Goal: Information Seeking & Learning: Learn about a topic

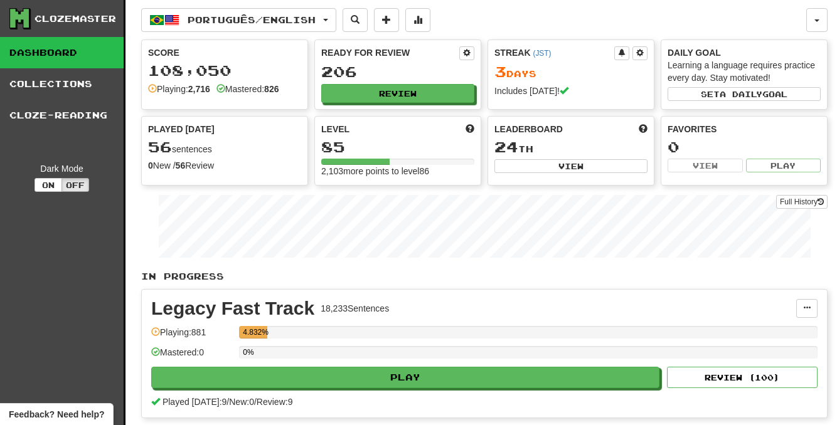
click at [625, 26] on div "Português / English Português / English Streak: 3 Review: 206 Points today: 576…" at bounding box center [473, 20] width 665 height 24
click at [427, 94] on button "Review" at bounding box center [397, 93] width 153 height 19
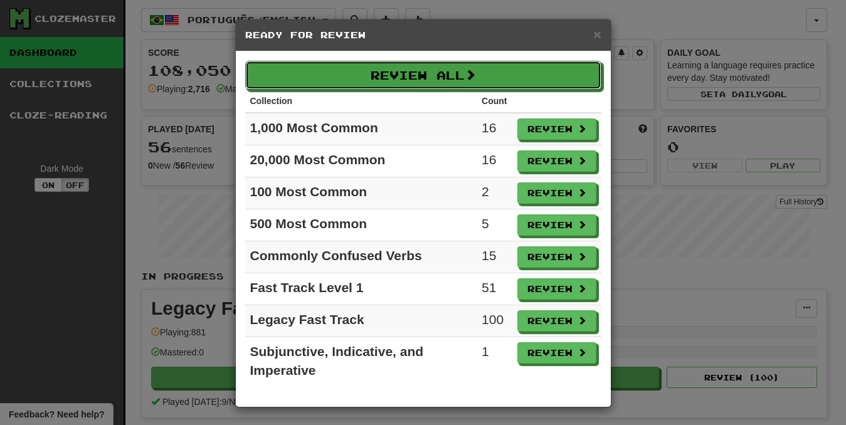
click at [443, 61] on button "Review All" at bounding box center [423, 75] width 356 height 29
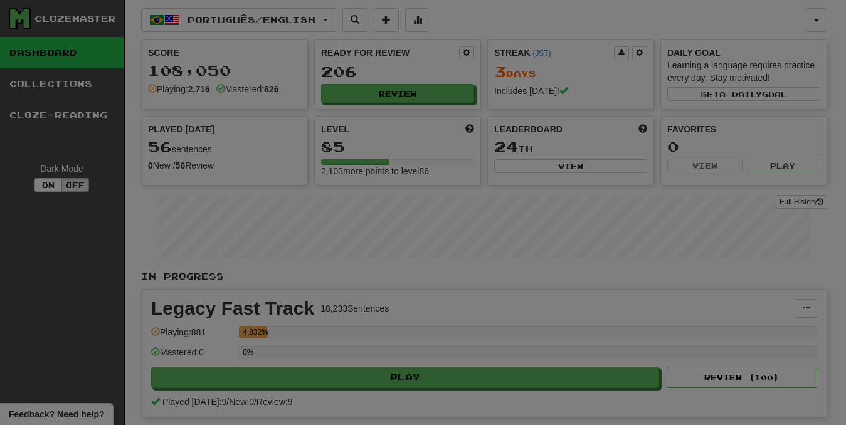
select select "********"
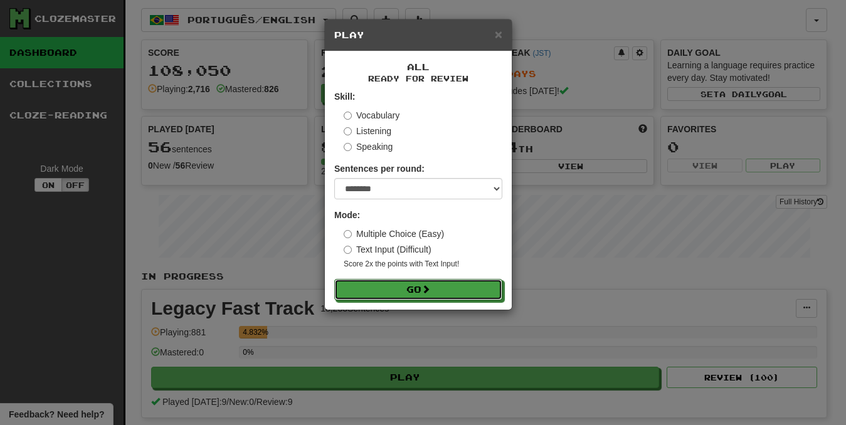
click at [437, 287] on button "Go" at bounding box center [418, 289] width 168 height 21
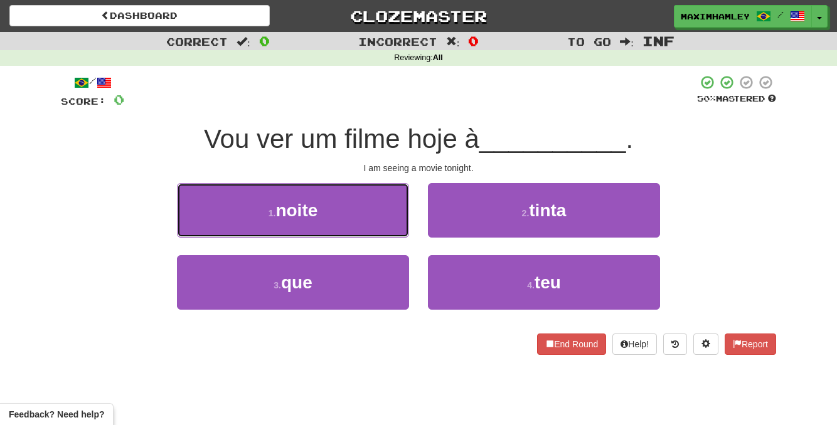
click at [371, 221] on button "1 . noite" at bounding box center [293, 210] width 232 height 55
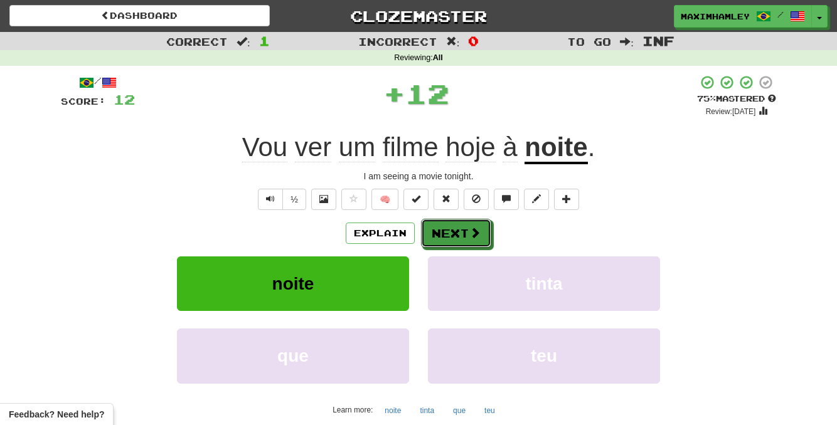
click at [449, 242] on button "Next" at bounding box center [456, 233] width 70 height 29
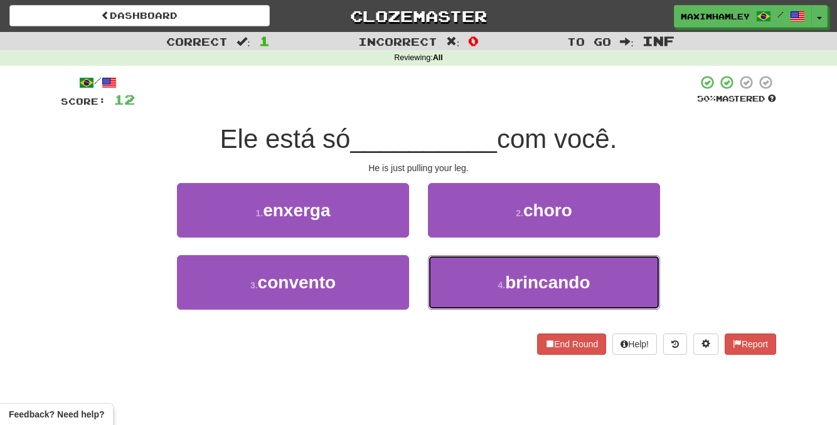
click at [488, 267] on button "4 . brincando" at bounding box center [544, 282] width 232 height 55
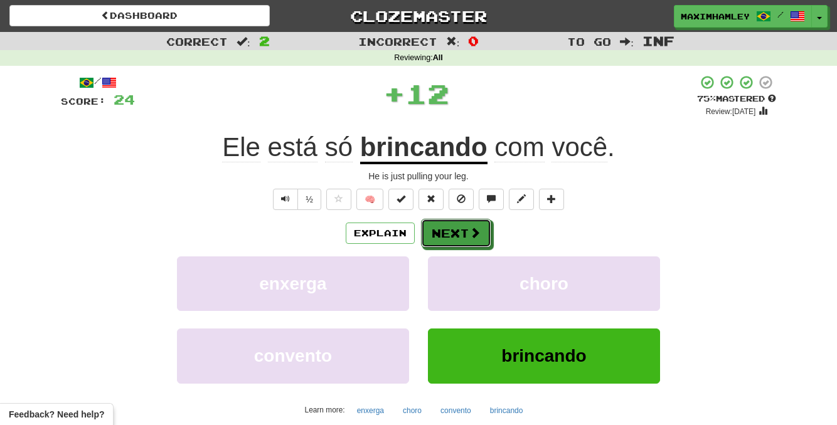
click at [468, 231] on button "Next" at bounding box center [456, 233] width 70 height 29
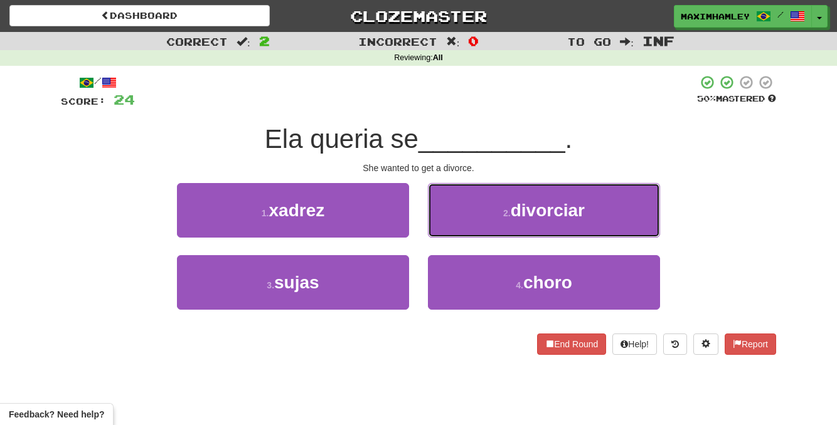
click at [468, 217] on button "2 . divorciar" at bounding box center [544, 210] width 232 height 55
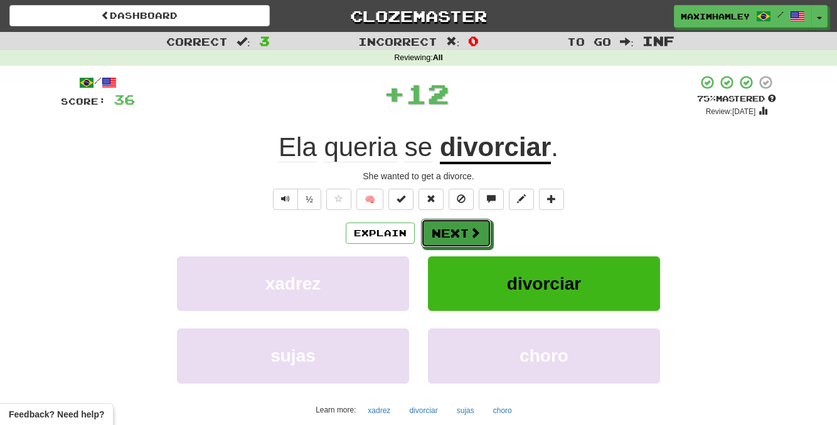
click at [457, 224] on button "Next" at bounding box center [456, 233] width 70 height 29
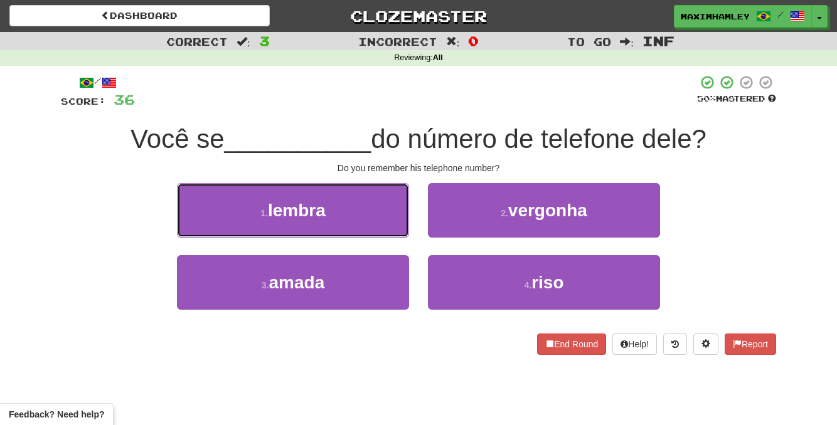
click at [403, 222] on button "1 . lembra" at bounding box center [293, 210] width 232 height 55
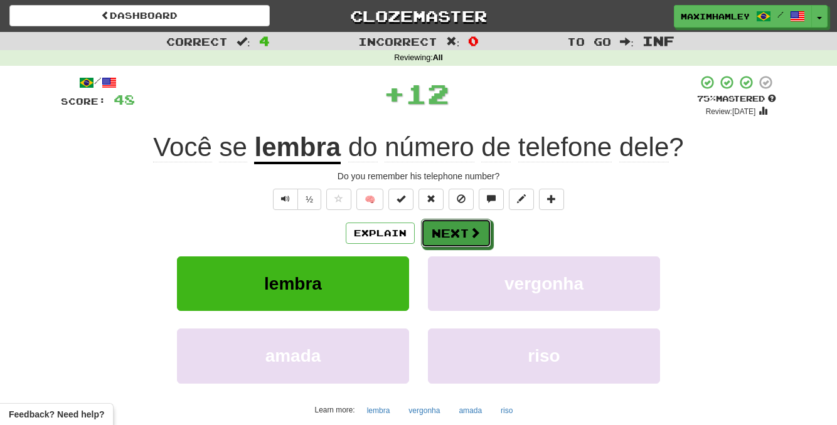
click at [427, 221] on button "Next" at bounding box center [456, 233] width 70 height 29
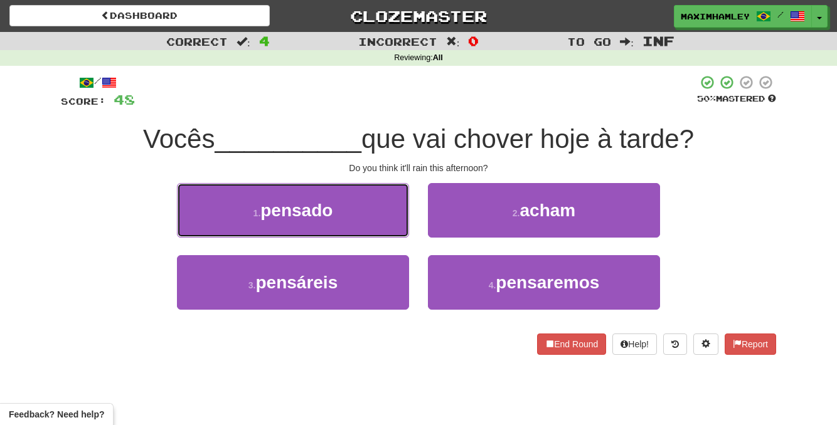
click at [341, 216] on button "1 . pensado" at bounding box center [293, 210] width 232 height 55
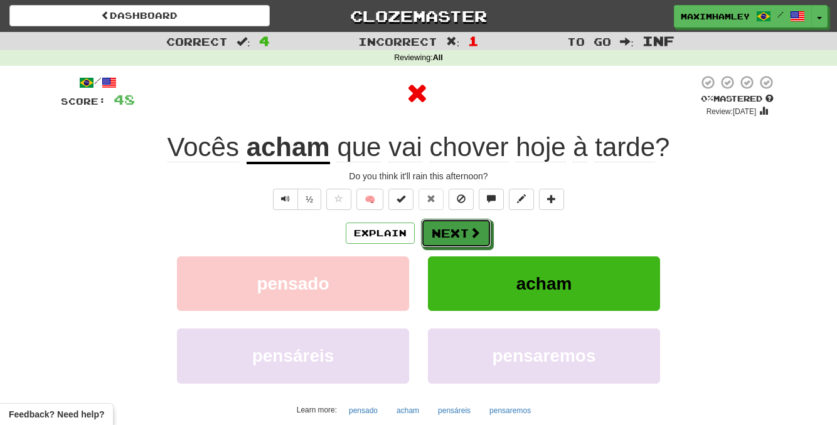
click at [446, 234] on button "Next" at bounding box center [456, 233] width 70 height 29
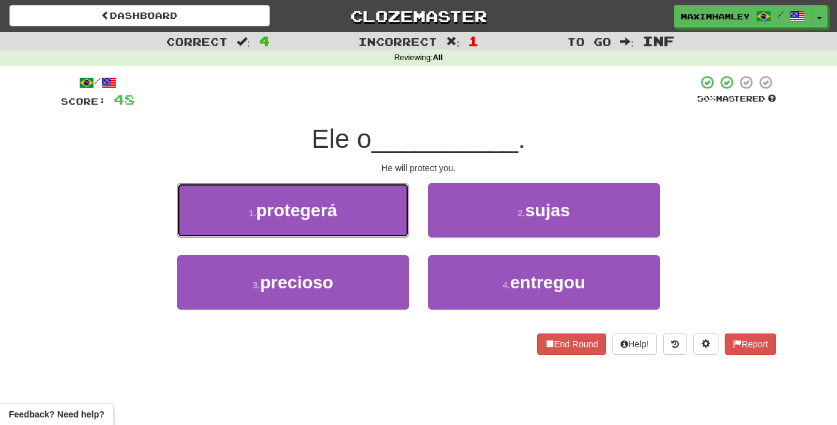
click at [361, 219] on button "1 . protegerá" at bounding box center [293, 210] width 232 height 55
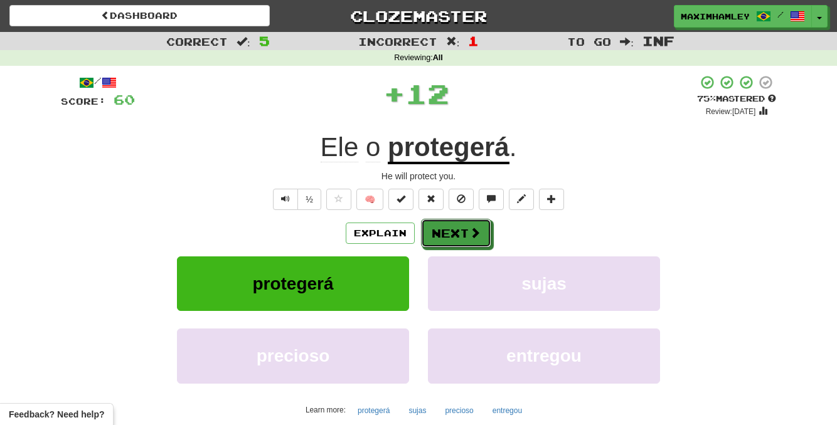
click at [456, 243] on button "Next" at bounding box center [456, 233] width 70 height 29
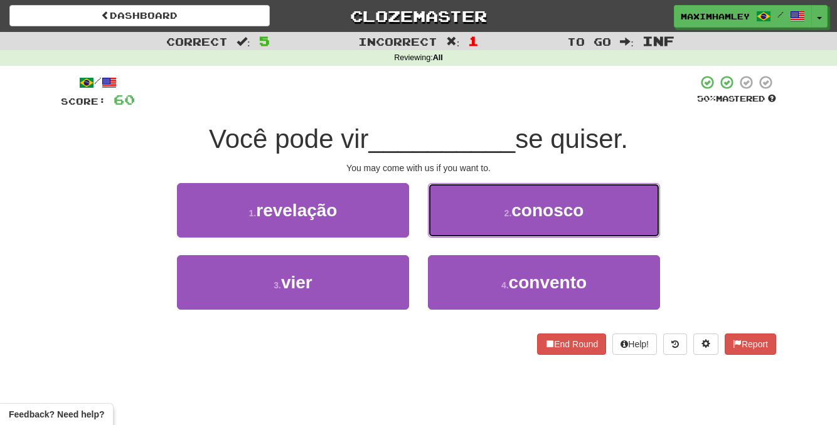
click at [484, 237] on button "2 . conosco" at bounding box center [544, 210] width 232 height 55
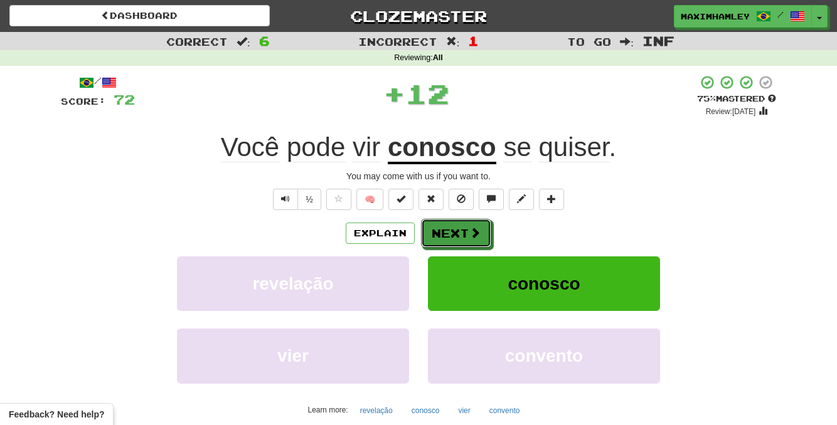
click at [475, 233] on span at bounding box center [474, 232] width 11 height 11
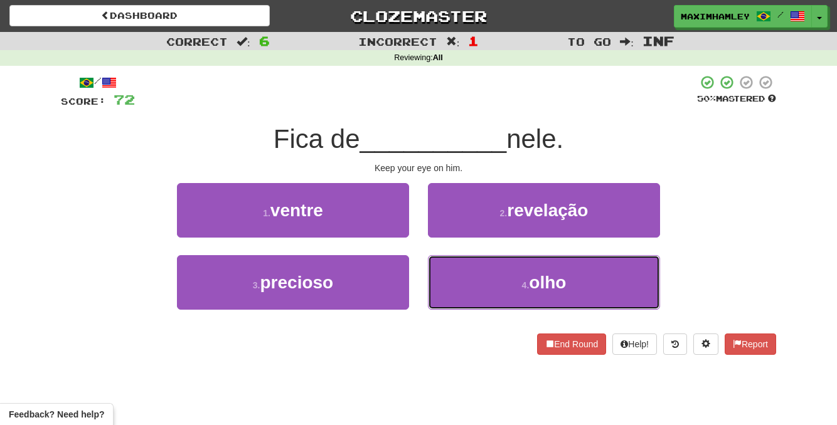
click at [489, 284] on button "4 . olho" at bounding box center [544, 282] width 232 height 55
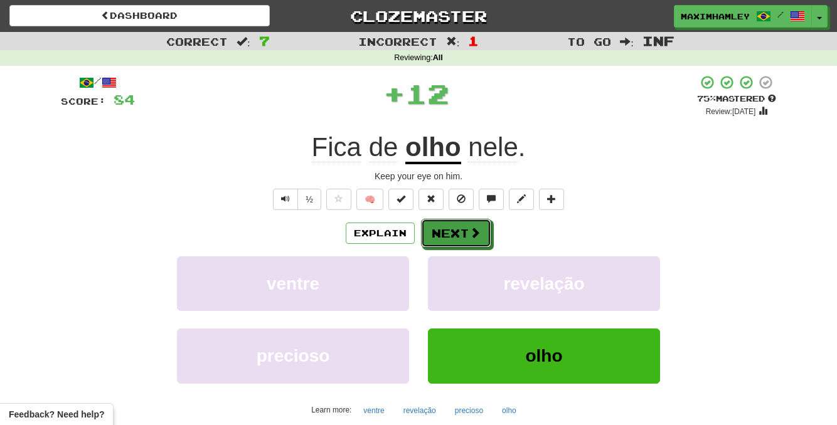
click at [455, 241] on button "Next" at bounding box center [456, 233] width 70 height 29
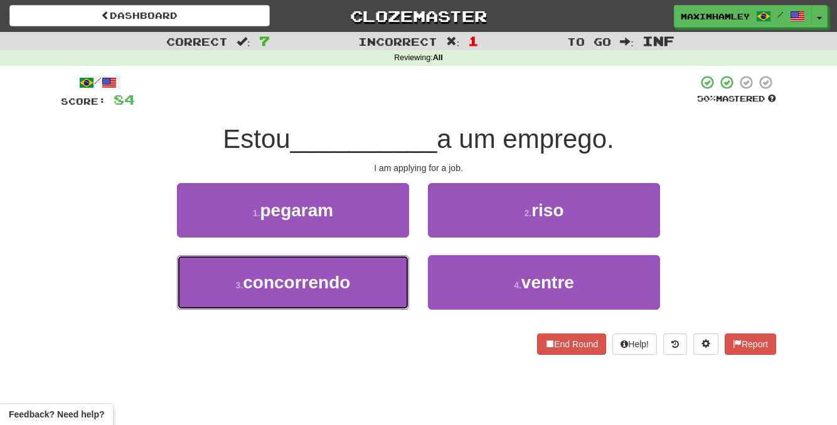
click at [400, 282] on button "3 . concorrendo" at bounding box center [293, 282] width 232 height 55
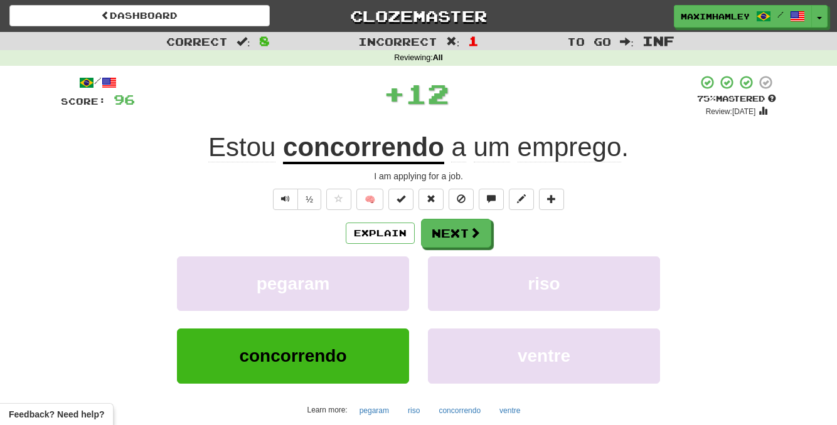
click at [432, 249] on div "Explain Next pegaram riso concorrendo ventre Learn more: pegaram riso concorren…" at bounding box center [418, 319] width 715 height 201
click at [432, 241] on button "Next" at bounding box center [456, 233] width 70 height 29
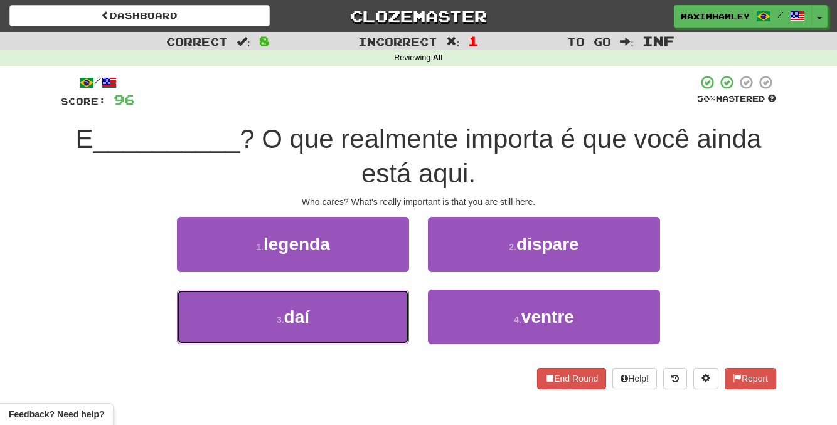
click at [374, 309] on button "3 . daí" at bounding box center [293, 317] width 232 height 55
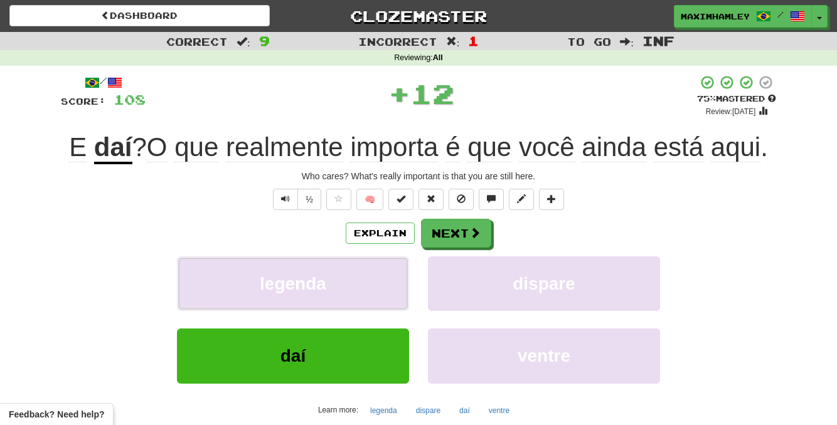
click at [374, 309] on button "legenda" at bounding box center [293, 284] width 232 height 55
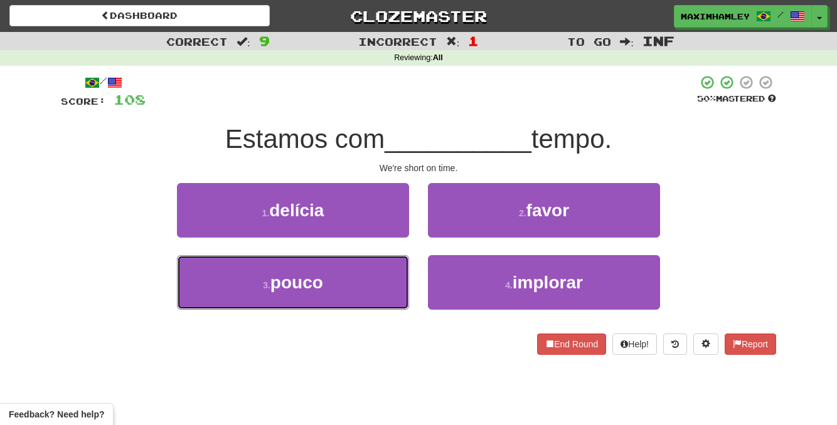
click at [368, 289] on button "3 . pouco" at bounding box center [293, 282] width 232 height 55
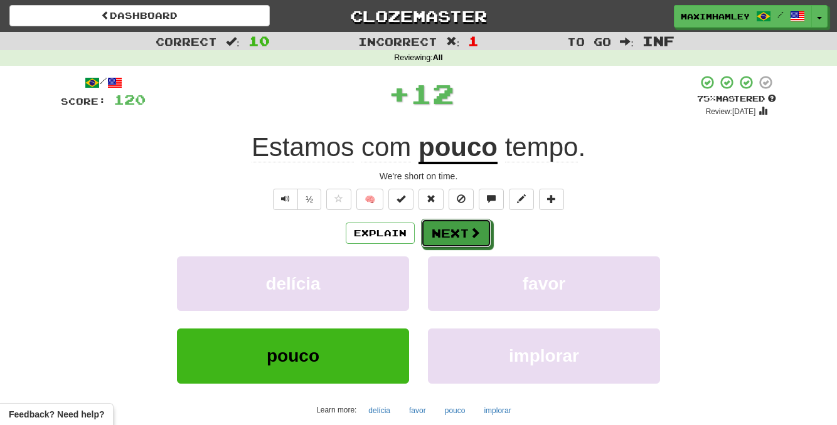
click at [450, 235] on button "Next" at bounding box center [456, 233] width 70 height 29
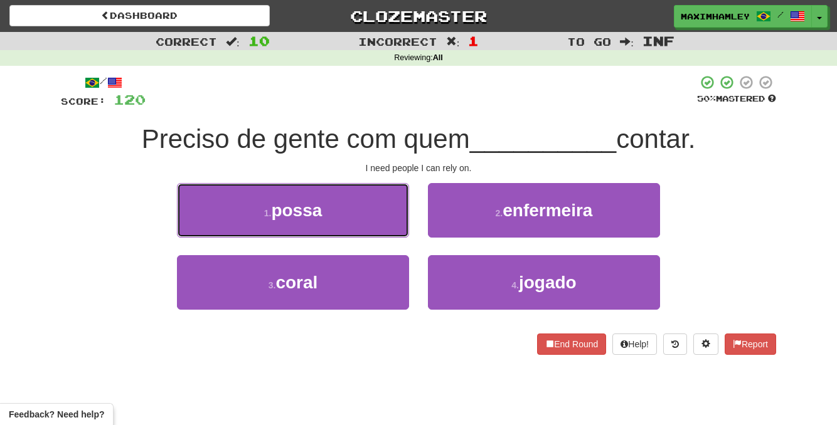
click at [389, 204] on button "1 . possa" at bounding box center [293, 210] width 232 height 55
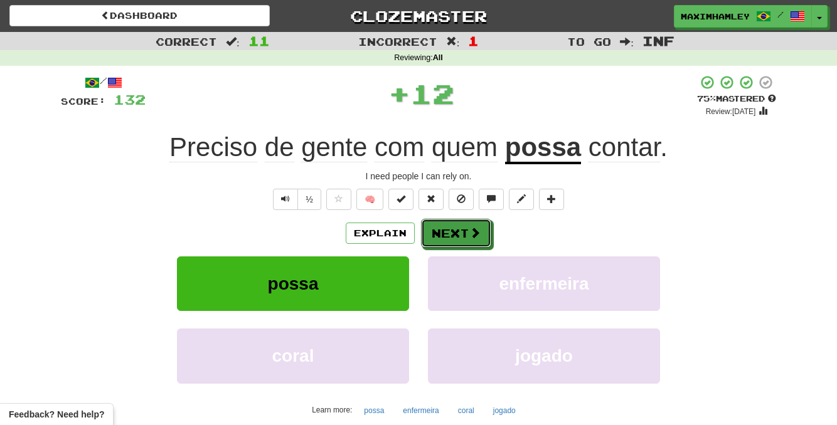
click at [447, 223] on button "Next" at bounding box center [456, 233] width 70 height 29
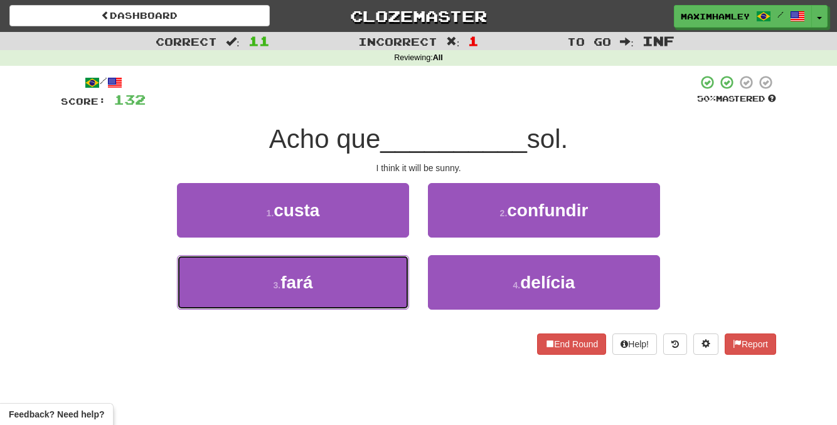
click at [374, 289] on button "3 . fará" at bounding box center [293, 282] width 232 height 55
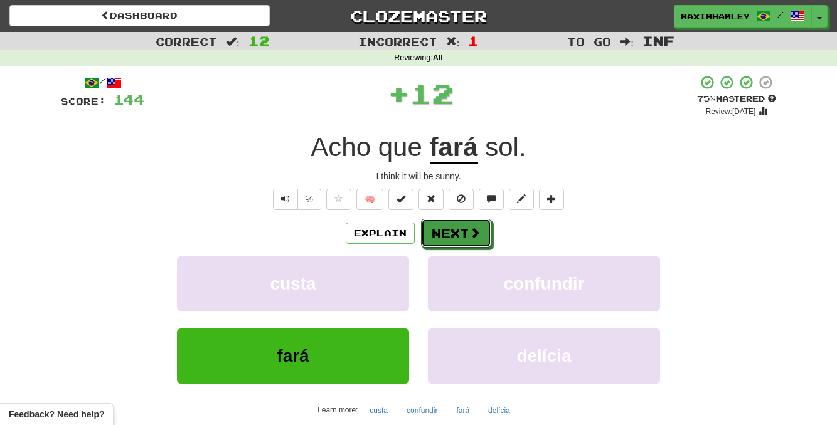
click at [451, 230] on button "Next" at bounding box center [456, 233] width 70 height 29
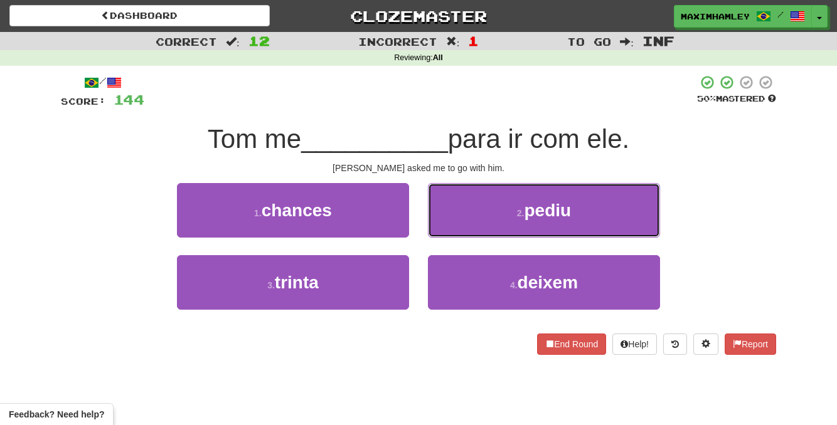
click at [459, 209] on button "2 . pediu" at bounding box center [544, 210] width 232 height 55
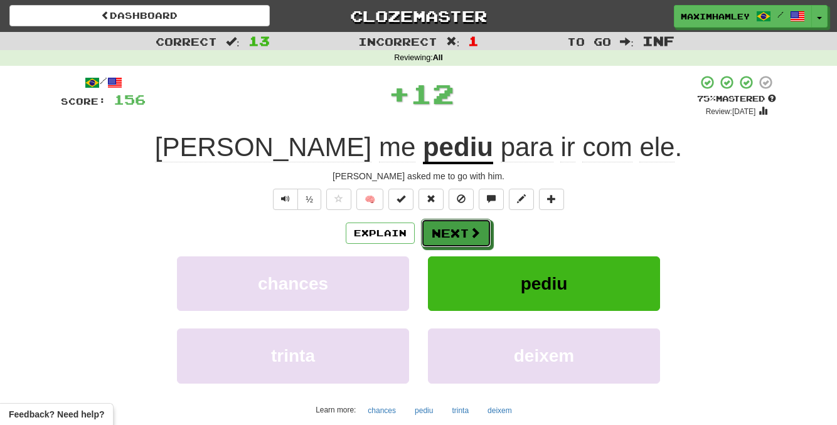
click at [452, 220] on button "Next" at bounding box center [456, 233] width 70 height 29
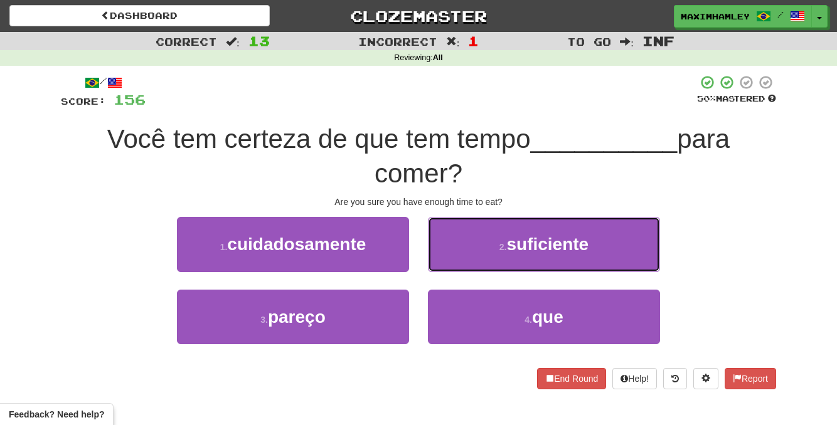
click at [467, 230] on button "2 . suficiente" at bounding box center [544, 244] width 232 height 55
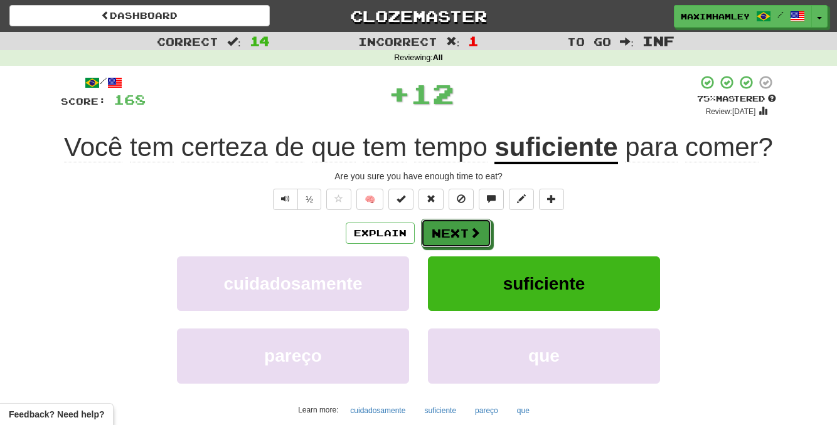
click at [443, 242] on button "Next" at bounding box center [456, 233] width 70 height 29
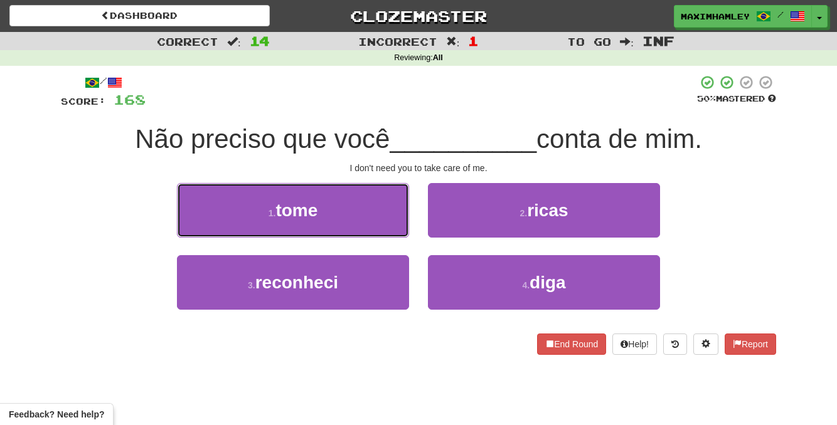
click at [408, 235] on button "1 . tome" at bounding box center [293, 210] width 232 height 55
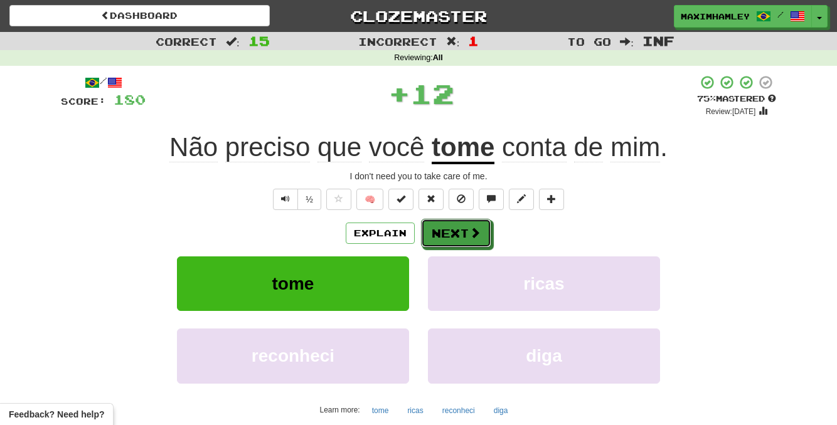
click at [425, 237] on button "Next" at bounding box center [456, 233] width 70 height 29
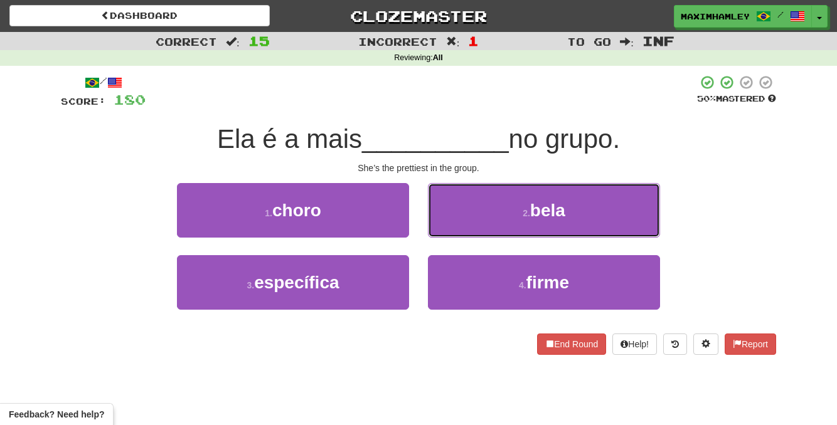
click at [453, 216] on button "2 . bela" at bounding box center [544, 210] width 232 height 55
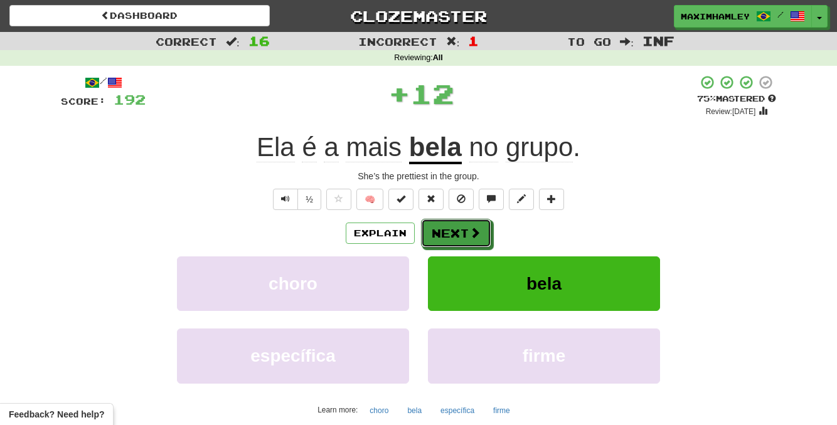
click at [426, 233] on button "Next" at bounding box center [456, 233] width 70 height 29
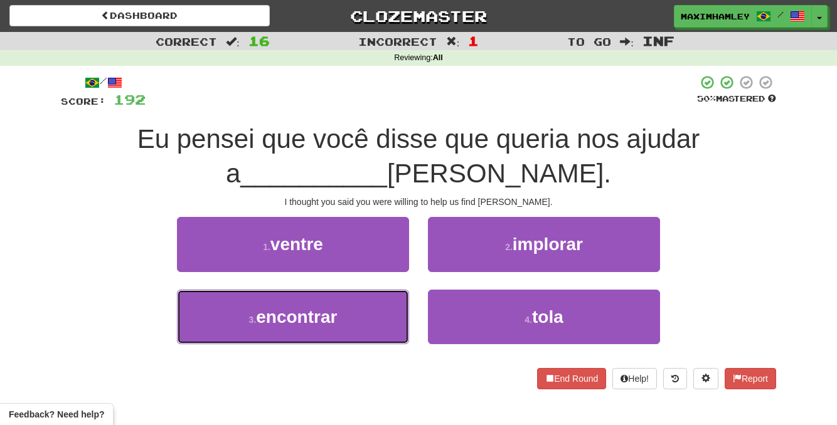
click at [324, 336] on button "3 . encontrar" at bounding box center [293, 317] width 232 height 55
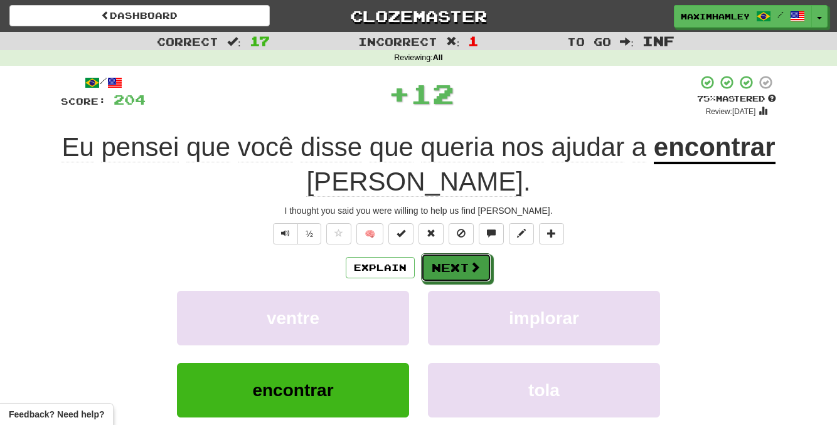
click at [461, 268] on button "Next" at bounding box center [456, 267] width 70 height 29
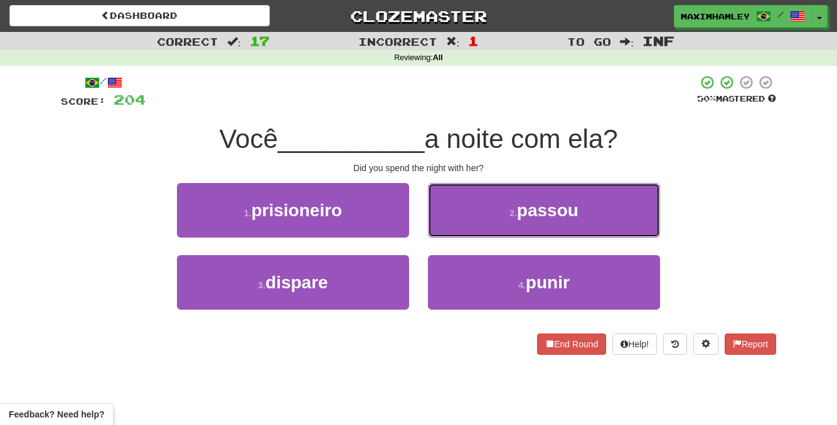
click at [494, 224] on button "2 . passou" at bounding box center [544, 210] width 232 height 55
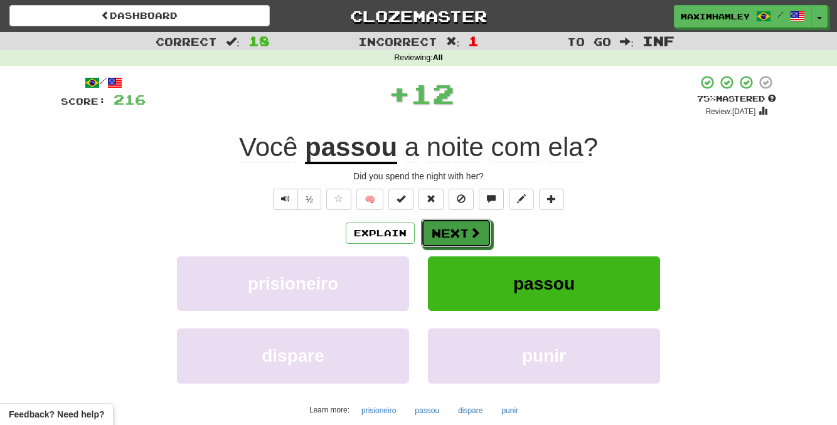
click at [443, 243] on button "Next" at bounding box center [456, 233] width 70 height 29
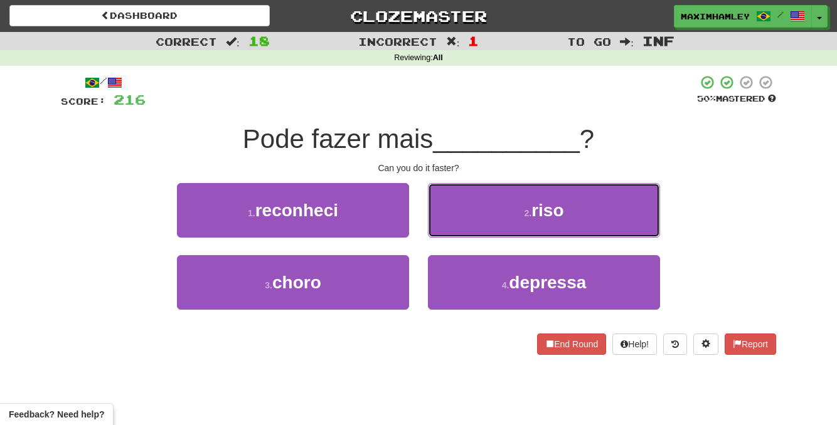
click at [494, 219] on button "2 . riso" at bounding box center [544, 210] width 232 height 55
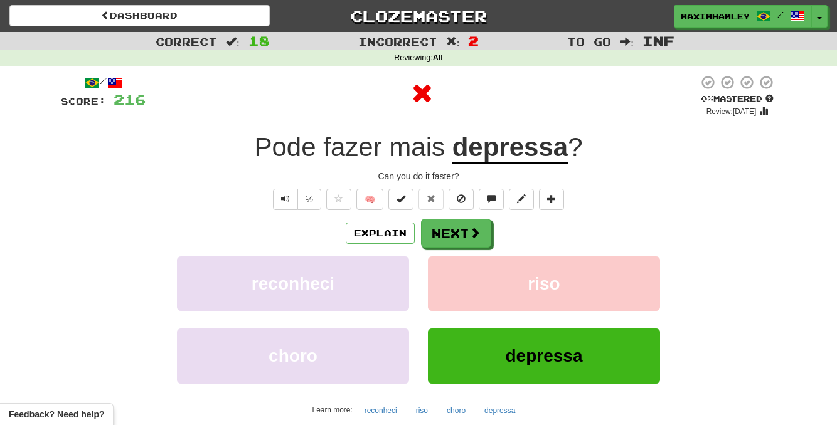
click at [449, 250] on div "Explain Next reconheci riso choro depressa Learn more: reconheci riso choro dep…" at bounding box center [418, 319] width 715 height 201
click at [448, 243] on button "Next" at bounding box center [456, 233] width 70 height 29
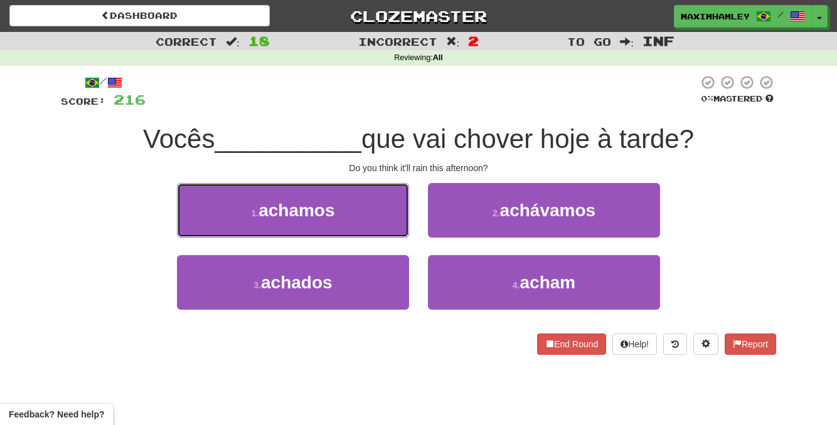
click at [385, 224] on button "1 . achamos" at bounding box center [293, 210] width 232 height 55
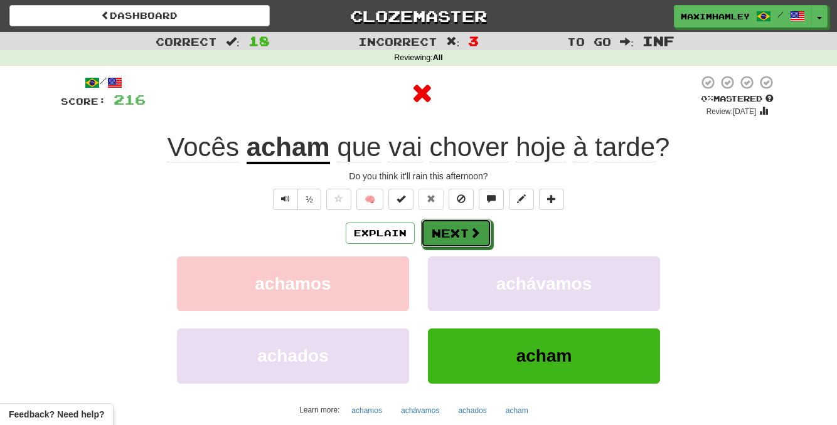
click at [452, 243] on button "Next" at bounding box center [456, 233] width 70 height 29
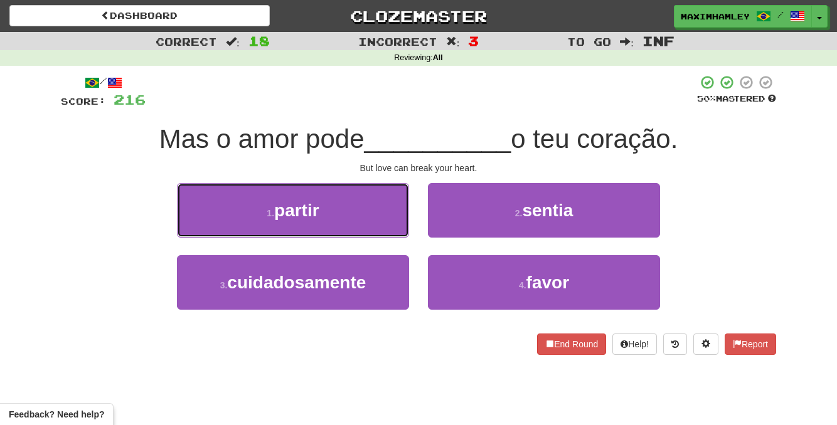
click at [358, 226] on button "1 . partir" at bounding box center [293, 210] width 232 height 55
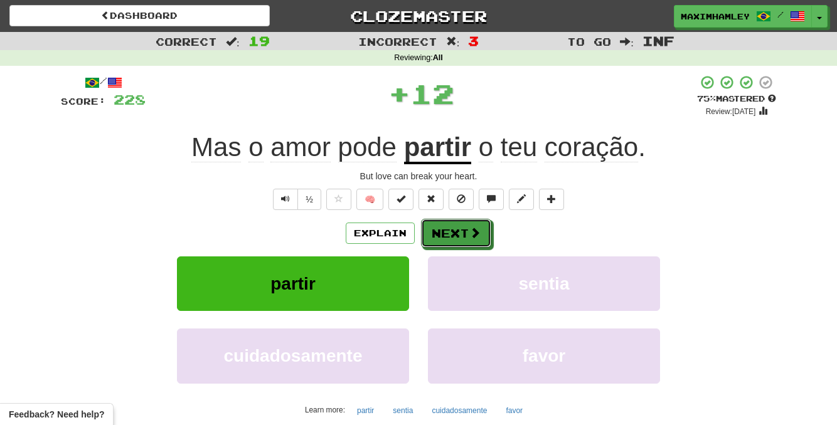
click at [443, 234] on button "Next" at bounding box center [456, 233] width 70 height 29
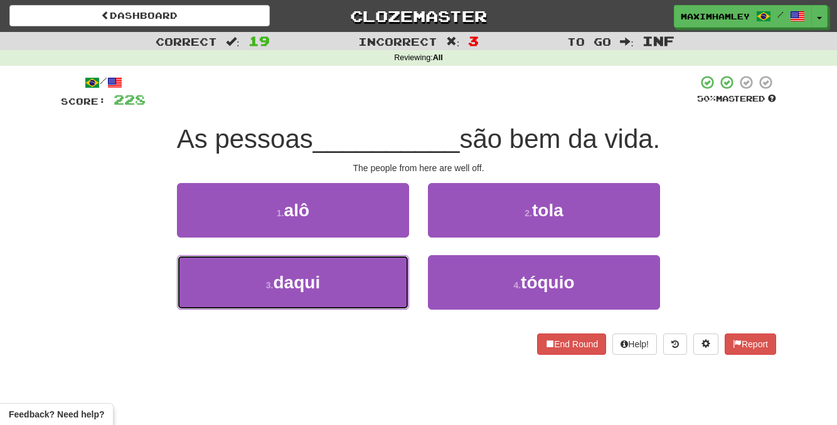
click at [359, 275] on button "3 . daqui" at bounding box center [293, 282] width 232 height 55
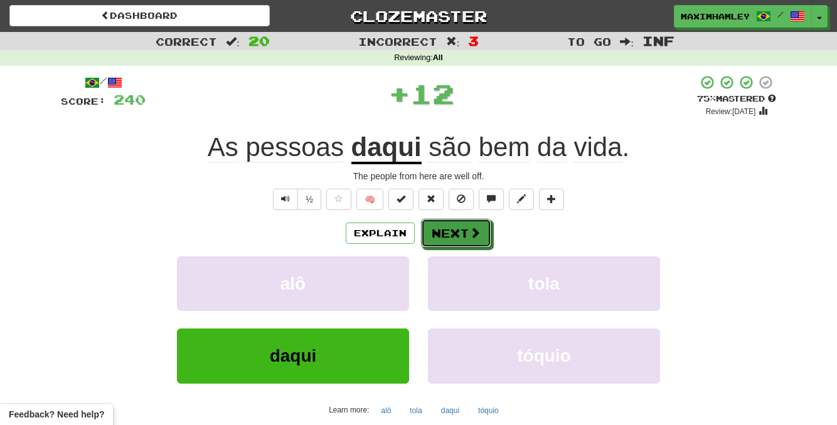
click at [459, 236] on button "Next" at bounding box center [456, 233] width 70 height 29
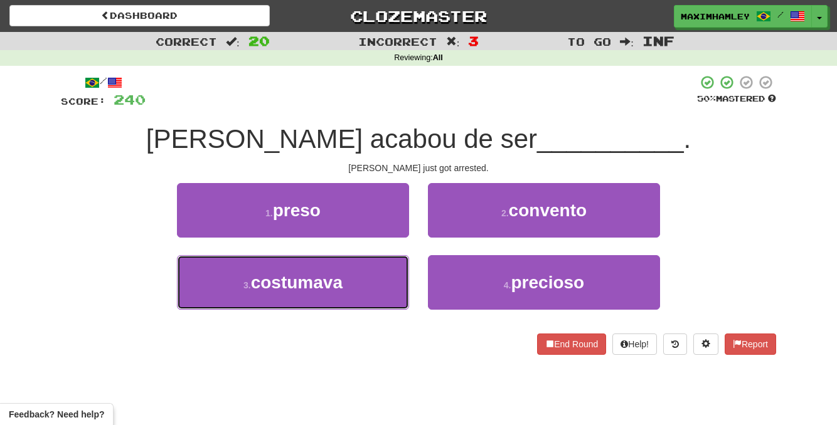
click at [352, 288] on button "3 . costumava" at bounding box center [293, 282] width 232 height 55
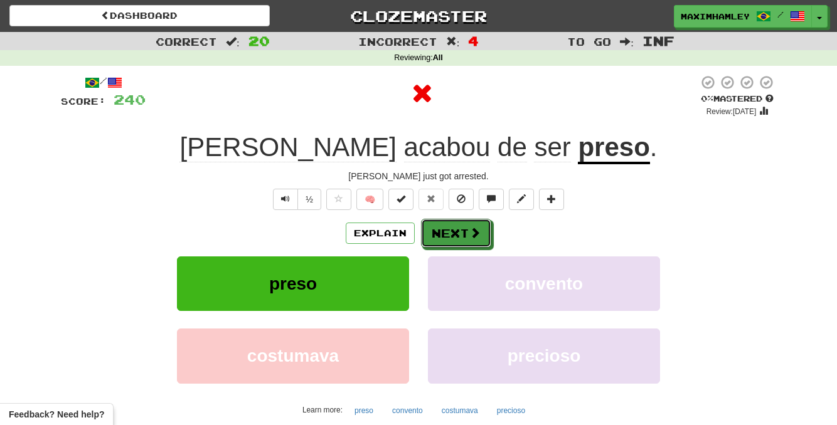
click at [462, 231] on button "Next" at bounding box center [456, 233] width 70 height 29
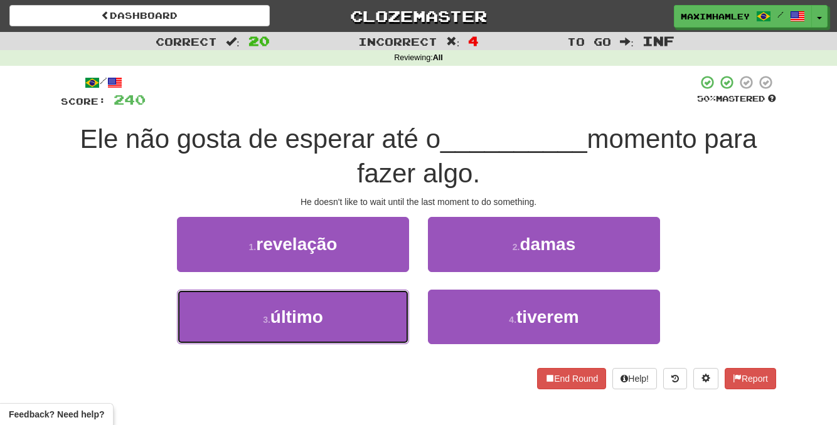
click at [340, 300] on button "3 . último" at bounding box center [293, 317] width 232 height 55
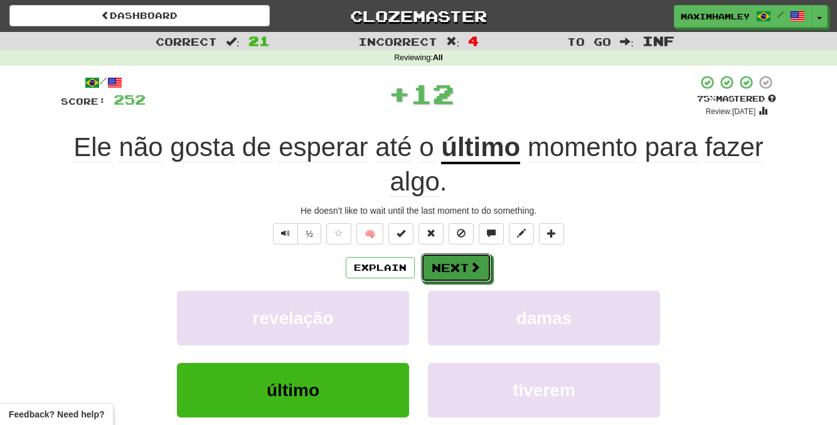
click at [437, 264] on button "Next" at bounding box center [456, 267] width 70 height 29
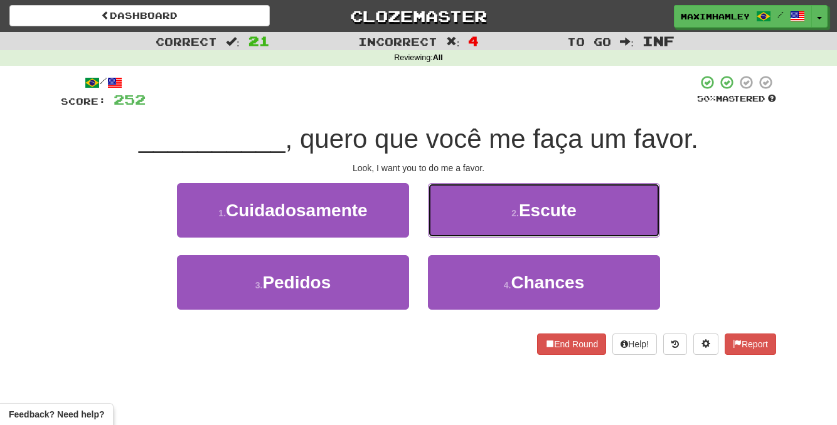
click at [509, 209] on button "2 . Escute" at bounding box center [544, 210] width 232 height 55
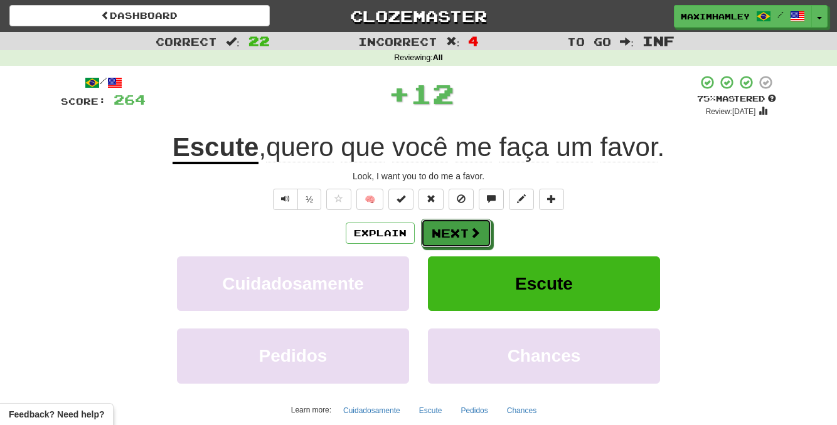
click at [479, 243] on button "Next" at bounding box center [456, 233] width 70 height 29
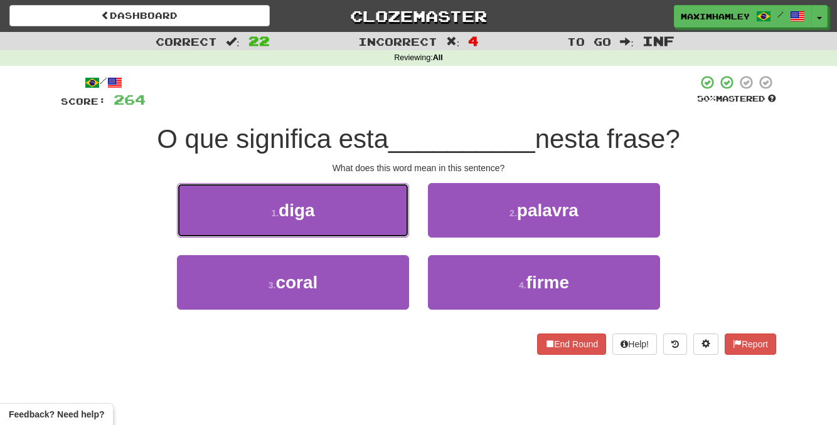
click at [364, 230] on button "1 . diga" at bounding box center [293, 210] width 232 height 55
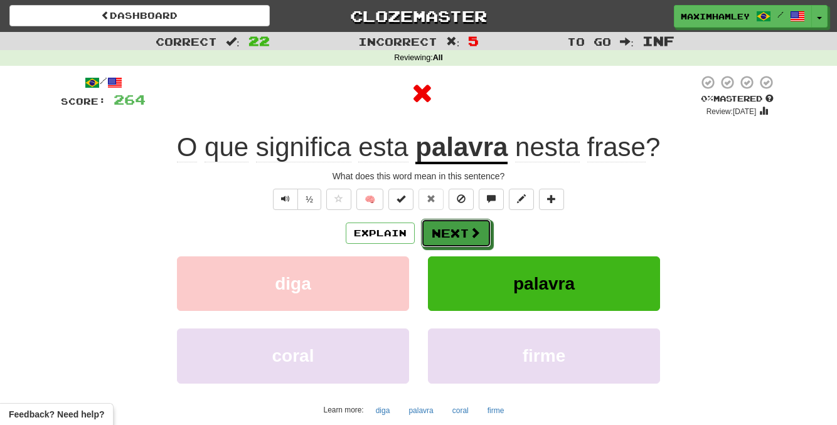
click at [446, 239] on button "Next" at bounding box center [456, 233] width 70 height 29
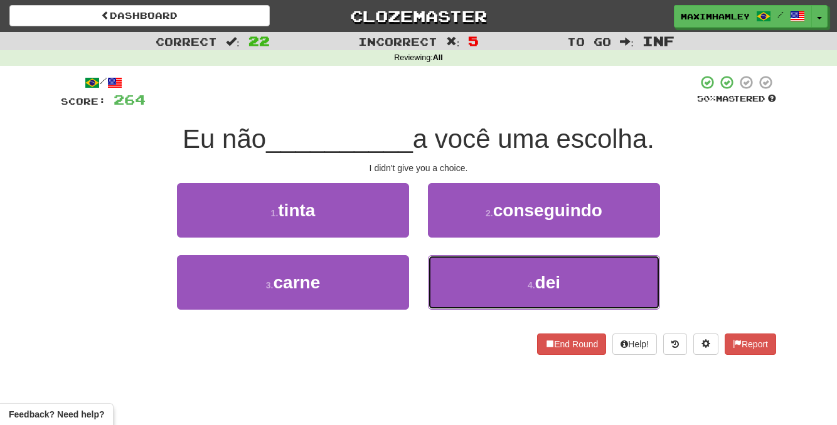
click at [507, 274] on button "4 . dei" at bounding box center [544, 282] width 232 height 55
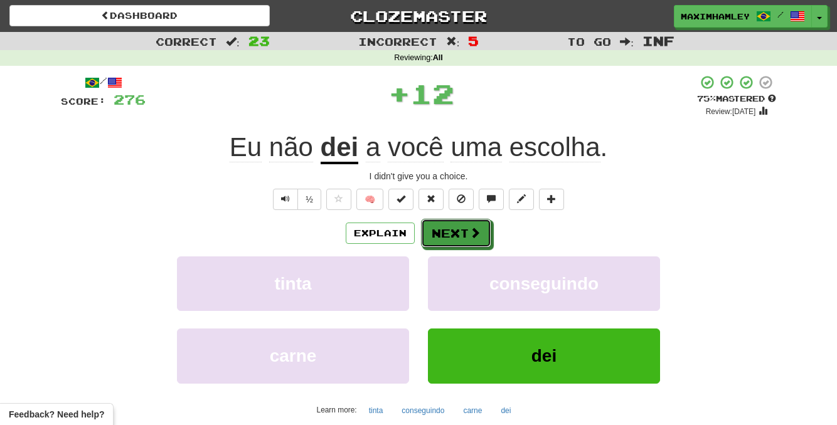
click at [490, 235] on button "Next" at bounding box center [456, 233] width 70 height 29
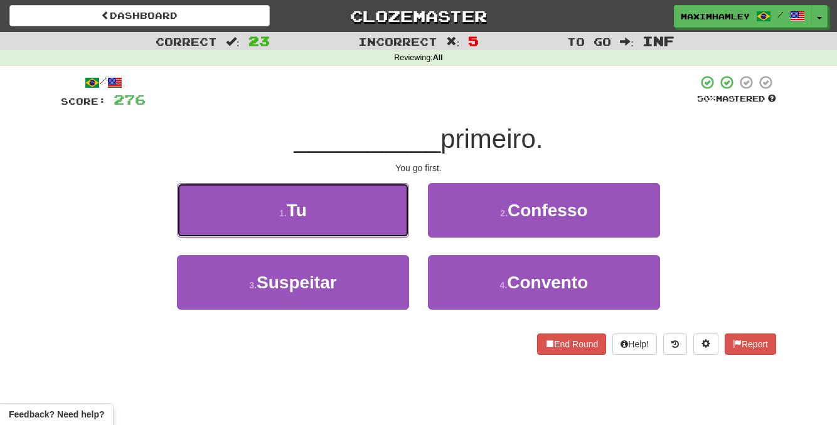
click at [388, 209] on button "1 . Tu" at bounding box center [293, 210] width 232 height 55
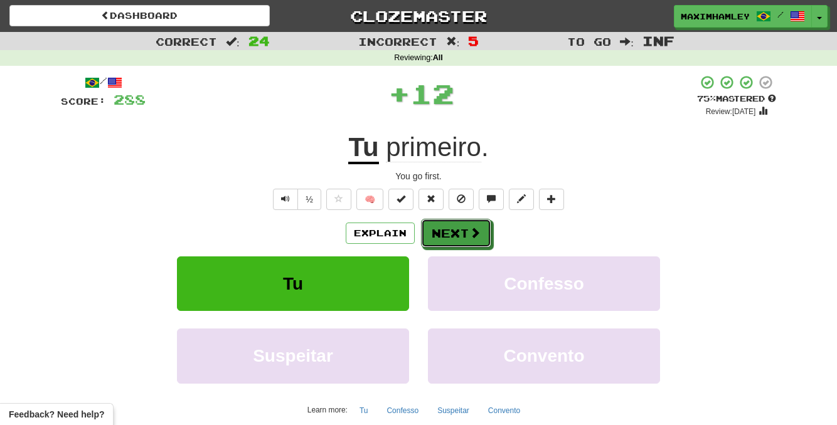
click at [473, 240] on button "Next" at bounding box center [456, 233] width 70 height 29
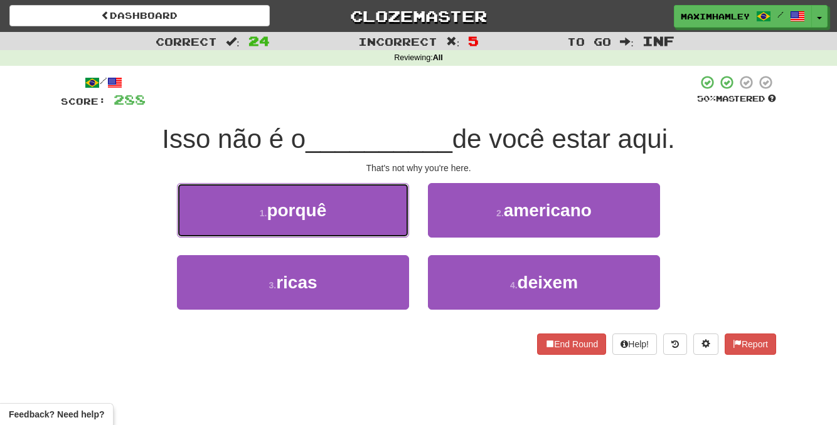
click at [392, 228] on button "1 . porquê" at bounding box center [293, 210] width 232 height 55
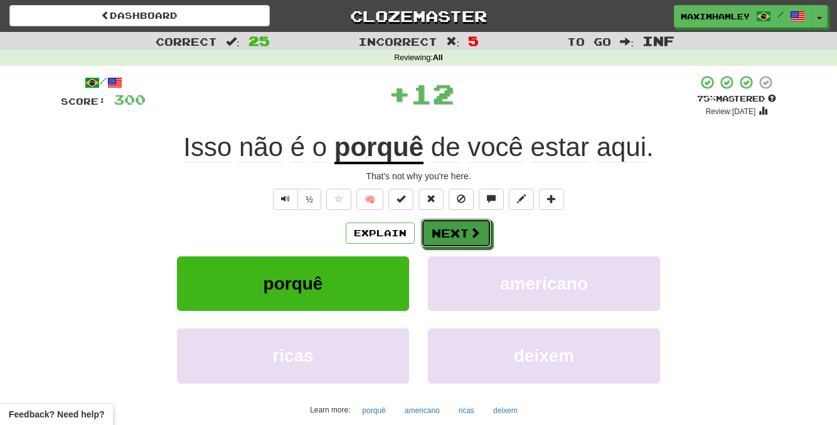
click at [441, 233] on button "Next" at bounding box center [456, 233] width 70 height 29
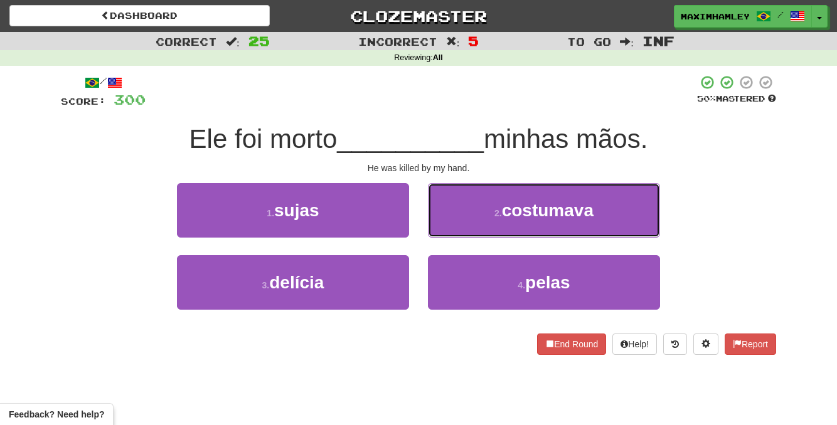
click at [460, 204] on button "2 . costumava" at bounding box center [544, 210] width 232 height 55
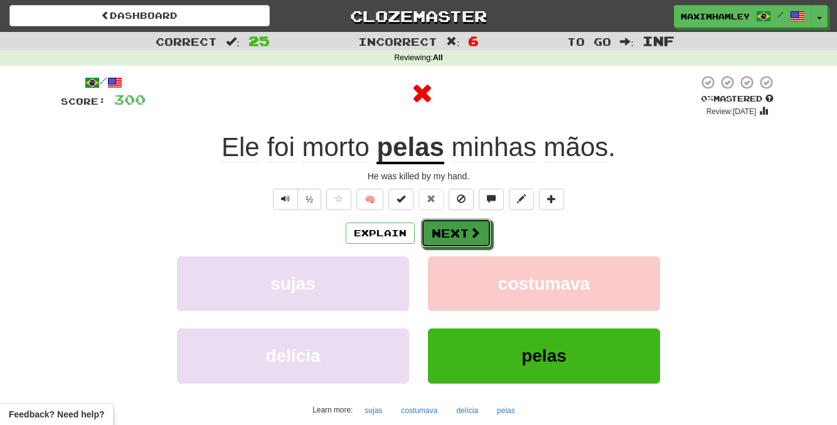
click at [452, 221] on button "Next" at bounding box center [456, 233] width 70 height 29
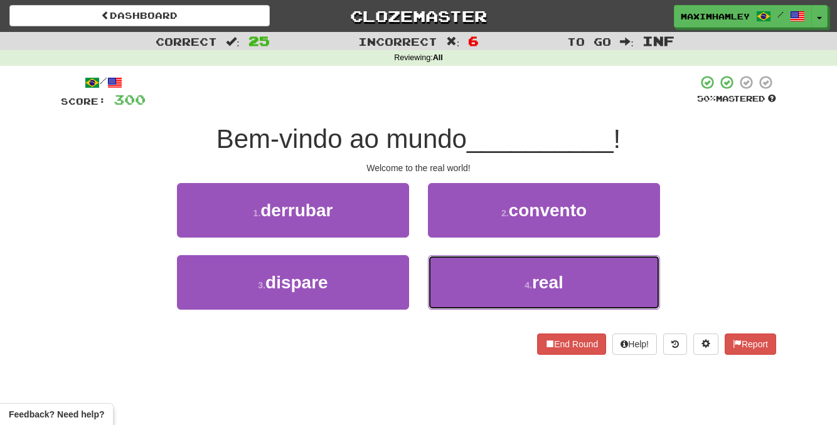
click at [478, 276] on button "4 . real" at bounding box center [544, 282] width 232 height 55
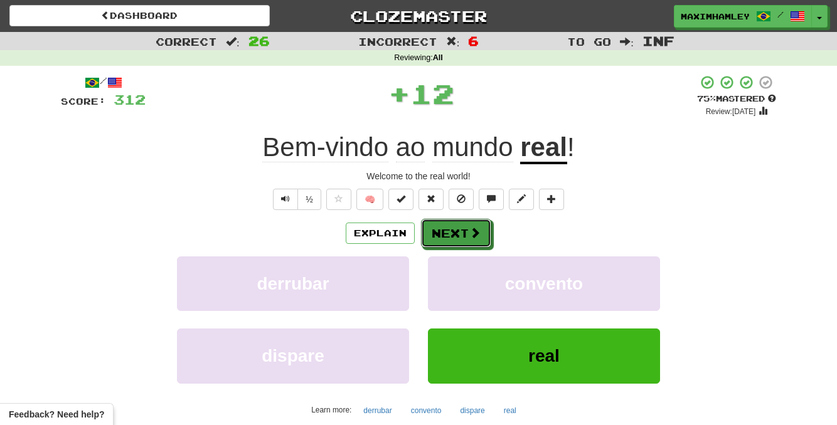
click at [469, 244] on button "Next" at bounding box center [456, 233] width 70 height 29
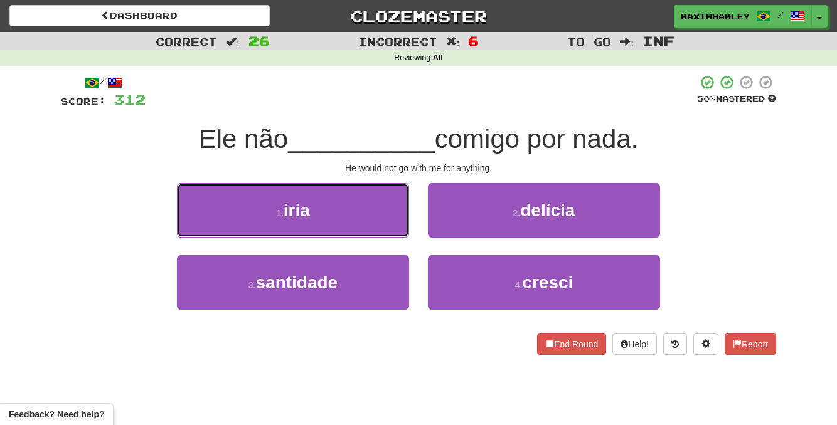
click at [338, 208] on button "1 . iria" at bounding box center [293, 210] width 232 height 55
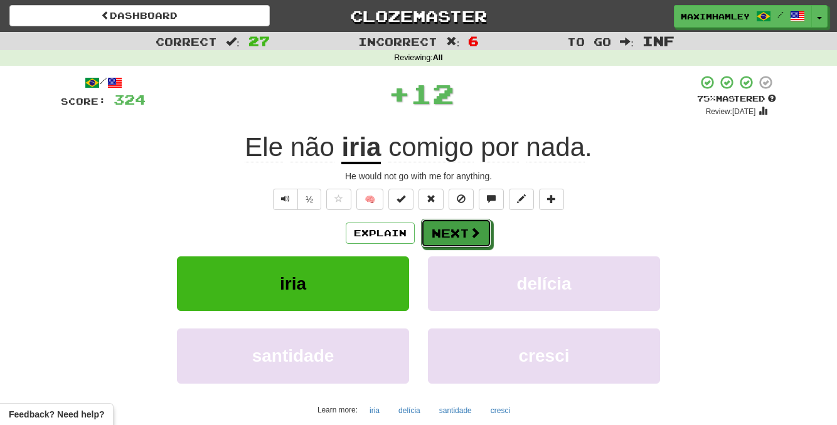
click at [446, 235] on button "Next" at bounding box center [456, 233] width 70 height 29
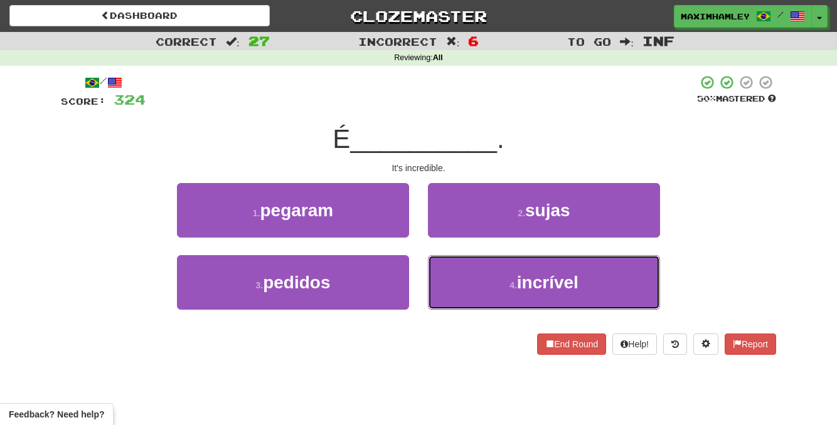
click at [474, 286] on button "4 . incrível" at bounding box center [544, 282] width 232 height 55
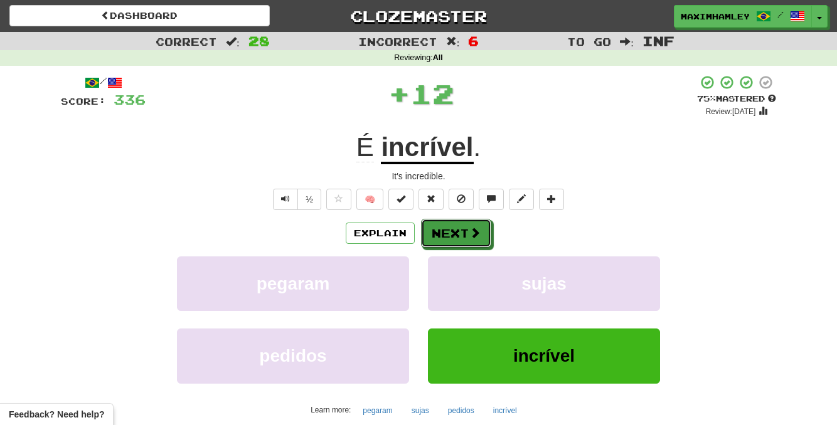
click at [464, 235] on button "Next" at bounding box center [456, 233] width 70 height 29
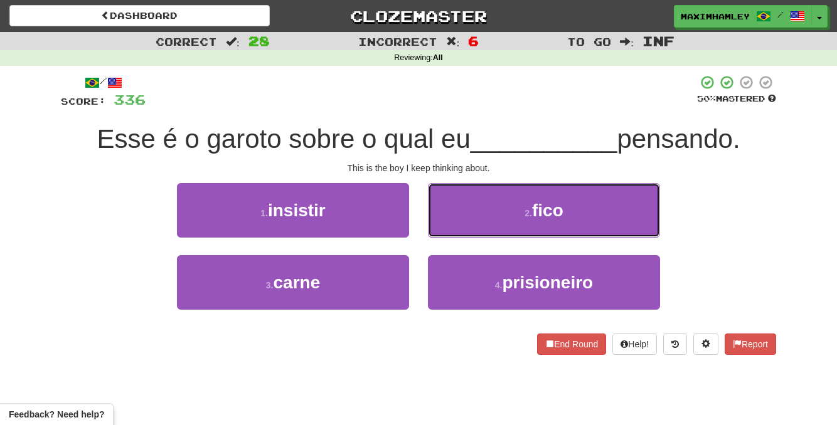
click at [464, 235] on button "2 . fico" at bounding box center [544, 210] width 232 height 55
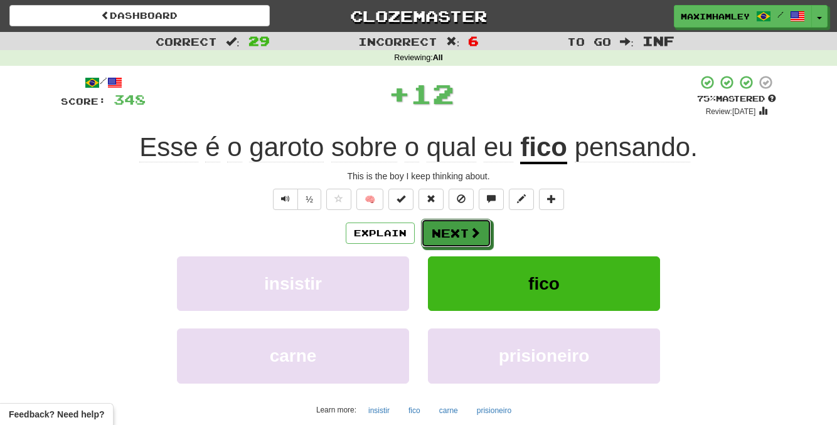
click at [458, 239] on button "Next" at bounding box center [456, 233] width 70 height 29
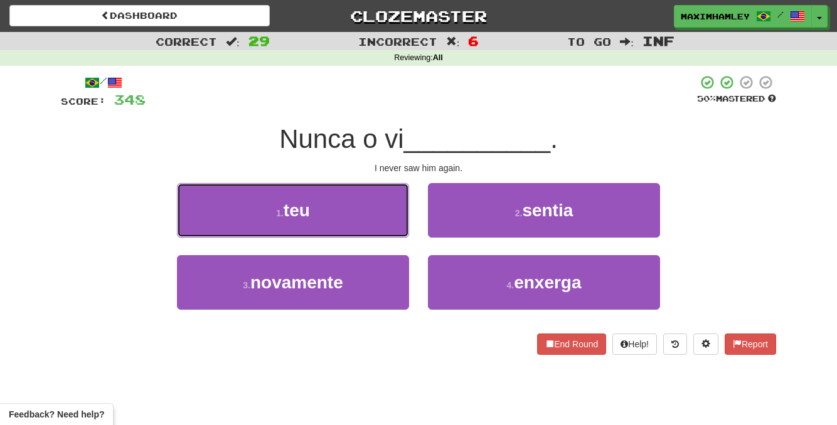
click at [351, 203] on button "1 . teu" at bounding box center [293, 210] width 232 height 55
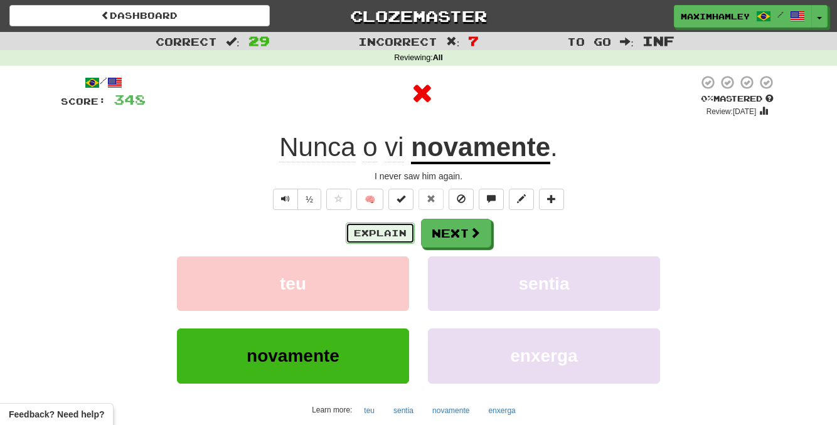
click at [403, 239] on button "Explain" at bounding box center [380, 233] width 69 height 21
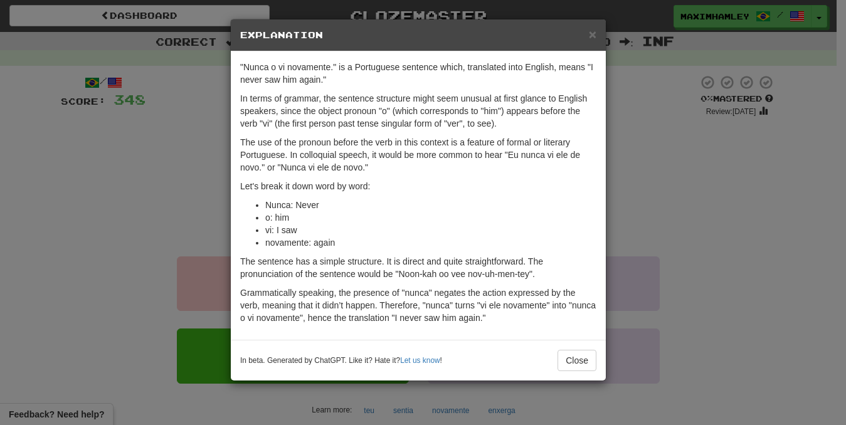
click at [420, 238] on div ""Nunca o vi novamente." is a Portuguese sentence which, translated into English…" at bounding box center [418, 195] width 375 height 289
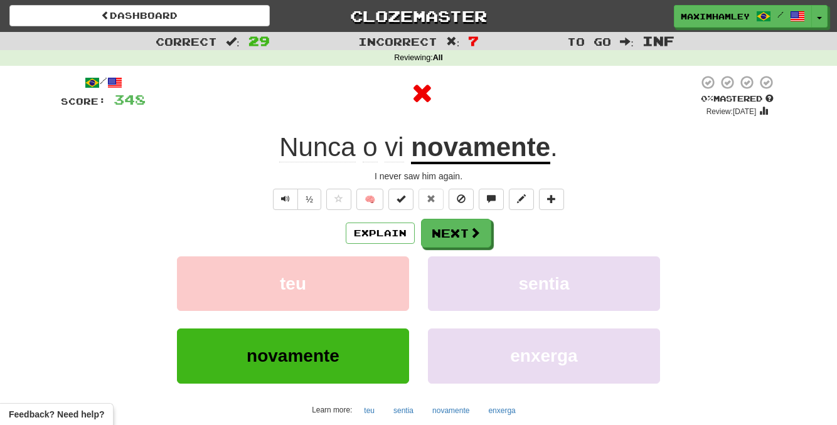
click at [477, 249] on div "Explain Next teu sentia novamente enxerga Learn more: teu sentia novamente enxe…" at bounding box center [418, 319] width 715 height 201
click at [472, 245] on button "Next" at bounding box center [456, 233] width 70 height 29
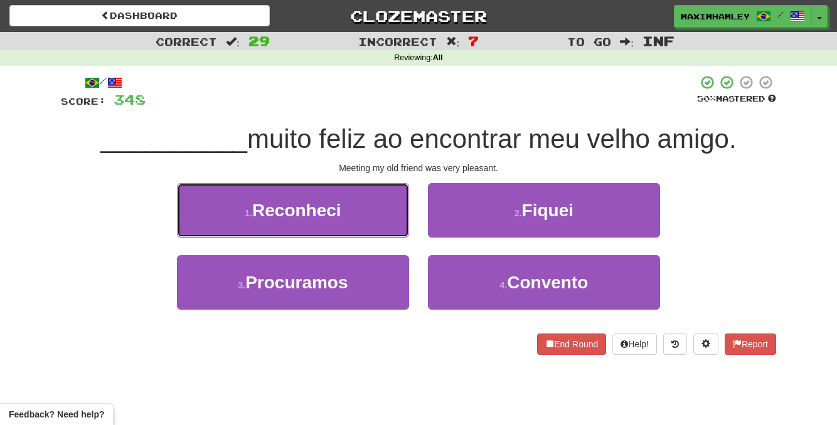
click at [329, 220] on button "1 . Reconheci" at bounding box center [293, 210] width 232 height 55
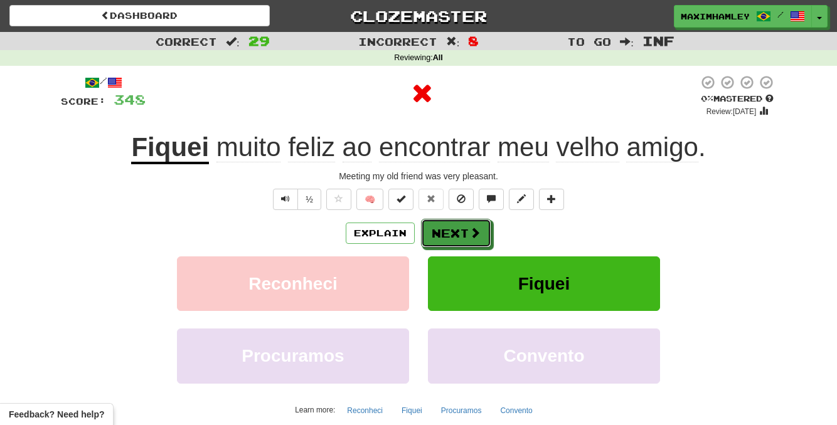
click at [463, 242] on button "Next" at bounding box center [456, 233] width 70 height 29
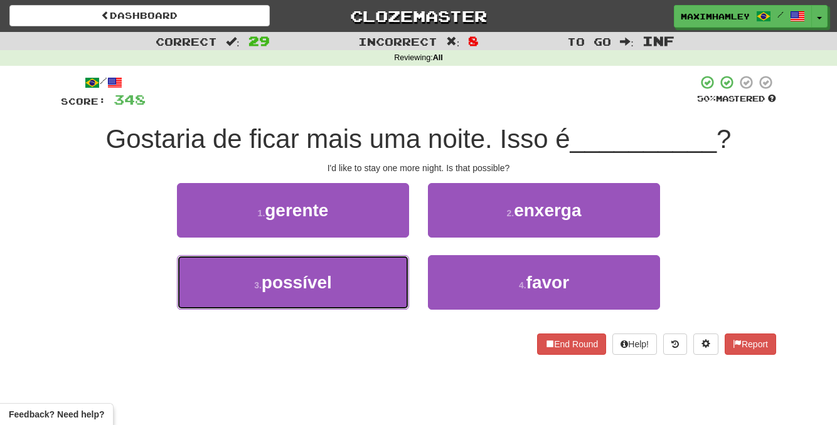
click at [358, 287] on button "3 . possível" at bounding box center [293, 282] width 232 height 55
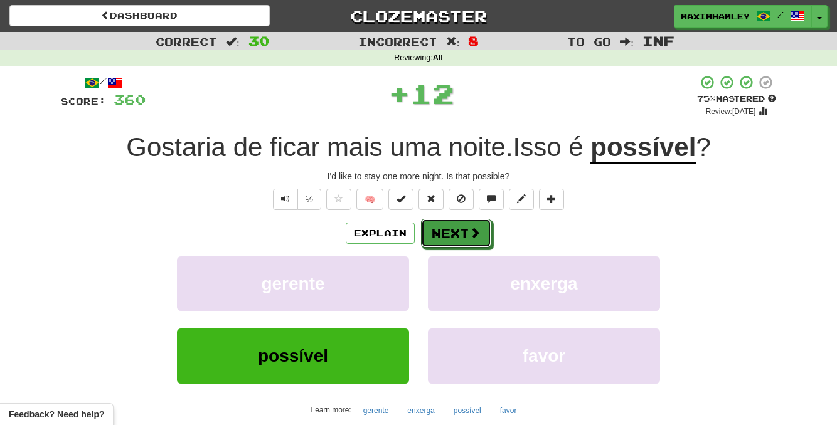
click at [482, 223] on button "Next" at bounding box center [456, 233] width 70 height 29
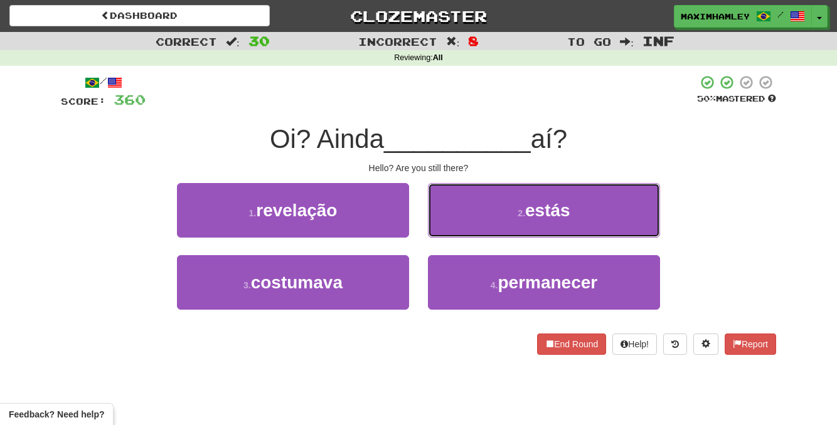
click at [482, 223] on button "2 . estás" at bounding box center [544, 210] width 232 height 55
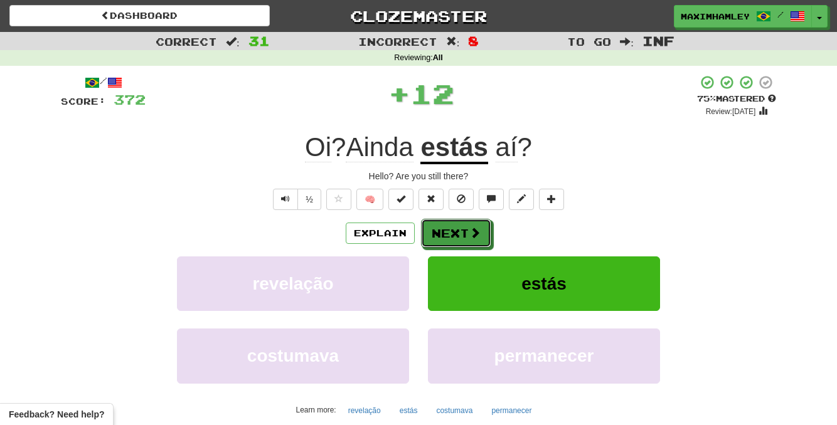
click at [462, 239] on button "Next" at bounding box center [456, 233] width 70 height 29
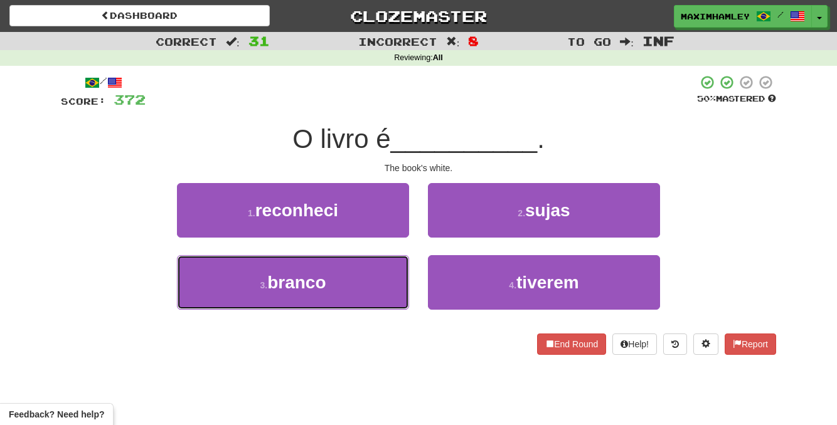
click at [353, 272] on button "3 . branco" at bounding box center [293, 282] width 232 height 55
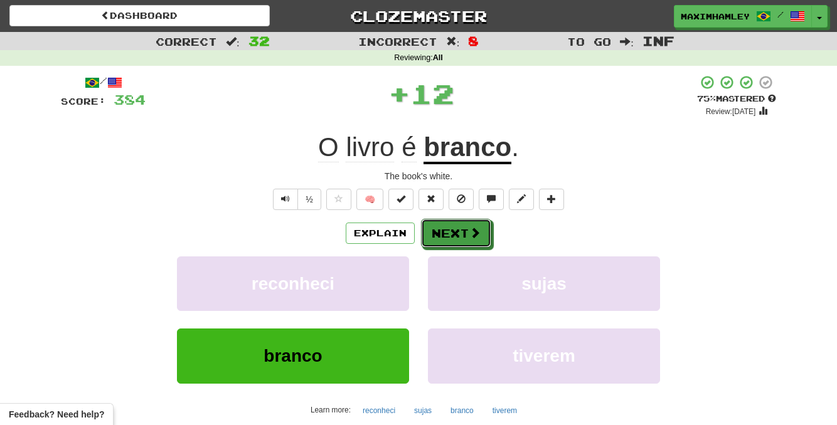
click at [453, 233] on button "Next" at bounding box center [456, 233] width 70 height 29
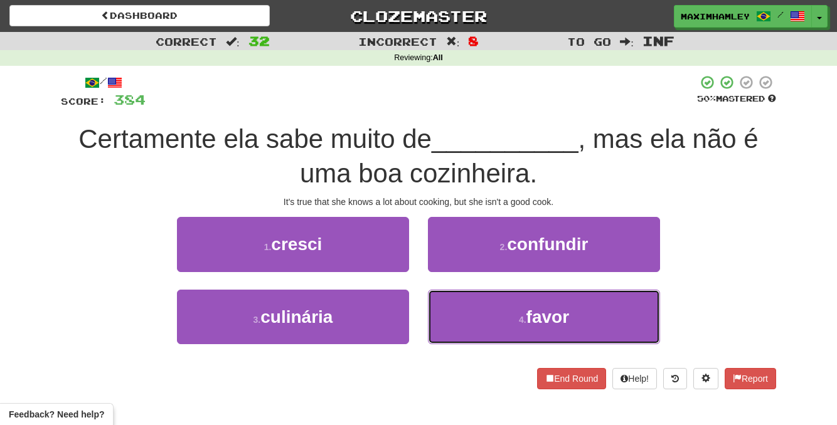
click at [524, 324] on small "4 ." at bounding box center [523, 320] width 8 height 10
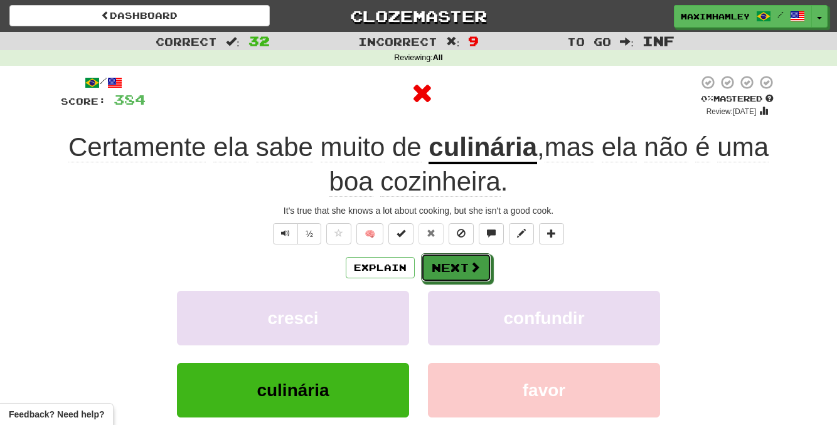
click at [465, 261] on button "Next" at bounding box center [456, 267] width 70 height 29
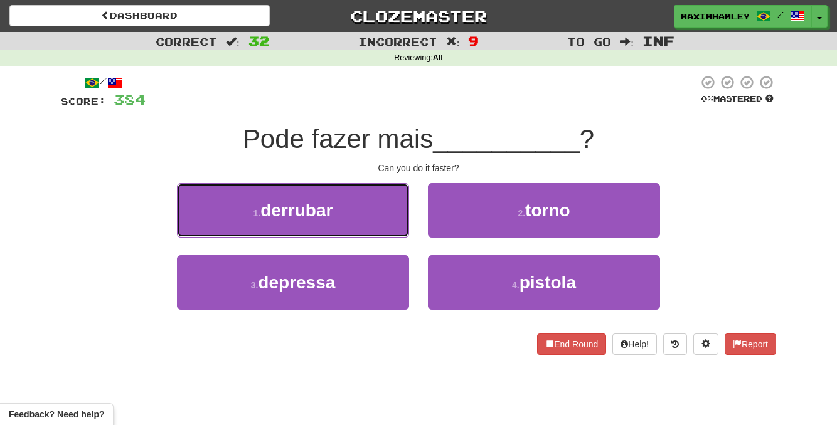
click at [395, 232] on button "1 . derrubar" at bounding box center [293, 210] width 232 height 55
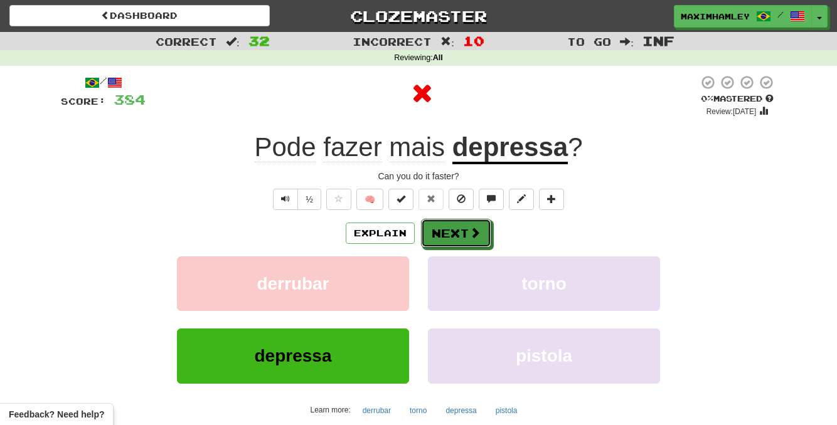
click at [439, 240] on button "Next" at bounding box center [456, 233] width 70 height 29
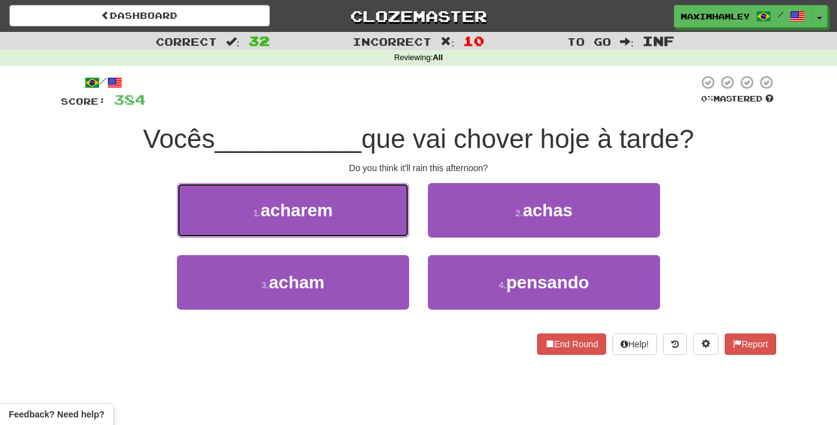
click at [374, 211] on button "1 . acharem" at bounding box center [293, 210] width 232 height 55
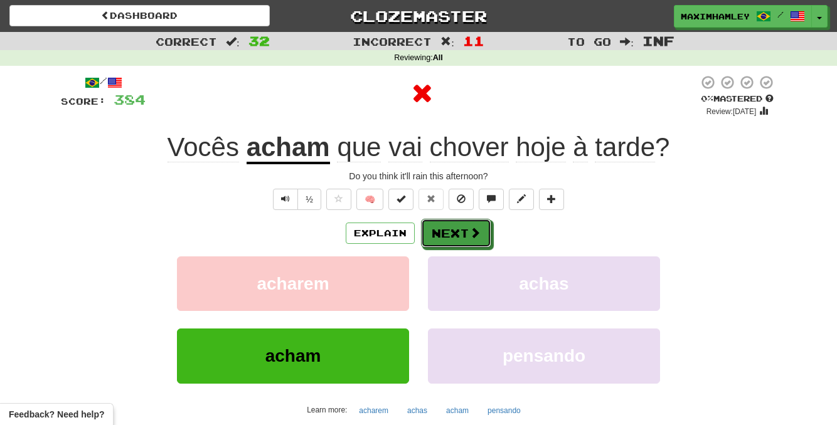
click at [433, 233] on button "Next" at bounding box center [456, 233] width 70 height 29
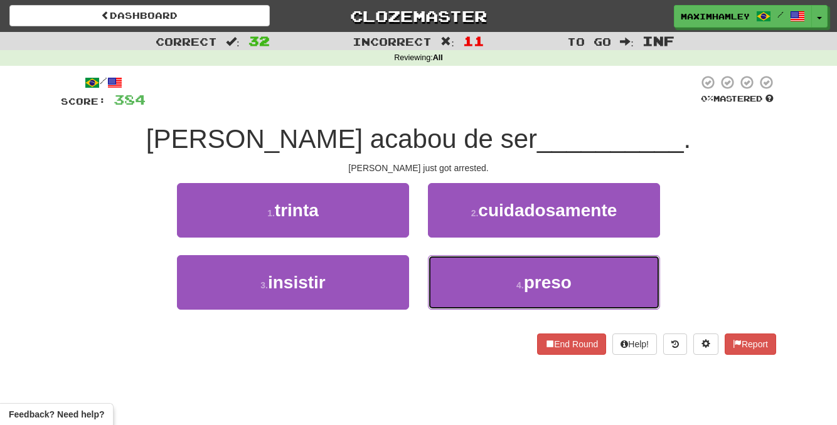
click at [467, 289] on button "4 . preso" at bounding box center [544, 282] width 232 height 55
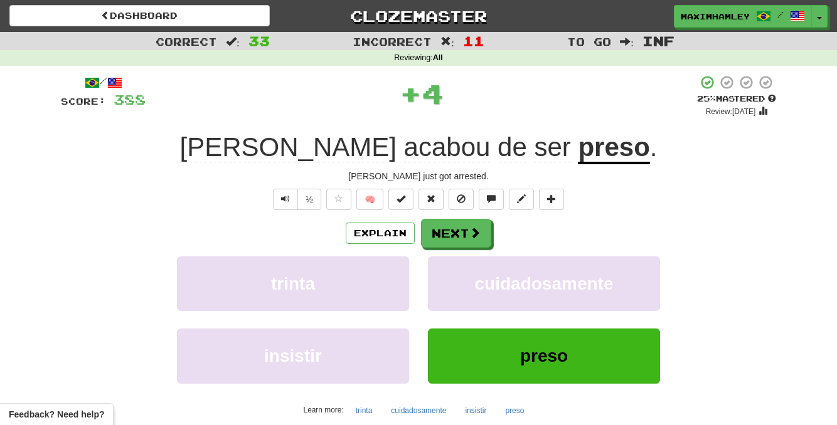
click at [477, 250] on div "Explain Next trinta cuidadosamente insistir preso Learn more: trinta cuidadosam…" at bounding box center [418, 319] width 715 height 201
click at [477, 246] on button "Next" at bounding box center [456, 233] width 70 height 29
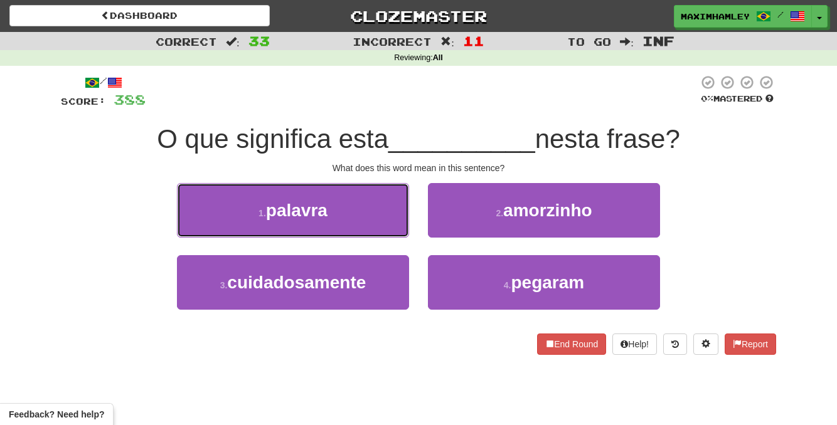
click at [342, 231] on button "1 . palavra" at bounding box center [293, 210] width 232 height 55
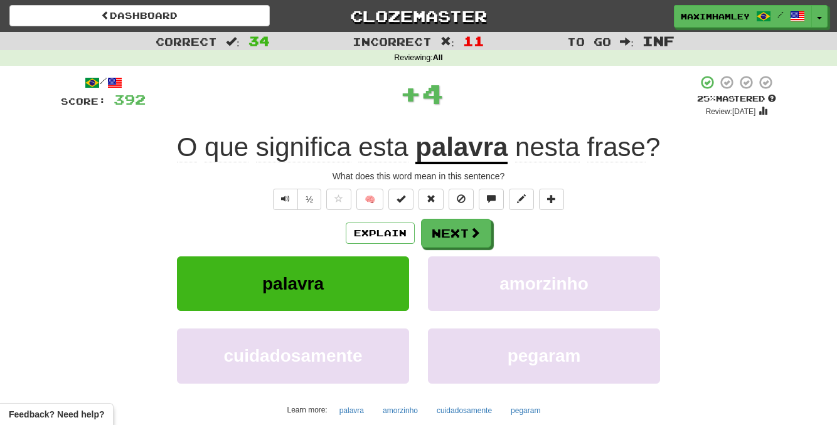
click at [492, 221] on div "Explain Next" at bounding box center [418, 233] width 715 height 29
click at [485, 227] on button "Next" at bounding box center [456, 233] width 70 height 29
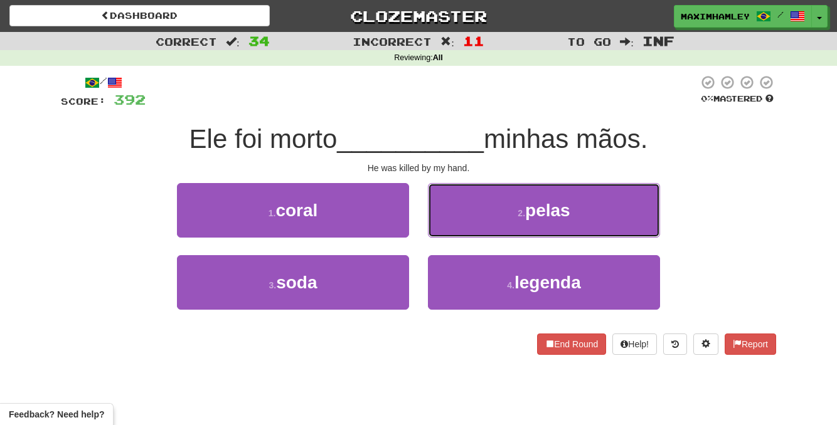
click at [510, 222] on button "2 . pelas" at bounding box center [544, 210] width 232 height 55
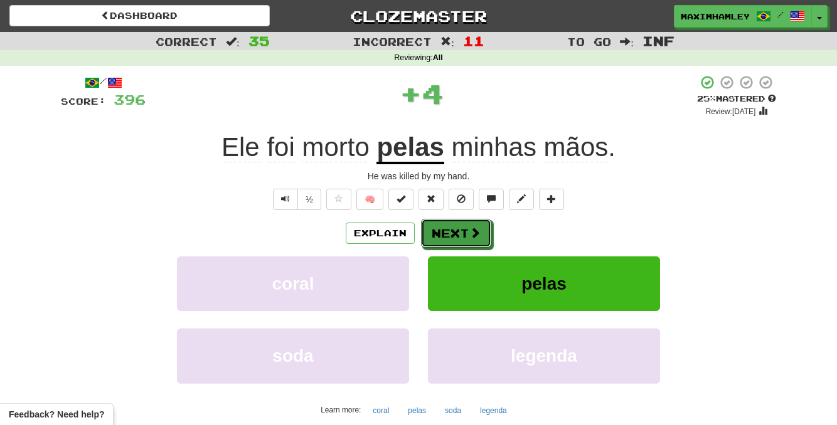
click at [470, 233] on span at bounding box center [474, 232] width 11 height 11
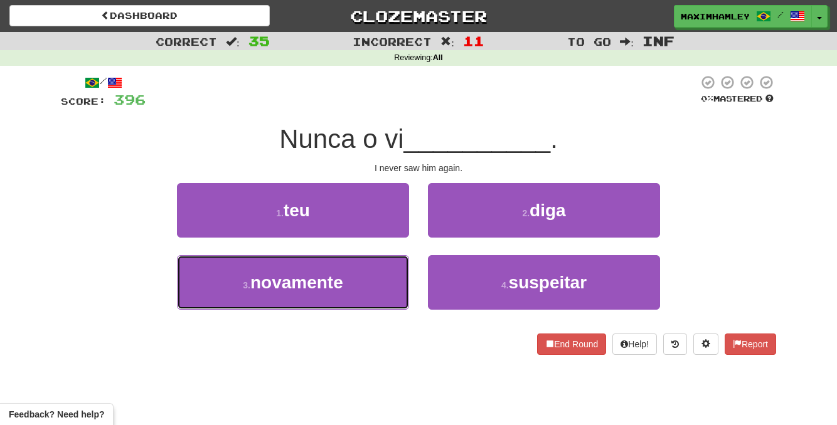
click at [356, 276] on button "3 . novamente" at bounding box center [293, 282] width 232 height 55
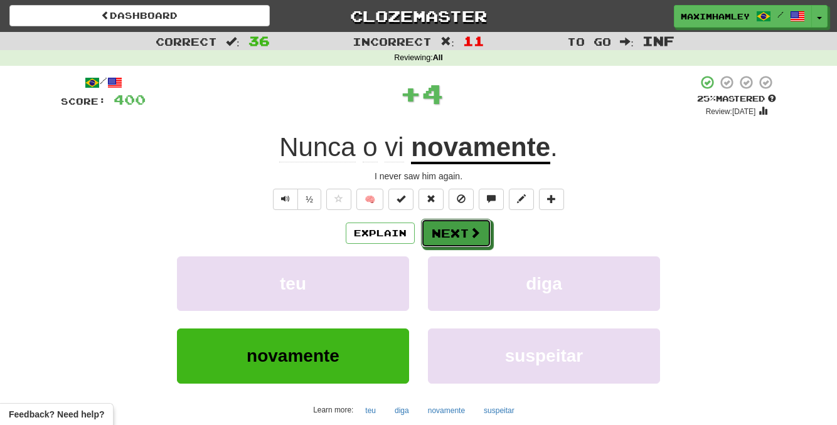
click at [448, 228] on button "Next" at bounding box center [456, 233] width 70 height 29
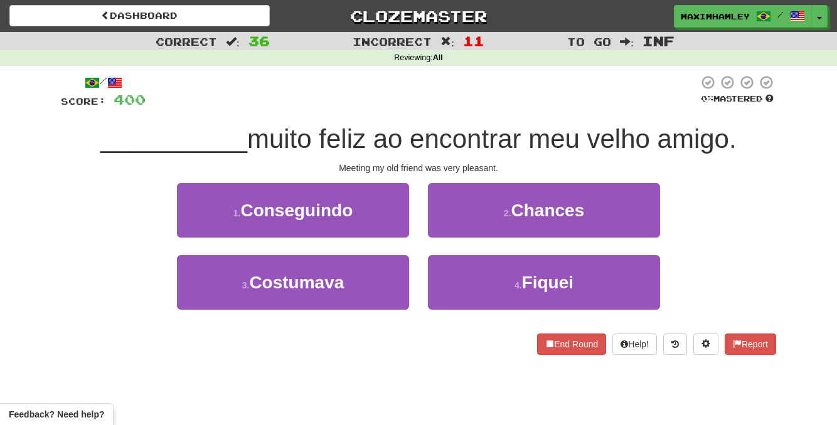
click at [481, 320] on div "4 . Fiquei" at bounding box center [543, 291] width 251 height 72
click at [479, 292] on button "4 . Fiquei" at bounding box center [544, 282] width 232 height 55
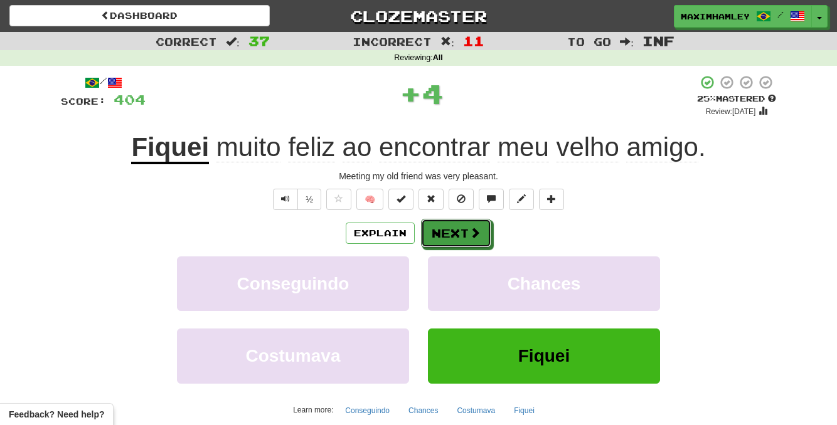
click at [460, 232] on button "Next" at bounding box center [456, 233] width 70 height 29
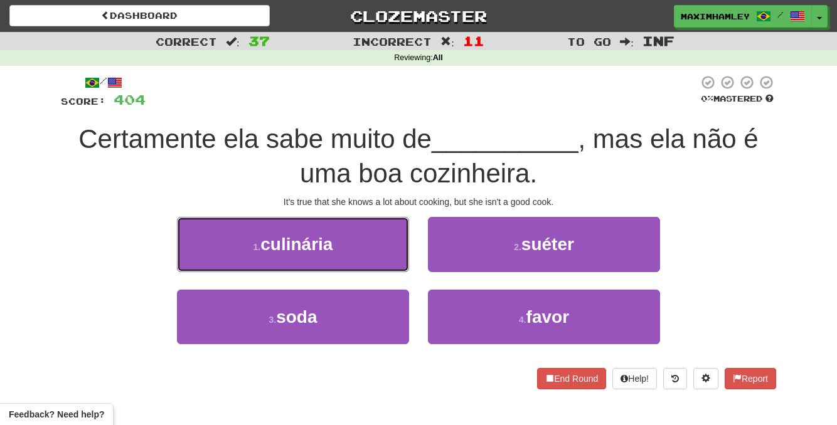
click at [380, 260] on button "1 . culinária" at bounding box center [293, 244] width 232 height 55
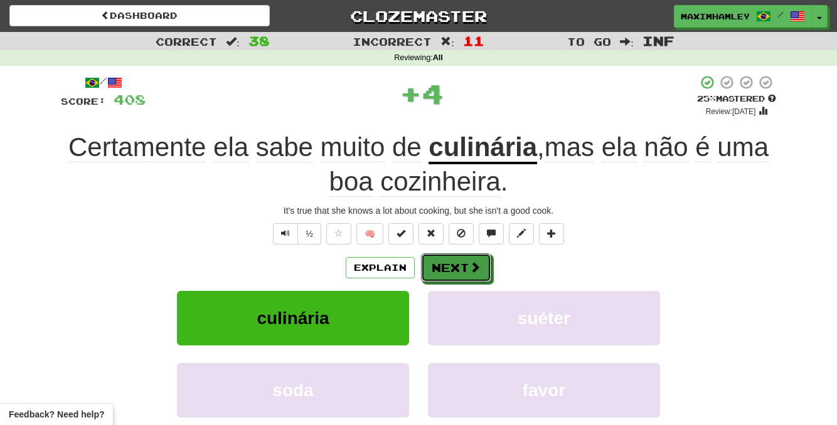
click at [456, 258] on button "Next" at bounding box center [456, 267] width 70 height 29
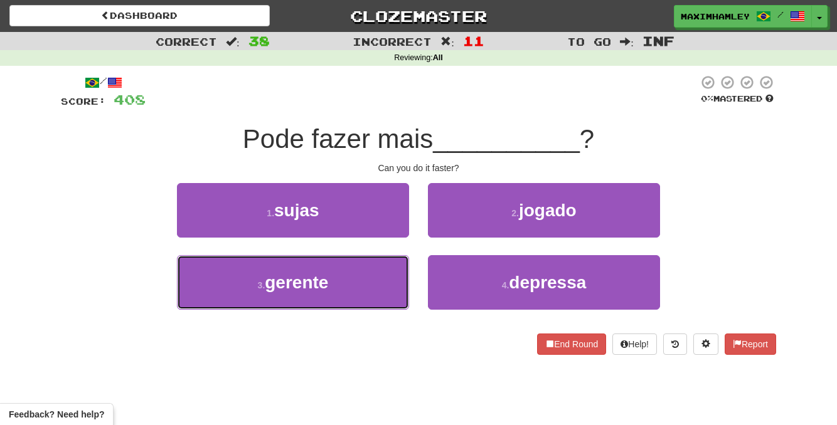
click at [364, 270] on button "3 . gerente" at bounding box center [293, 282] width 232 height 55
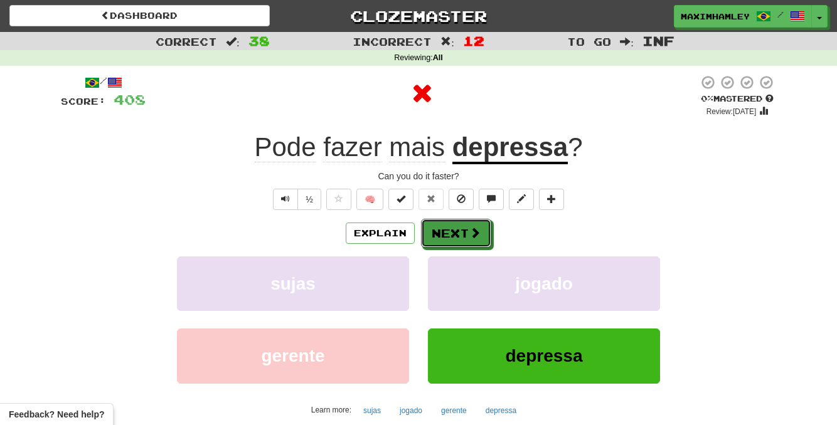
click at [445, 245] on button "Next" at bounding box center [456, 233] width 70 height 29
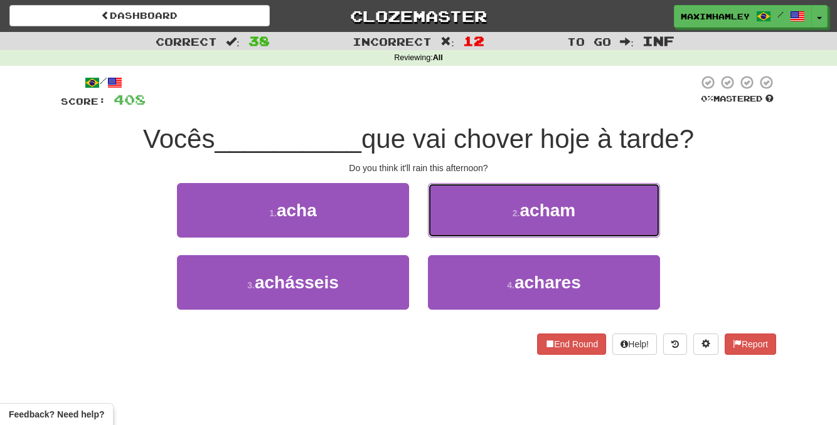
click at [460, 198] on button "2 . acham" at bounding box center [544, 210] width 232 height 55
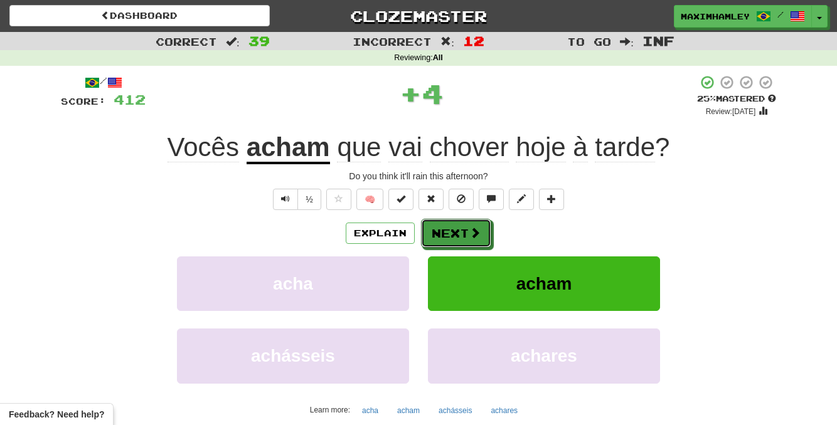
click at [439, 232] on button "Next" at bounding box center [456, 233] width 70 height 29
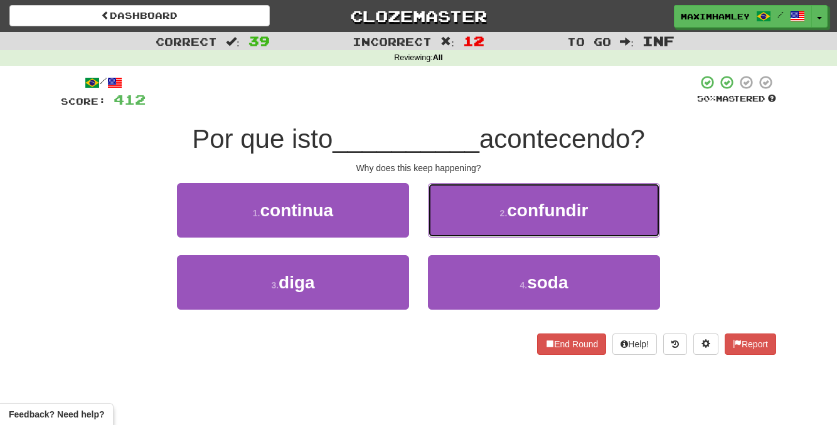
click at [453, 221] on button "2 . confundir" at bounding box center [544, 210] width 232 height 55
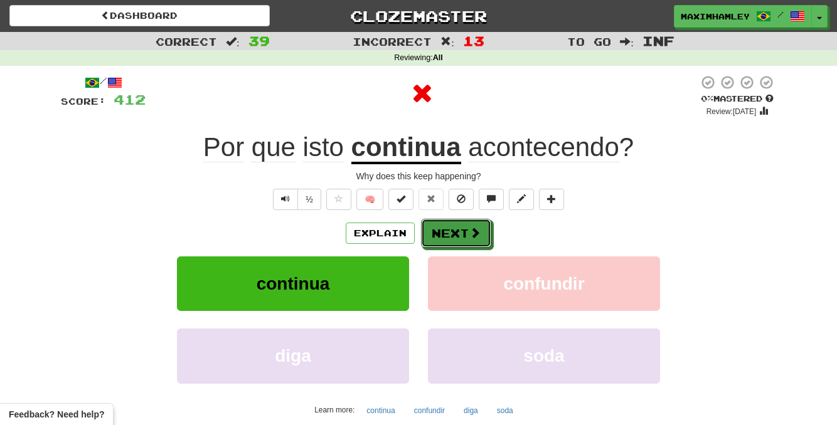
click at [445, 228] on button "Next" at bounding box center [456, 233] width 70 height 29
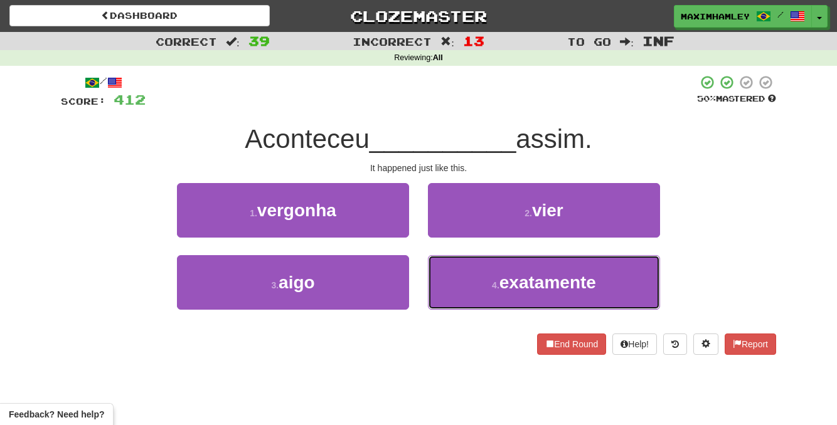
click at [509, 279] on span "exatamente" at bounding box center [547, 282] width 97 height 19
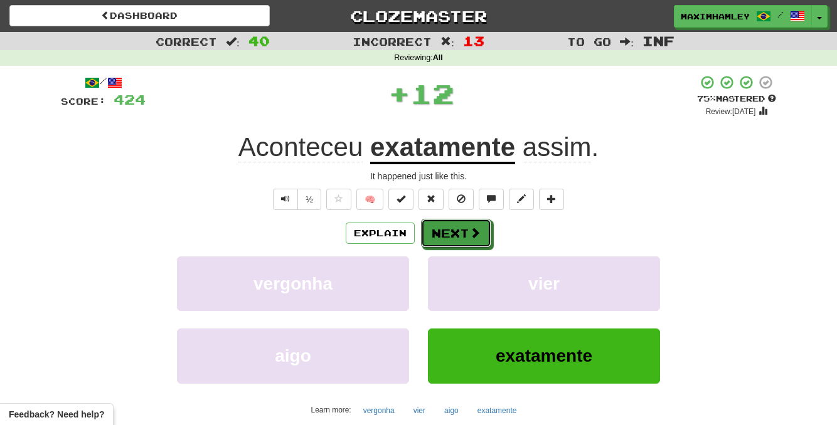
click at [484, 238] on button "Next" at bounding box center [456, 233] width 70 height 29
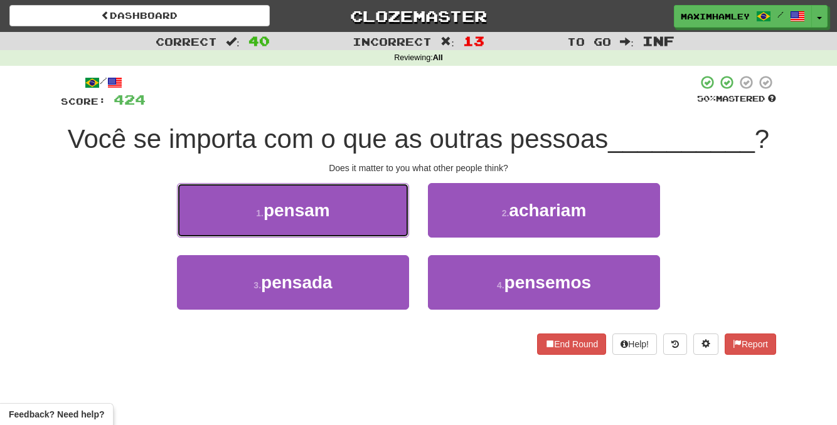
click at [389, 226] on button "1 . pensam" at bounding box center [293, 210] width 232 height 55
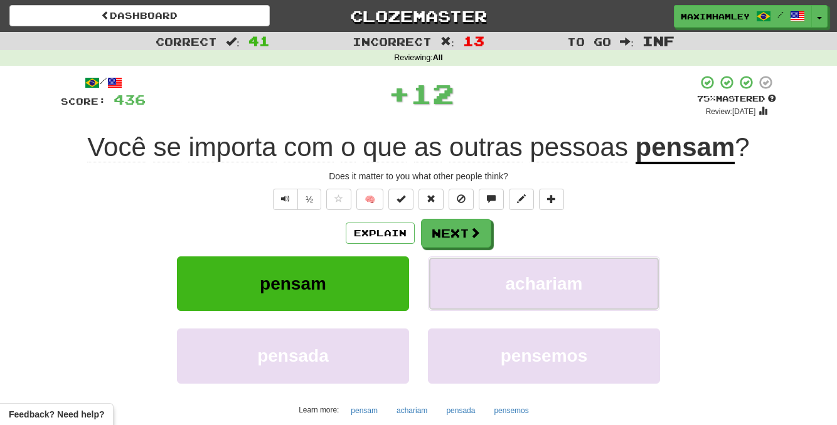
click at [474, 261] on button "achariam" at bounding box center [544, 284] width 232 height 55
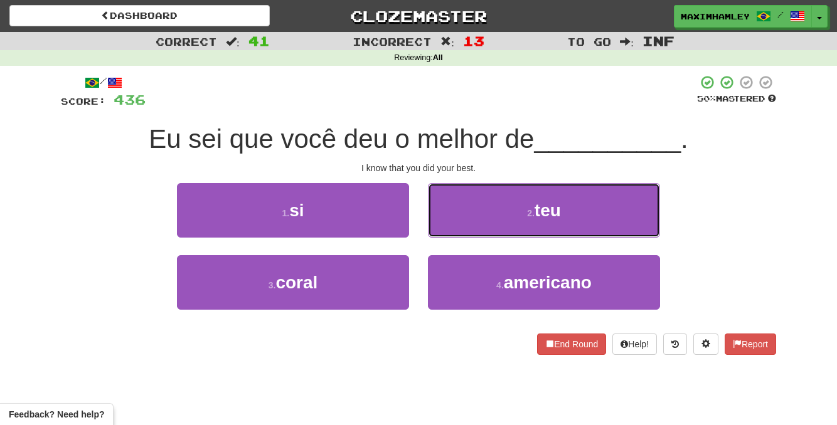
click at [486, 218] on button "2 . teu" at bounding box center [544, 210] width 232 height 55
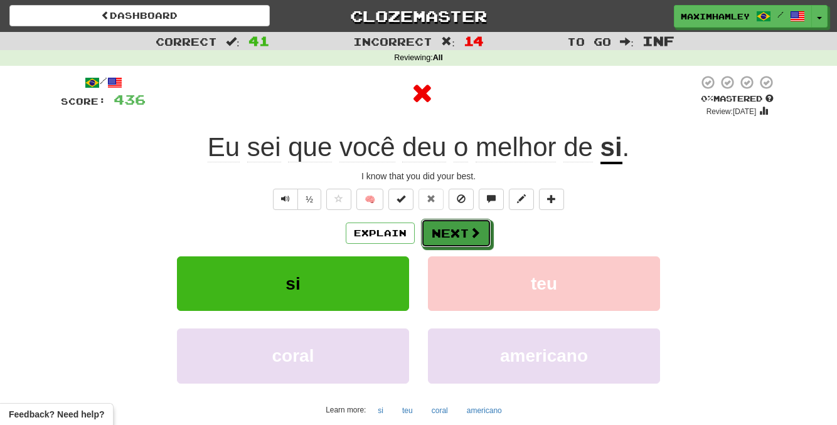
click at [478, 223] on button "Next" at bounding box center [456, 233] width 70 height 29
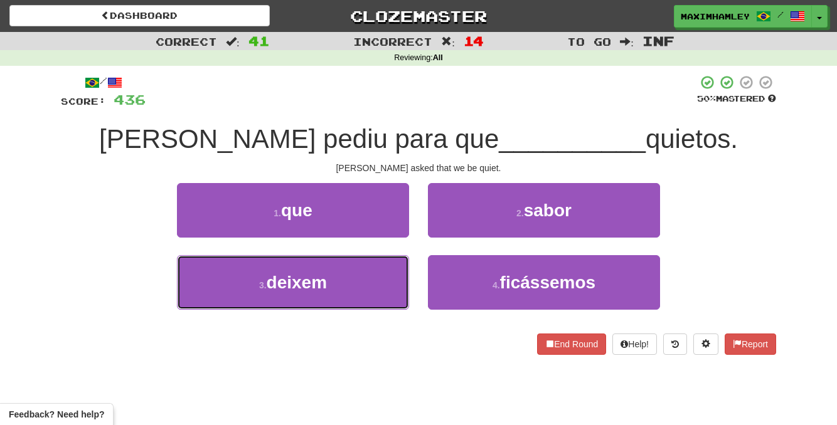
click at [381, 272] on button "3 . deixem" at bounding box center [293, 282] width 232 height 55
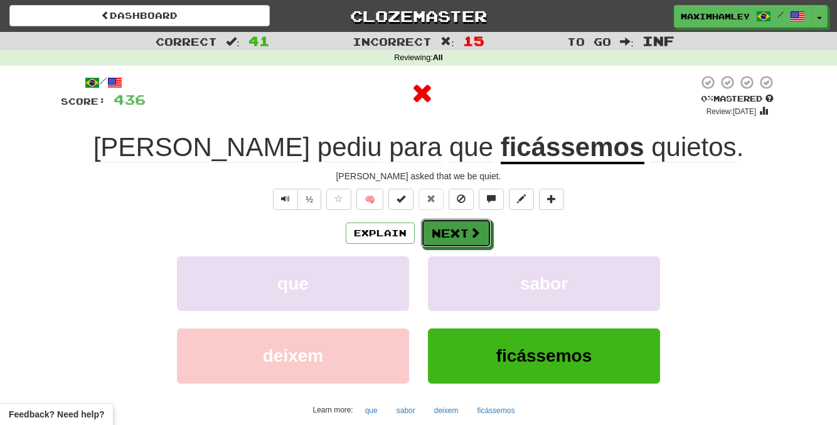
click at [463, 231] on button "Next" at bounding box center [456, 233] width 70 height 29
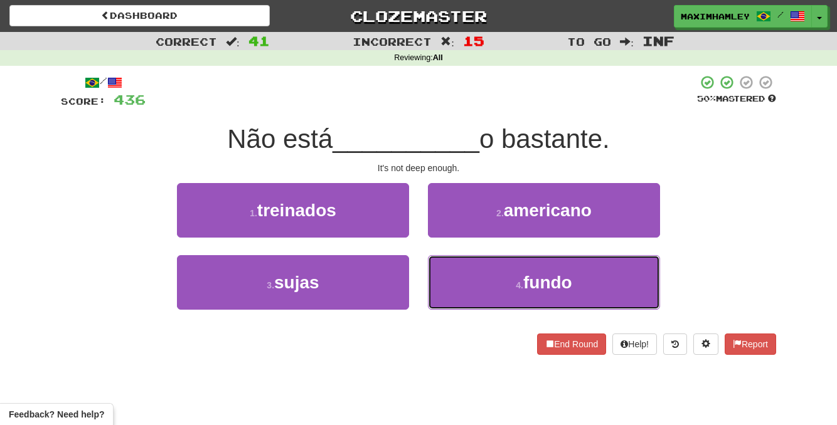
click at [470, 280] on button "4 . fundo" at bounding box center [544, 282] width 232 height 55
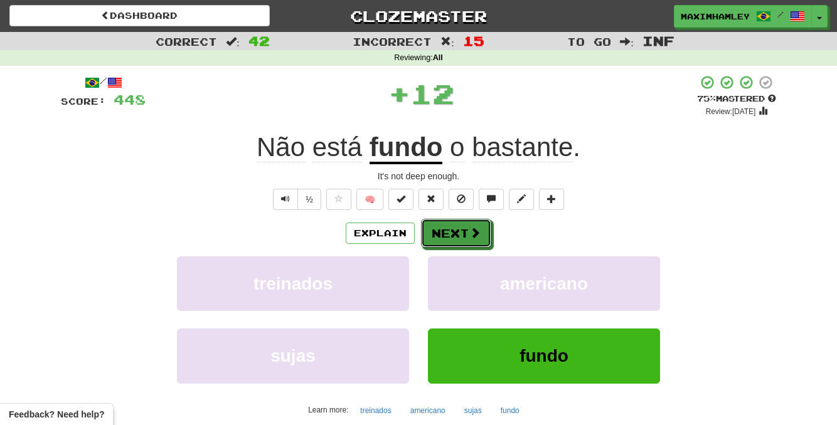
click at [455, 229] on button "Next" at bounding box center [456, 233] width 70 height 29
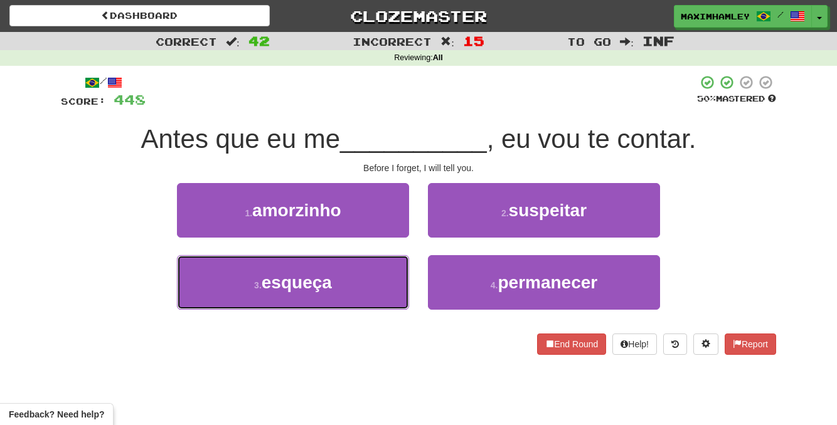
click at [393, 290] on button "3 . esqueça" at bounding box center [293, 282] width 232 height 55
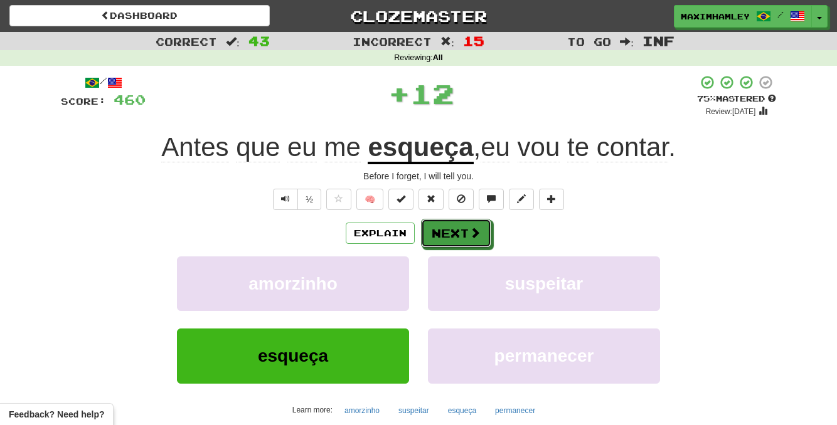
click at [471, 243] on button "Next" at bounding box center [456, 233] width 70 height 29
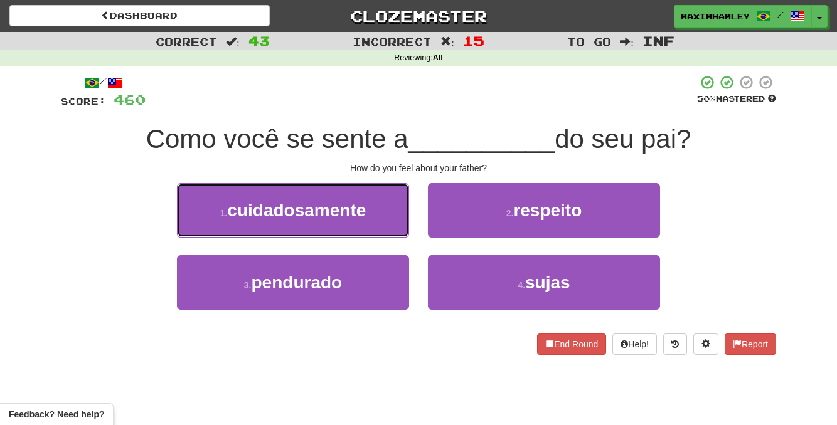
click at [376, 213] on button "1 . cuidadosamente" at bounding box center [293, 210] width 232 height 55
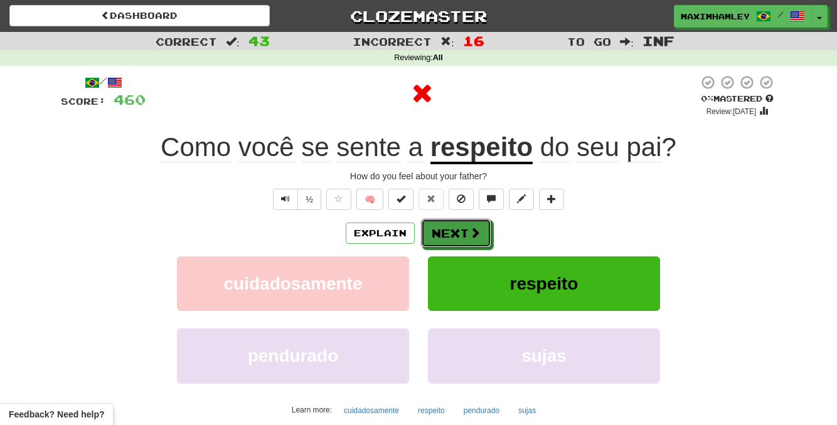
click at [438, 236] on button "Next" at bounding box center [456, 233] width 70 height 29
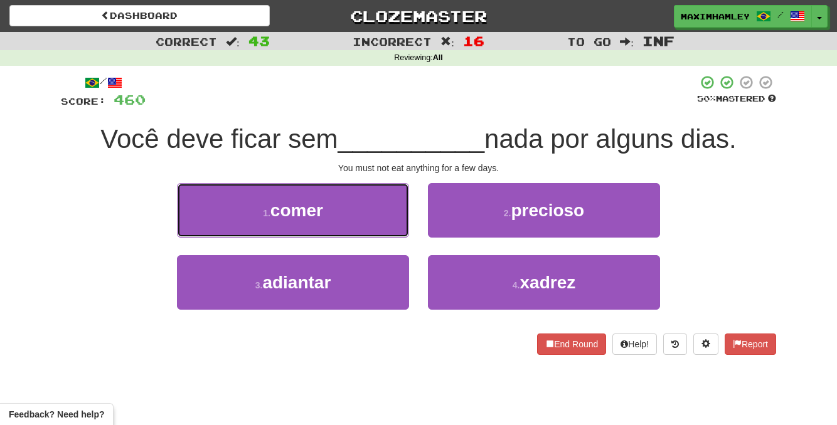
click at [366, 227] on button "1 . comer" at bounding box center [293, 210] width 232 height 55
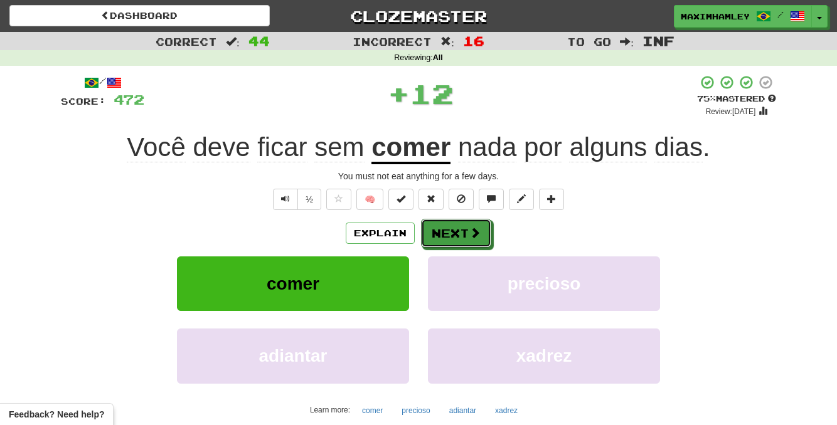
click at [430, 230] on button "Next" at bounding box center [456, 233] width 70 height 29
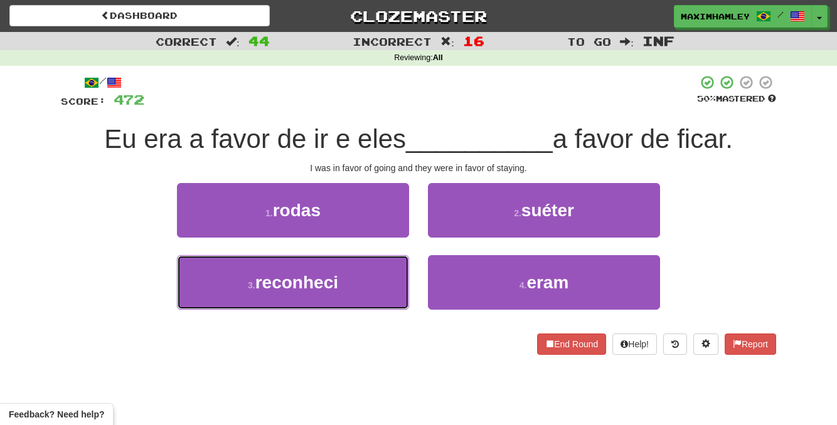
click at [351, 292] on button "3 . reconheci" at bounding box center [293, 282] width 232 height 55
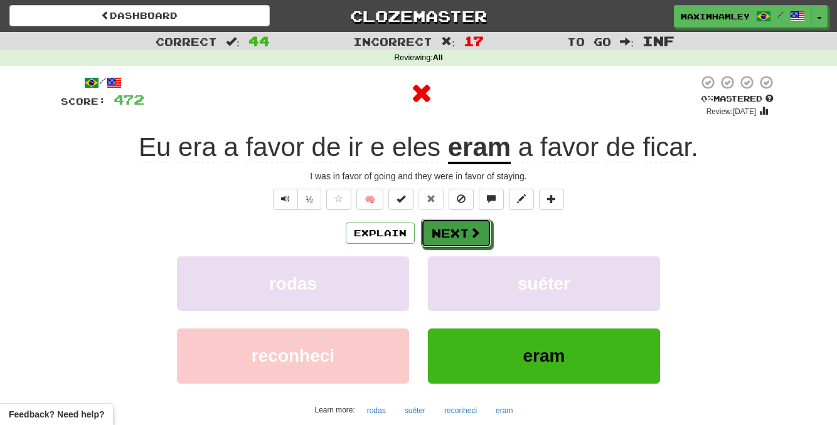
click at [438, 245] on button "Next" at bounding box center [456, 233] width 70 height 29
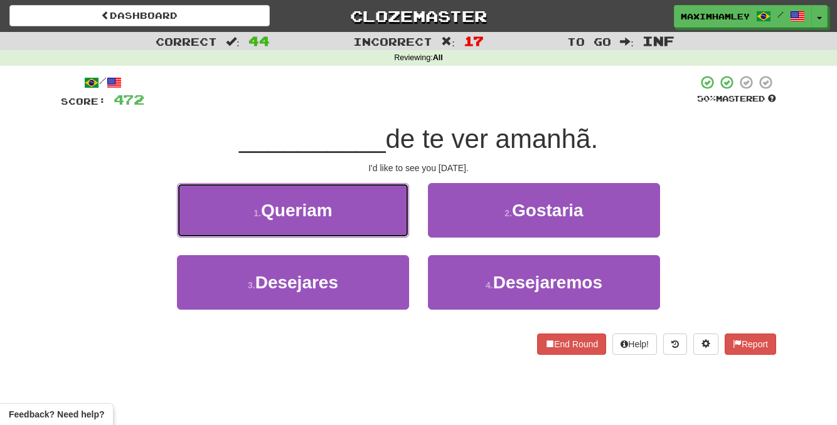
click at [363, 204] on button "1 . Queriam" at bounding box center [293, 210] width 232 height 55
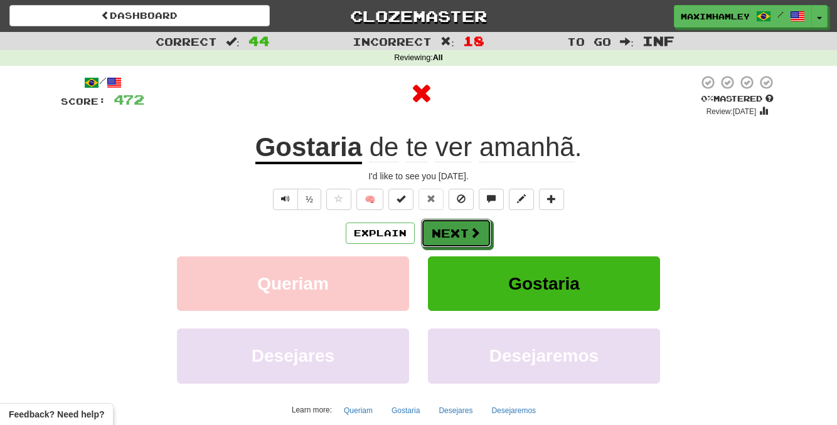
click at [460, 236] on button "Next" at bounding box center [456, 233] width 70 height 29
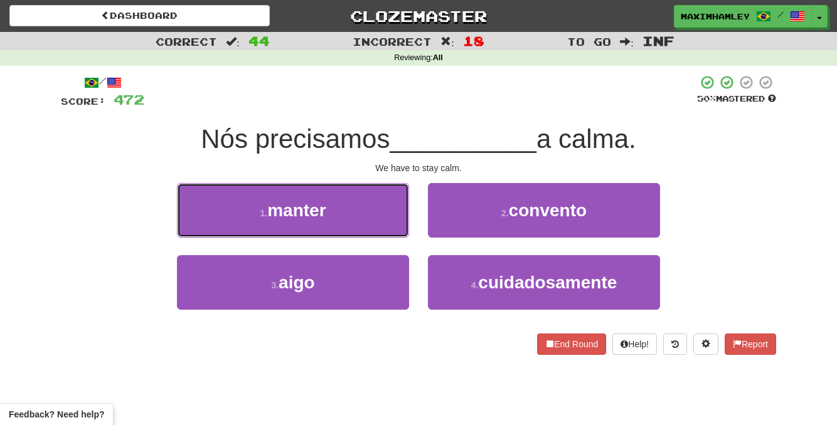
click at [363, 211] on button "1 . manter" at bounding box center [293, 210] width 232 height 55
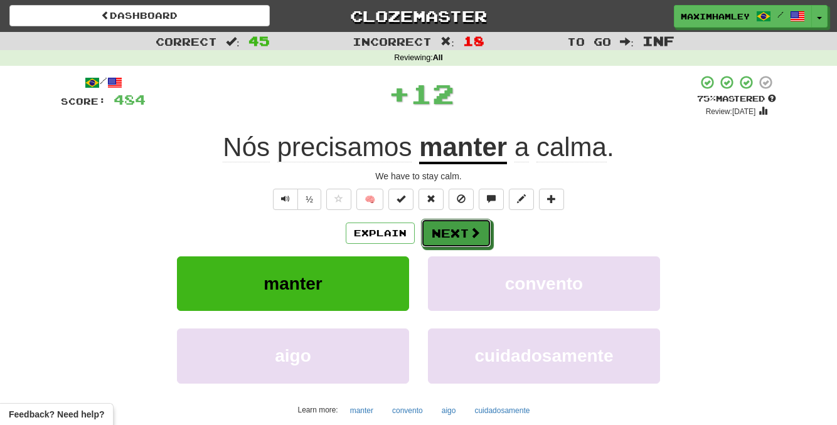
click at [457, 235] on button "Next" at bounding box center [456, 233] width 70 height 29
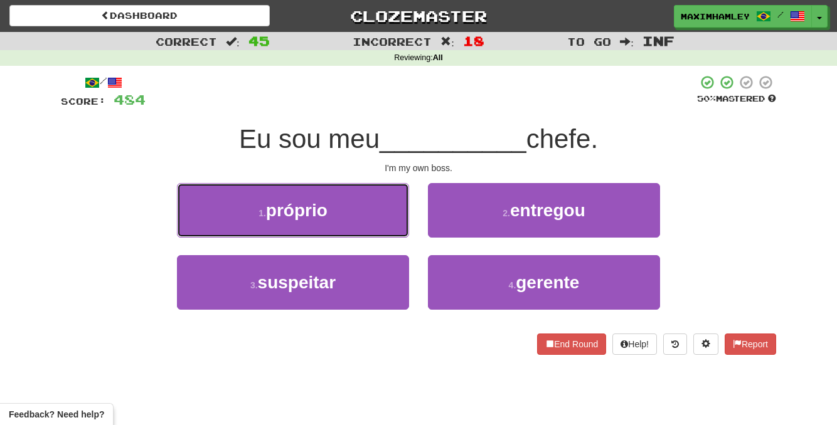
click at [356, 214] on button "1 . próprio" at bounding box center [293, 210] width 232 height 55
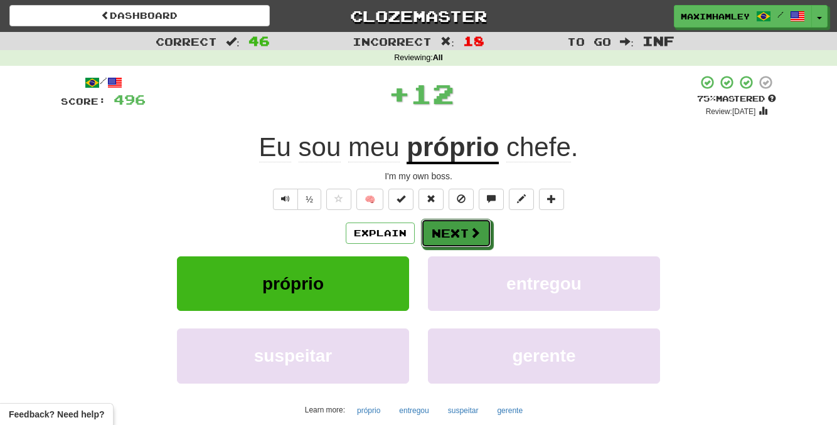
click at [450, 229] on button "Next" at bounding box center [456, 233] width 70 height 29
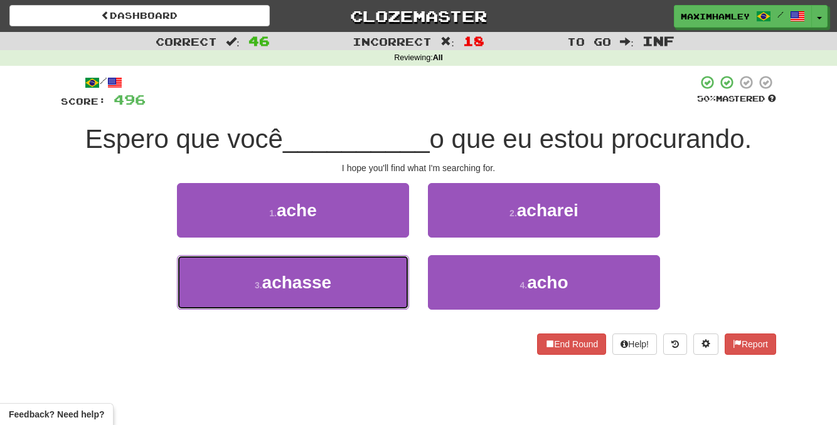
click at [359, 263] on button "3 . achasse" at bounding box center [293, 282] width 232 height 55
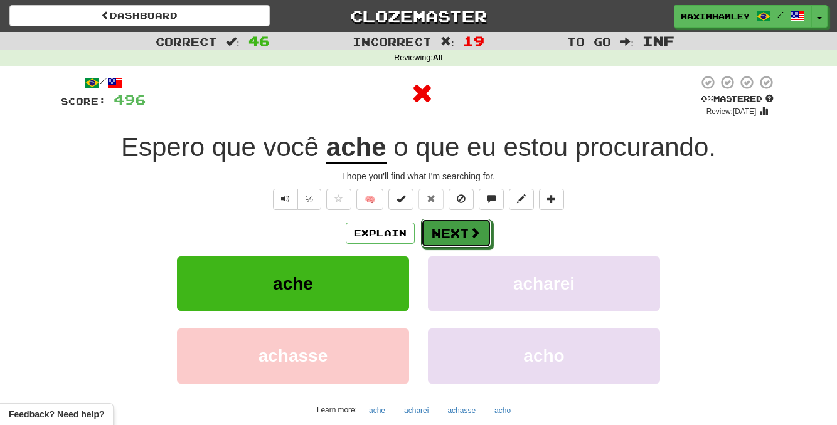
click at [444, 239] on button "Next" at bounding box center [456, 233] width 70 height 29
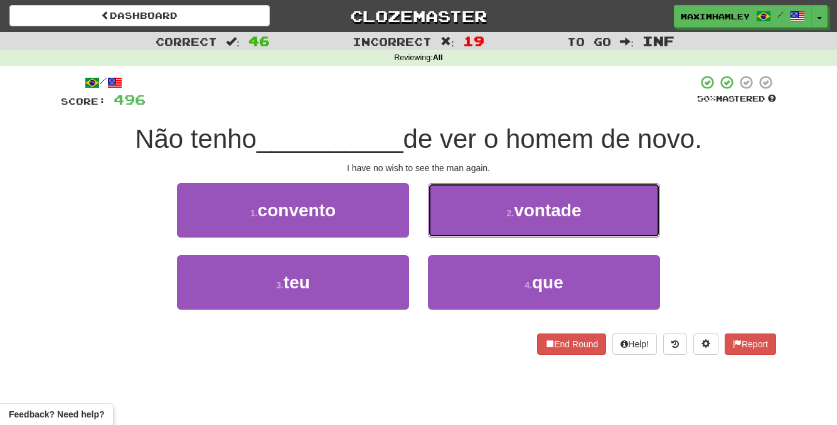
click at [472, 231] on button "2 . vontade" at bounding box center [544, 210] width 232 height 55
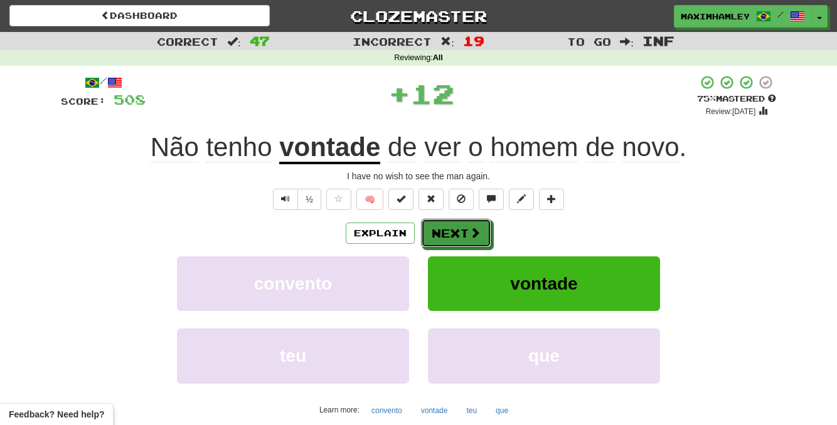
click at [453, 223] on button "Next" at bounding box center [456, 233] width 70 height 29
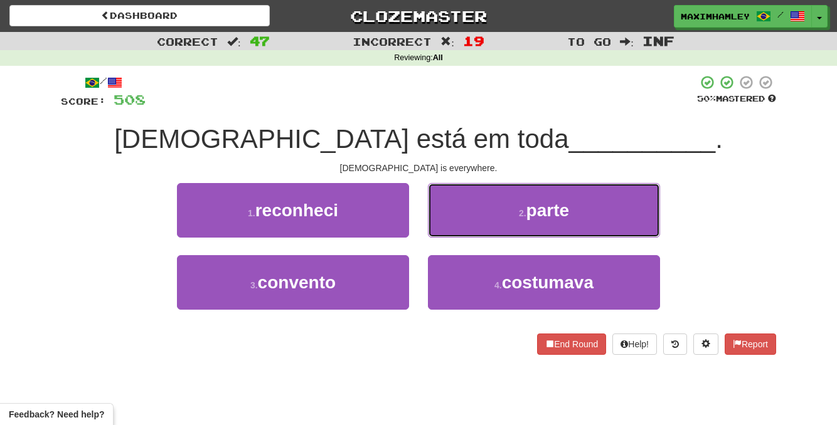
click at [505, 216] on button "2 . parte" at bounding box center [544, 210] width 232 height 55
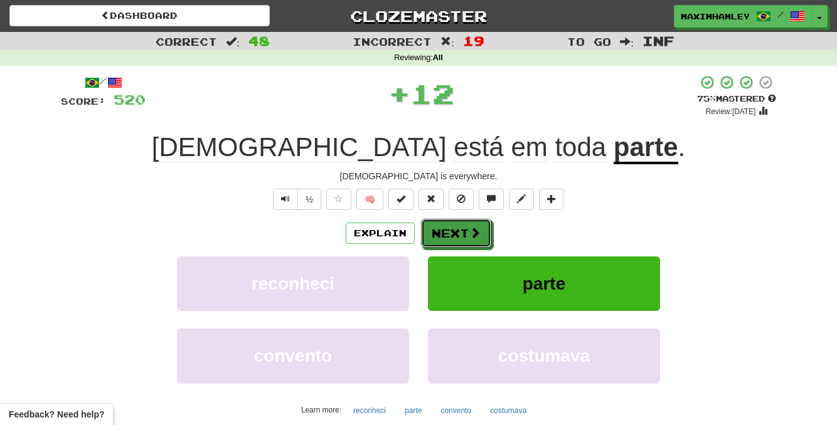
click at [469, 237] on span at bounding box center [474, 232] width 11 height 11
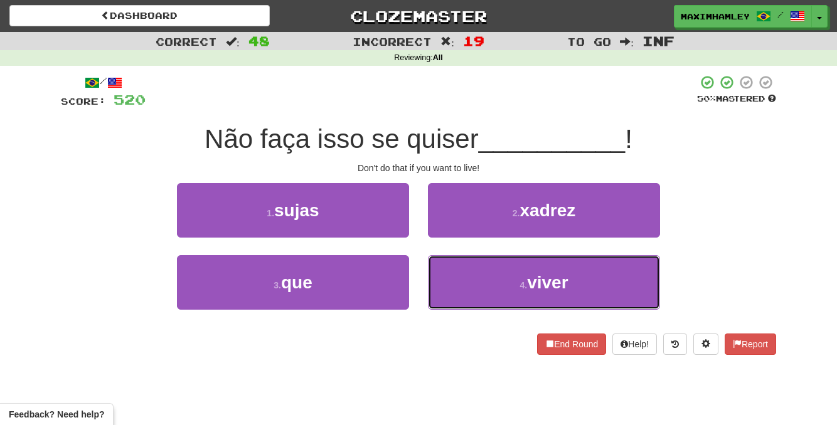
click at [475, 284] on button "4 . viver" at bounding box center [544, 282] width 232 height 55
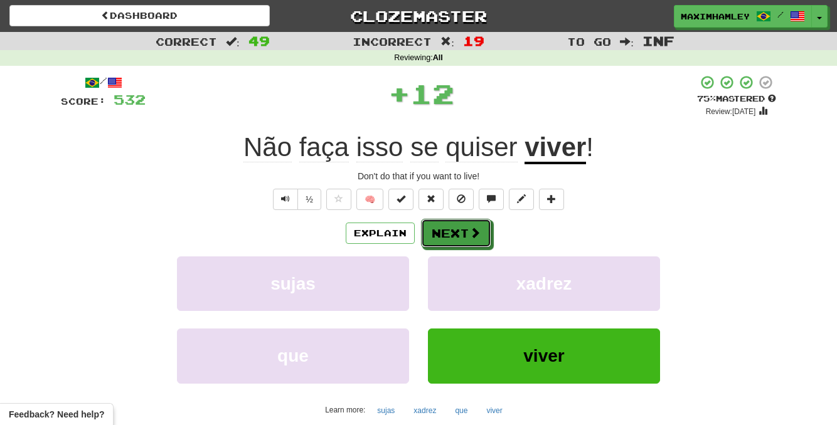
click at [479, 233] on span at bounding box center [474, 232] width 11 height 11
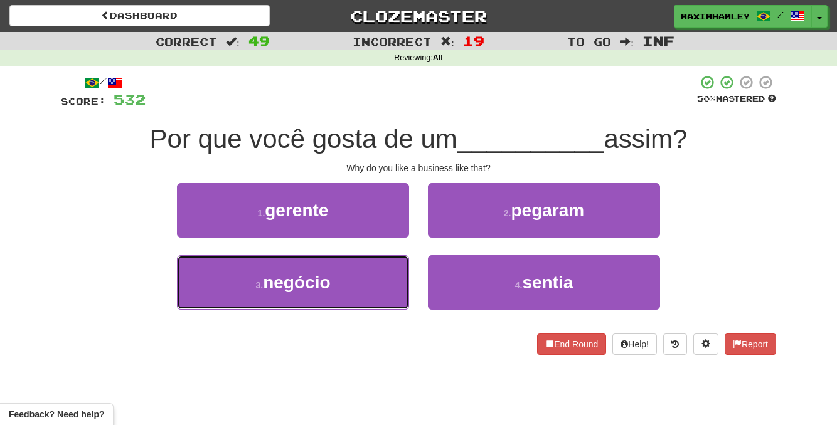
click at [375, 277] on button "3 . negócio" at bounding box center [293, 282] width 232 height 55
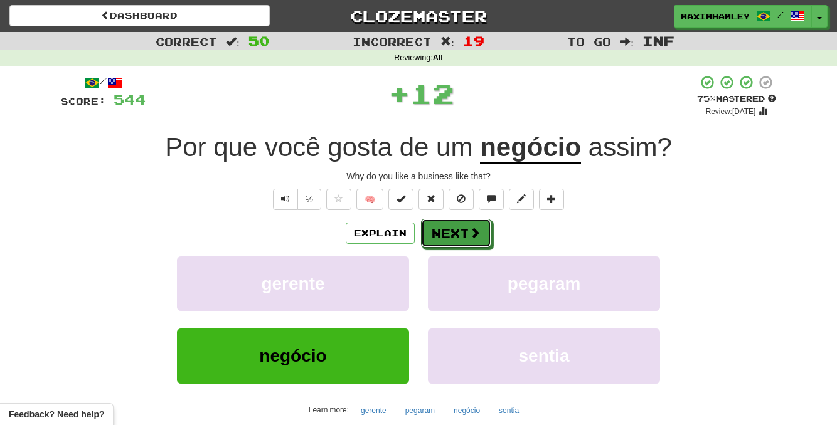
click at [439, 237] on button "Next" at bounding box center [456, 233] width 70 height 29
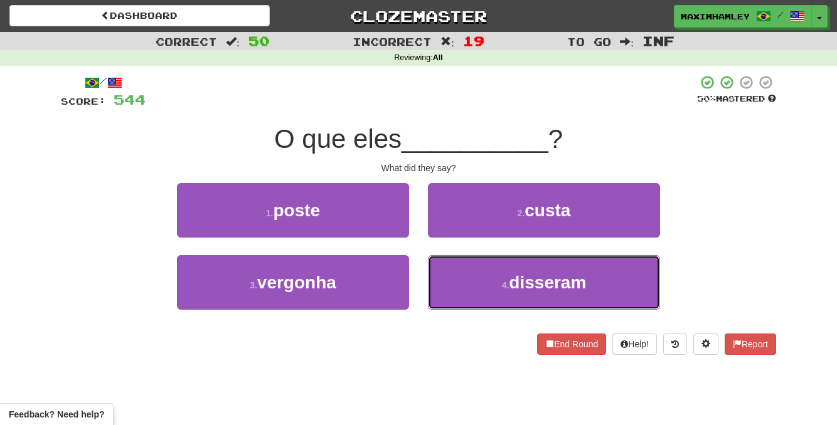
click at [469, 273] on button "4 . disseram" at bounding box center [544, 282] width 232 height 55
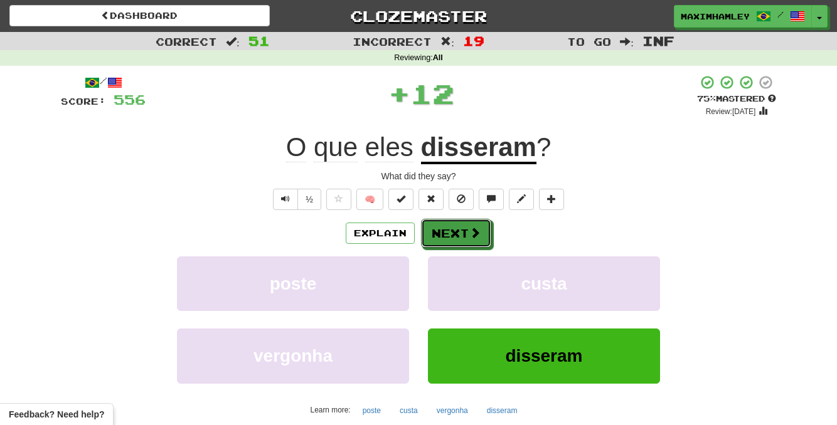
click at [438, 241] on button "Next" at bounding box center [456, 233] width 70 height 29
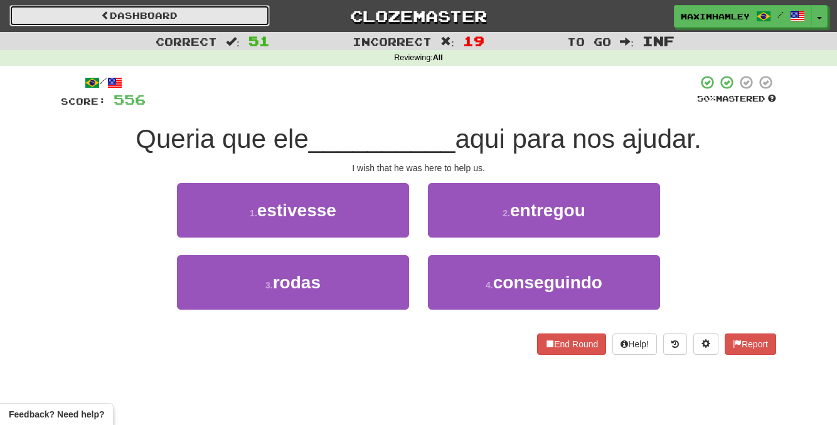
click at [199, 8] on link "Dashboard" at bounding box center [139, 15] width 260 height 21
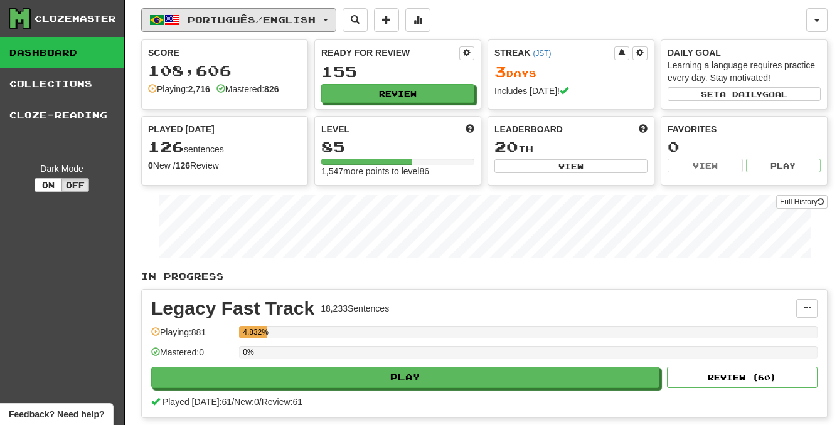
click at [335, 23] on button "Português / English" at bounding box center [238, 20] width 195 height 24
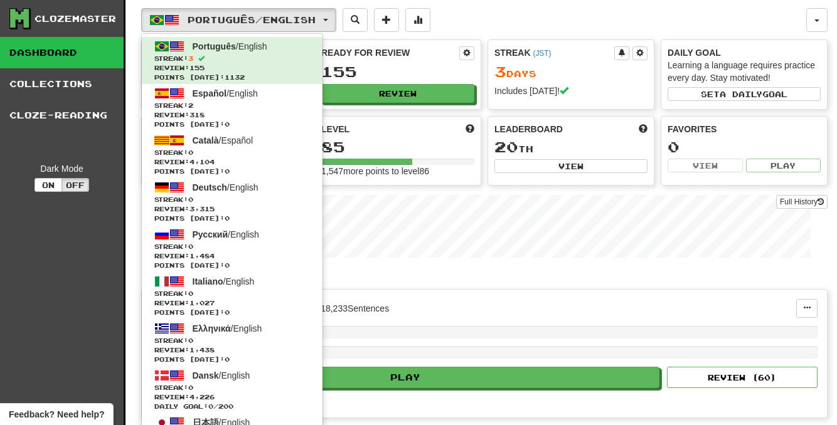
click at [504, 29] on div "Português / English Português / English Streak: 3 Review: 155 Points today: 113…" at bounding box center [473, 20] width 665 height 24
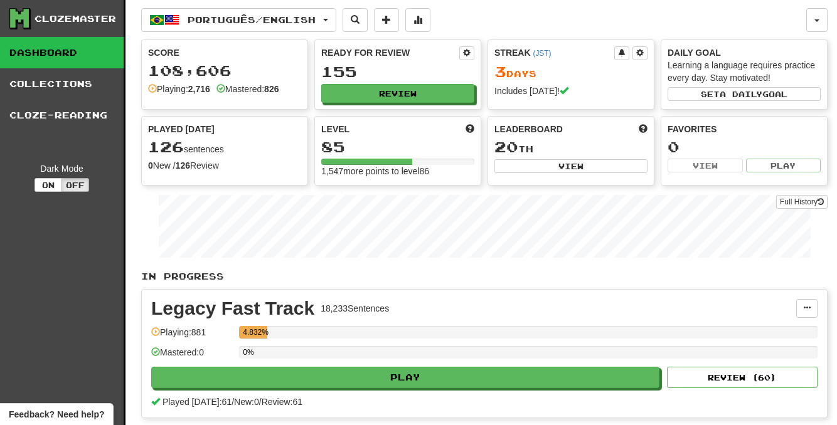
click at [312, 33] on div "Português / English Português / English Streak: 3 Review: 155 Points today: 113…" at bounding box center [484, 245] width 686 height 491
click at [315, 28] on button "Português / English" at bounding box center [238, 20] width 195 height 24
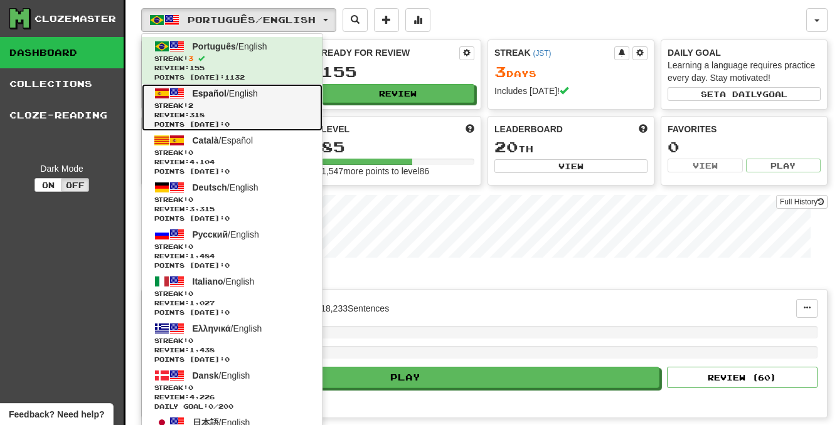
click at [304, 98] on link "Español / English Streak: 2 Review: 318 Points today: 0" at bounding box center [232, 107] width 181 height 47
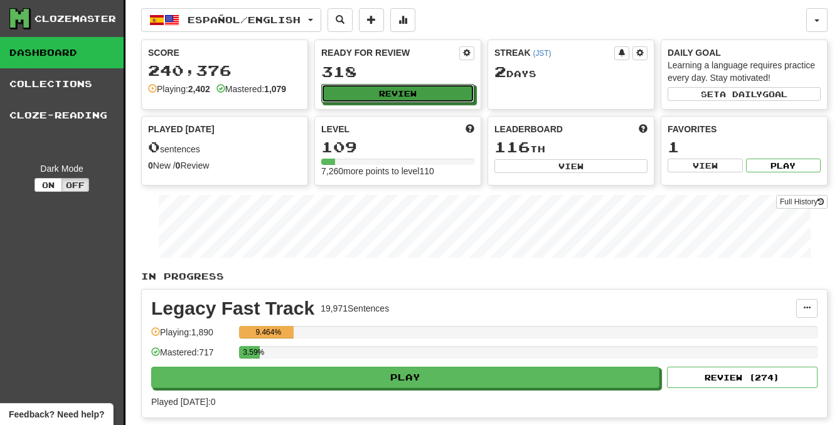
click at [351, 94] on button "Review" at bounding box center [397, 93] width 153 height 19
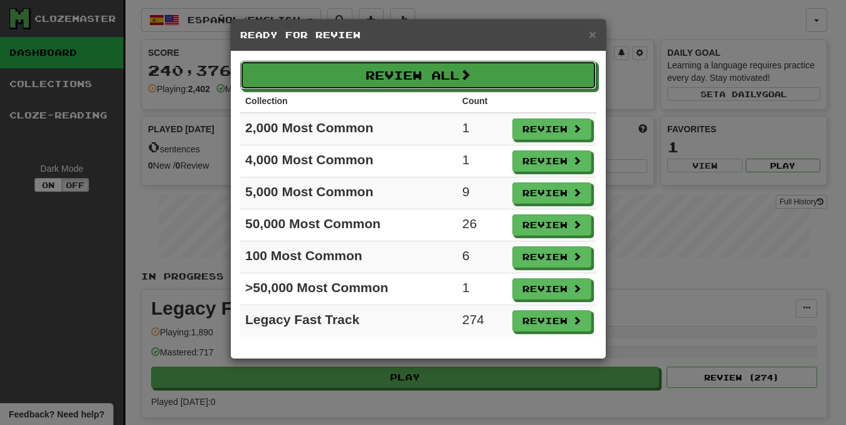
click at [454, 74] on button "Review All" at bounding box center [418, 75] width 356 height 29
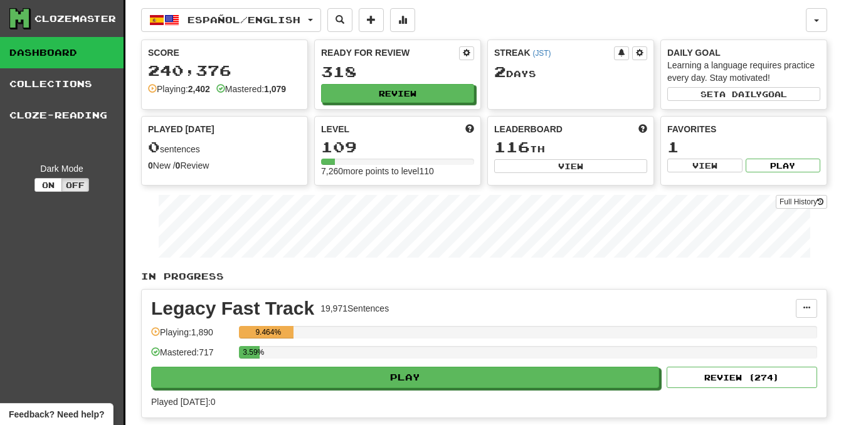
select select "********"
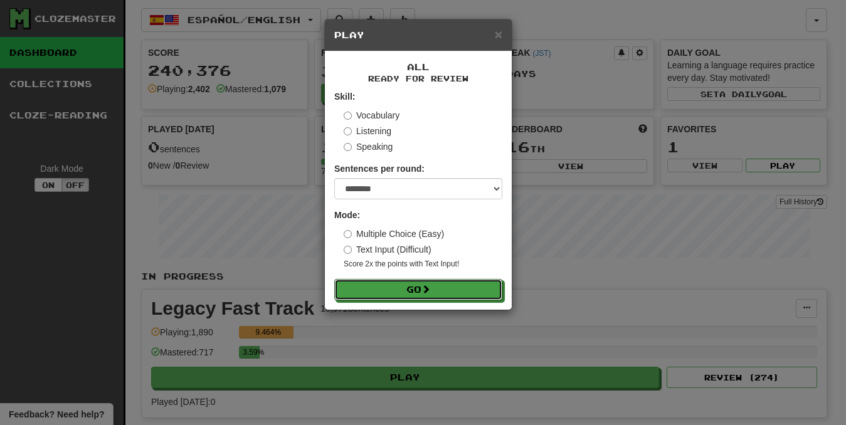
click at [445, 284] on button "Go" at bounding box center [418, 289] width 168 height 21
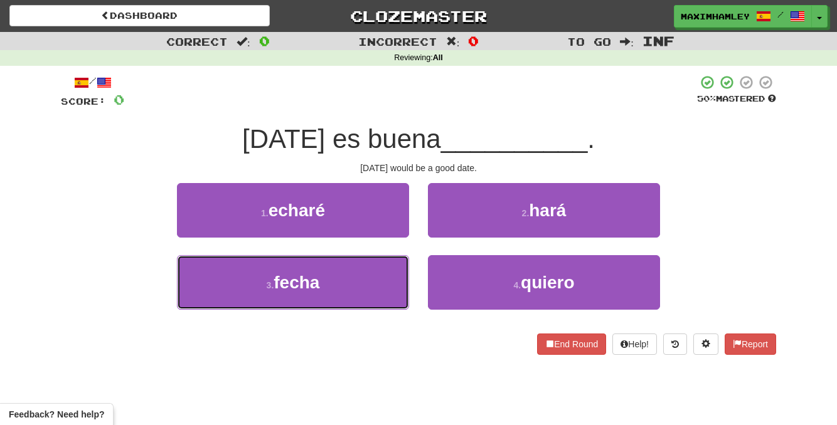
click at [334, 273] on button "3 . fecha" at bounding box center [293, 282] width 232 height 55
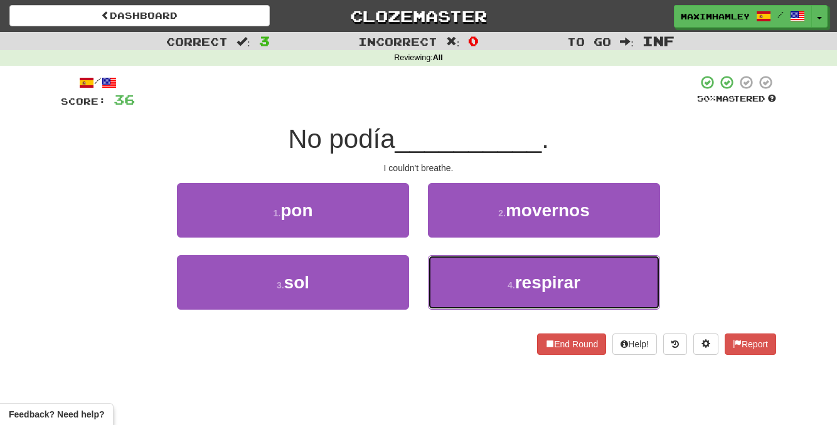
click at [469, 294] on button "4 . respirar" at bounding box center [544, 282] width 232 height 55
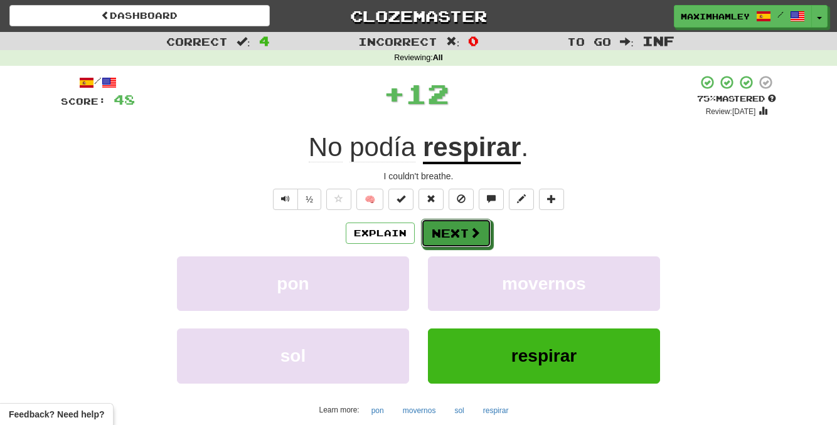
click at [423, 238] on button "Next" at bounding box center [456, 233] width 70 height 29
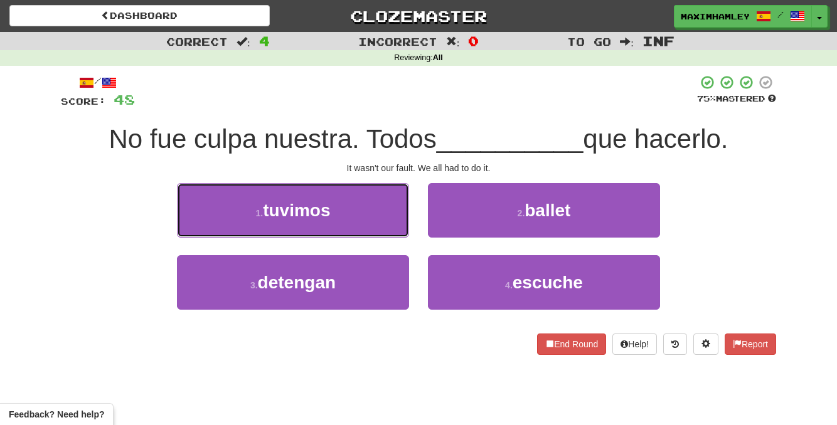
click at [346, 203] on button "1 . tuvimos" at bounding box center [293, 210] width 232 height 55
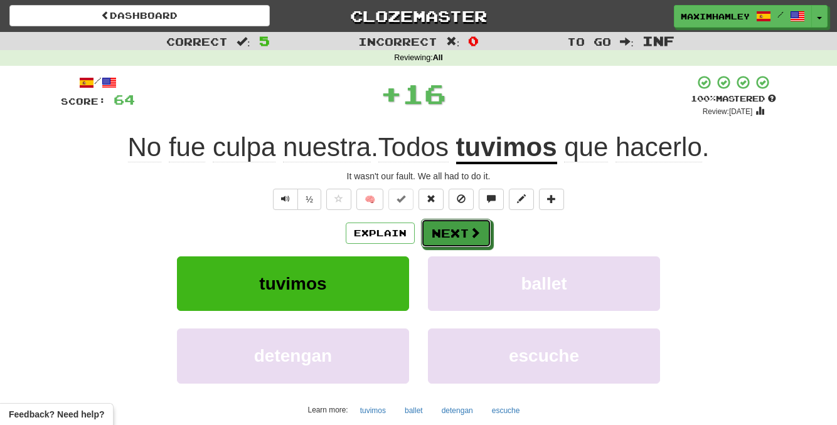
click at [471, 238] on span at bounding box center [474, 232] width 11 height 11
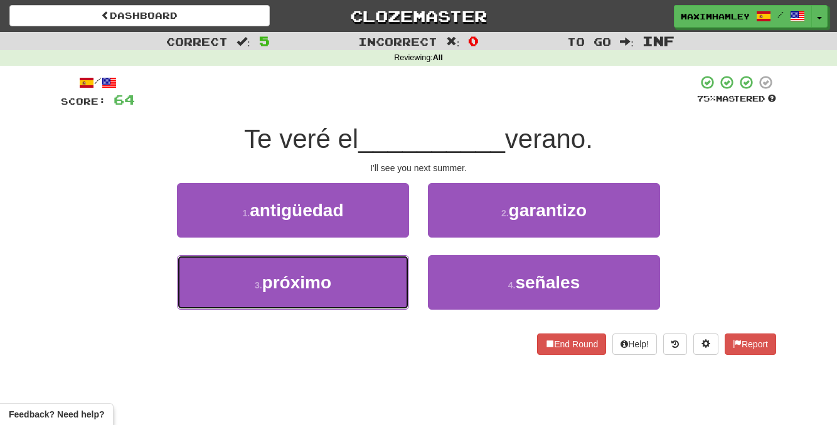
click at [368, 284] on button "3 . próximo" at bounding box center [293, 282] width 232 height 55
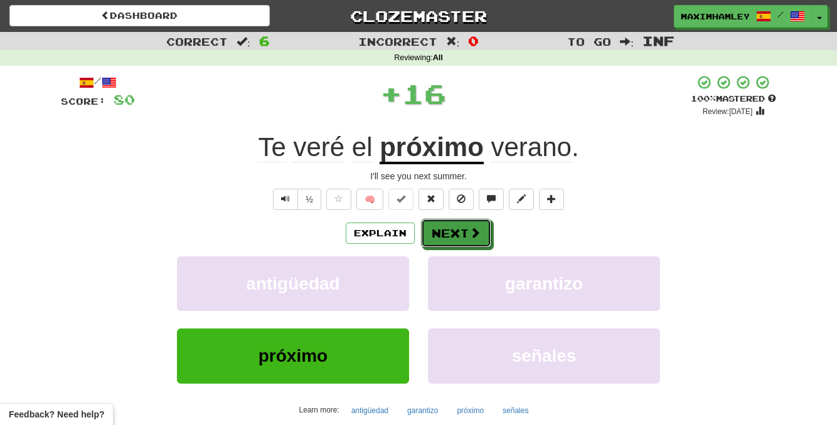
click at [462, 235] on button "Next" at bounding box center [456, 233] width 70 height 29
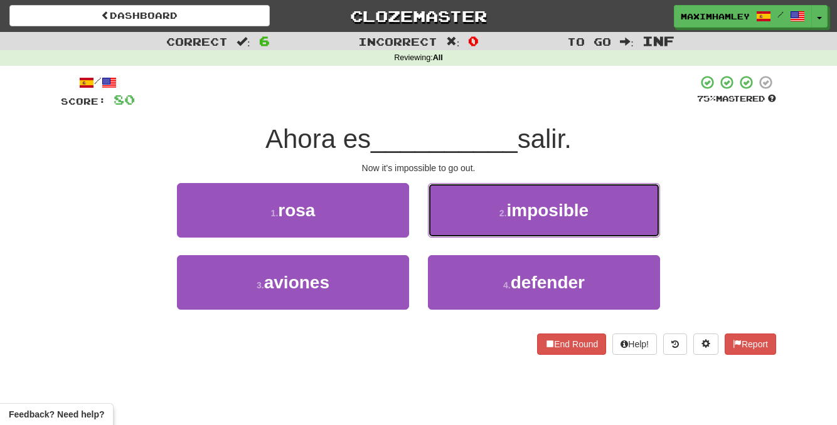
click at [465, 235] on button "2 . imposible" at bounding box center [544, 210] width 232 height 55
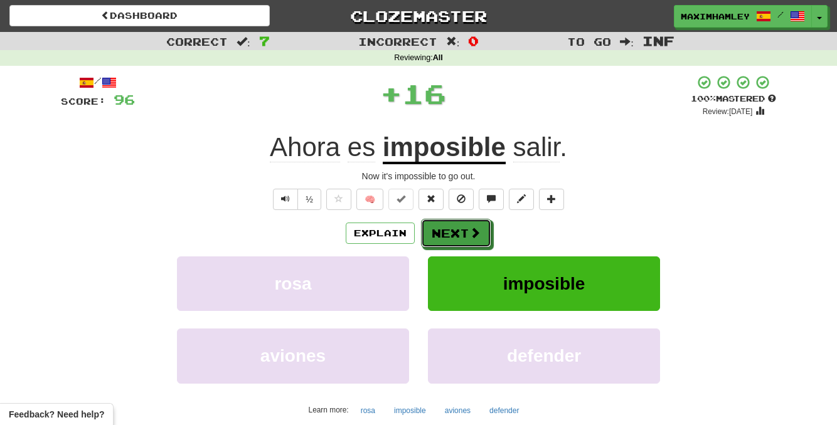
click at [463, 233] on button "Next" at bounding box center [456, 233] width 70 height 29
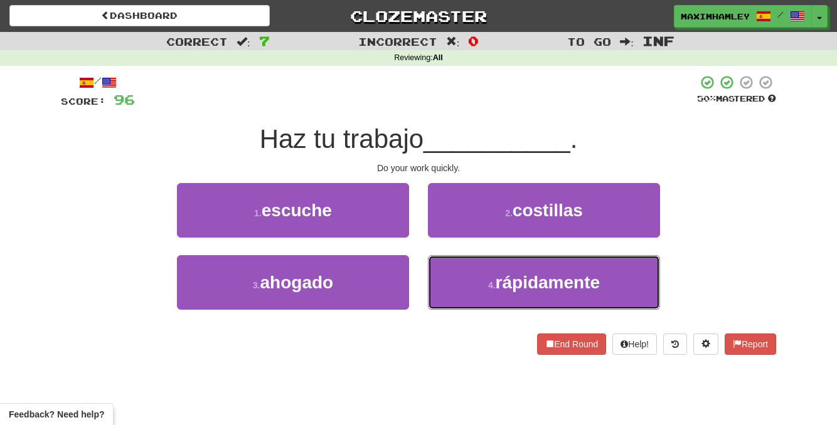
click at [457, 302] on button "4 . rápidamente" at bounding box center [544, 282] width 232 height 55
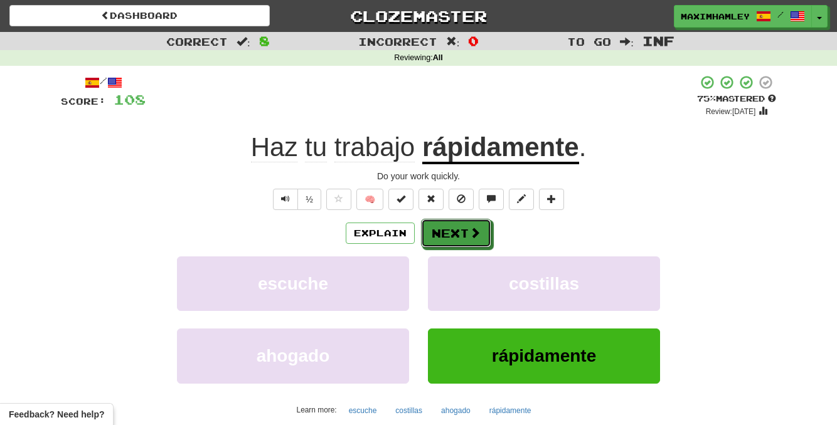
click at [449, 236] on button "Next" at bounding box center [456, 233] width 70 height 29
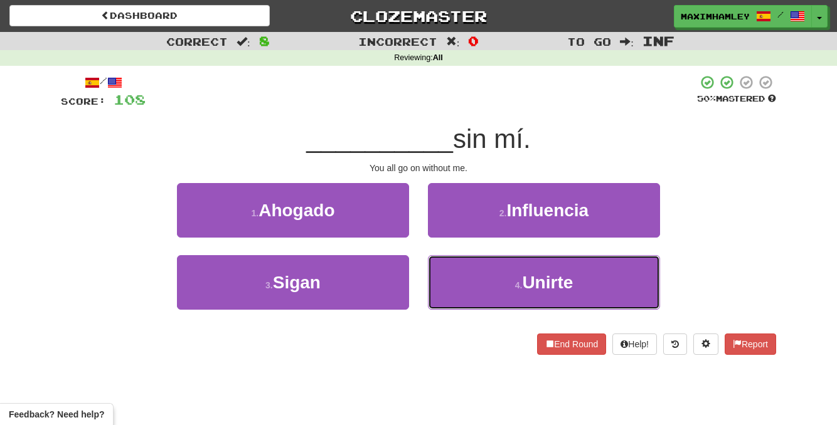
click at [509, 289] on button "4 . Unirte" at bounding box center [544, 282] width 232 height 55
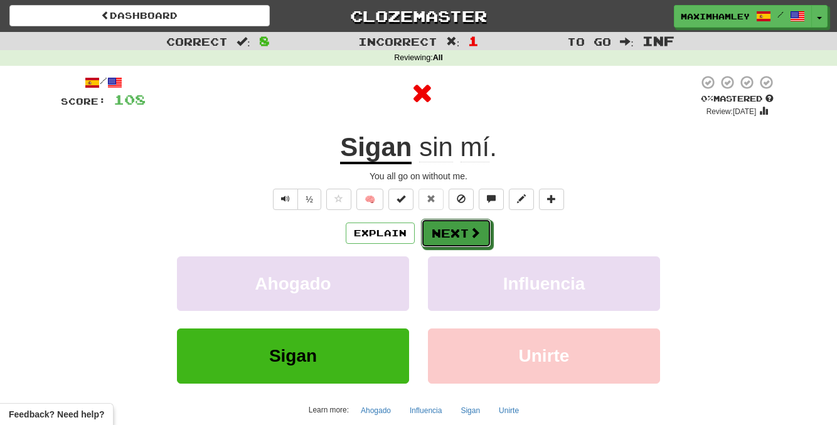
click at [463, 238] on button "Next" at bounding box center [456, 233] width 70 height 29
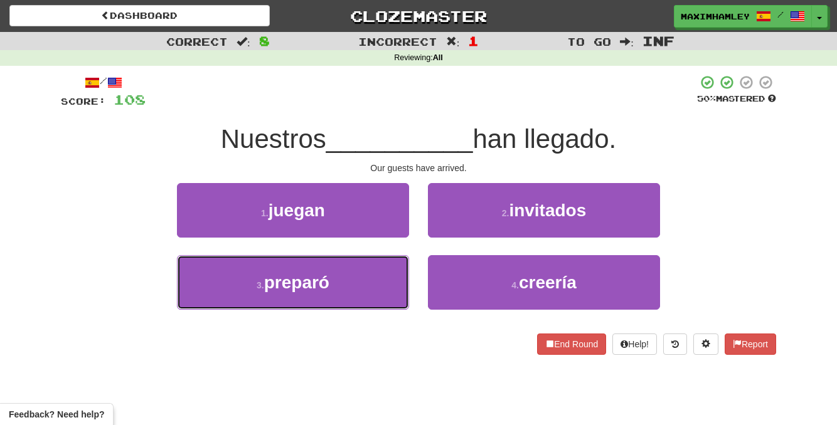
click at [340, 273] on button "3 . preparó" at bounding box center [293, 282] width 232 height 55
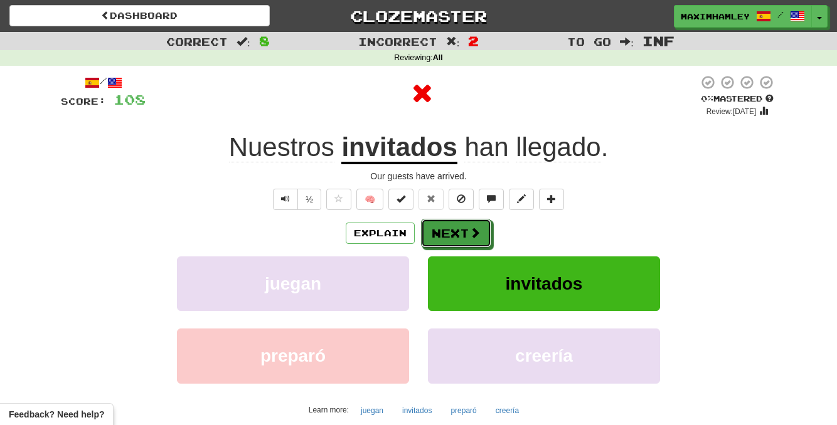
click at [458, 233] on button "Next" at bounding box center [456, 233] width 70 height 29
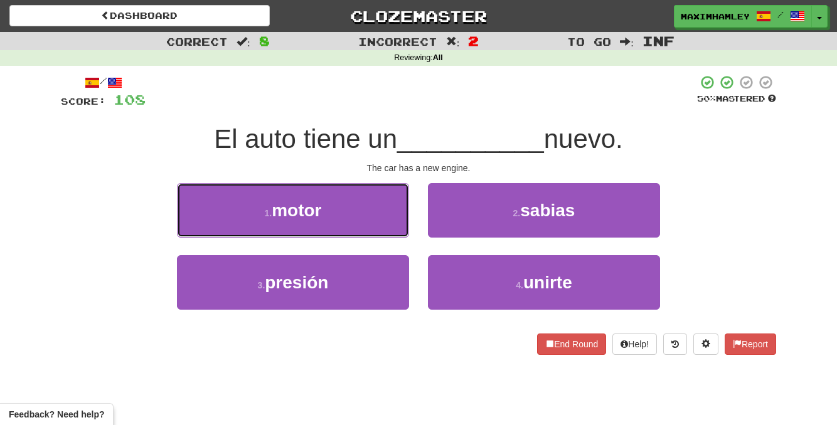
click at [363, 212] on button "1 . motor" at bounding box center [293, 210] width 232 height 55
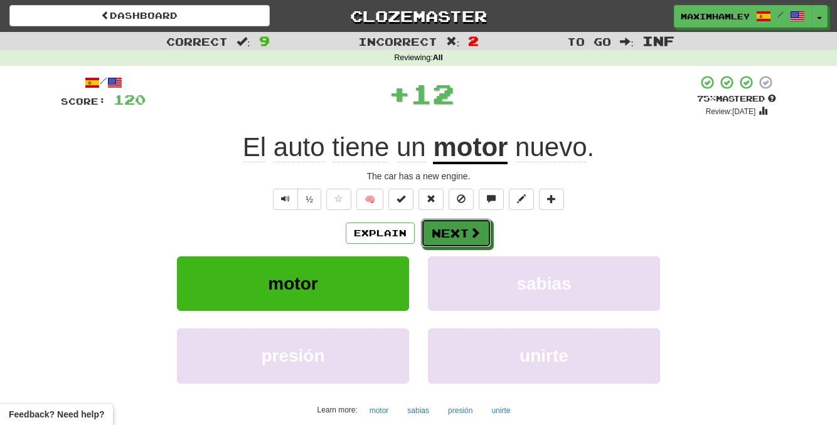
click at [460, 234] on button "Next" at bounding box center [456, 233] width 70 height 29
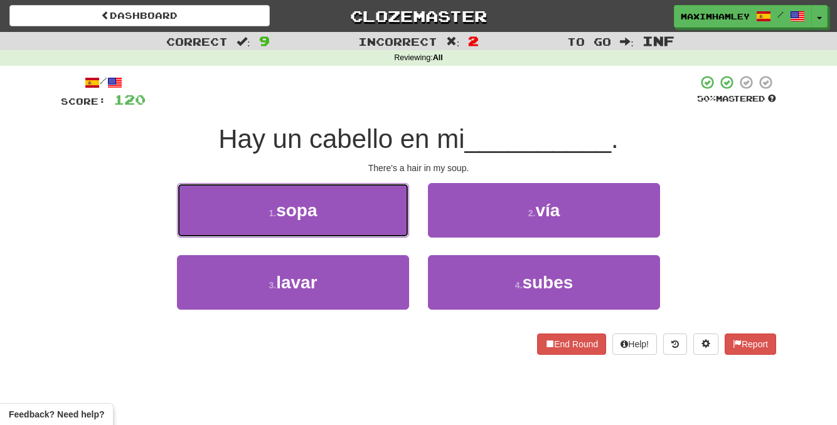
click at [344, 218] on button "1 . sopa" at bounding box center [293, 210] width 232 height 55
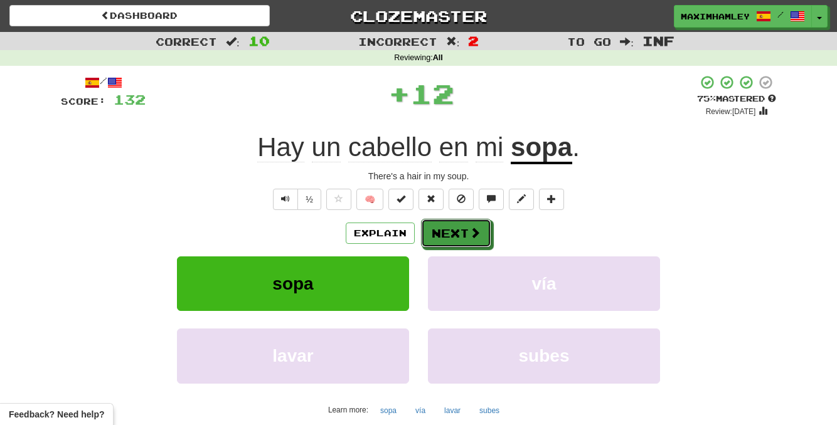
click at [442, 231] on button "Next" at bounding box center [456, 233] width 70 height 29
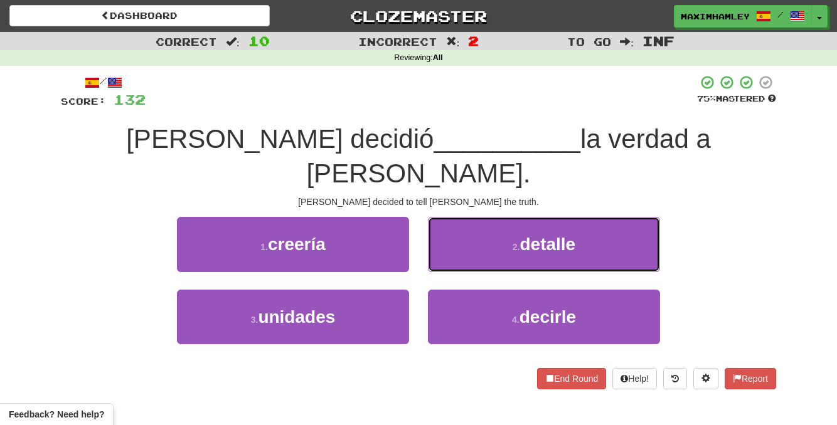
click at [457, 217] on button "2 . detalle" at bounding box center [544, 244] width 232 height 55
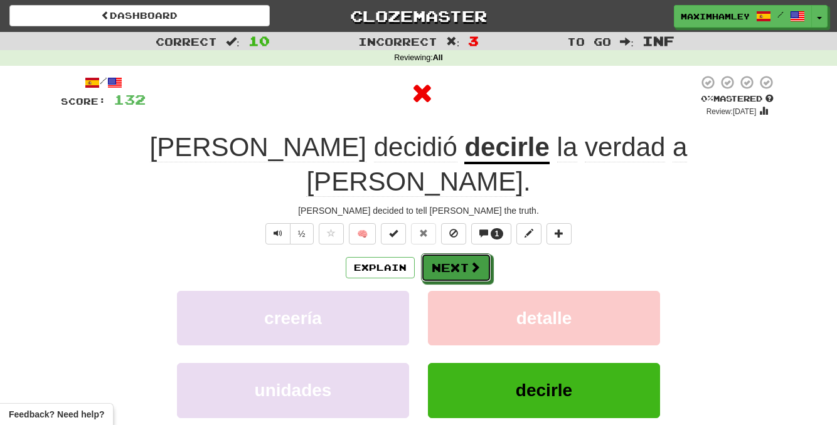
click at [452, 253] on button "Next" at bounding box center [456, 267] width 70 height 29
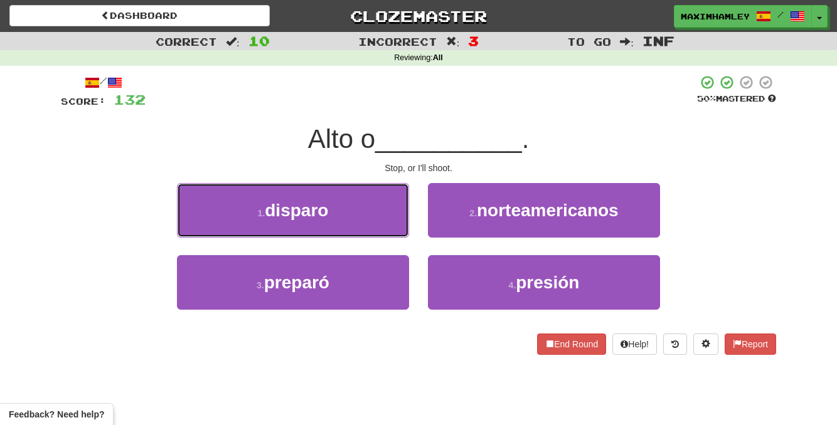
click at [378, 210] on button "1 . disparo" at bounding box center [293, 210] width 232 height 55
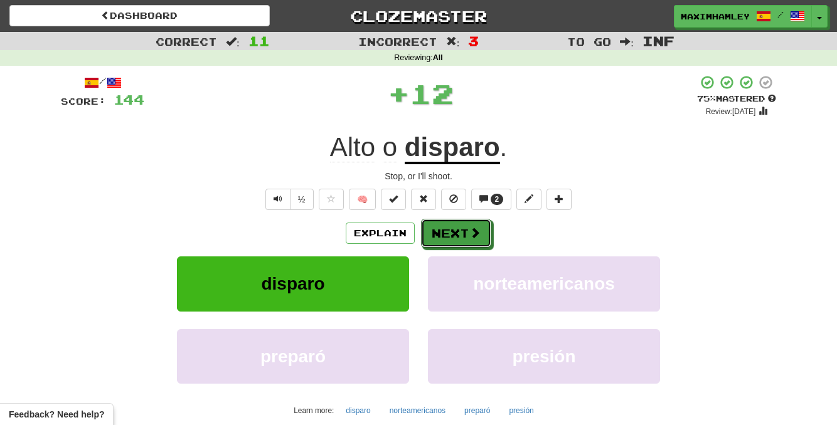
click at [448, 235] on button "Next" at bounding box center [456, 233] width 70 height 29
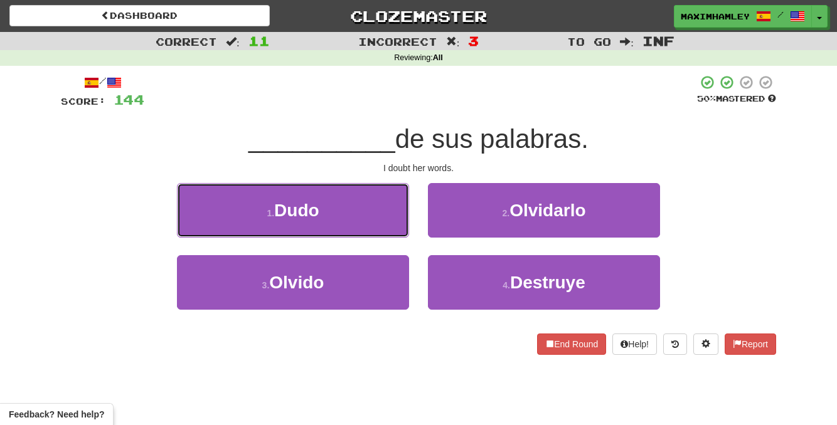
click at [381, 220] on button "1 . Dudo" at bounding box center [293, 210] width 232 height 55
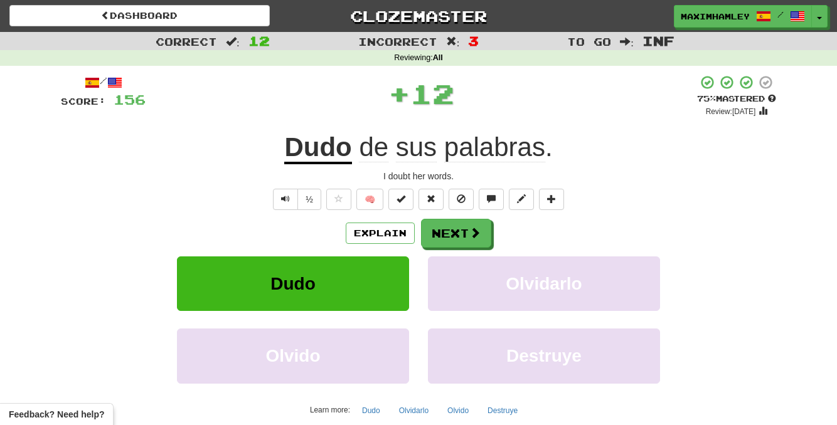
click at [472, 255] on div "Explain Next Dudo Olvidarlo Olvido Destruye Learn more: Dudo Olvidarlo Olvido D…" at bounding box center [418, 319] width 715 height 201
click at [479, 247] on button "Next" at bounding box center [456, 233] width 70 height 29
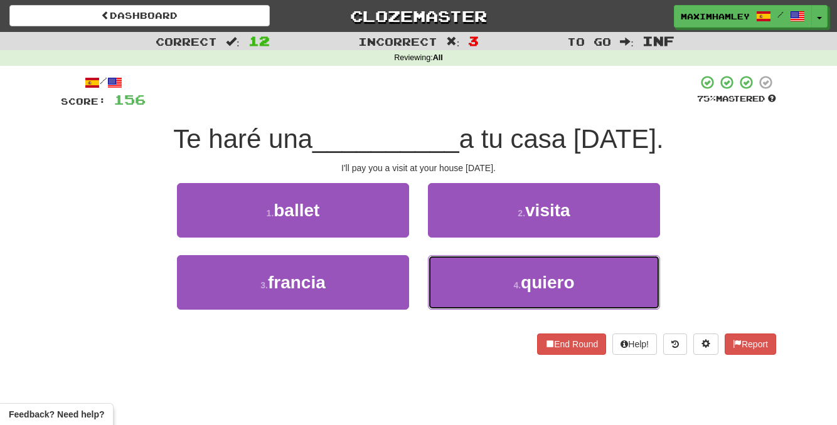
click at [491, 298] on button "4 . quiero" at bounding box center [544, 282] width 232 height 55
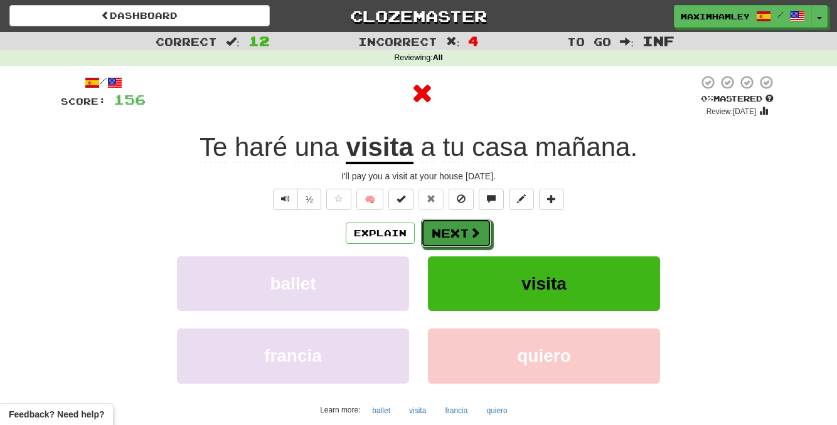
click at [472, 235] on span at bounding box center [474, 232] width 11 height 11
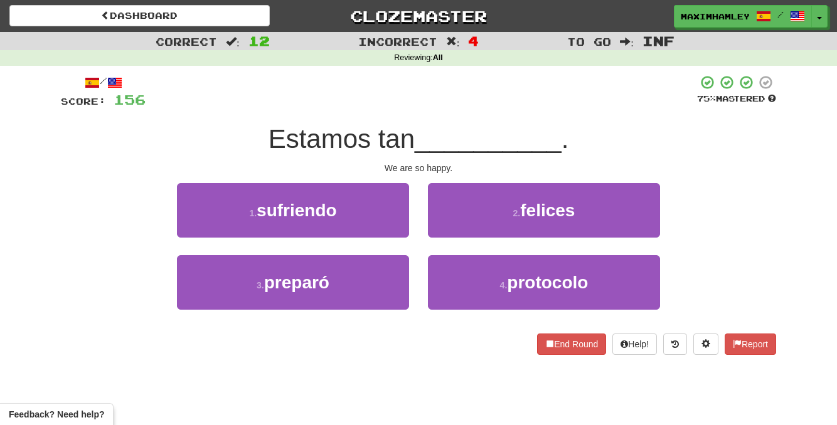
click at [492, 245] on div "2 . [GEOGRAPHIC_DATA]" at bounding box center [543, 219] width 251 height 72
click at [486, 226] on button "2 . [GEOGRAPHIC_DATA]" at bounding box center [544, 210] width 232 height 55
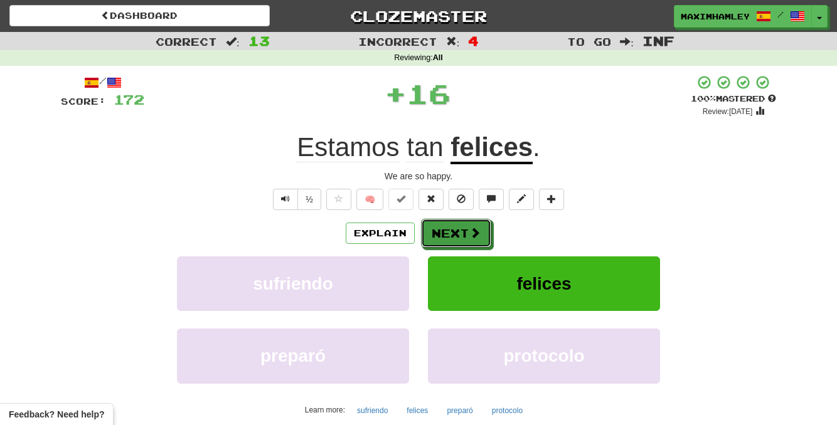
click at [458, 225] on button "Next" at bounding box center [456, 233] width 70 height 29
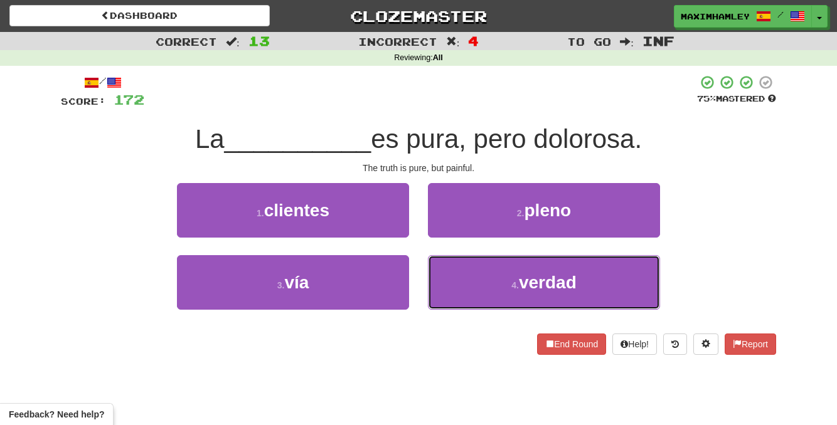
click at [440, 275] on button "4 . verdad" at bounding box center [544, 282] width 232 height 55
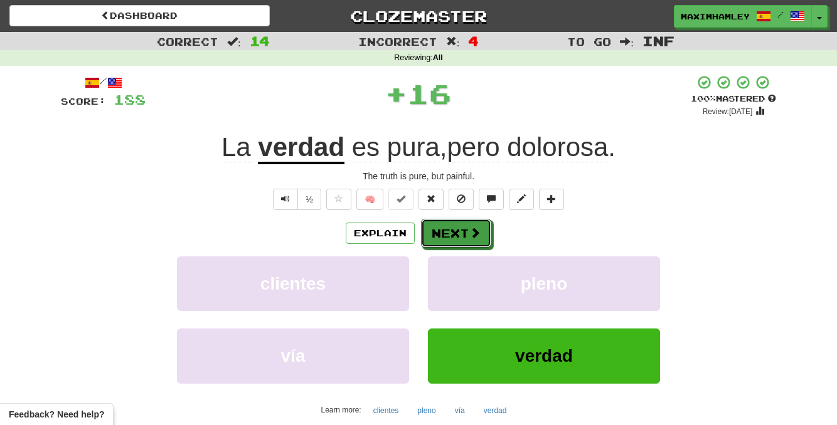
click at [437, 244] on button "Next" at bounding box center [456, 233] width 70 height 29
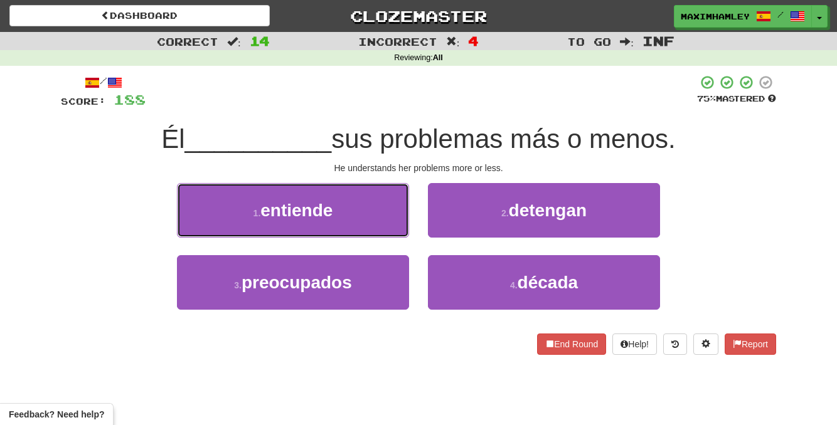
click at [355, 233] on button "1 . entiende" at bounding box center [293, 210] width 232 height 55
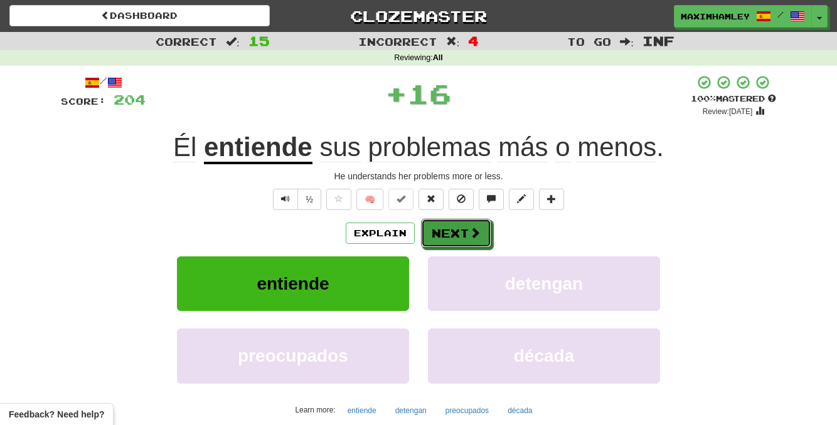
click at [437, 237] on button "Next" at bounding box center [456, 233] width 70 height 29
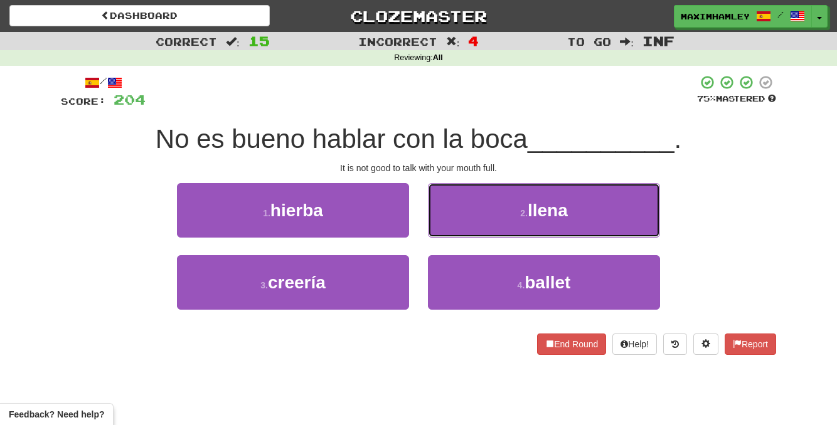
click at [448, 228] on button "2 . llena" at bounding box center [544, 210] width 232 height 55
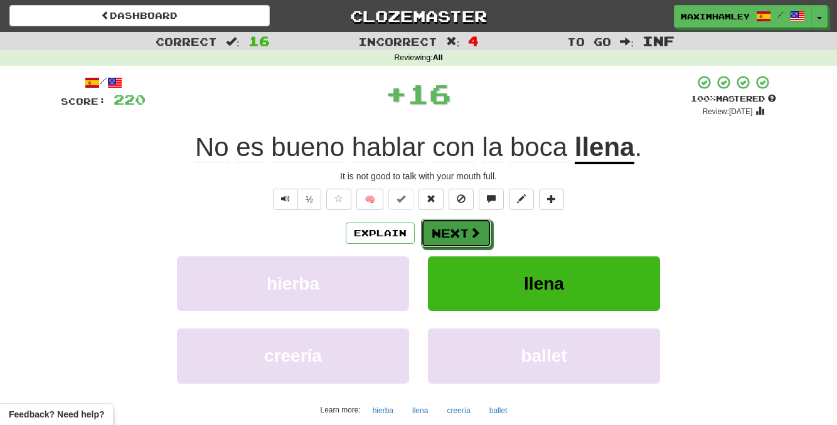
click at [449, 228] on button "Next" at bounding box center [456, 233] width 70 height 29
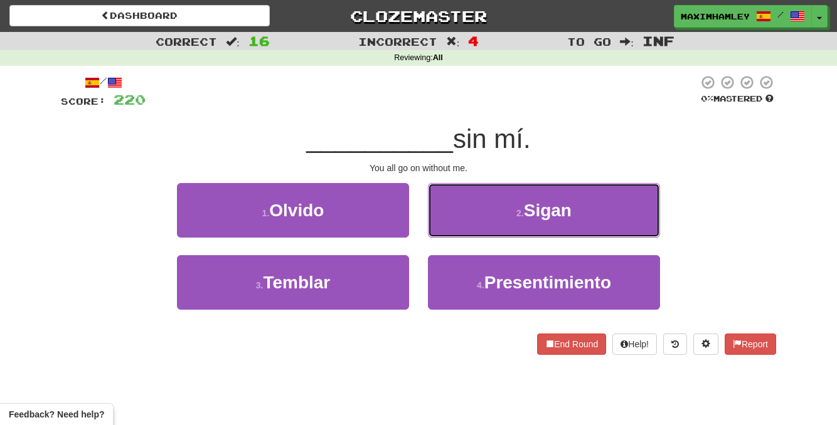
click at [469, 222] on button "2 . [GEOGRAPHIC_DATA]" at bounding box center [544, 210] width 232 height 55
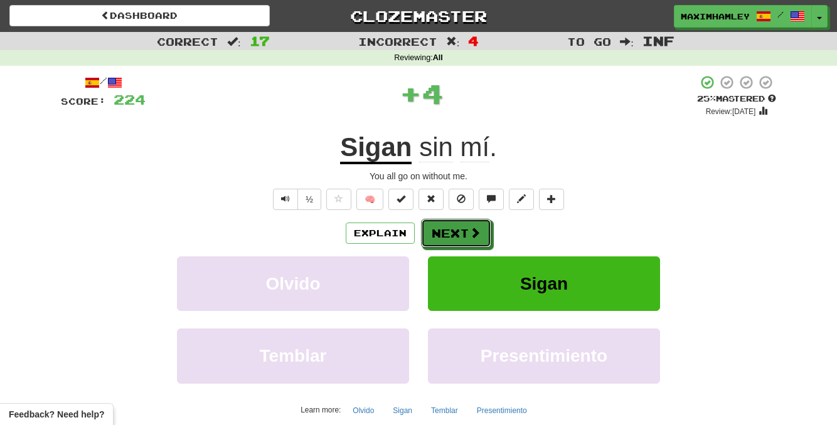
click at [445, 233] on button "Next" at bounding box center [456, 233] width 70 height 29
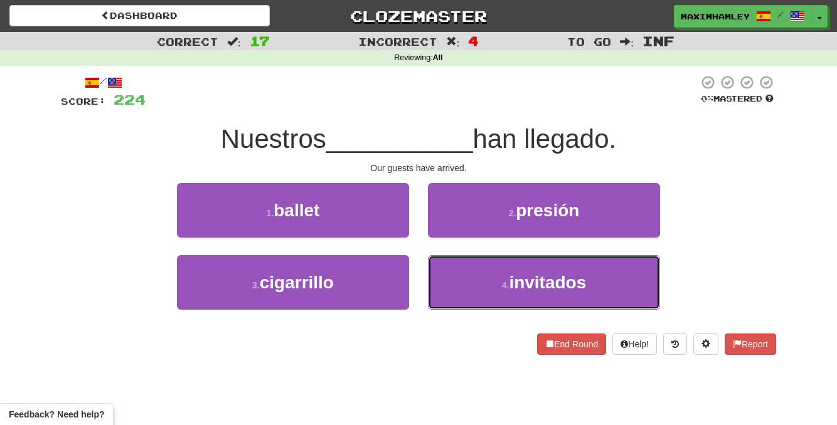
click at [474, 283] on button "4 . invitados" at bounding box center [544, 282] width 232 height 55
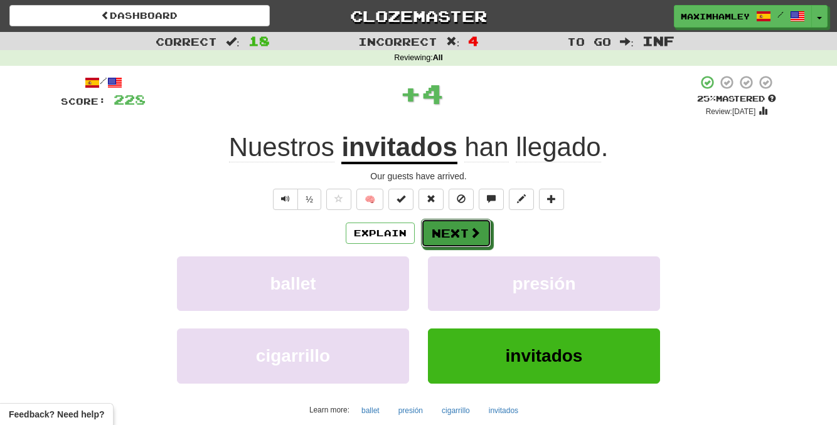
click at [466, 243] on button "Next" at bounding box center [456, 233] width 70 height 29
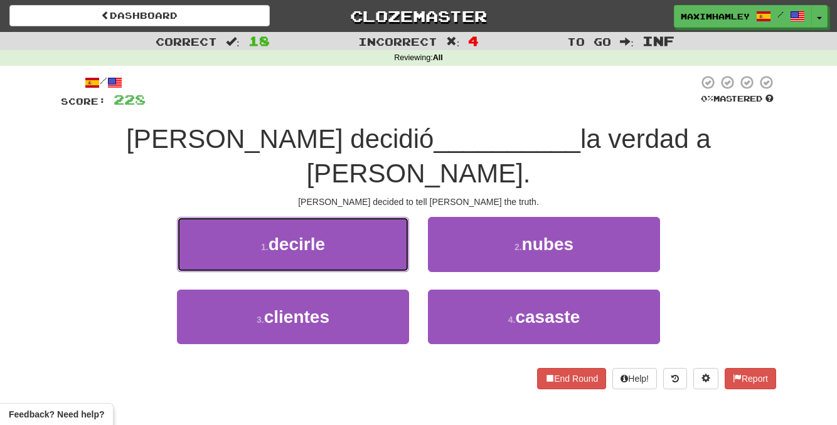
click at [371, 217] on button "1 . decirle" at bounding box center [293, 244] width 232 height 55
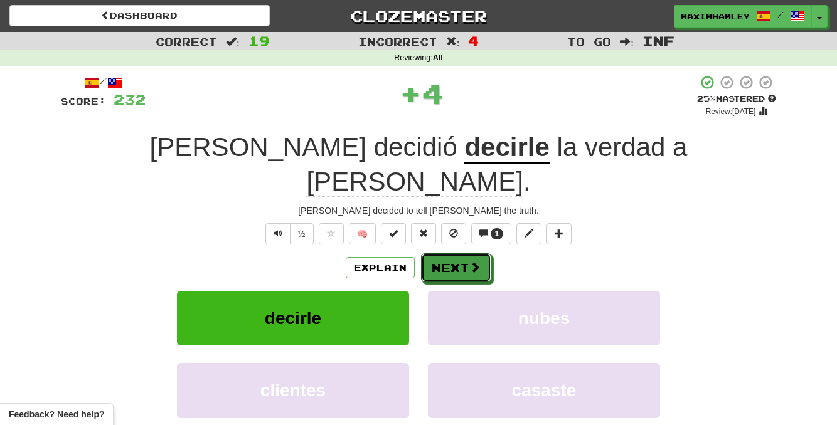
click at [427, 253] on button "Next" at bounding box center [456, 267] width 70 height 29
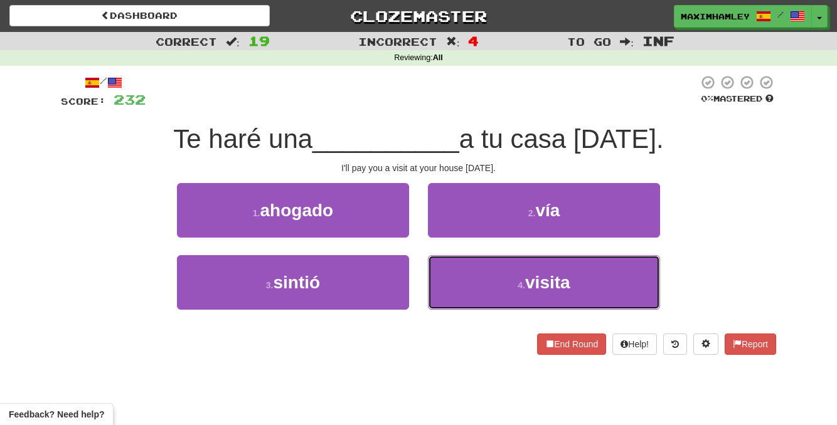
click at [469, 263] on button "4 . visita" at bounding box center [544, 282] width 232 height 55
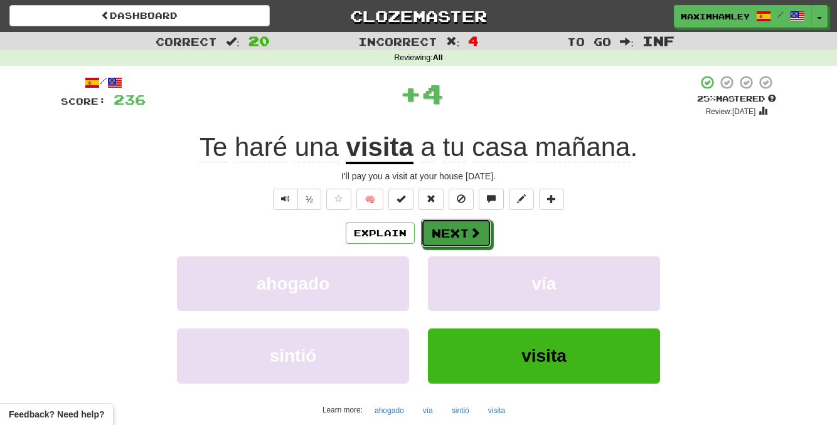
click at [461, 236] on button "Next" at bounding box center [456, 233] width 70 height 29
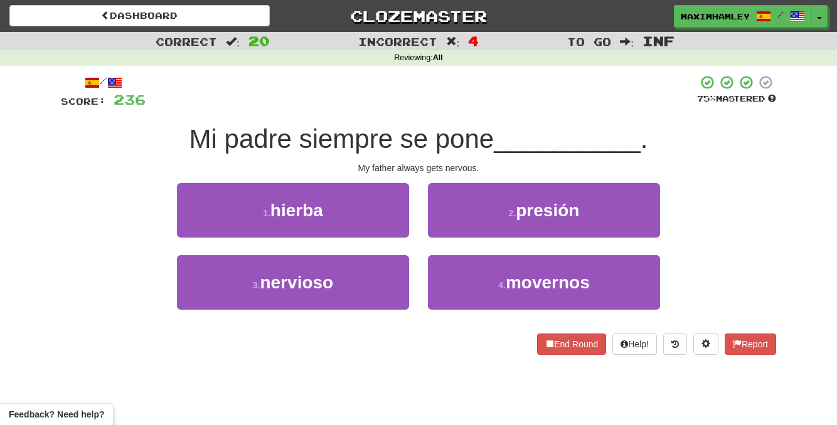
click at [353, 254] on div "1 . hierba" at bounding box center [292, 219] width 251 height 72
click at [389, 276] on button "3 . nervioso" at bounding box center [293, 282] width 232 height 55
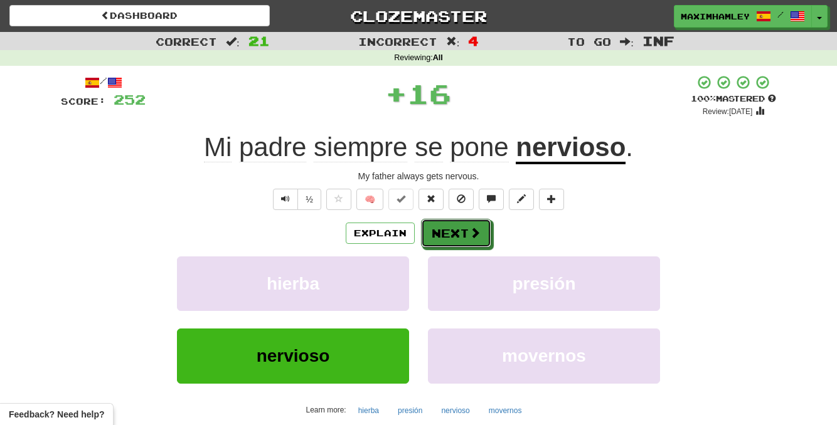
click at [435, 247] on button "Next" at bounding box center [456, 233] width 70 height 29
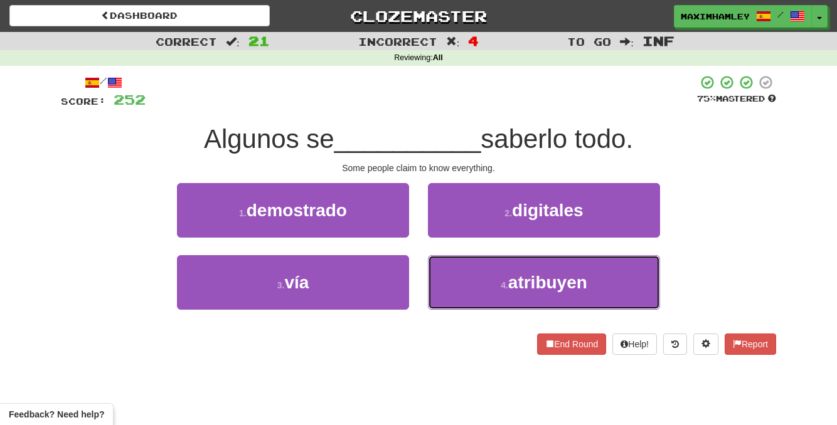
click at [472, 296] on button "4 . atribuyen" at bounding box center [544, 282] width 232 height 55
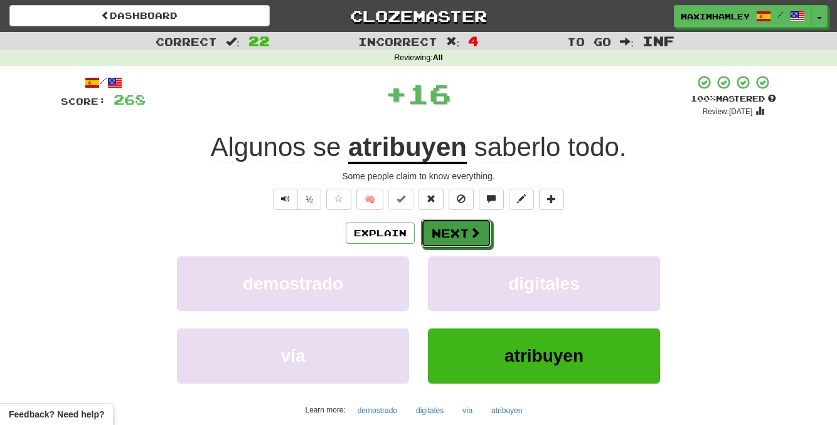
click at [458, 240] on button "Next" at bounding box center [456, 233] width 70 height 29
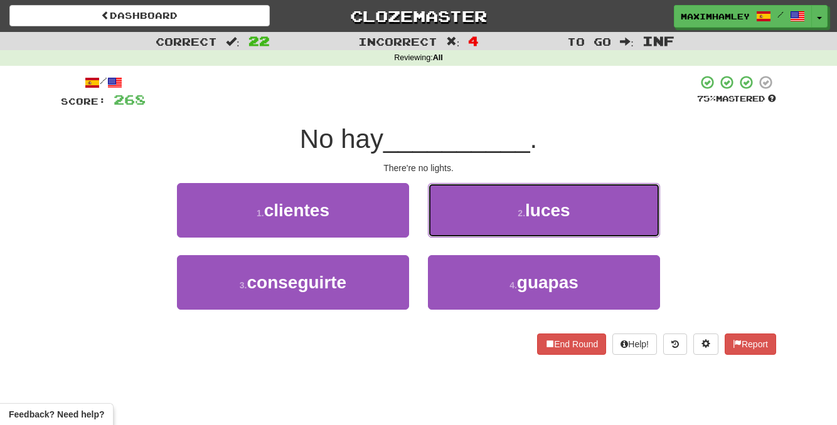
click at [441, 202] on button "2 . luces" at bounding box center [544, 210] width 232 height 55
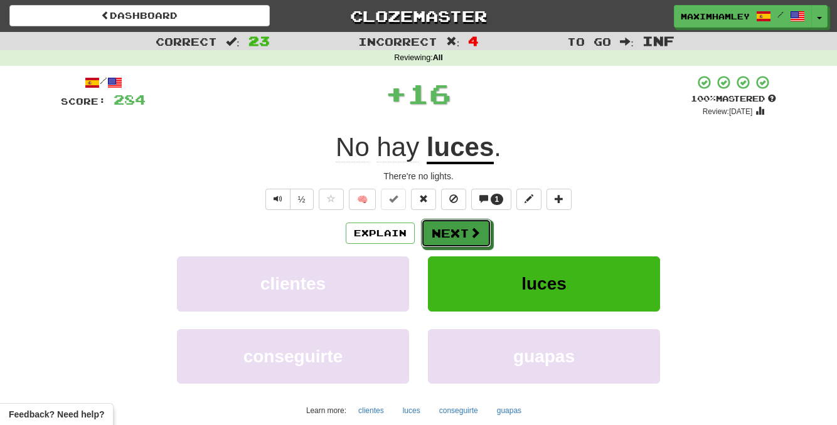
click at [442, 220] on button "Next" at bounding box center [456, 233] width 70 height 29
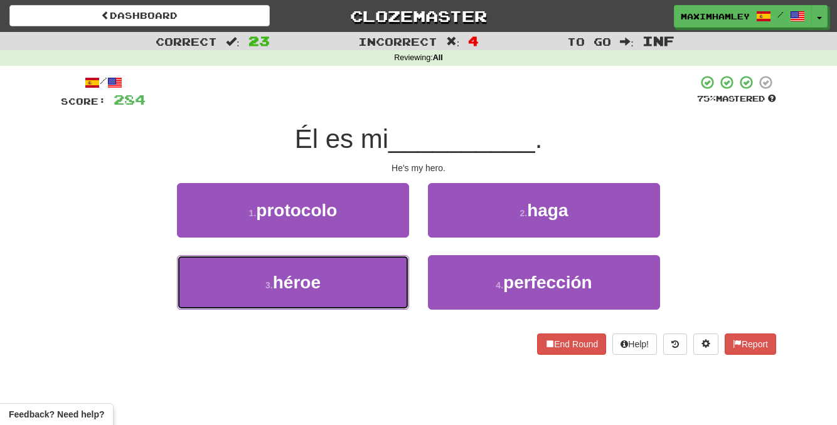
click at [368, 270] on button "3 . héroe" at bounding box center [293, 282] width 232 height 55
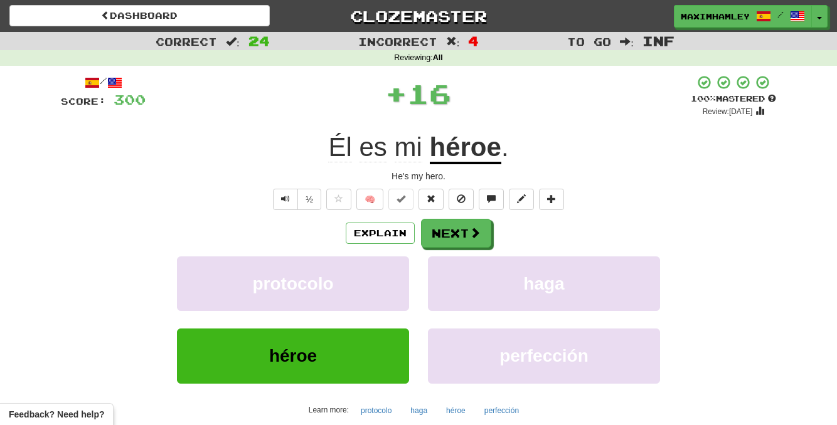
click at [441, 248] on div "Explain Next protocolo haga héroe perfección Learn more: protocolo haga héroe p…" at bounding box center [418, 319] width 715 height 201
click at [441, 236] on button "Next" at bounding box center [456, 233] width 70 height 29
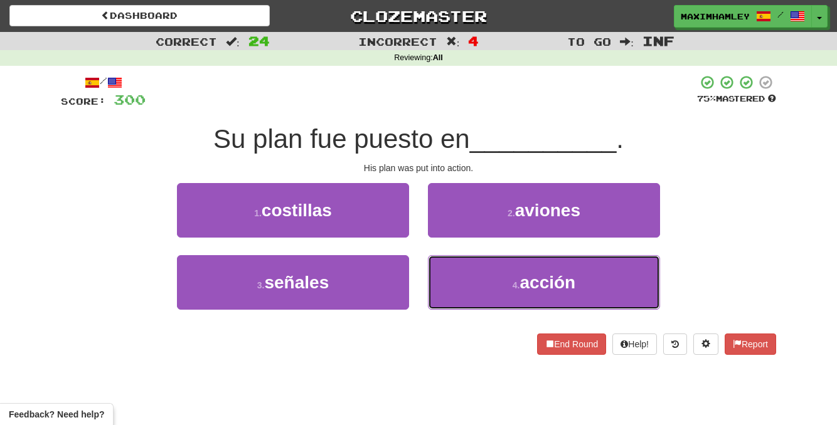
click at [458, 279] on button "4 . acción" at bounding box center [544, 282] width 232 height 55
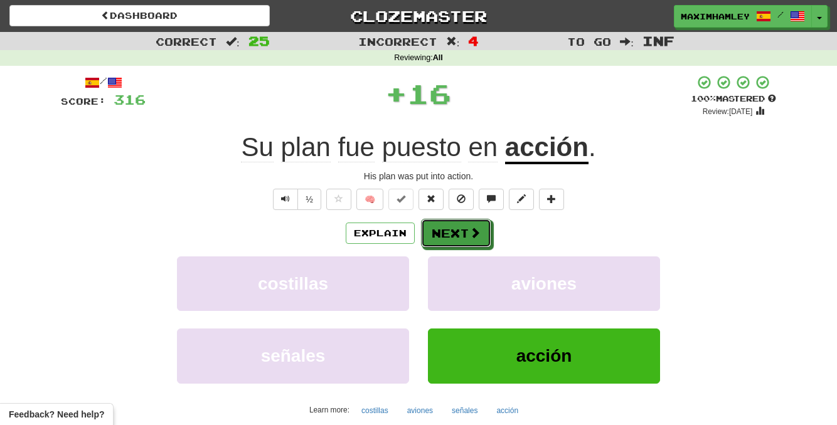
click at [438, 227] on button "Next" at bounding box center [456, 233] width 70 height 29
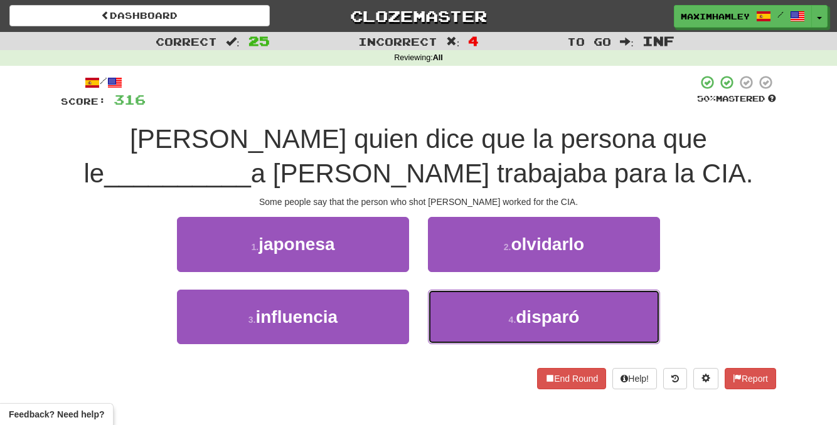
click at [486, 319] on button "4 . disparó" at bounding box center [544, 317] width 232 height 55
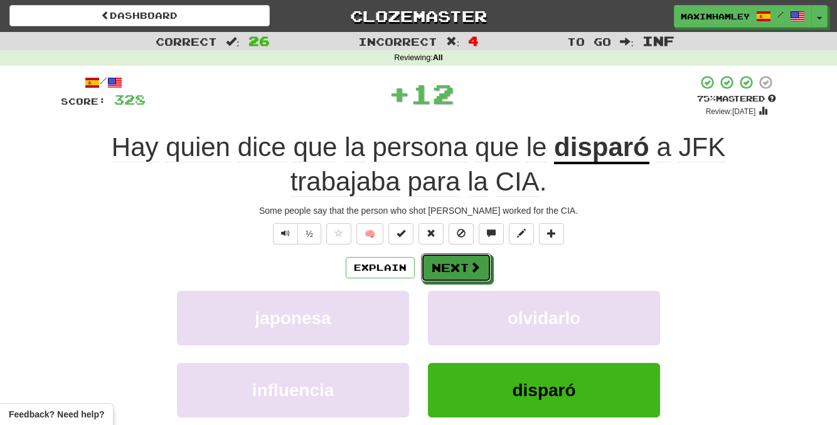
click at [464, 268] on button "Next" at bounding box center [456, 267] width 70 height 29
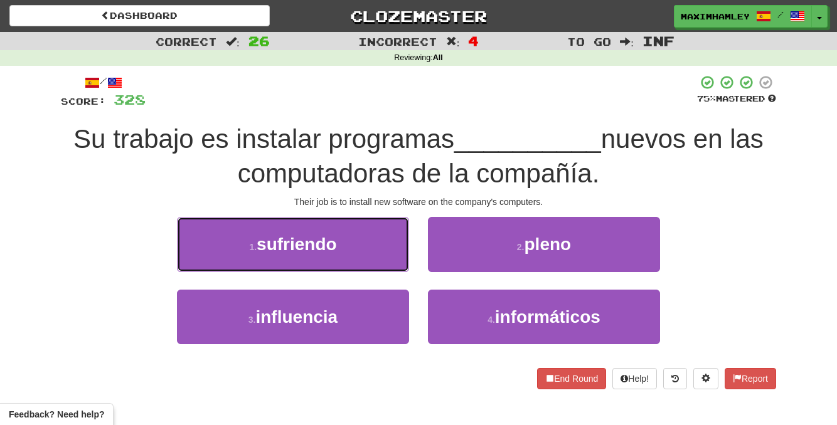
click at [356, 250] on button "1 . sufriendo" at bounding box center [293, 244] width 232 height 55
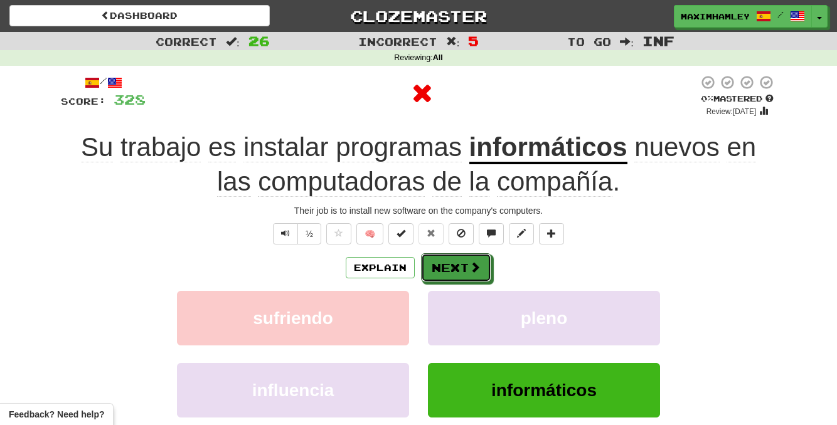
click at [440, 258] on button "Next" at bounding box center [456, 267] width 70 height 29
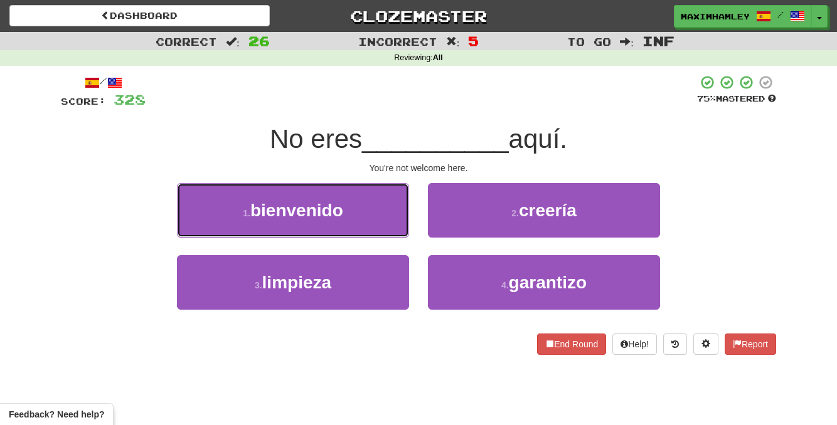
click at [351, 211] on button "1 . bienvenido" at bounding box center [293, 210] width 232 height 55
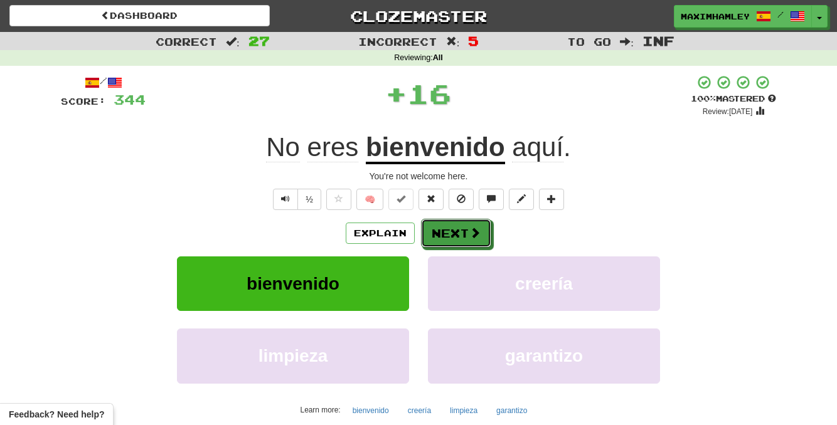
click at [445, 248] on button "Next" at bounding box center [456, 233] width 70 height 29
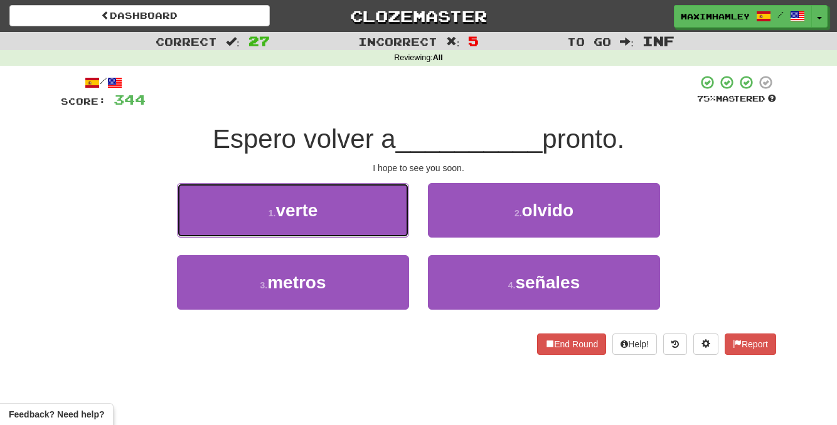
click at [386, 216] on button "1 . verte" at bounding box center [293, 210] width 232 height 55
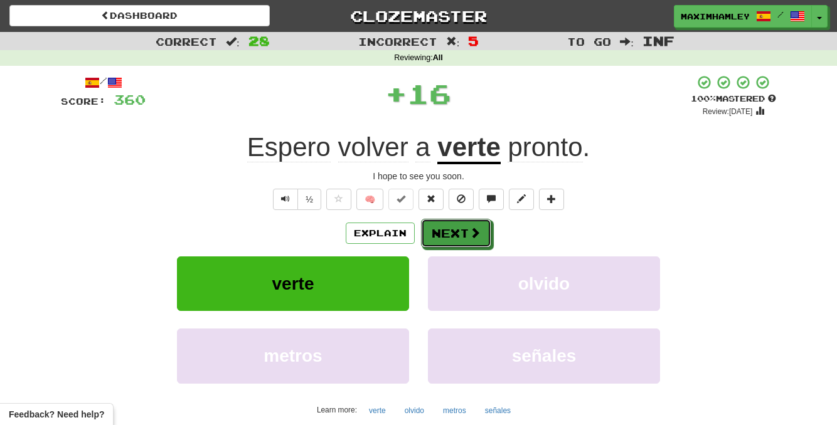
click at [442, 228] on button "Next" at bounding box center [456, 233] width 70 height 29
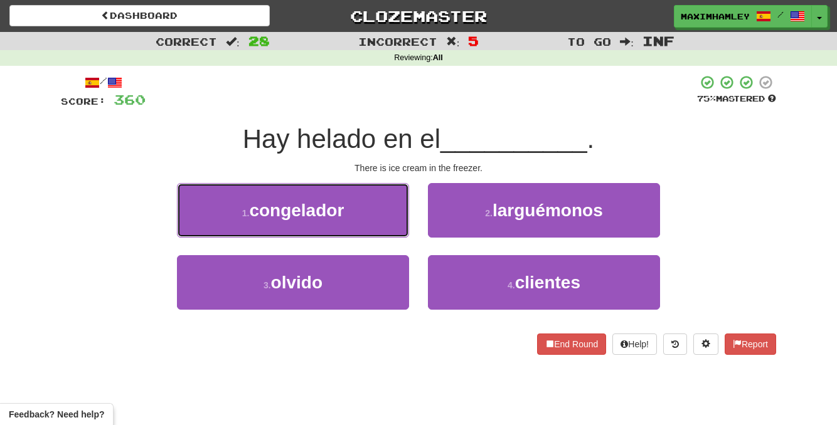
click at [382, 218] on button "1 . congelador" at bounding box center [293, 210] width 232 height 55
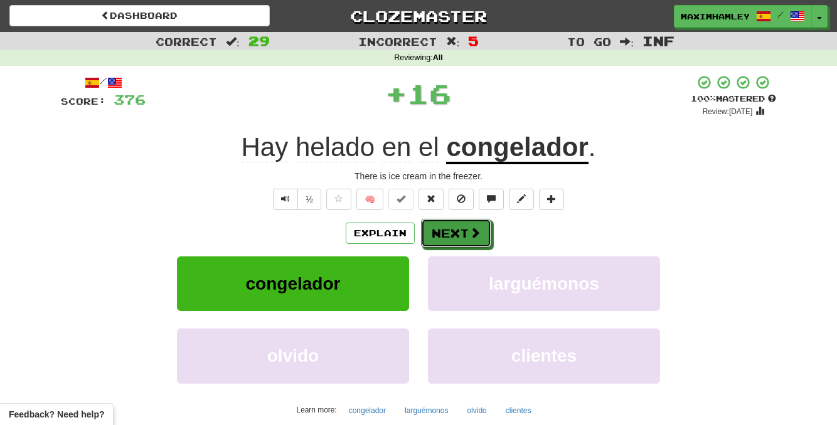
click at [471, 238] on span at bounding box center [474, 232] width 11 height 11
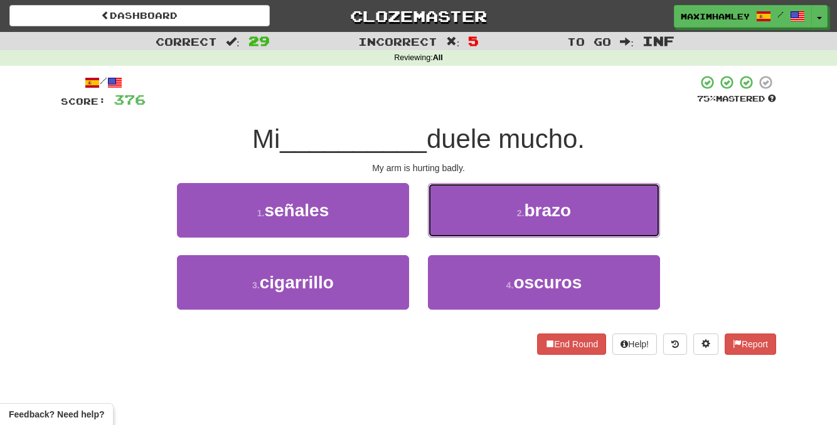
click at [479, 232] on button "2 . brazo" at bounding box center [544, 210] width 232 height 55
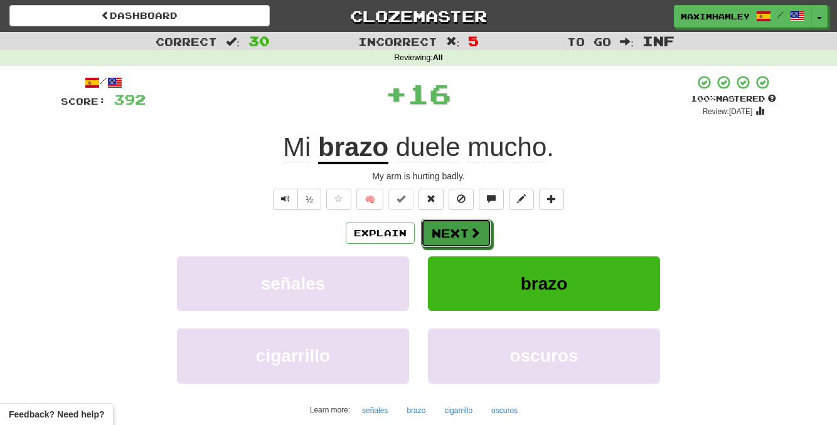
click at [459, 235] on button "Next" at bounding box center [456, 233] width 70 height 29
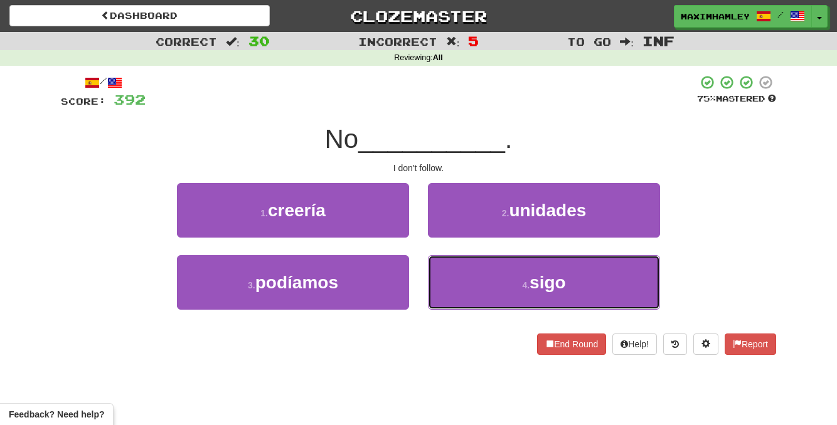
click at [469, 275] on button "4 . sigo" at bounding box center [544, 282] width 232 height 55
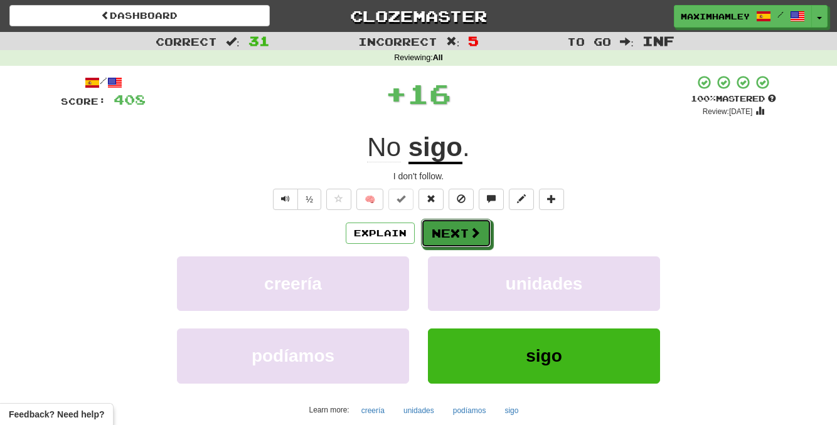
click at [460, 239] on button "Next" at bounding box center [456, 233] width 70 height 29
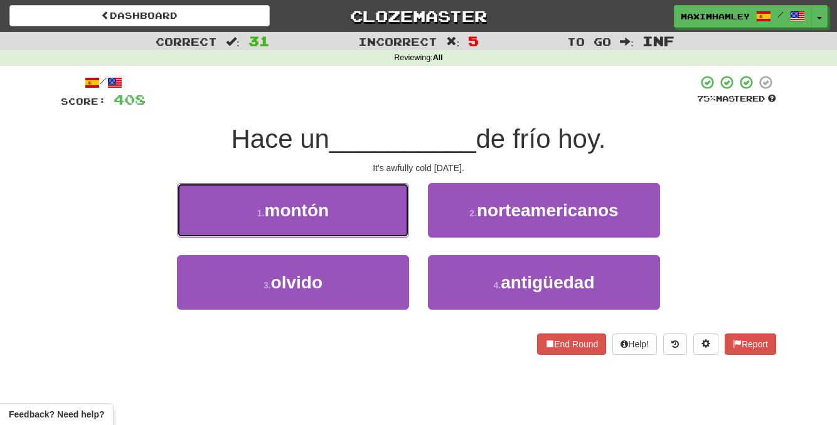
click at [391, 218] on button "1 . montón" at bounding box center [293, 210] width 232 height 55
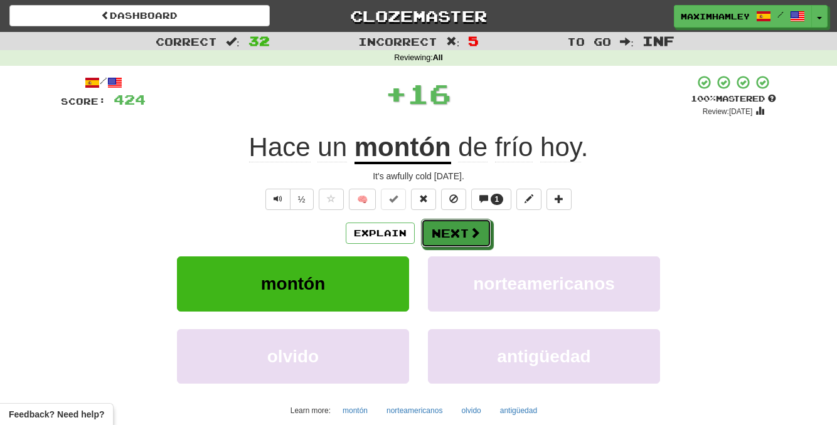
click at [450, 226] on button "Next" at bounding box center [456, 233] width 70 height 29
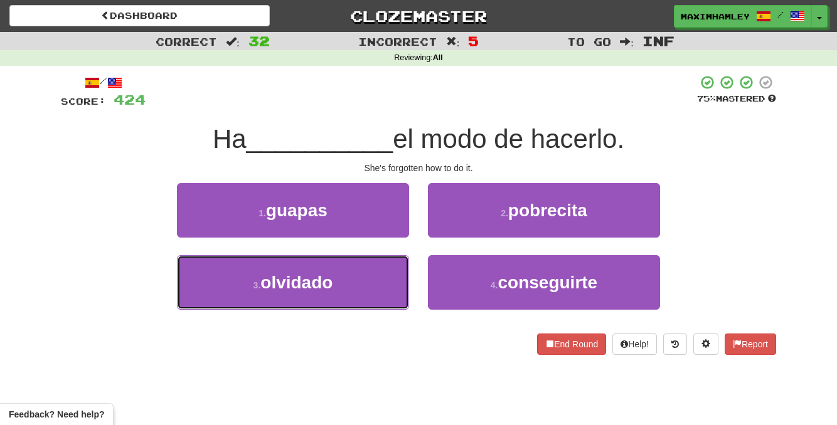
click at [345, 269] on button "3 . olvidado" at bounding box center [293, 282] width 232 height 55
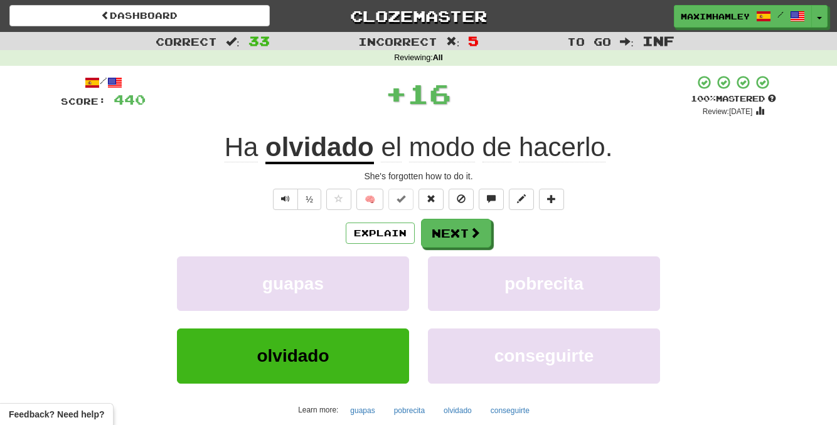
click at [415, 227] on div "Explain Next" at bounding box center [418, 233] width 715 height 29
click at [459, 226] on button "Next" at bounding box center [456, 233] width 70 height 29
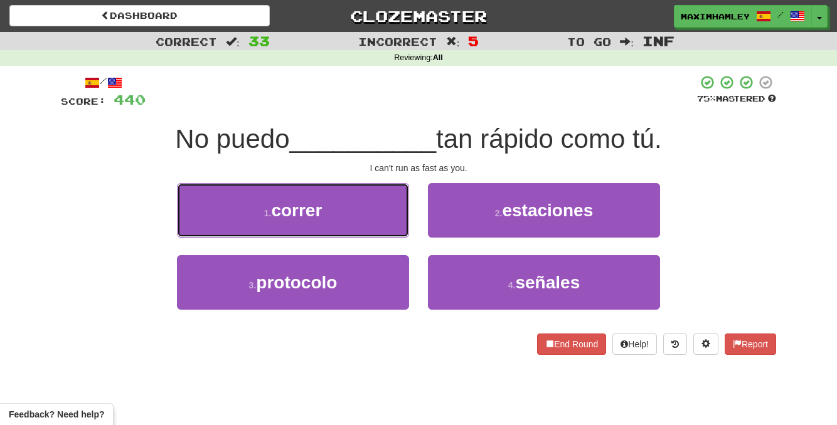
click at [346, 220] on button "1 . correr" at bounding box center [293, 210] width 232 height 55
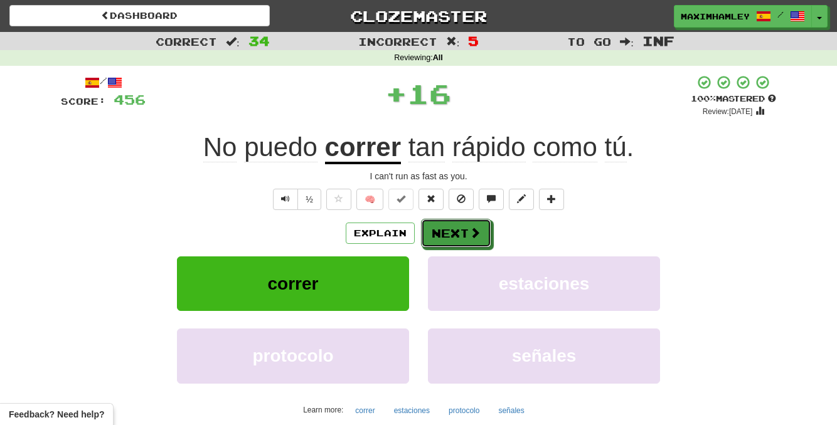
click at [449, 240] on button "Next" at bounding box center [456, 233] width 70 height 29
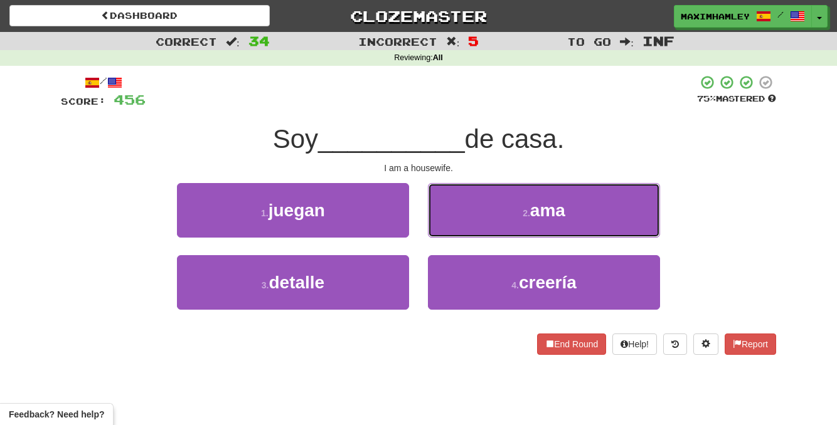
click at [482, 220] on button "2 . ama" at bounding box center [544, 210] width 232 height 55
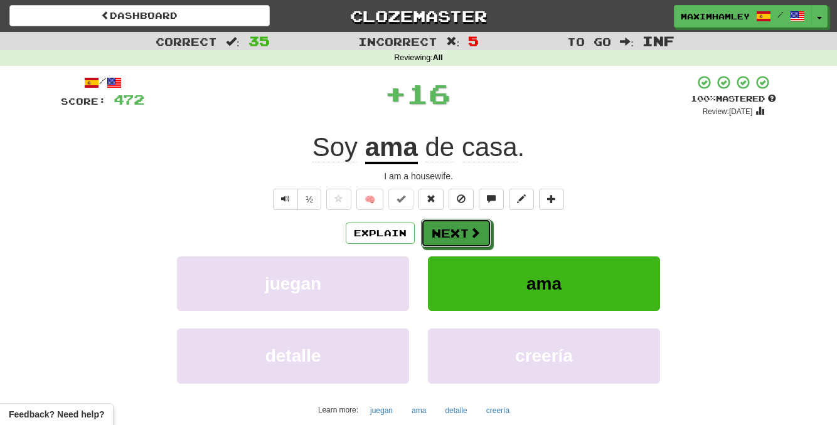
click at [467, 228] on button "Next" at bounding box center [456, 233] width 70 height 29
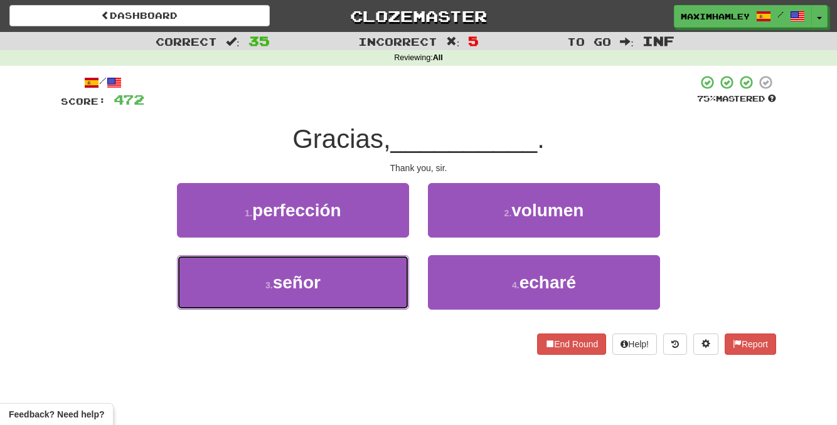
click at [351, 265] on button "3 . señor" at bounding box center [293, 282] width 232 height 55
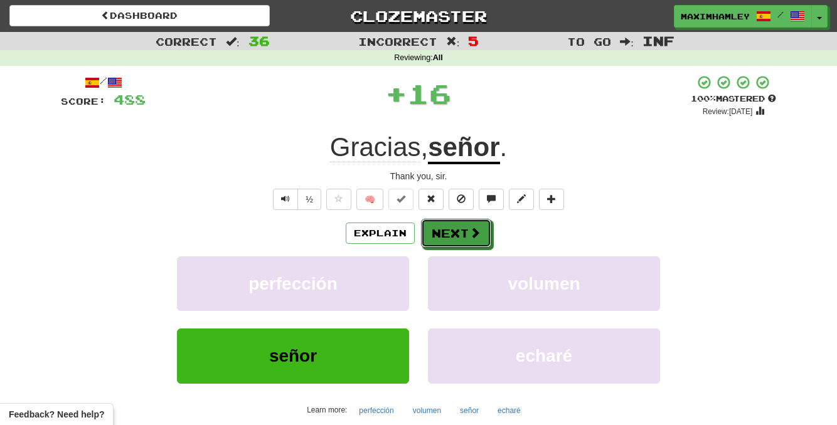
click at [441, 242] on button "Next" at bounding box center [456, 233] width 70 height 29
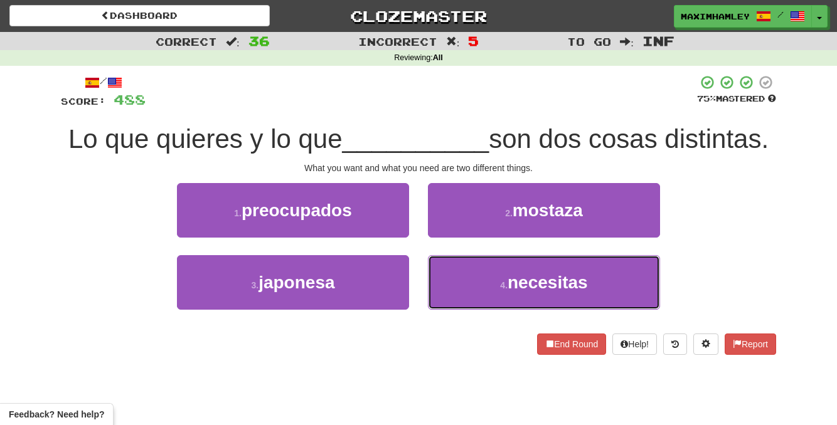
click at [531, 305] on button "4 . necesitas" at bounding box center [544, 282] width 232 height 55
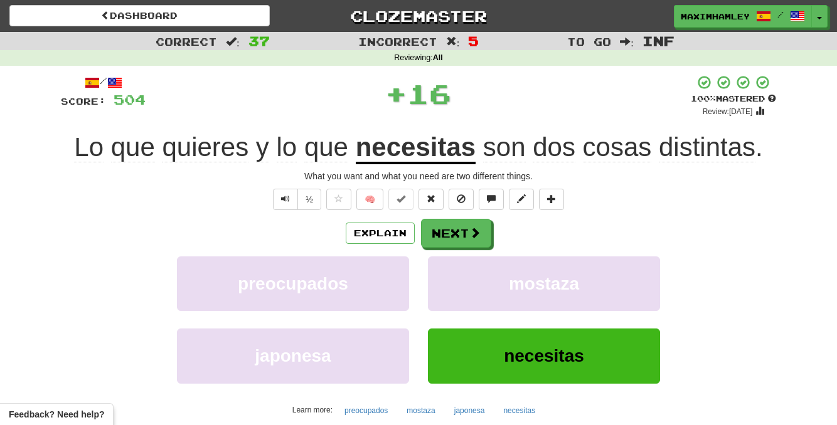
click at [475, 248] on div "Explain Next preocupados mostaza japonesa necesitas Learn more: preocupados mos…" at bounding box center [418, 319] width 715 height 201
click at [474, 245] on button "Next" at bounding box center [456, 233] width 70 height 29
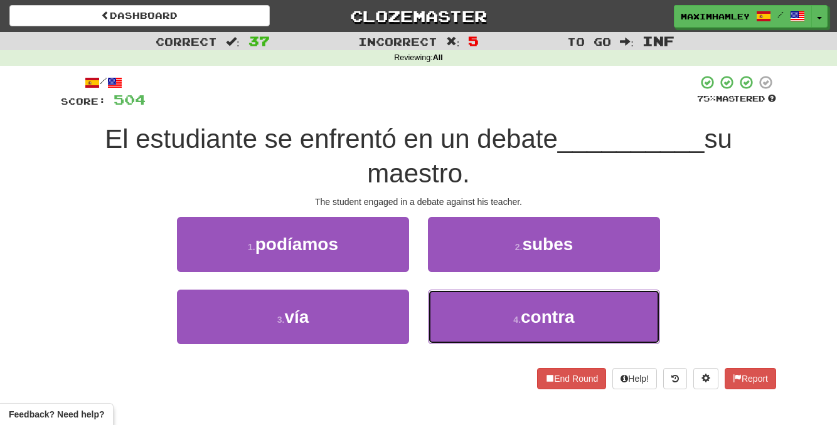
click at [514, 330] on button "4 . contra" at bounding box center [544, 317] width 232 height 55
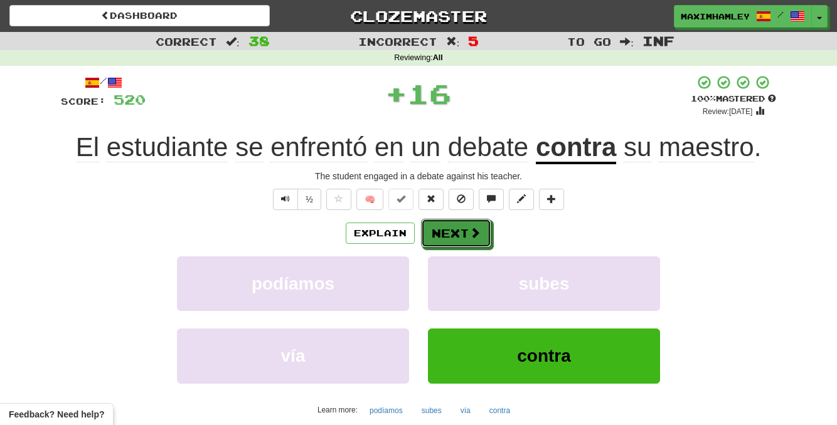
click at [460, 230] on button "Next" at bounding box center [456, 233] width 70 height 29
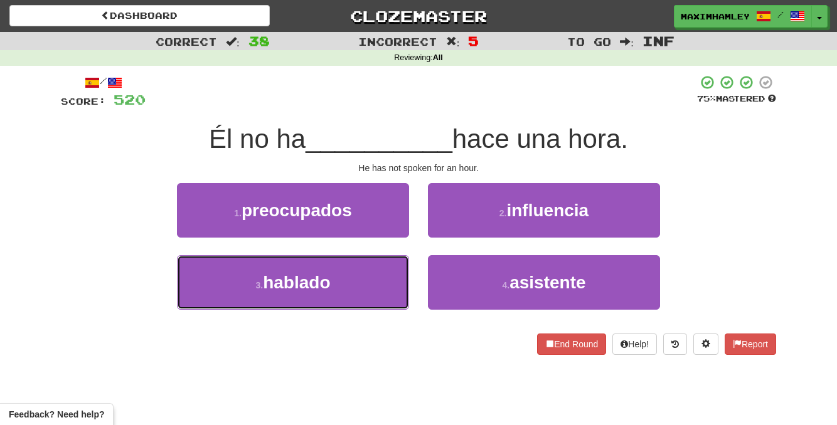
click at [355, 263] on button "3 . hablado" at bounding box center [293, 282] width 232 height 55
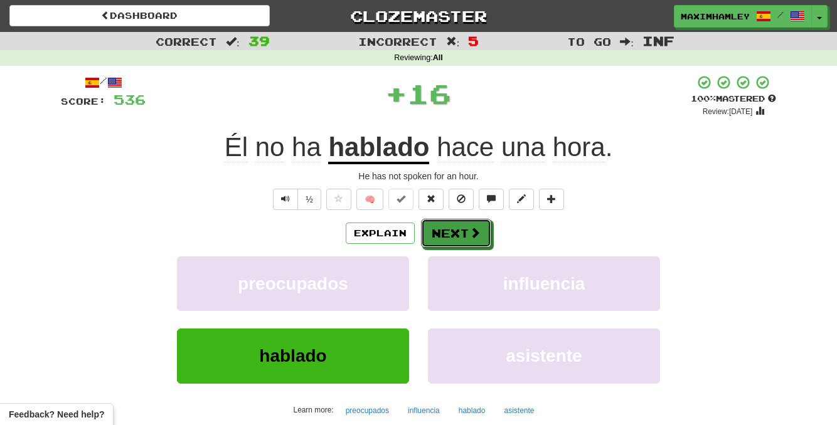
click at [433, 226] on button "Next" at bounding box center [456, 233] width 70 height 29
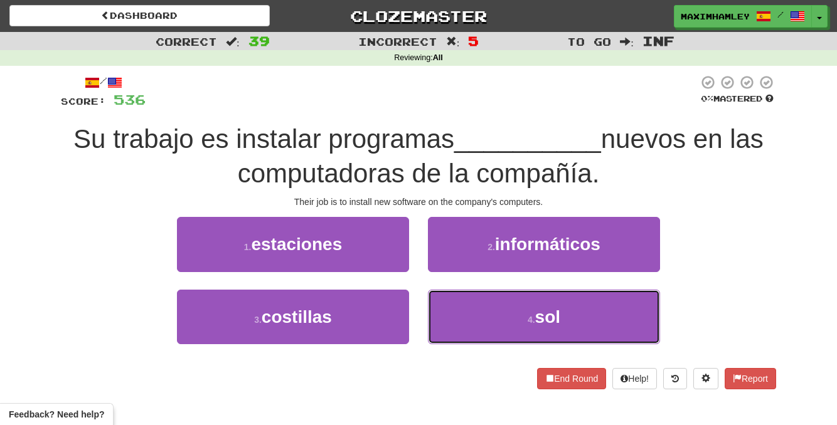
click at [511, 332] on button "4 . sol" at bounding box center [544, 317] width 232 height 55
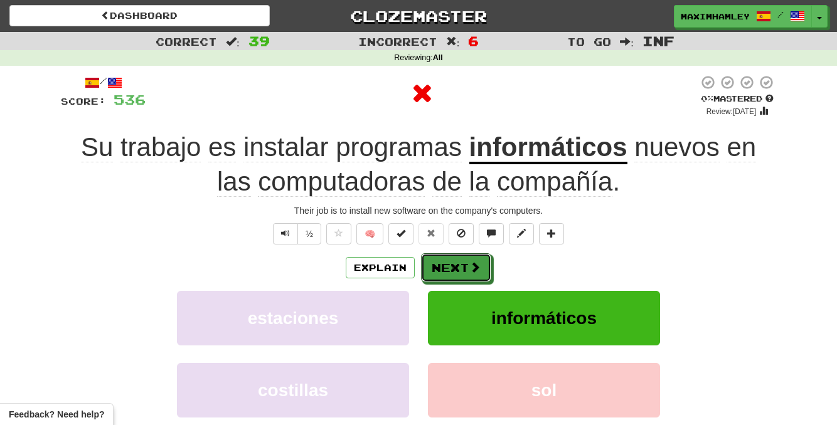
click at [465, 253] on button "Next" at bounding box center [456, 267] width 70 height 29
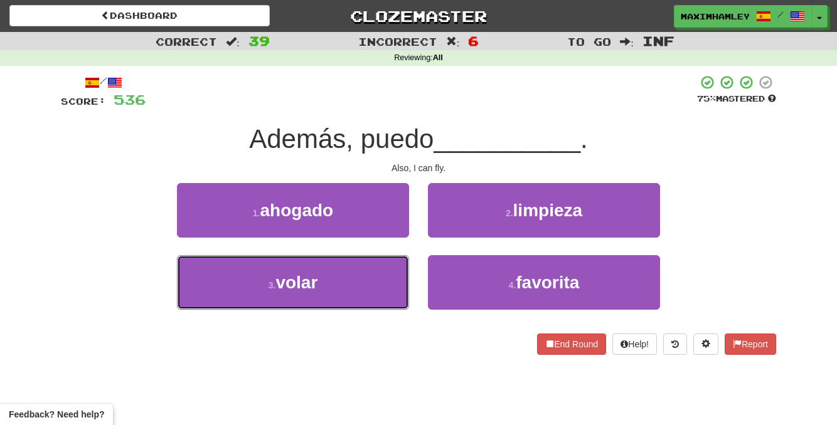
click at [377, 282] on button "3 . volar" at bounding box center [293, 282] width 232 height 55
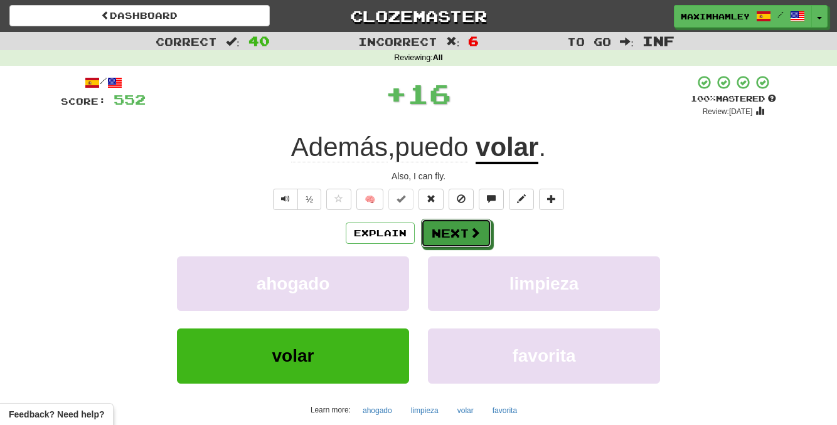
click at [423, 236] on button "Next" at bounding box center [456, 233] width 70 height 29
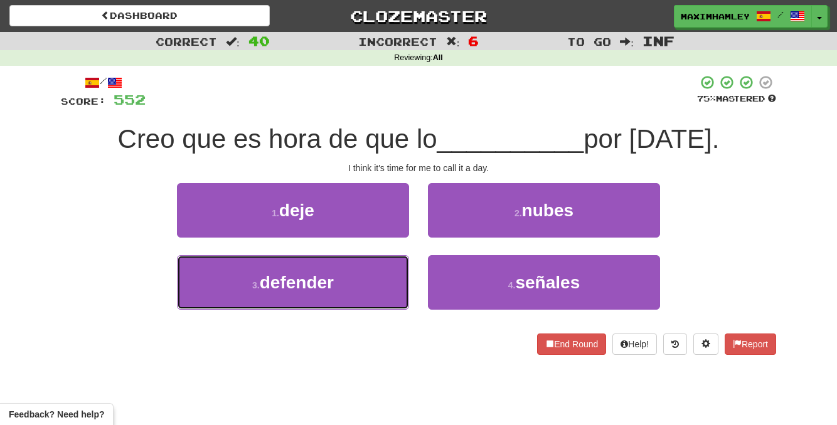
click at [337, 288] on button "3 . defender" at bounding box center [293, 282] width 232 height 55
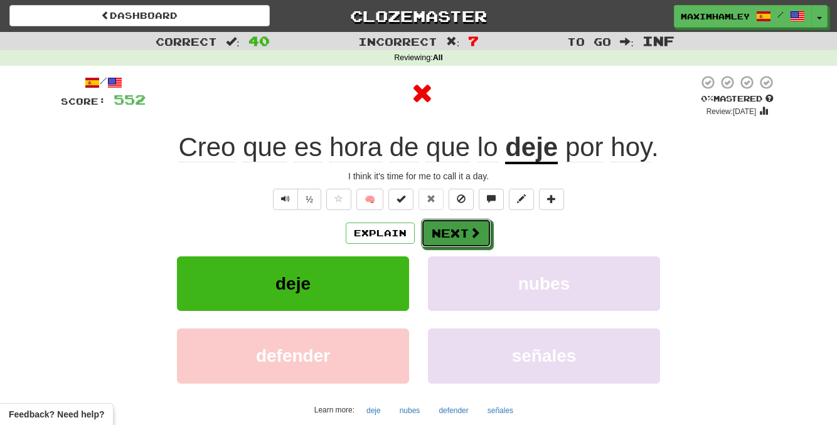
click at [451, 247] on button "Next" at bounding box center [456, 233] width 70 height 29
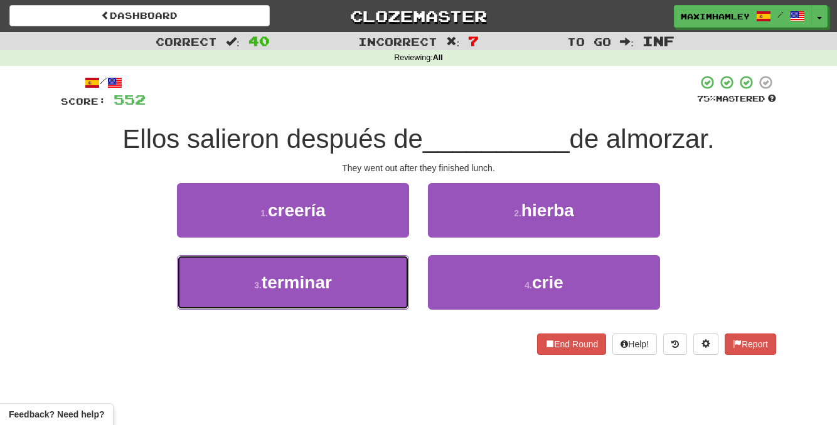
click at [382, 295] on button "3 . terminar" at bounding box center [293, 282] width 232 height 55
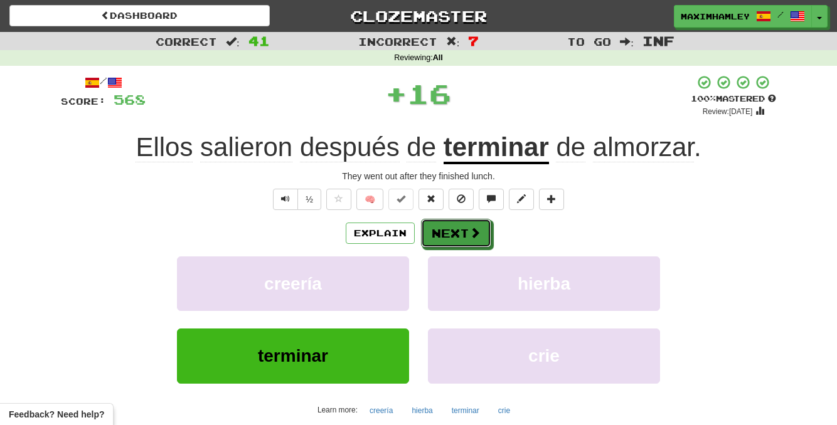
click at [463, 238] on button "Next" at bounding box center [456, 233] width 70 height 29
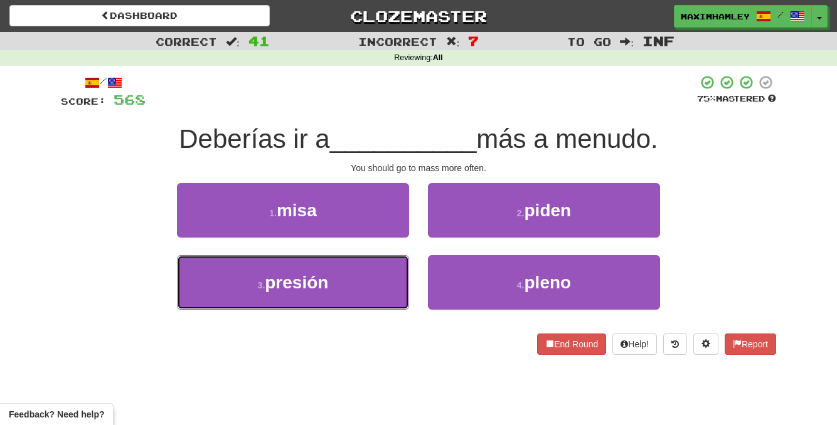
click at [407, 273] on button "3 . presión" at bounding box center [293, 282] width 232 height 55
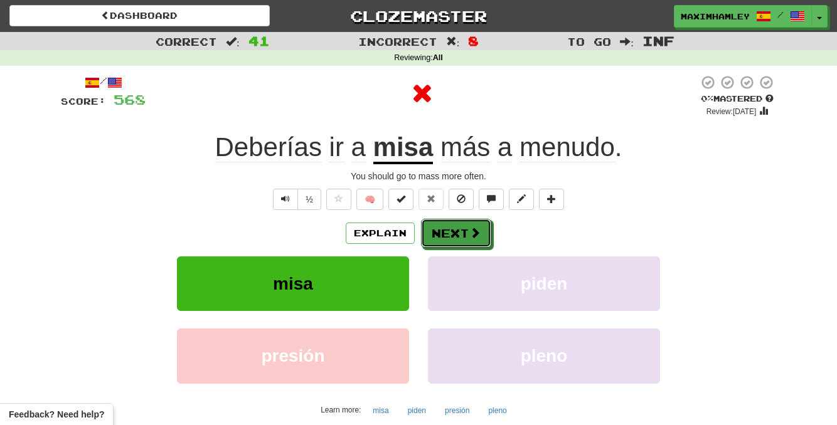
click at [448, 241] on button "Next" at bounding box center [456, 233] width 70 height 29
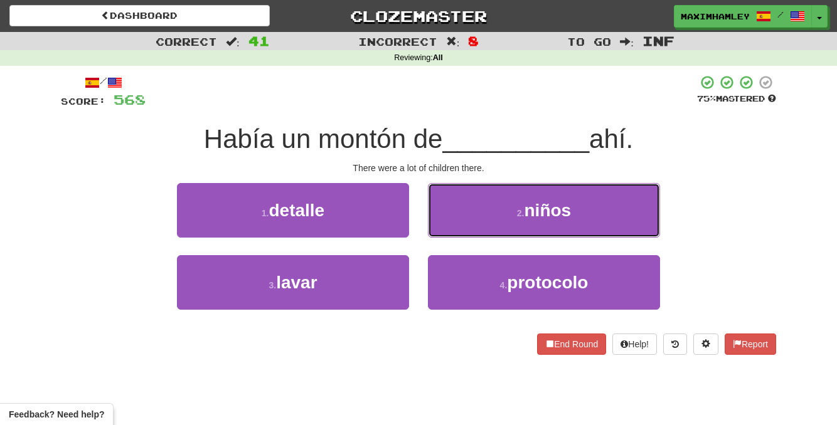
click at [489, 218] on button "2 . niños" at bounding box center [544, 210] width 232 height 55
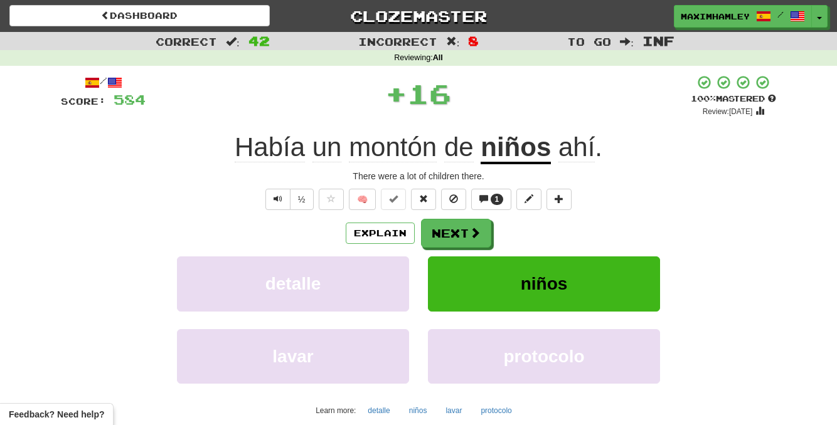
click at [475, 218] on div "/ Score: 584 + 16 100 % Mastered Review: [DATE] Había un montón de niños ahí . …" at bounding box center [418, 261] width 715 height 373
click at [458, 243] on button "Next" at bounding box center [456, 233] width 70 height 29
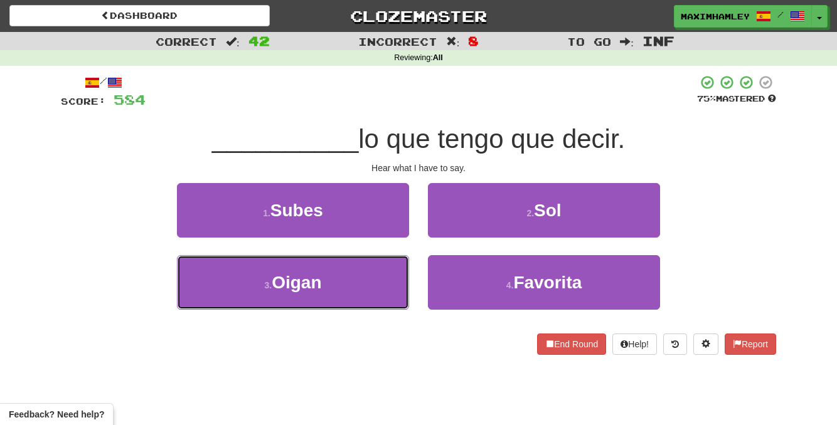
click at [337, 290] on button "3 . Oigan" at bounding box center [293, 282] width 232 height 55
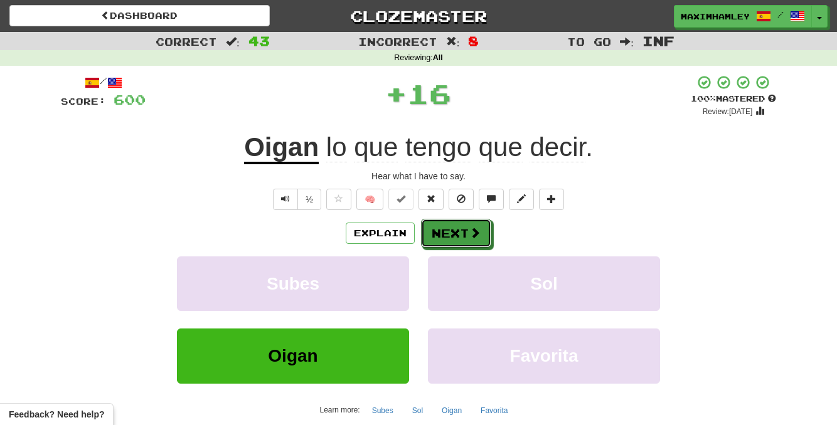
click at [435, 226] on button "Next" at bounding box center [456, 233] width 70 height 29
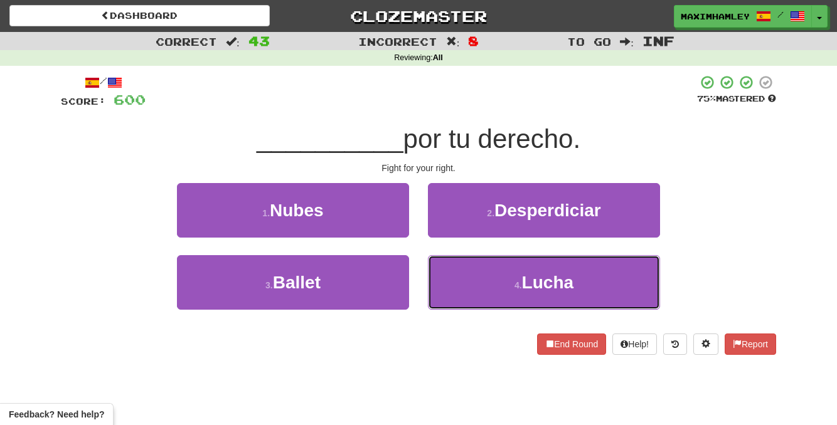
click at [474, 287] on button "4 . Lucha" at bounding box center [544, 282] width 232 height 55
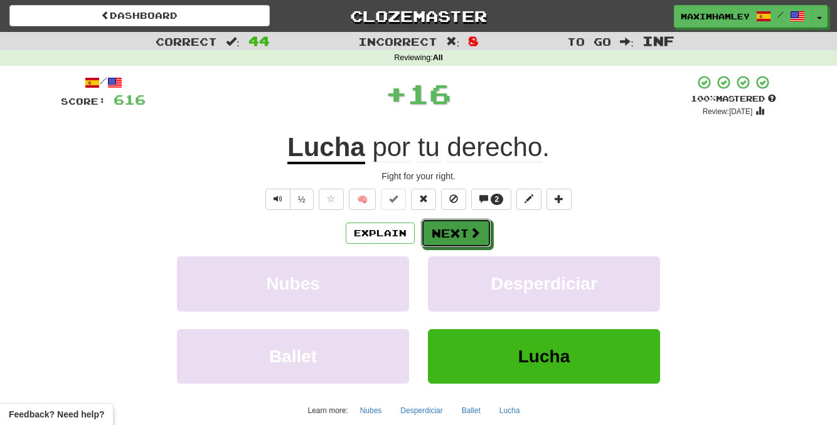
click at [467, 235] on button "Next" at bounding box center [456, 233] width 70 height 29
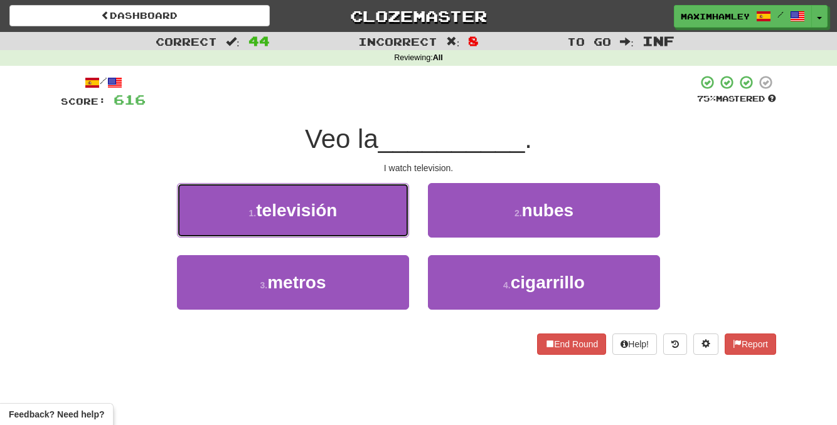
click at [331, 218] on span "televisión" at bounding box center [296, 210] width 81 height 19
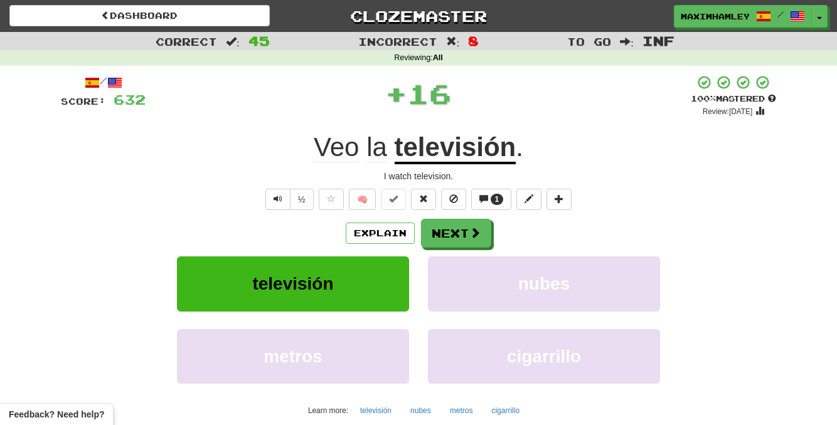
click at [457, 216] on div "/ Score: 632 + 16 100 % Mastered Review: [DATE] Veo la televisión . I watch tel…" at bounding box center [418, 271] width 715 height 393
click at [458, 233] on button "Next" at bounding box center [456, 233] width 70 height 29
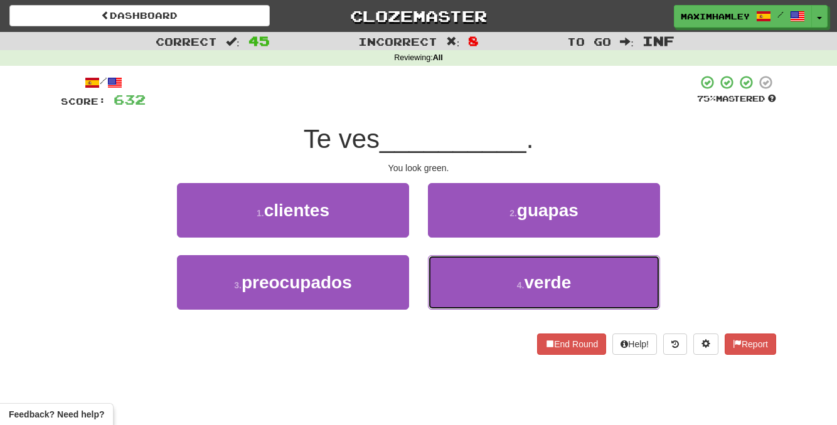
click at [479, 267] on button "4 . verde" at bounding box center [544, 282] width 232 height 55
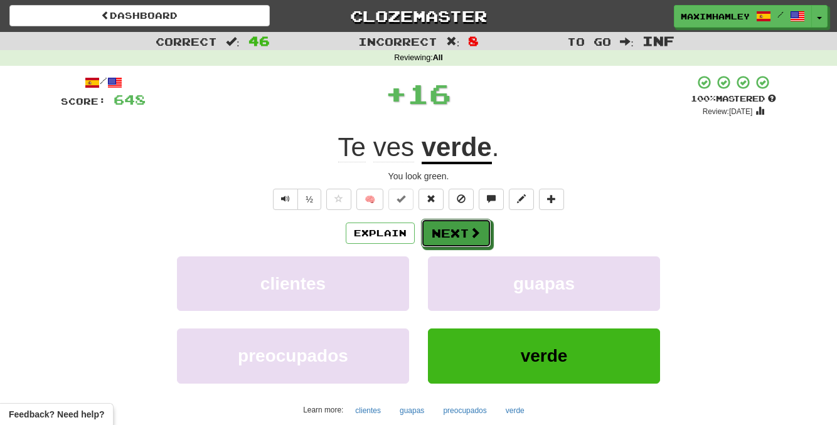
click at [445, 225] on button "Next" at bounding box center [456, 233] width 70 height 29
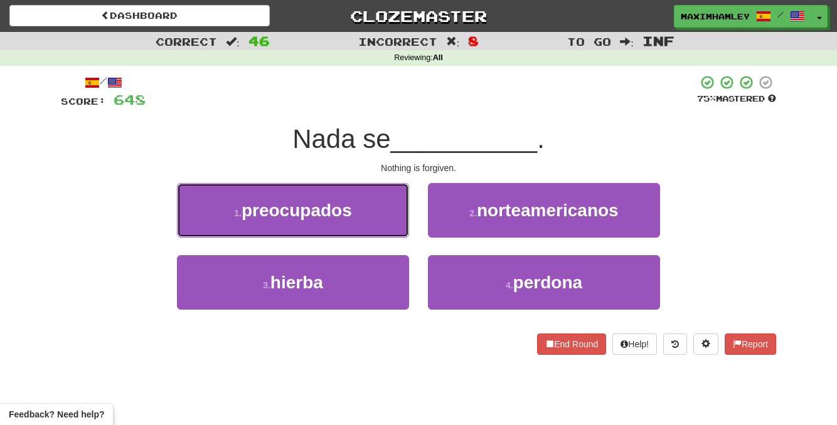
click at [367, 209] on button "1 . preocupados" at bounding box center [293, 210] width 232 height 55
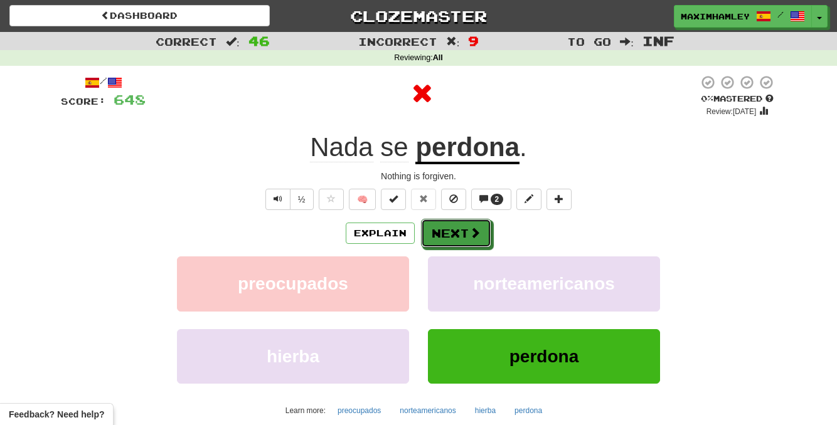
click at [442, 224] on button "Next" at bounding box center [456, 233] width 70 height 29
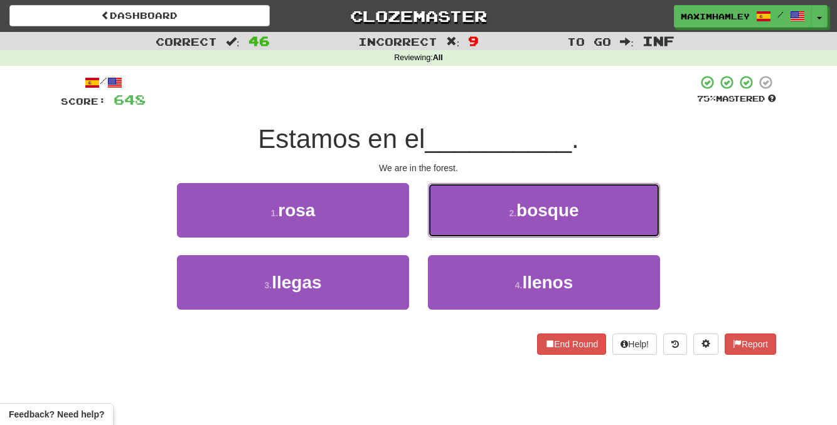
click at [474, 224] on button "2 . bosque" at bounding box center [544, 210] width 232 height 55
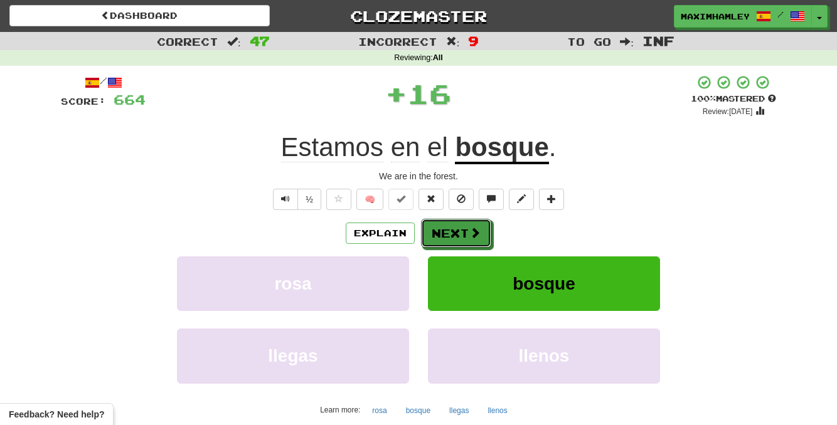
click at [470, 230] on span at bounding box center [474, 232] width 11 height 11
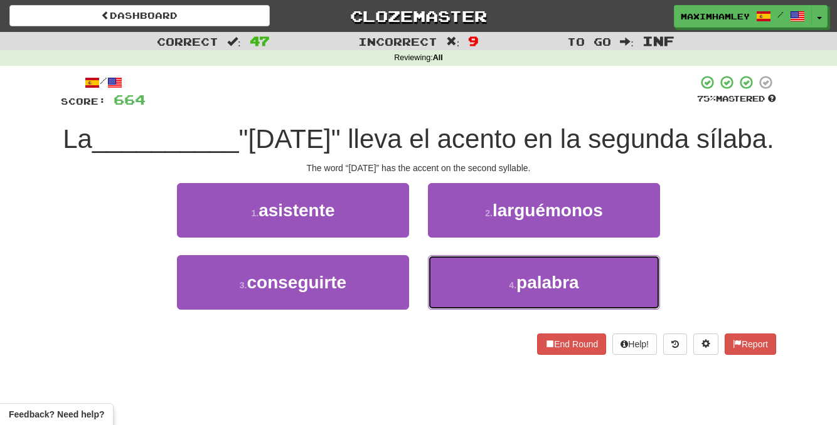
click at [476, 310] on button "4 . palabra" at bounding box center [544, 282] width 232 height 55
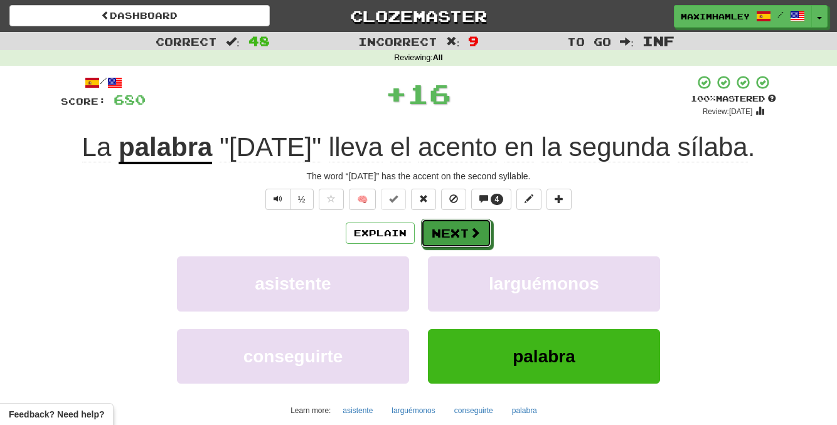
click at [447, 245] on button "Next" at bounding box center [456, 233] width 70 height 29
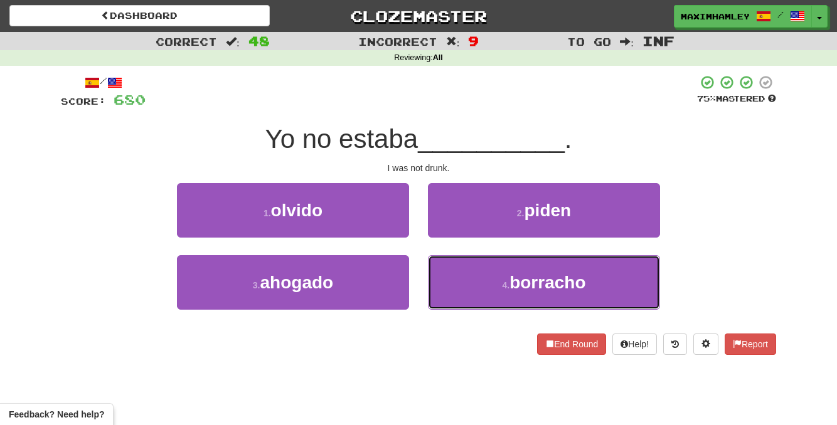
click at [452, 271] on button "4 . [GEOGRAPHIC_DATA]" at bounding box center [544, 282] width 232 height 55
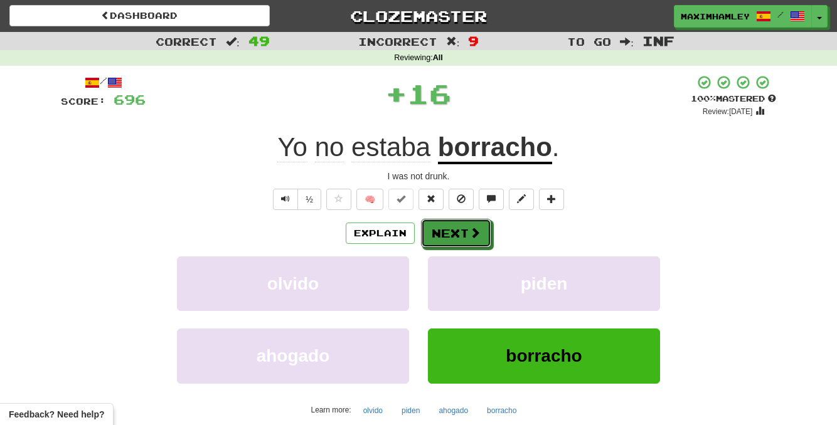
click at [453, 234] on button "Next" at bounding box center [456, 233] width 70 height 29
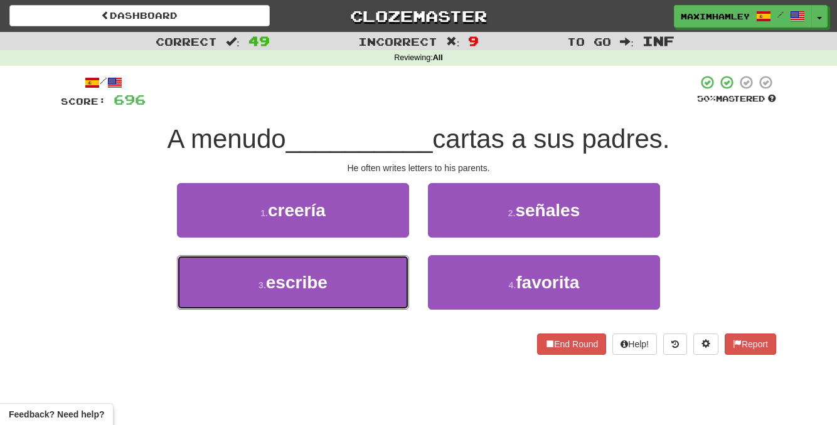
click at [393, 276] on button "3 . escribe" at bounding box center [293, 282] width 232 height 55
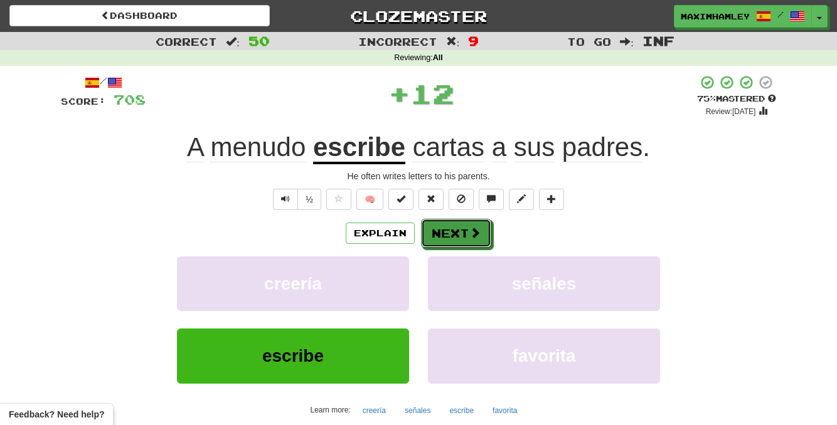
click at [463, 238] on button "Next" at bounding box center [456, 233] width 70 height 29
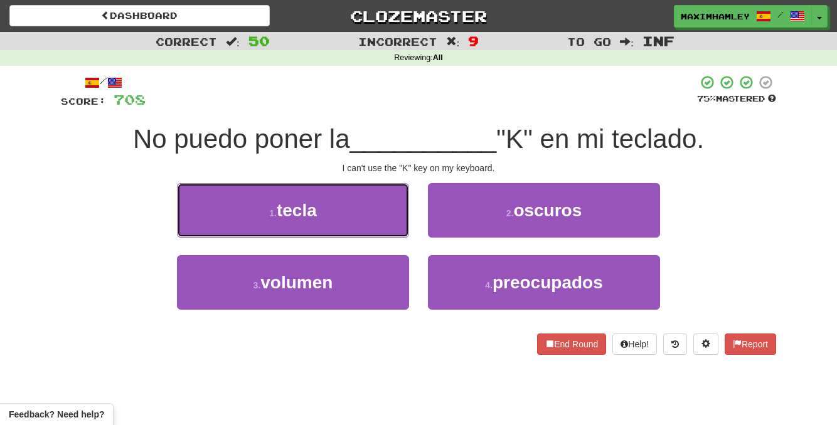
click at [401, 233] on button "1 . [GEOGRAPHIC_DATA]" at bounding box center [293, 210] width 232 height 55
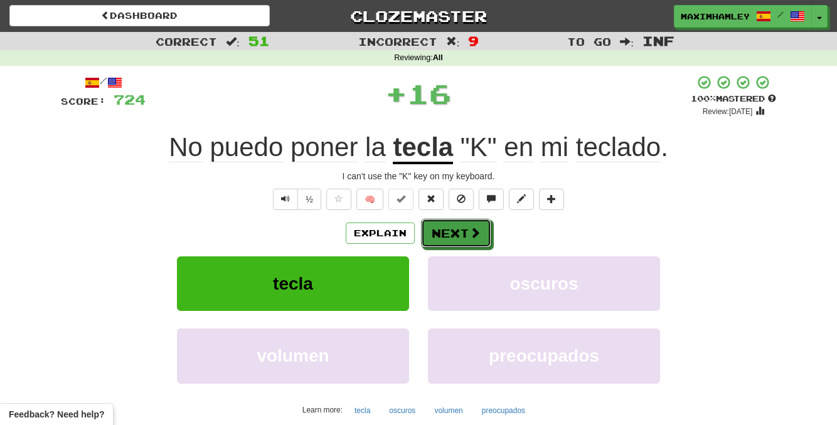
click at [462, 236] on button "Next" at bounding box center [456, 233] width 70 height 29
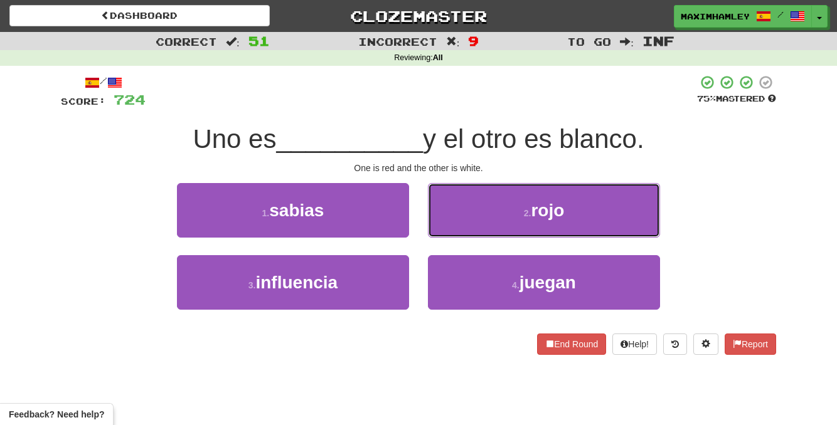
click at [467, 231] on button "2 . rojo" at bounding box center [544, 210] width 232 height 55
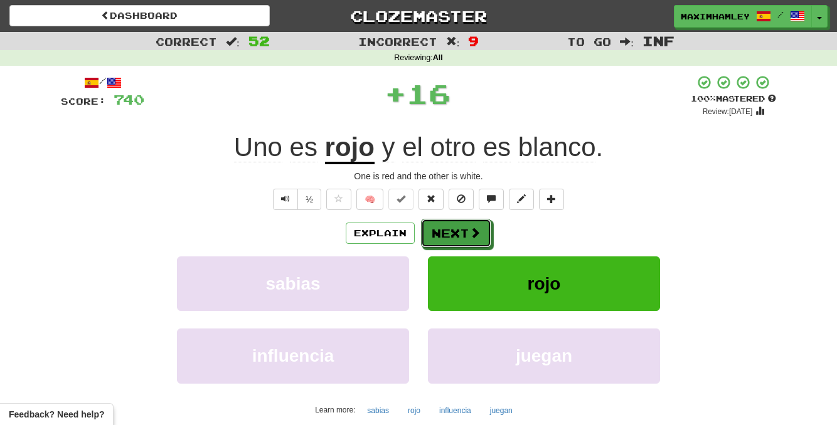
click at [467, 231] on button "Next" at bounding box center [456, 233] width 70 height 29
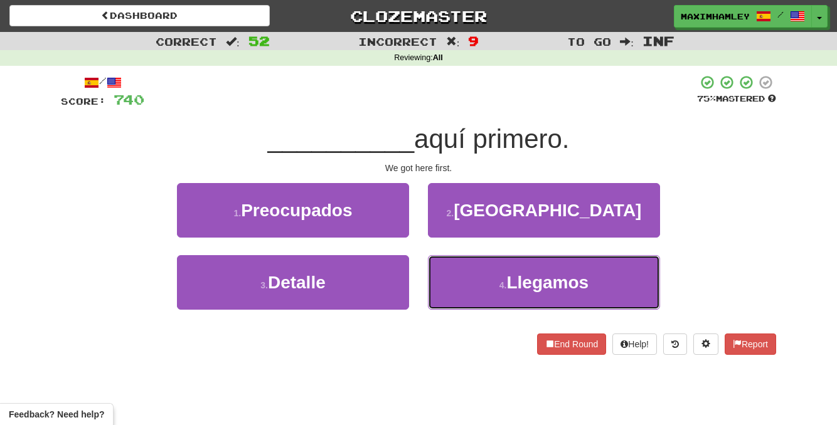
click at [458, 295] on button "4 . Llegamos" at bounding box center [544, 282] width 232 height 55
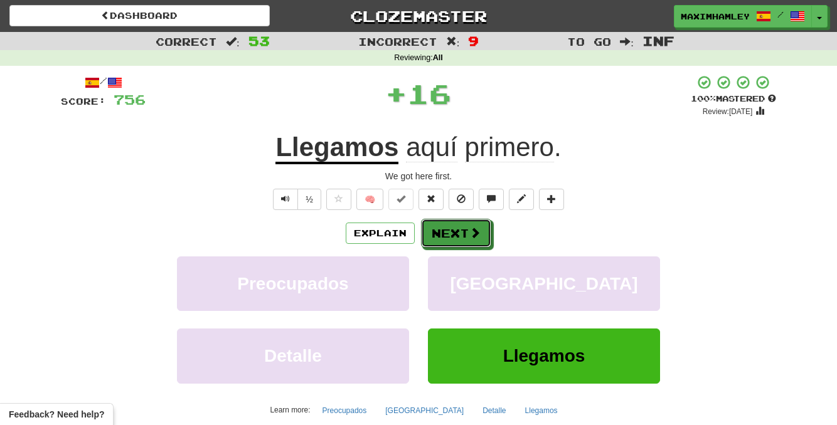
click at [457, 247] on button "Next" at bounding box center [456, 233] width 70 height 29
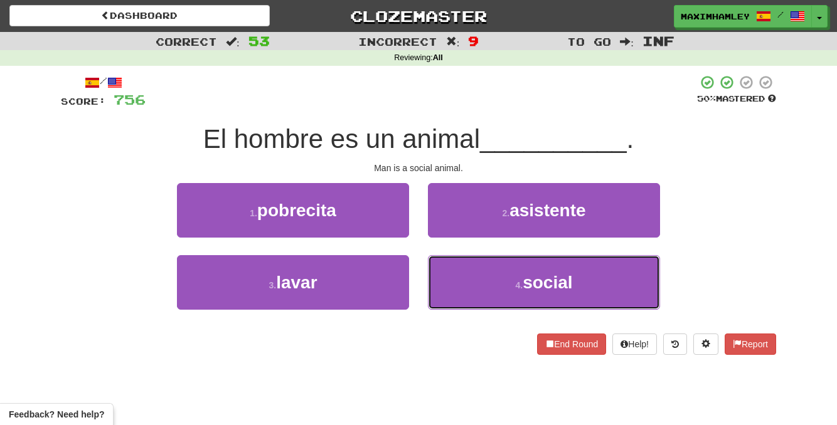
click at [527, 268] on button "4 . social" at bounding box center [544, 282] width 232 height 55
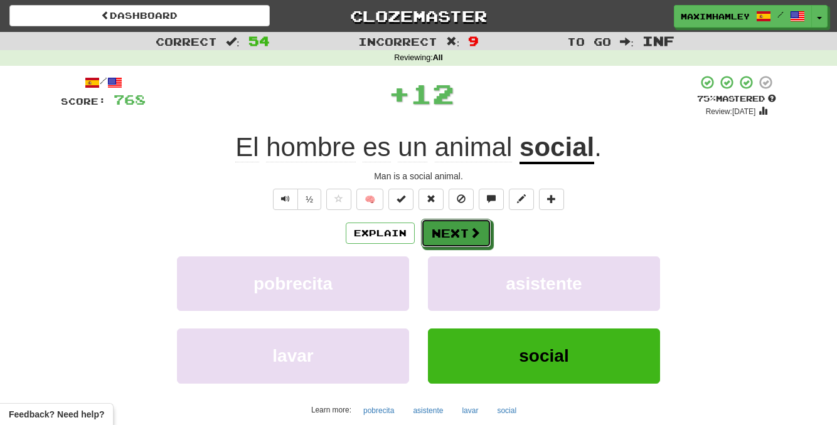
click at [489, 233] on button "Next" at bounding box center [456, 233] width 70 height 29
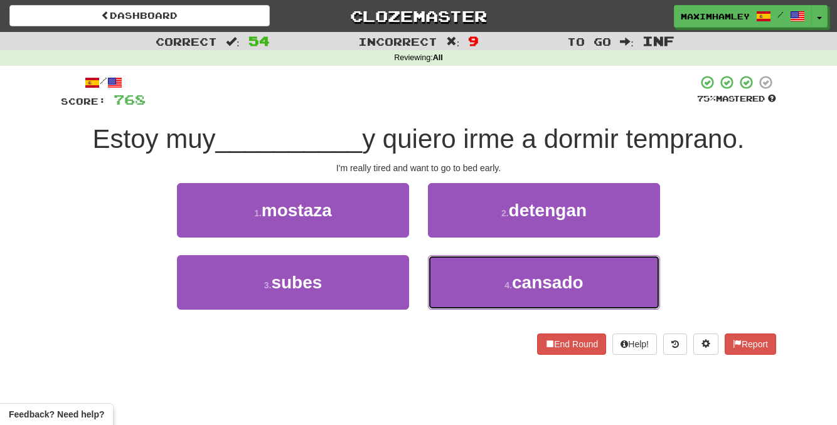
click at [495, 272] on button "4 . cansado" at bounding box center [544, 282] width 232 height 55
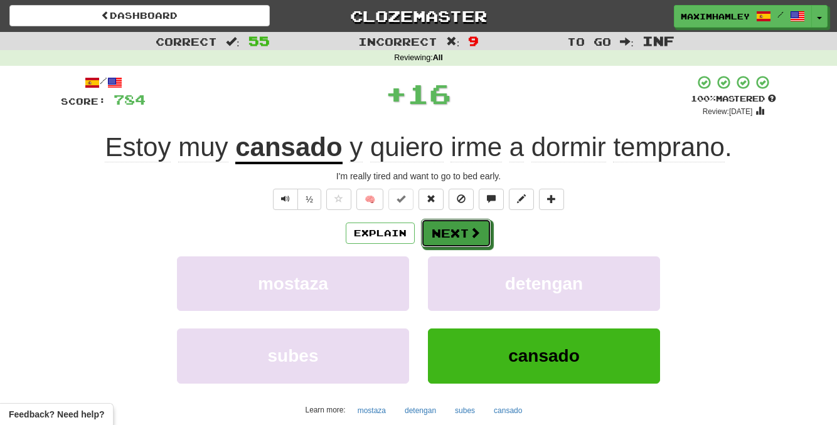
click at [447, 237] on button "Next" at bounding box center [456, 233] width 70 height 29
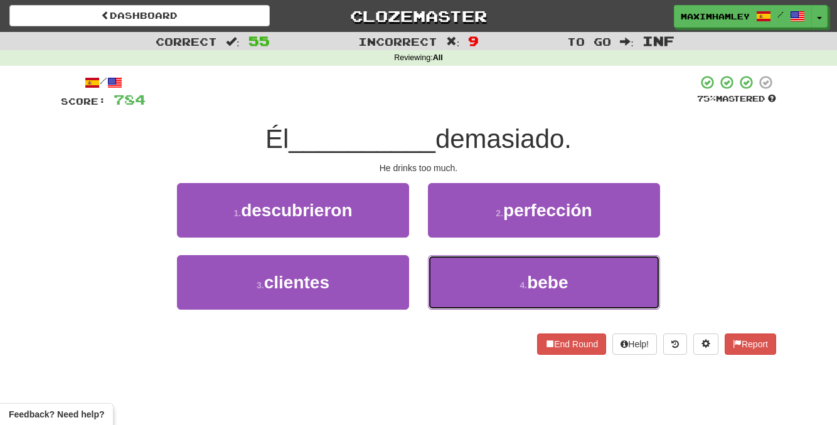
click at [477, 281] on button "4 . bebe" at bounding box center [544, 282] width 232 height 55
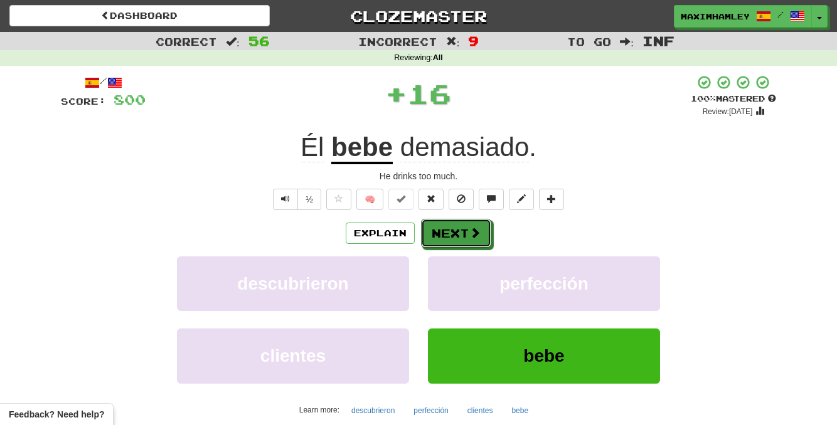
click at [447, 236] on button "Next" at bounding box center [456, 233] width 70 height 29
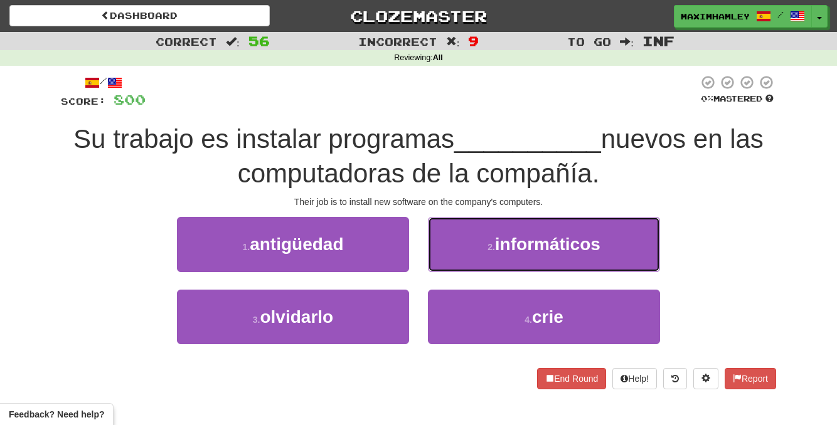
click at [462, 245] on button "2 . informáticos" at bounding box center [544, 244] width 232 height 55
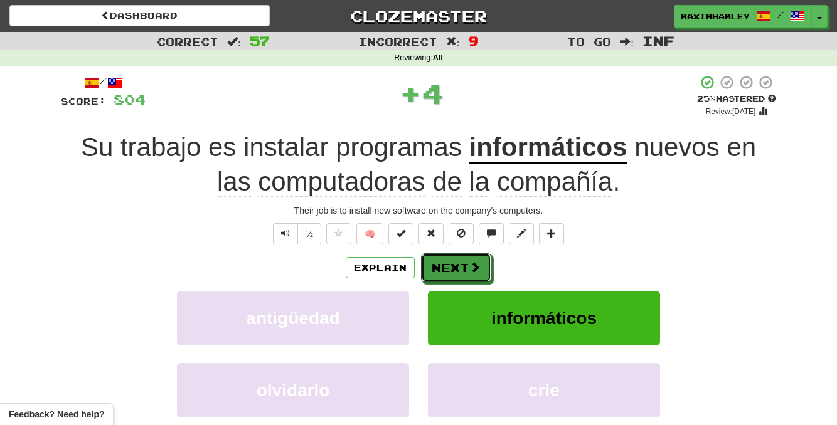
click at [455, 257] on button "Next" at bounding box center [456, 267] width 70 height 29
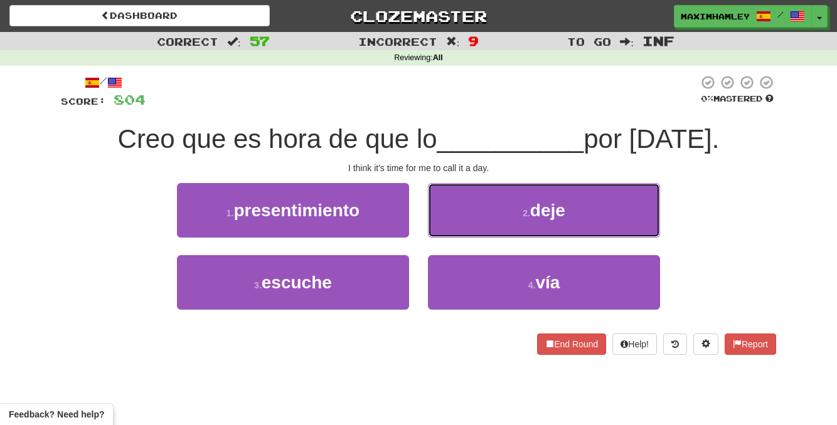
click at [443, 215] on button "2 . deje" at bounding box center [544, 210] width 232 height 55
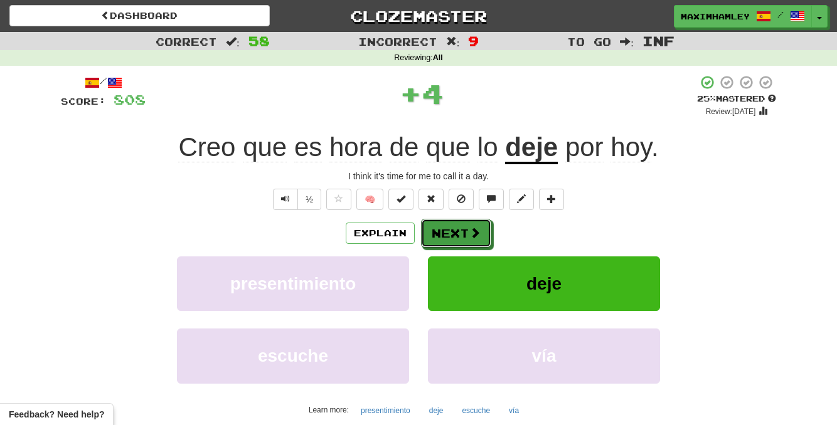
click at [444, 225] on button "Next" at bounding box center [456, 233] width 70 height 29
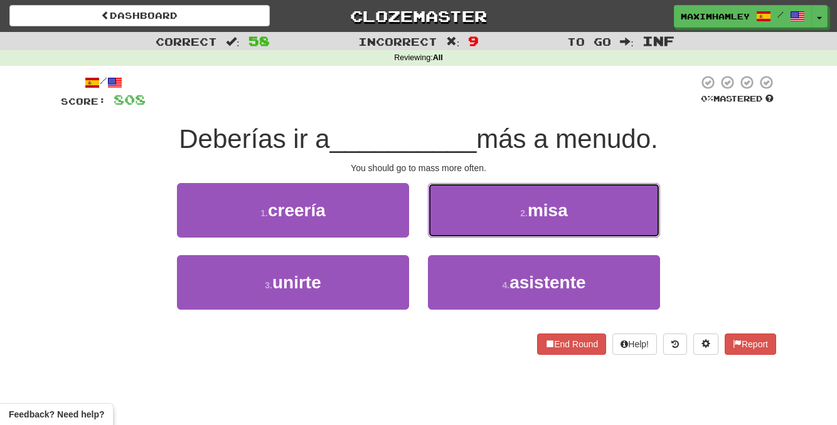
click at [443, 221] on button "2 . misa" at bounding box center [544, 210] width 232 height 55
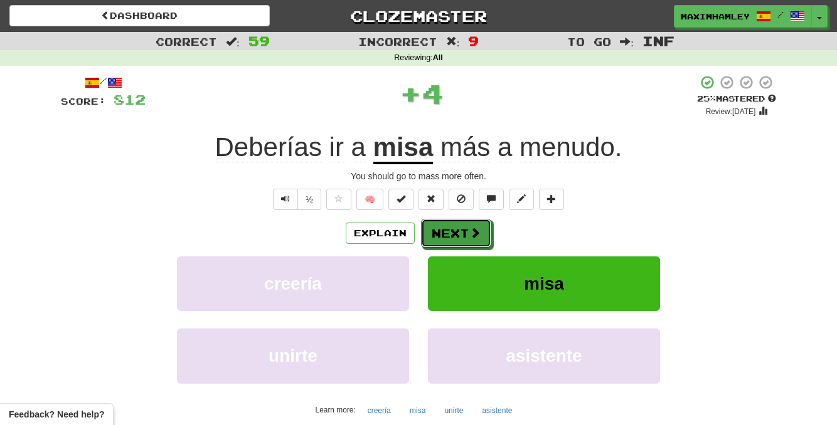
click at [443, 221] on button "Next" at bounding box center [456, 233] width 70 height 29
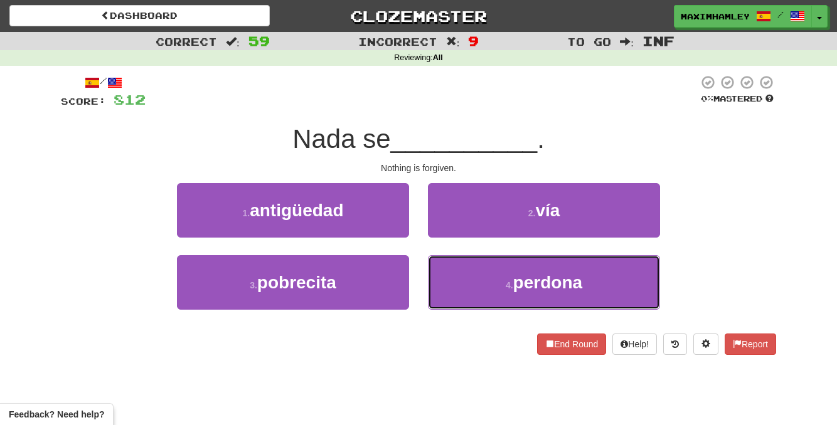
click at [472, 280] on button "4 . [GEOGRAPHIC_DATA]" at bounding box center [544, 282] width 232 height 55
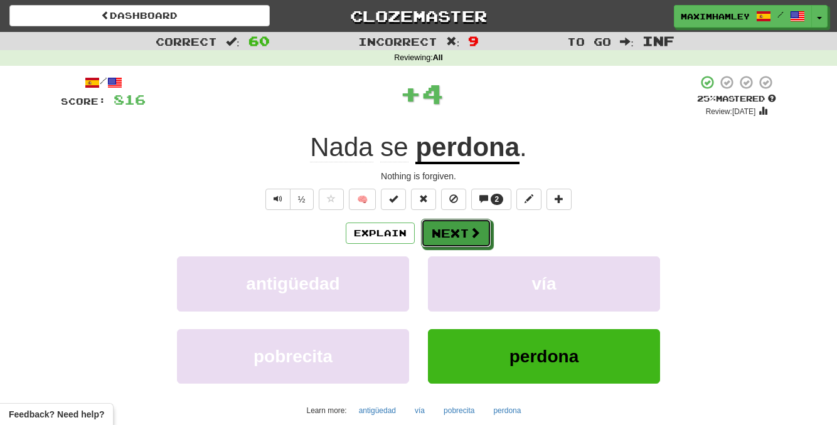
click at [447, 228] on button "Next" at bounding box center [456, 233] width 70 height 29
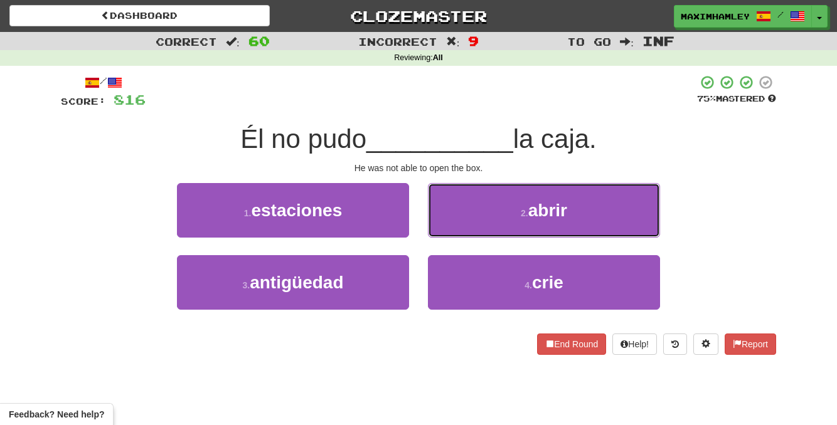
click at [467, 219] on button "2 . abrir" at bounding box center [544, 210] width 232 height 55
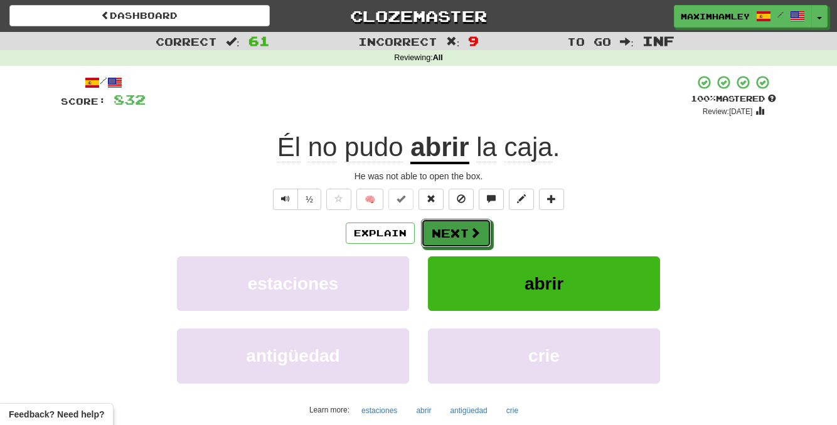
click at [466, 220] on button "Next" at bounding box center [456, 233] width 70 height 29
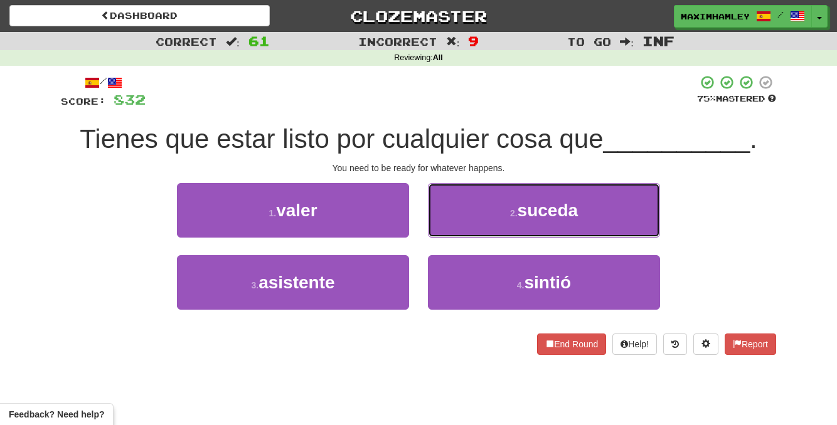
click at [466, 220] on button "2 . suceda" at bounding box center [544, 210] width 232 height 55
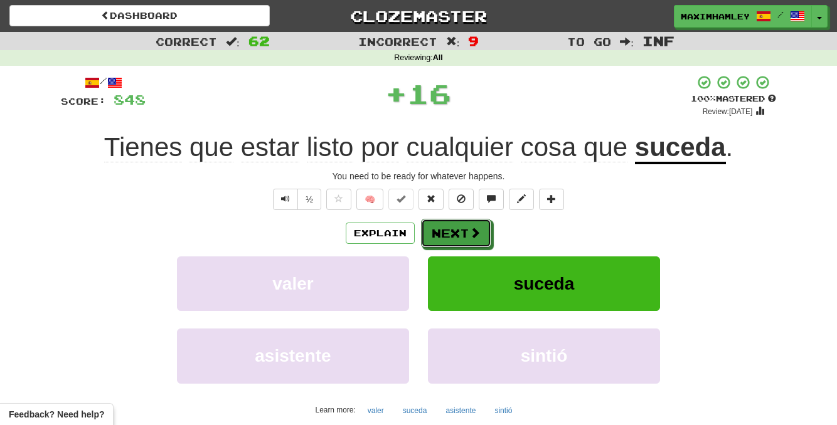
click at [455, 241] on button "Next" at bounding box center [456, 233] width 70 height 29
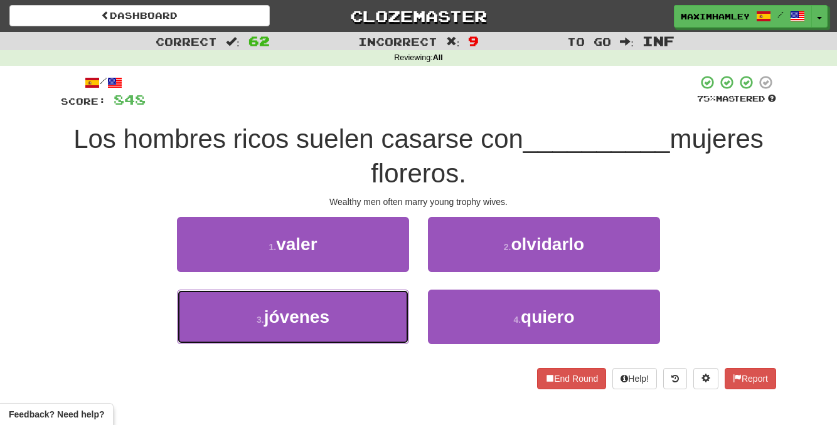
click at [374, 327] on button "3 . jóvenes" at bounding box center [293, 317] width 232 height 55
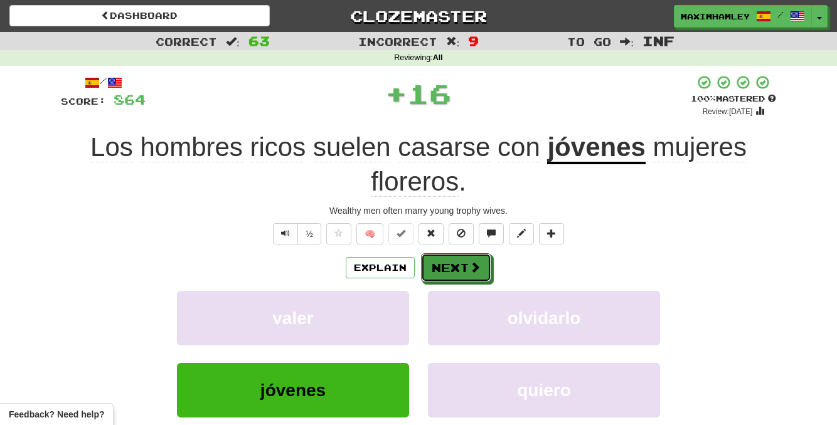
click at [466, 262] on button "Next" at bounding box center [456, 267] width 70 height 29
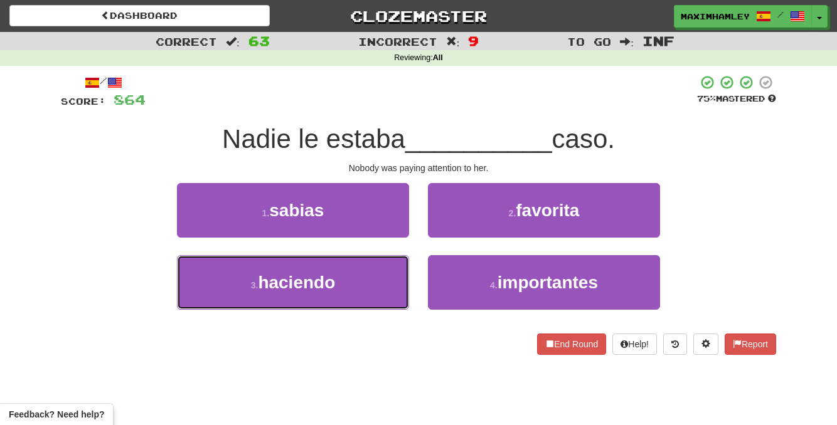
click at [380, 290] on button "3 . haciendo" at bounding box center [293, 282] width 232 height 55
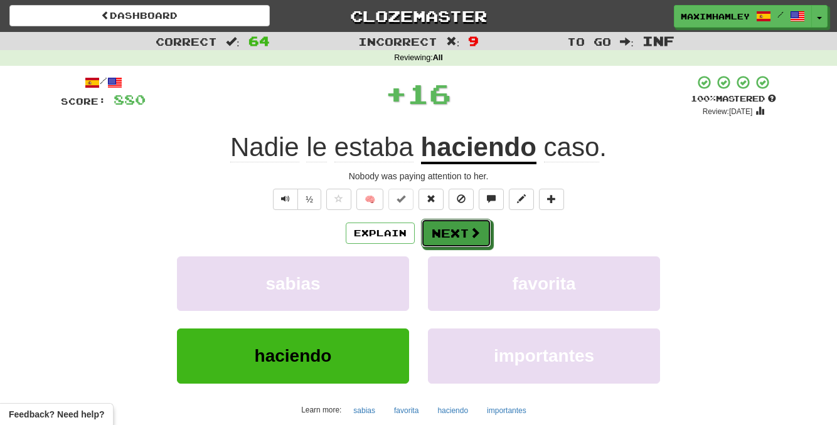
click at [479, 240] on button "Next" at bounding box center [456, 233] width 70 height 29
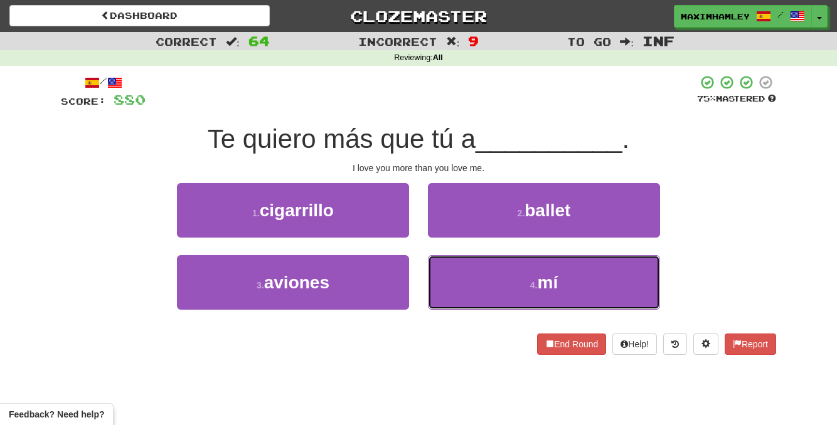
click at [476, 282] on button "4 . mí" at bounding box center [544, 282] width 232 height 55
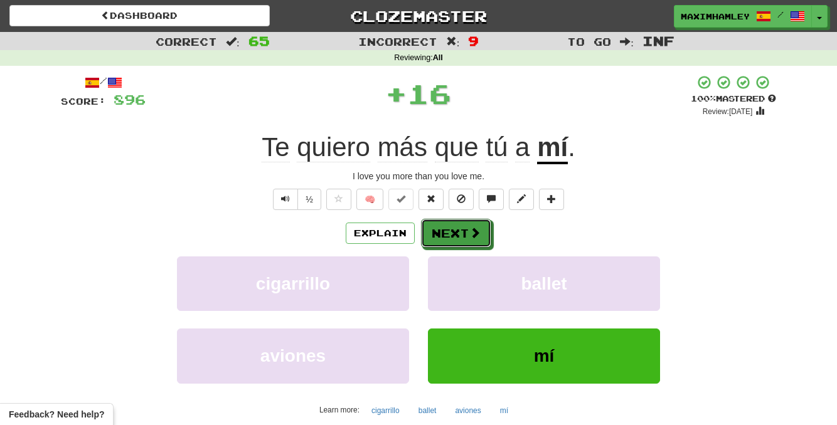
click at [478, 246] on button "Next" at bounding box center [456, 233] width 70 height 29
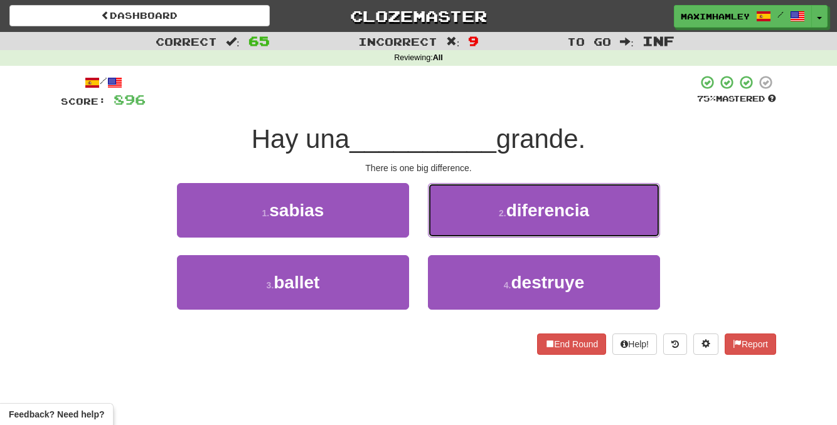
click at [486, 235] on button "2 . diferencia" at bounding box center [544, 210] width 232 height 55
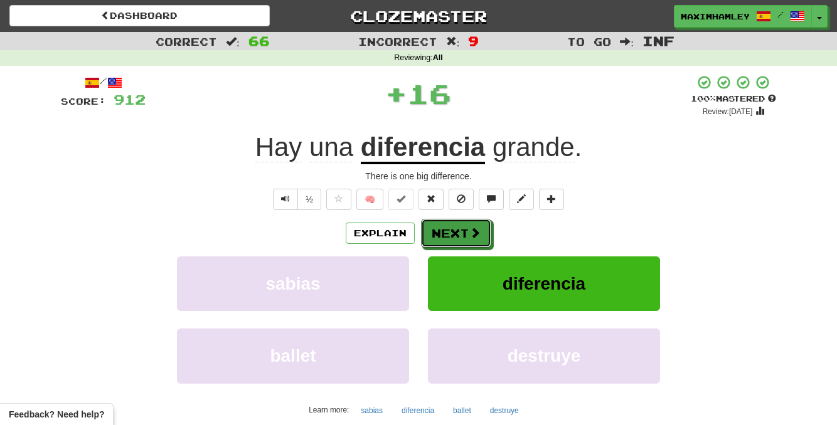
click at [474, 233] on span at bounding box center [474, 232] width 11 height 11
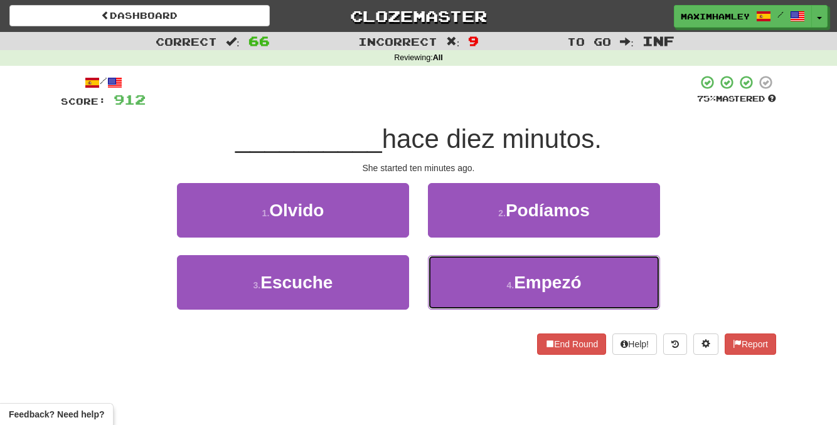
click at [491, 283] on button "4 . Empezó" at bounding box center [544, 282] width 232 height 55
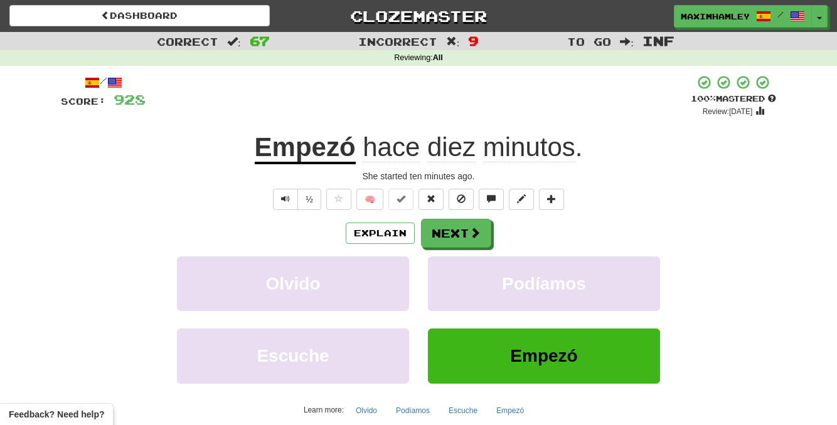
click at [443, 253] on div "Explain Next Olvido Podíamos Escuche Empezó Learn more: Olvido Podíamos Escuche…" at bounding box center [418, 319] width 715 height 201
click at [448, 244] on button "Next" at bounding box center [456, 233] width 70 height 29
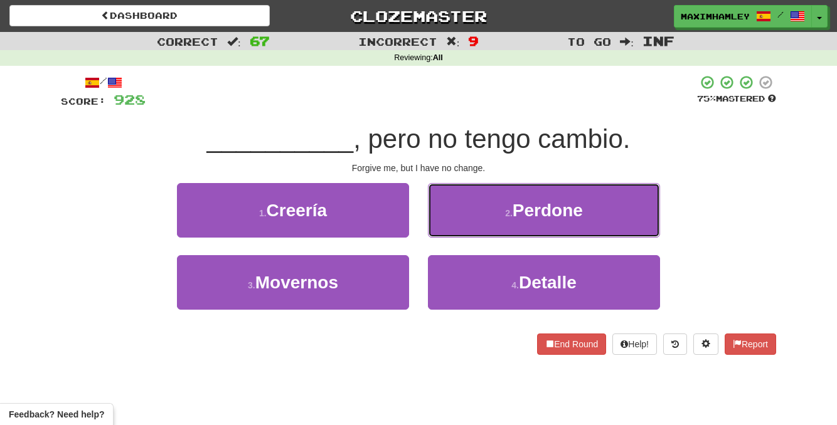
click at [463, 222] on button "2 . Perdone" at bounding box center [544, 210] width 232 height 55
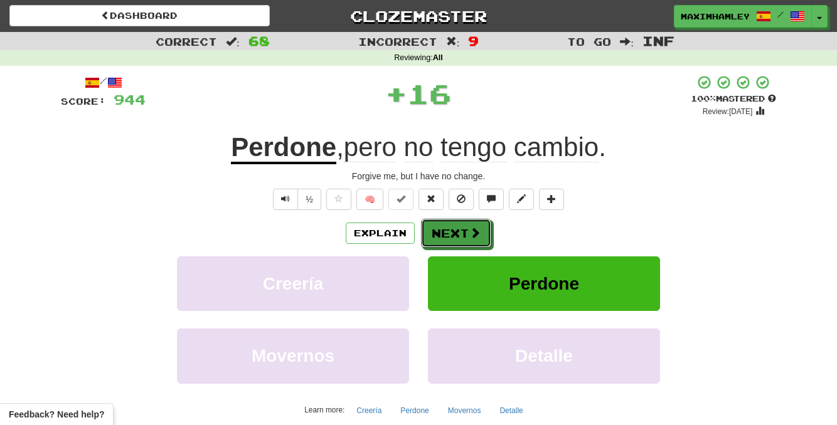
click at [433, 243] on button "Next" at bounding box center [456, 233] width 70 height 29
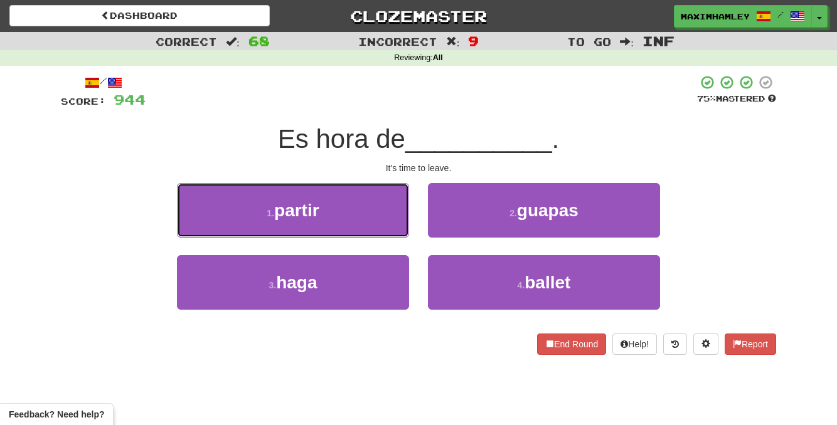
click at [369, 225] on button "1 . partir" at bounding box center [293, 210] width 232 height 55
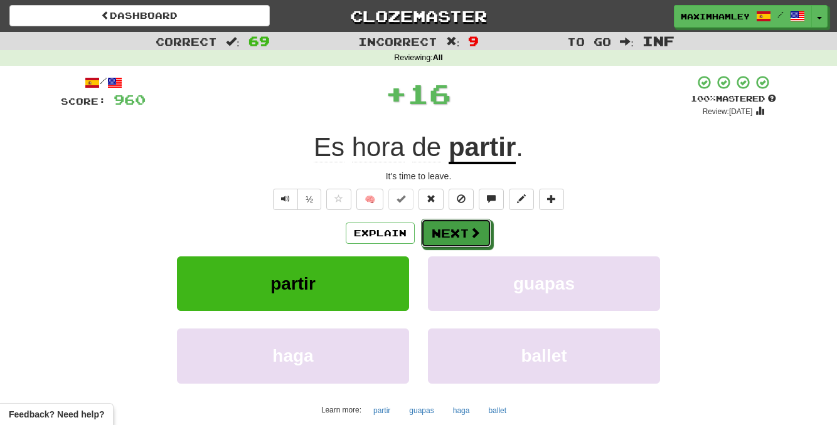
click at [485, 247] on button "Next" at bounding box center [456, 233] width 70 height 29
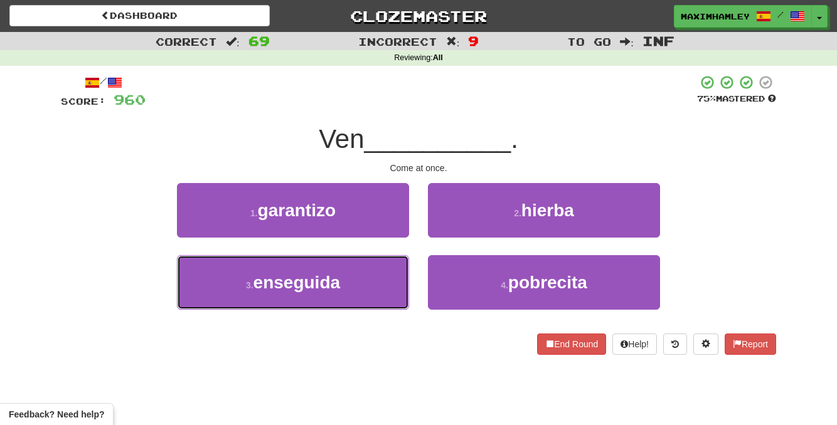
click at [371, 273] on button "3 . enseguida" at bounding box center [293, 282] width 232 height 55
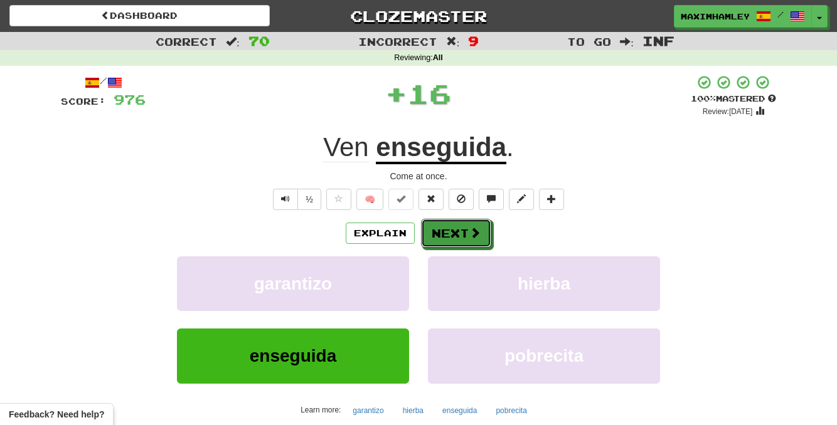
click at [453, 241] on button "Next" at bounding box center [456, 233] width 70 height 29
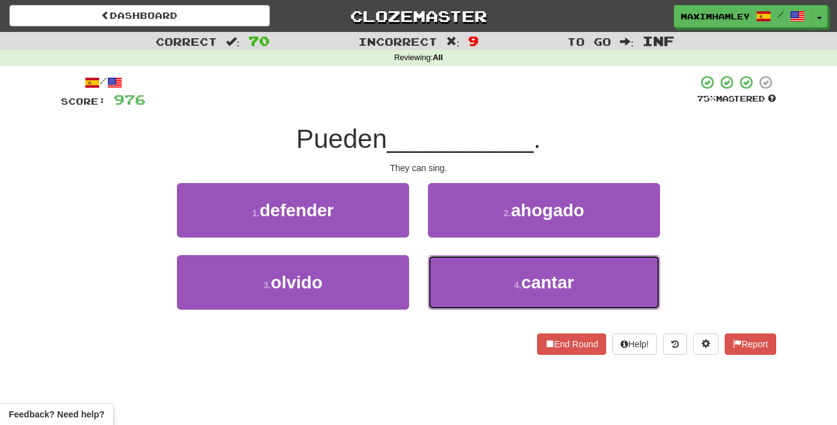
click at [463, 285] on button "4 . cantar" at bounding box center [544, 282] width 232 height 55
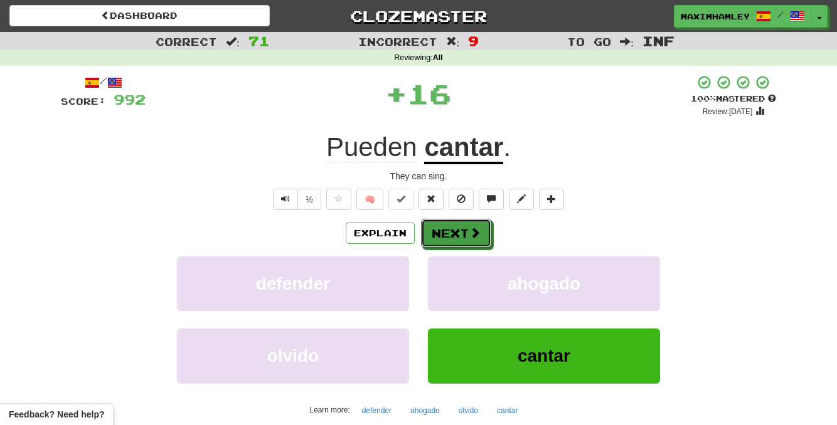
click at [460, 230] on button "Next" at bounding box center [456, 233] width 70 height 29
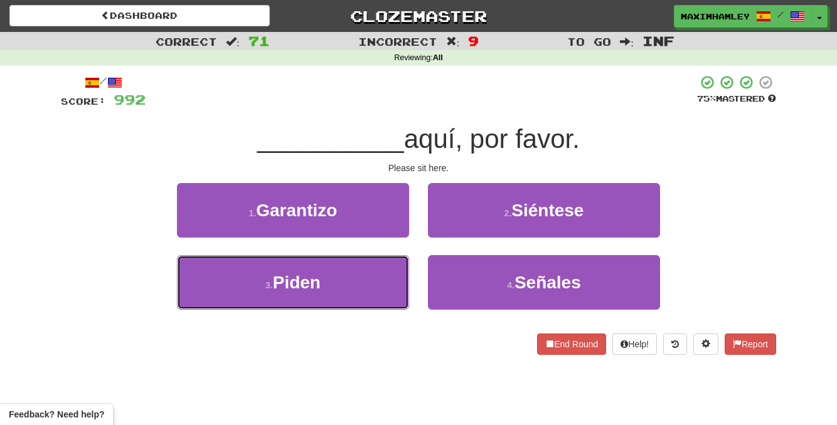
click at [384, 278] on button "3 . [GEOGRAPHIC_DATA]" at bounding box center [293, 282] width 232 height 55
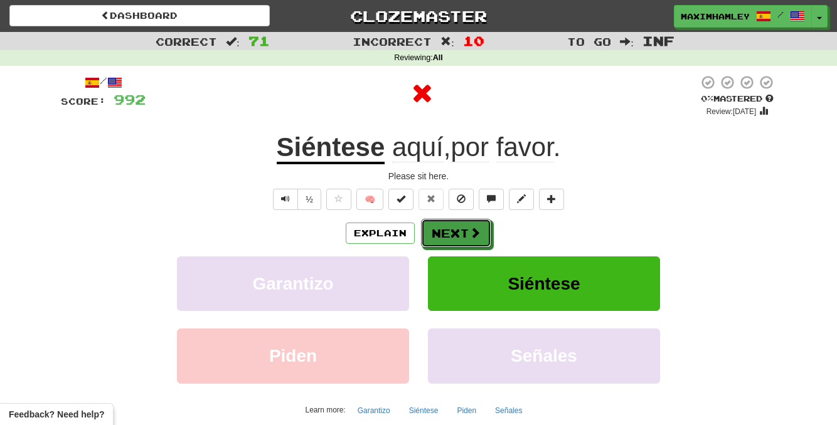
click at [460, 226] on button "Next" at bounding box center [456, 233] width 70 height 29
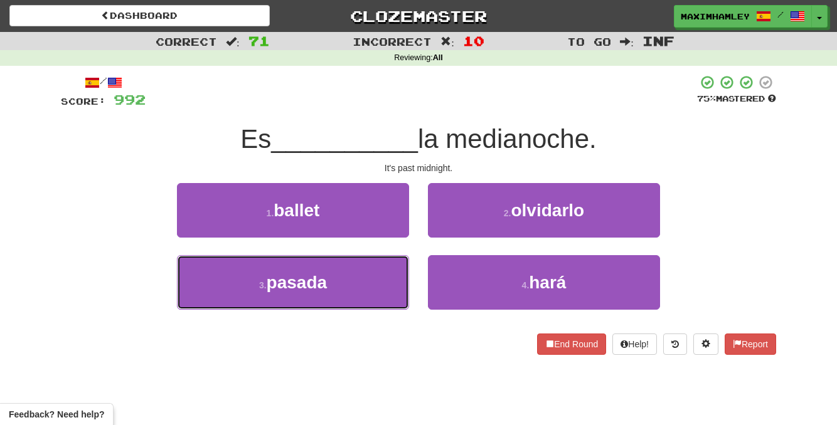
click at [373, 264] on button "3 . [GEOGRAPHIC_DATA]" at bounding box center [293, 282] width 232 height 55
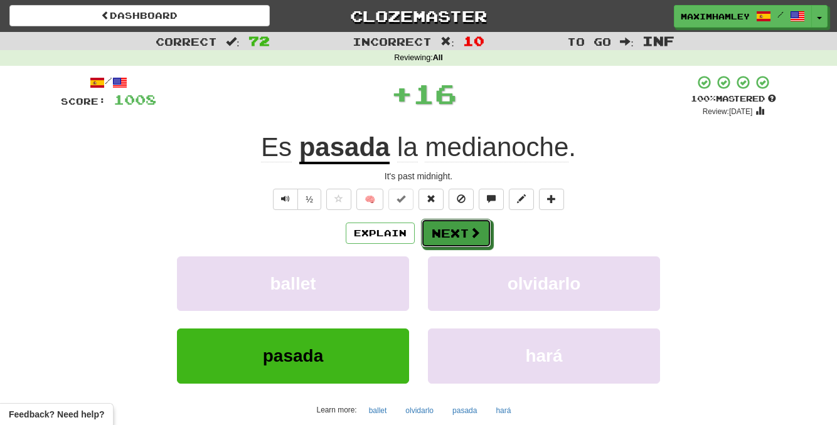
click at [435, 240] on button "Next" at bounding box center [456, 233] width 70 height 29
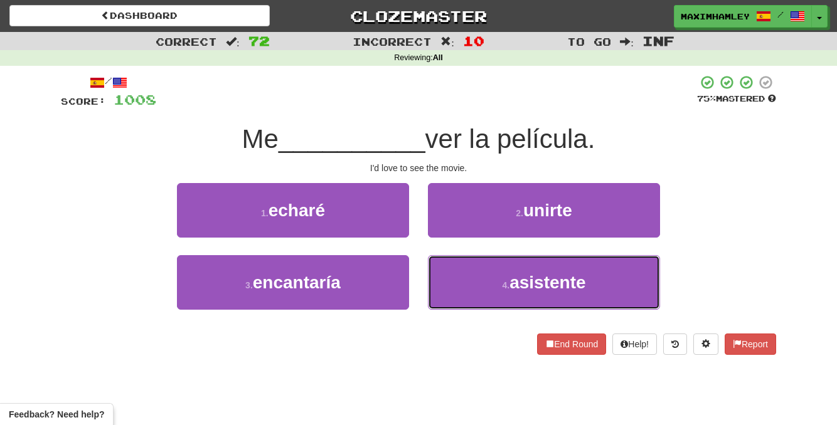
click at [444, 279] on button "4 . asistente" at bounding box center [544, 282] width 232 height 55
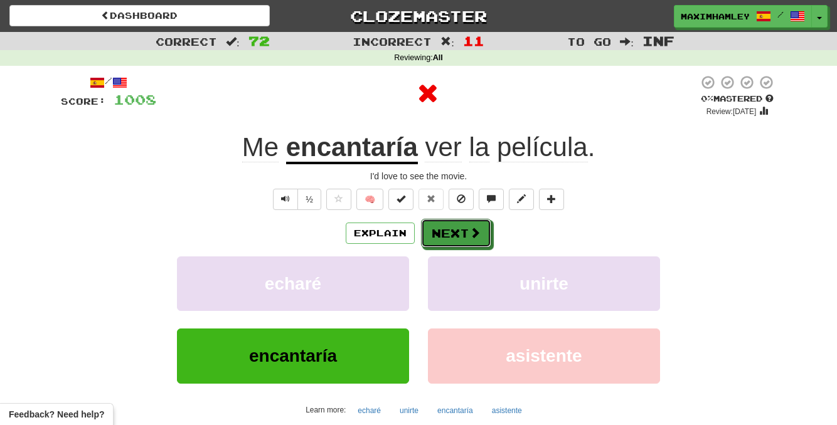
click at [440, 242] on button "Next" at bounding box center [456, 233] width 70 height 29
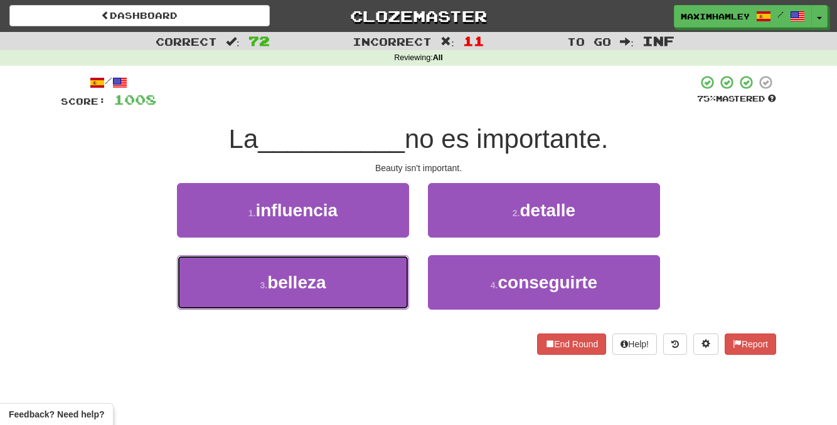
click at [356, 281] on button "3 . belleza" at bounding box center [293, 282] width 232 height 55
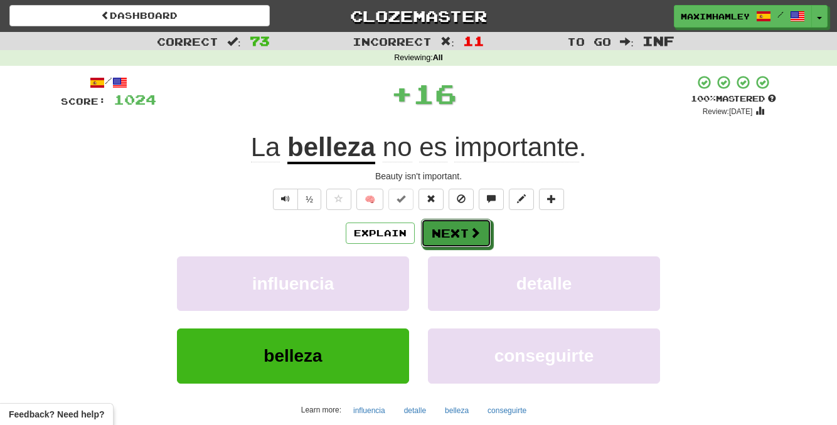
click at [465, 239] on button "Next" at bounding box center [456, 233] width 70 height 29
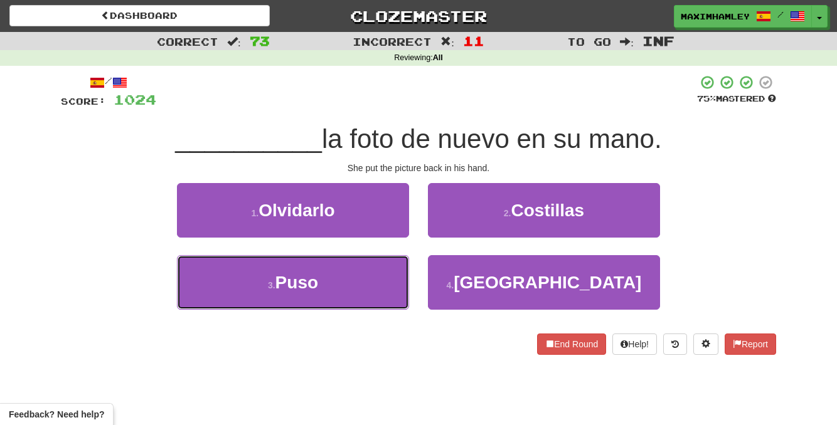
click at [400, 283] on button "3 . [GEOGRAPHIC_DATA]" at bounding box center [293, 282] width 232 height 55
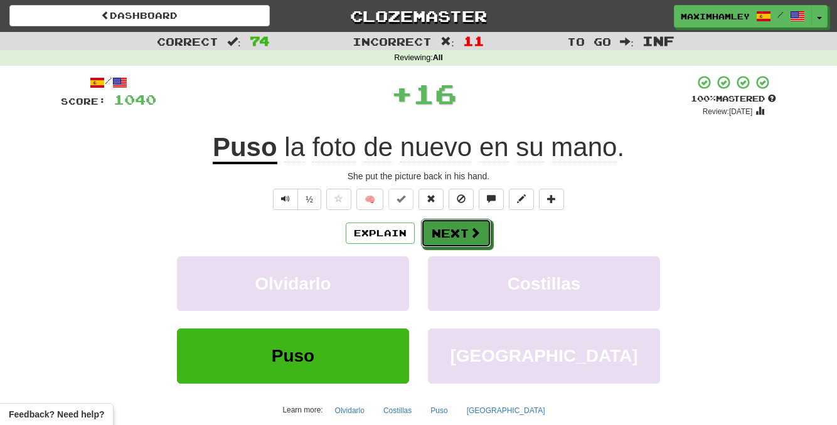
click at [458, 243] on button "Next" at bounding box center [456, 233] width 70 height 29
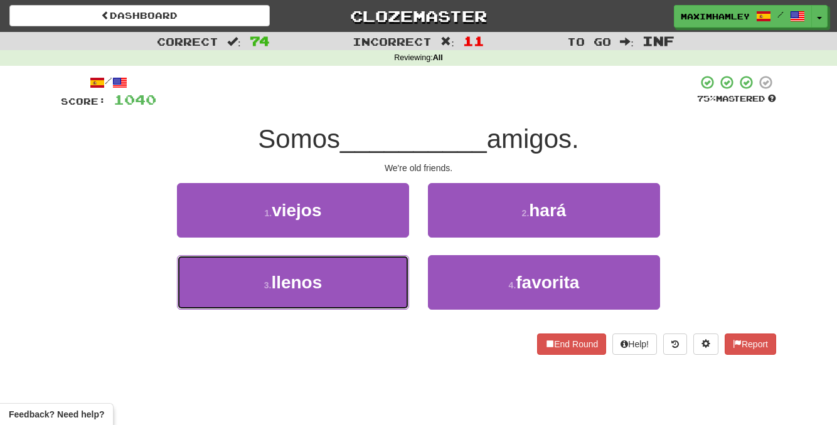
click at [369, 291] on button "3 . llenos" at bounding box center [293, 282] width 232 height 55
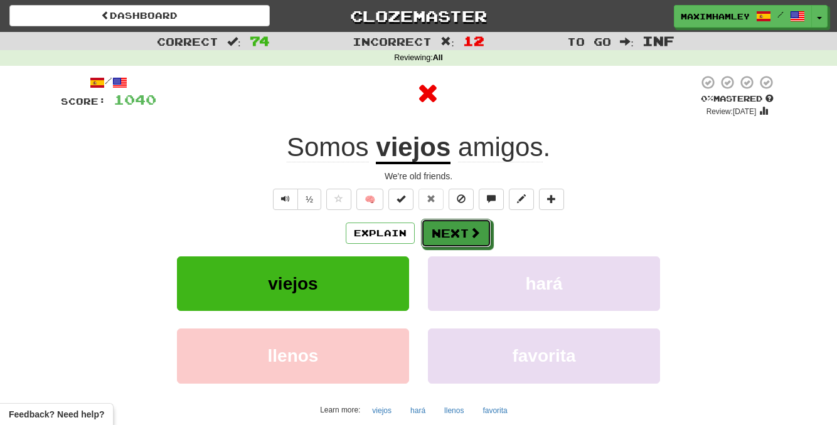
click at [479, 243] on button "Next" at bounding box center [456, 233] width 70 height 29
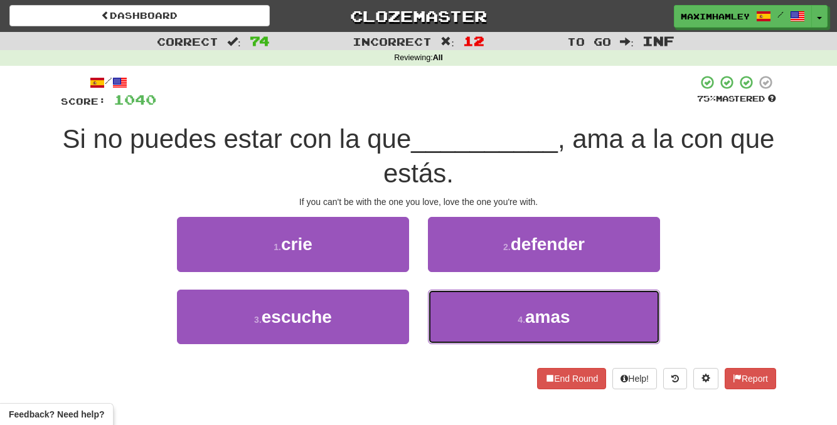
click at [491, 324] on button "4 . amas" at bounding box center [544, 317] width 232 height 55
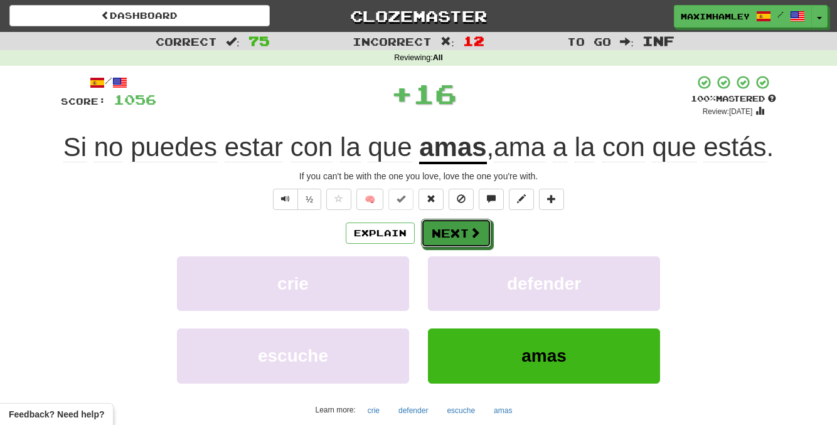
click at [470, 238] on span at bounding box center [474, 232] width 11 height 11
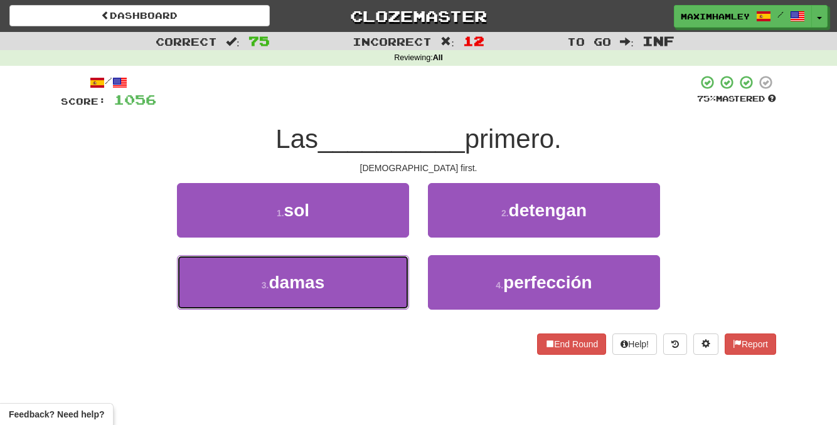
click at [389, 299] on button "3 . [GEOGRAPHIC_DATA]" at bounding box center [293, 282] width 232 height 55
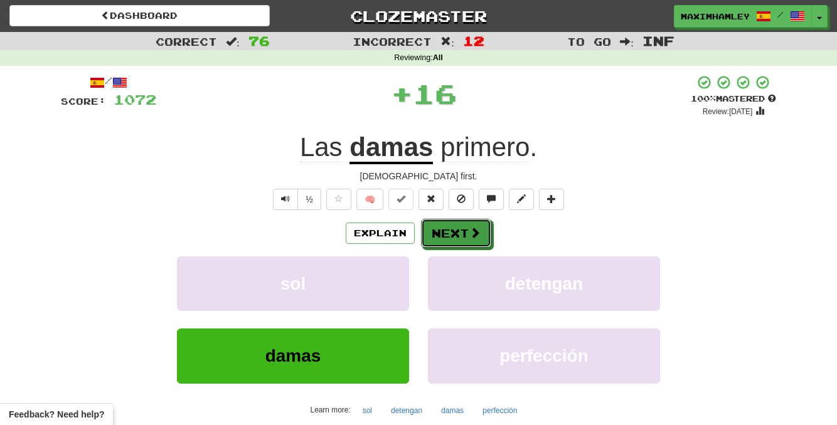
click at [482, 236] on button "Next" at bounding box center [456, 233] width 70 height 29
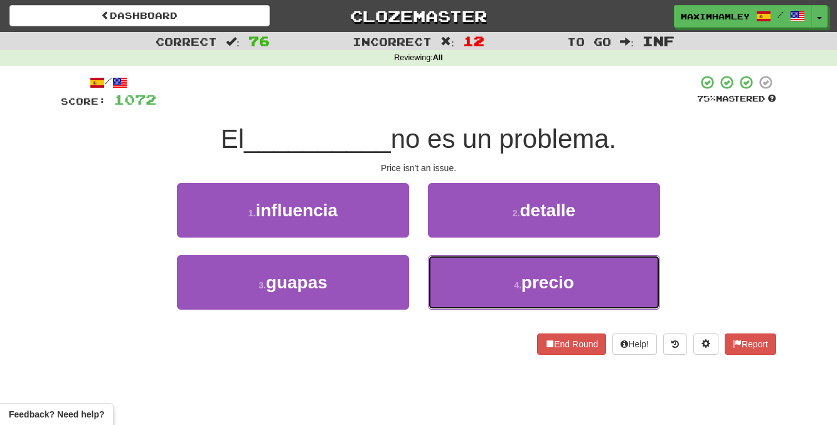
click at [488, 265] on button "4 . precio" at bounding box center [544, 282] width 232 height 55
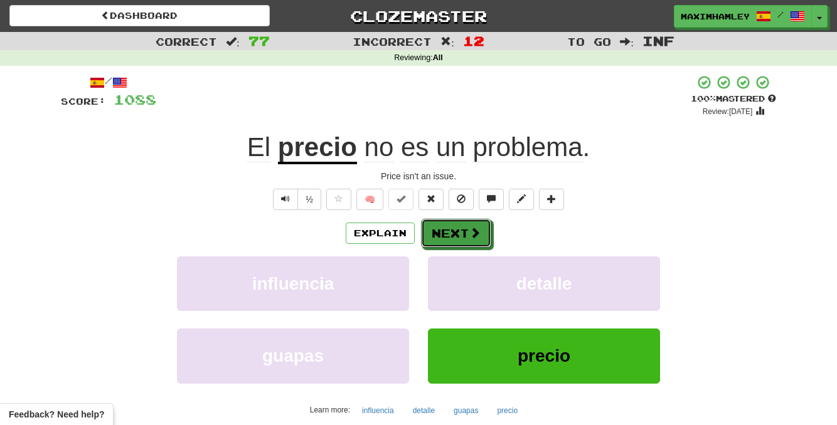
click at [462, 222] on button "Next" at bounding box center [456, 233] width 70 height 29
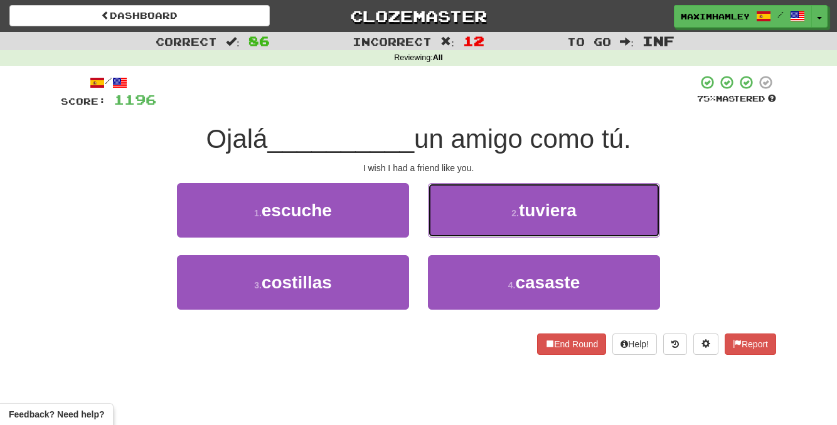
click at [462, 222] on button "2 . tuviera" at bounding box center [544, 210] width 232 height 55
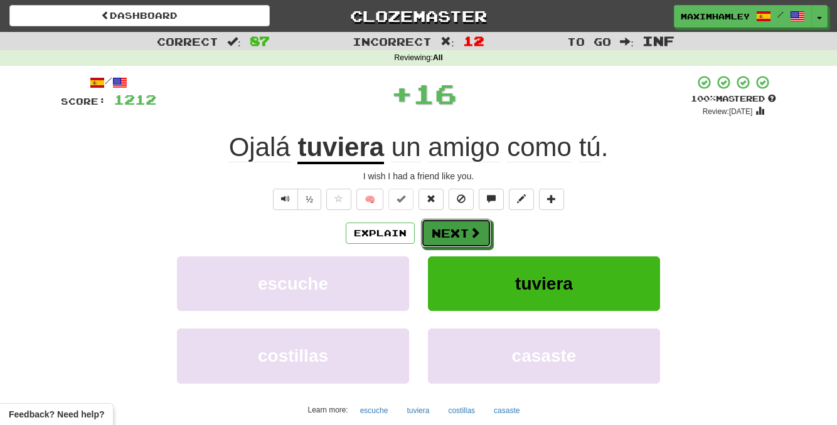
click at [437, 230] on button "Next" at bounding box center [456, 233] width 70 height 29
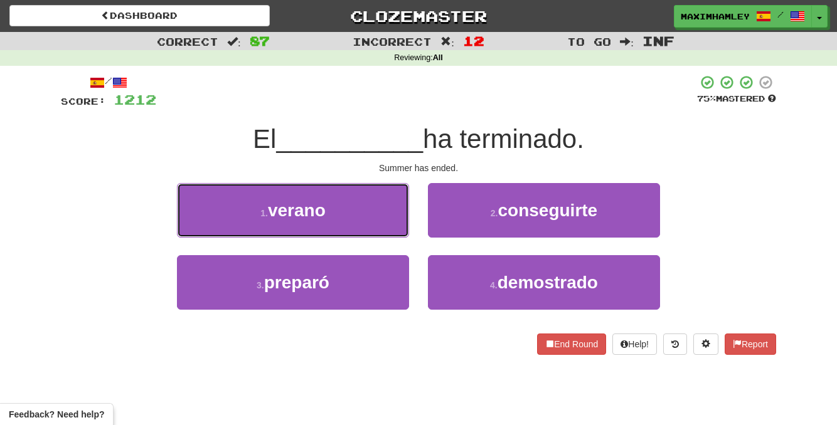
click at [324, 228] on button "1 . verano" at bounding box center [293, 210] width 232 height 55
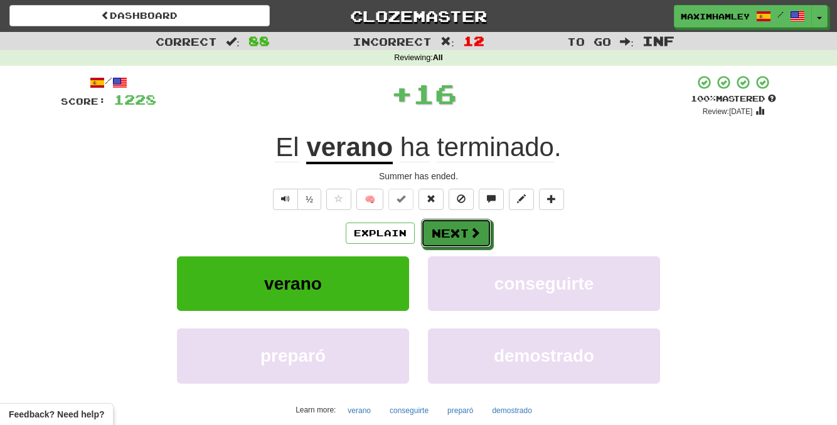
click at [484, 241] on button "Next" at bounding box center [456, 233] width 70 height 29
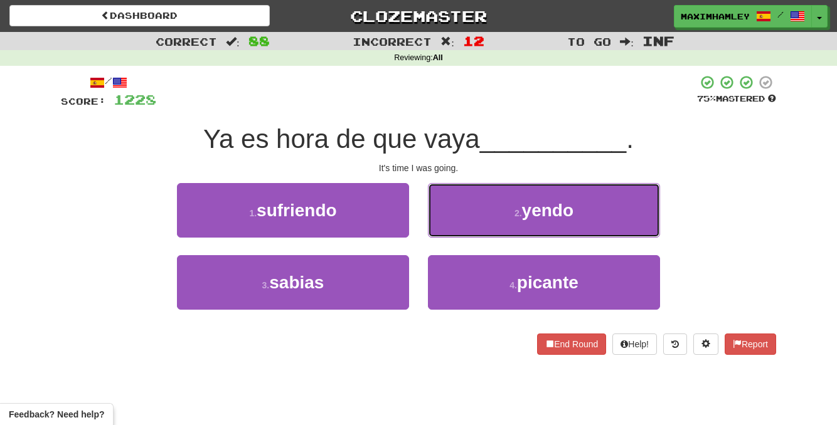
click at [479, 228] on button "2 . yendo" at bounding box center [544, 210] width 232 height 55
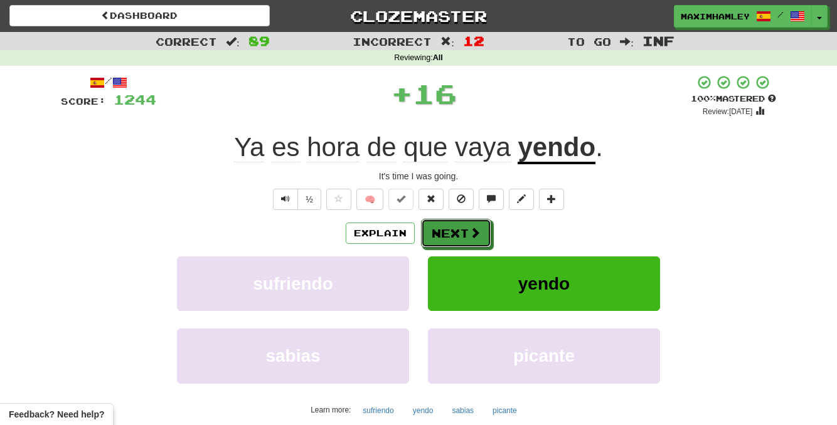
click at [475, 228] on span at bounding box center [474, 232] width 11 height 11
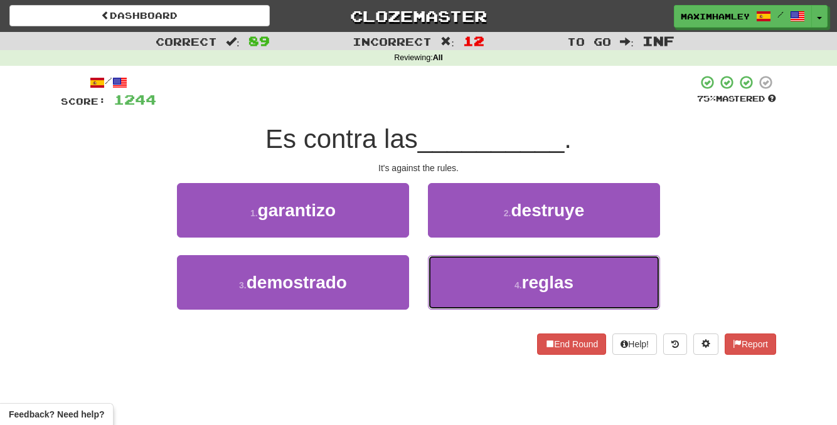
click at [492, 275] on button "4 . reglas" at bounding box center [544, 282] width 232 height 55
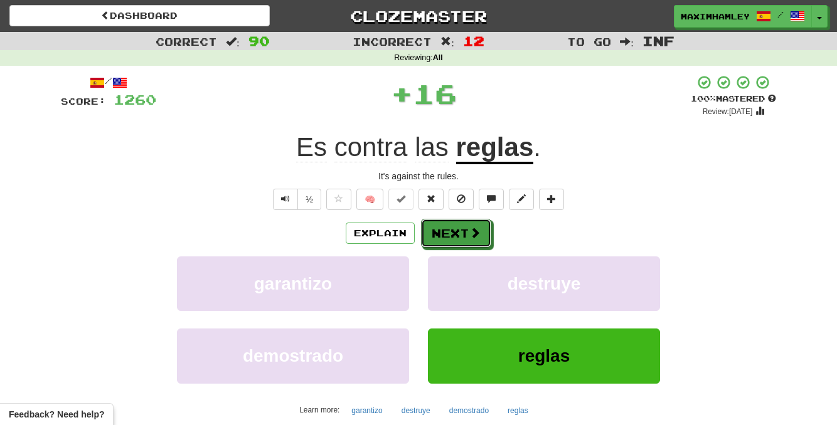
click at [485, 246] on button "Next" at bounding box center [456, 233] width 70 height 29
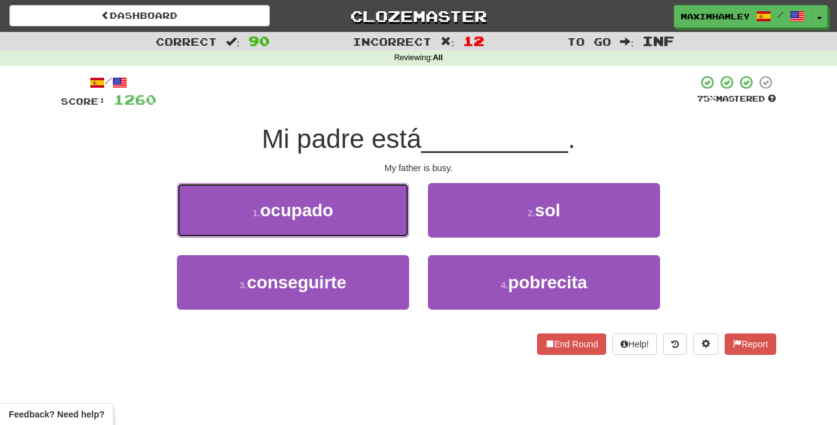
click at [369, 205] on button "1 . ocupado" at bounding box center [293, 210] width 232 height 55
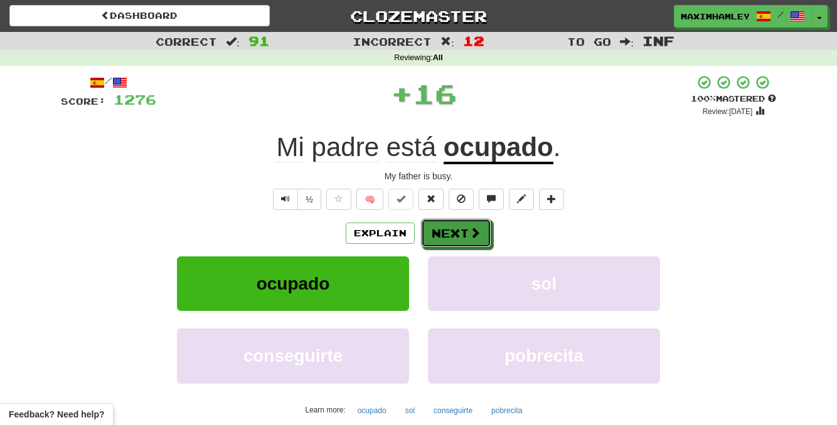
click at [440, 230] on button "Next" at bounding box center [456, 233] width 70 height 29
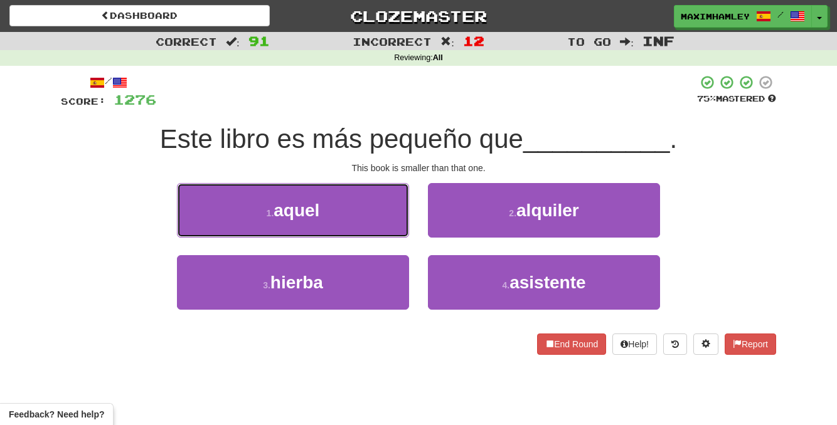
click at [321, 220] on button "1 . aquel" at bounding box center [293, 210] width 232 height 55
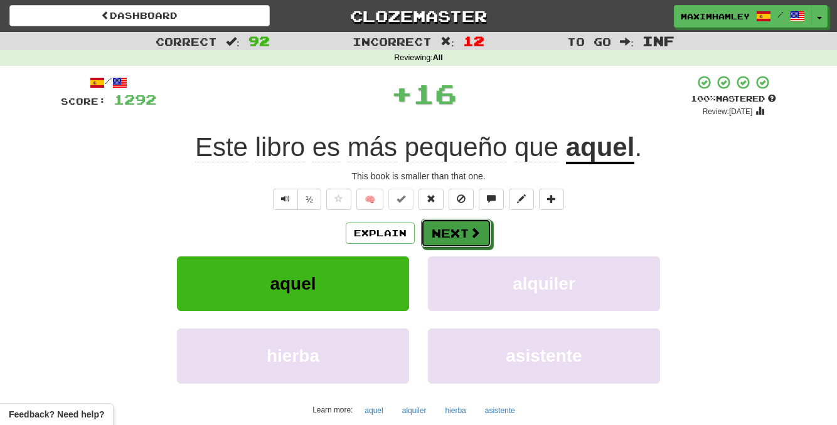
click at [482, 235] on button "Next" at bounding box center [456, 233] width 70 height 29
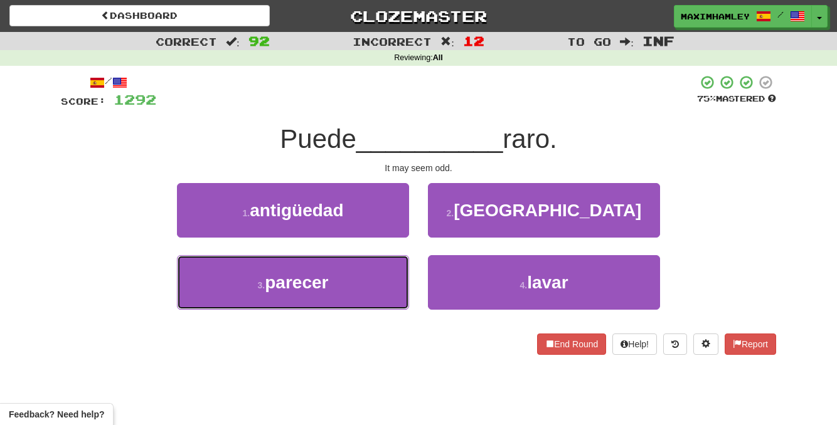
click at [366, 278] on button "3 . parecer" at bounding box center [293, 282] width 232 height 55
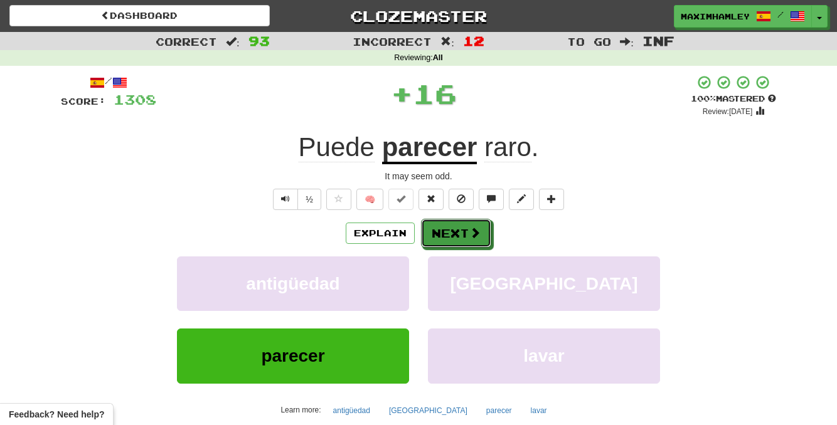
click at [479, 244] on button "Next" at bounding box center [456, 233] width 70 height 29
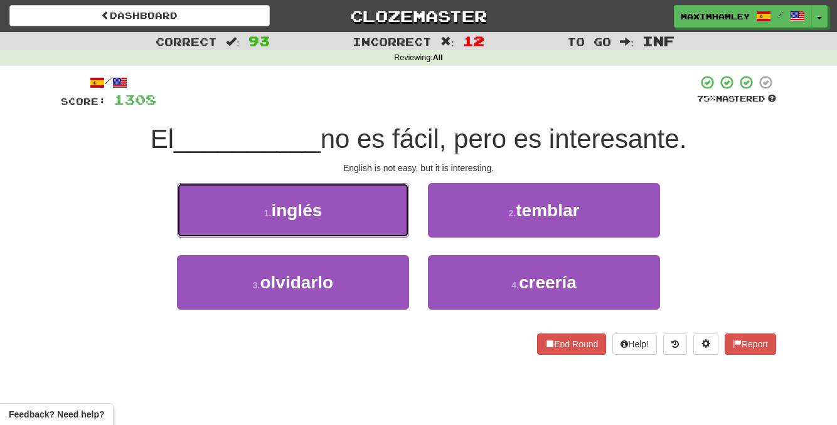
click at [374, 215] on button "1 . inglés" at bounding box center [293, 210] width 232 height 55
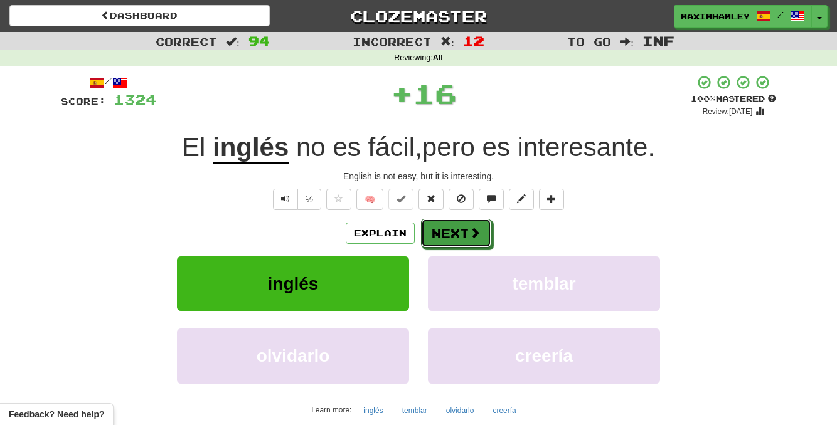
click at [473, 228] on span at bounding box center [474, 232] width 11 height 11
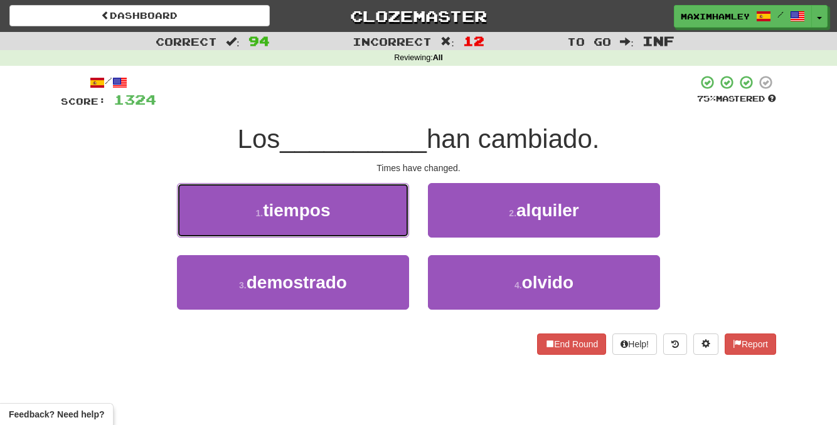
click at [354, 213] on button "1 . tiempos" at bounding box center [293, 210] width 232 height 55
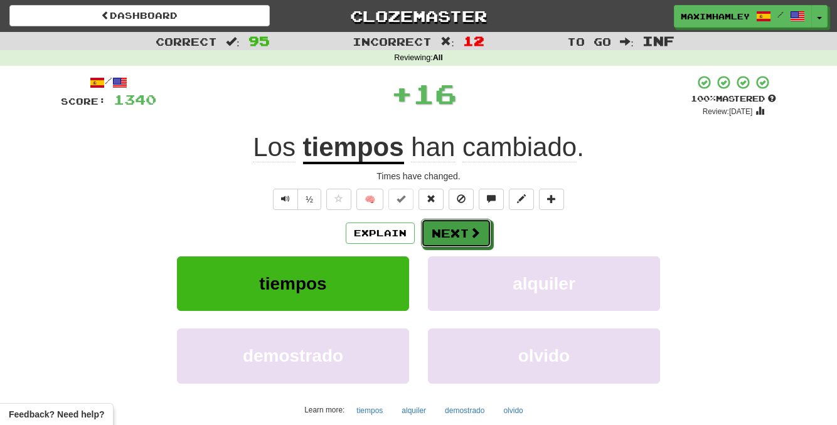
click at [469, 227] on span at bounding box center [474, 232] width 11 height 11
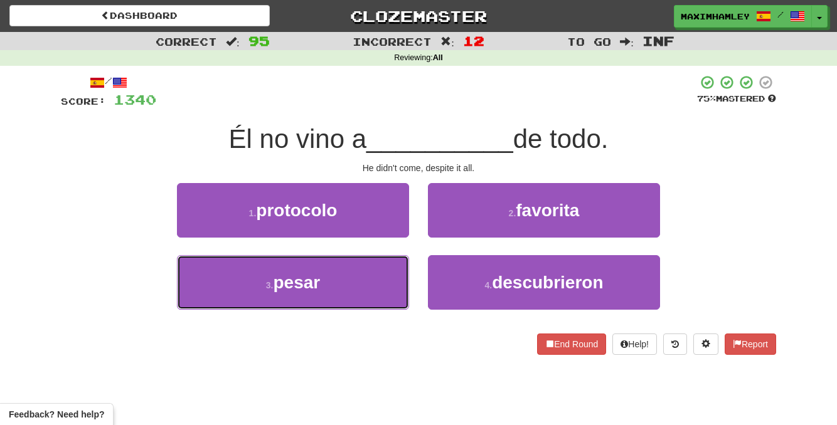
click at [396, 296] on button "3 . pesar" at bounding box center [293, 282] width 232 height 55
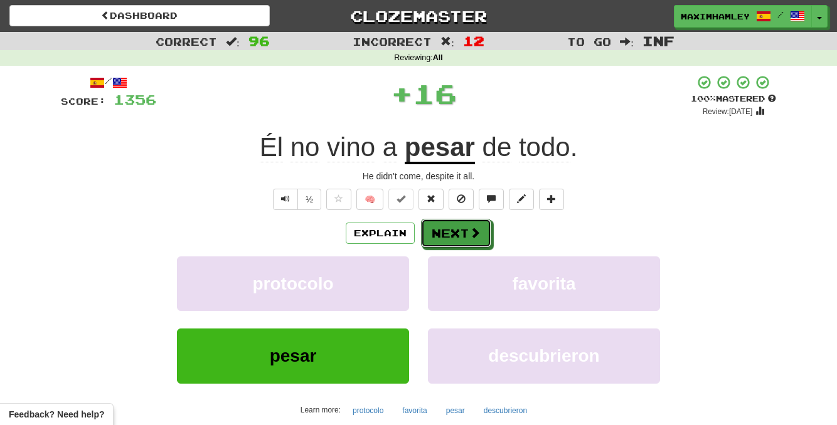
click at [453, 222] on button "Next" at bounding box center [456, 233] width 70 height 29
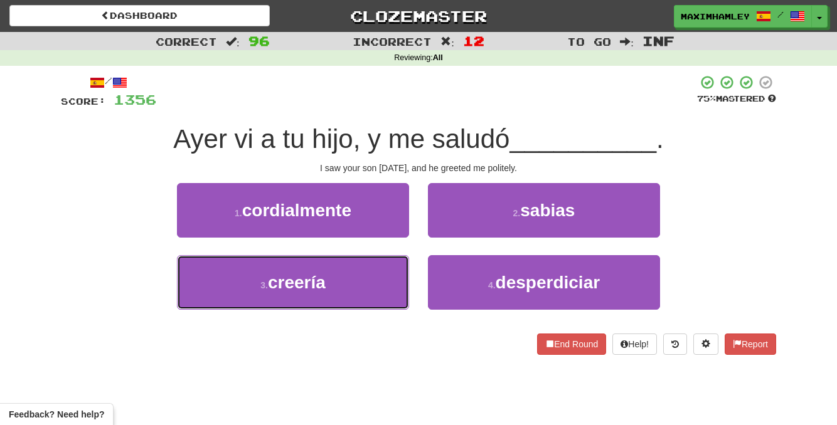
click at [398, 283] on button "3 . creería" at bounding box center [293, 282] width 232 height 55
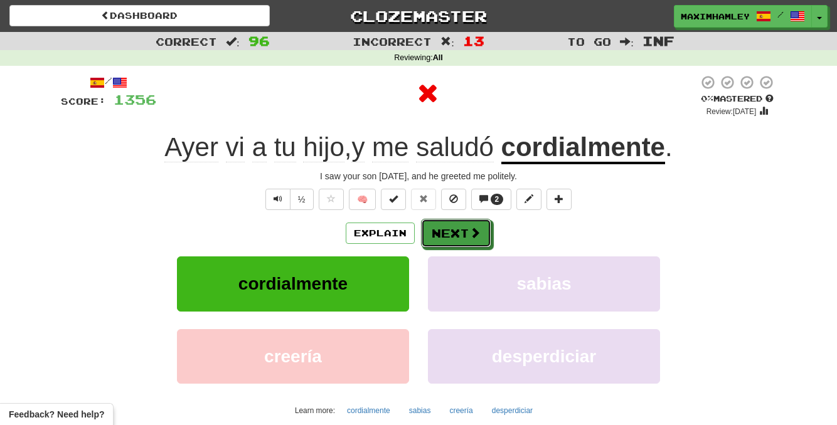
click at [466, 228] on button "Next" at bounding box center [456, 233] width 70 height 29
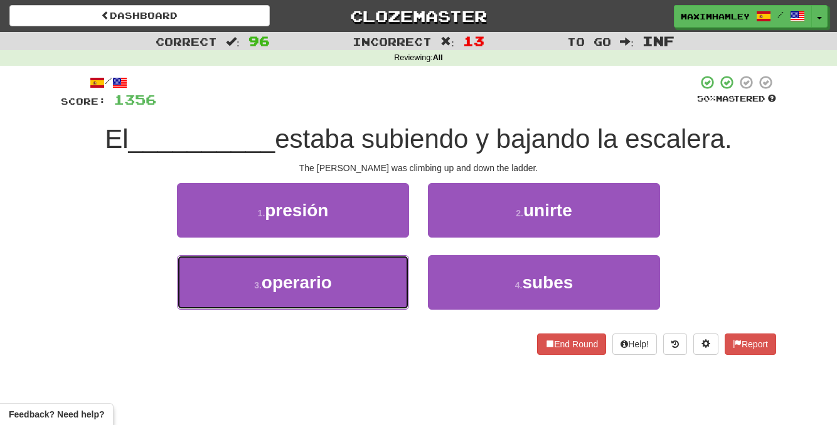
click at [384, 277] on button "3 . operario" at bounding box center [293, 282] width 232 height 55
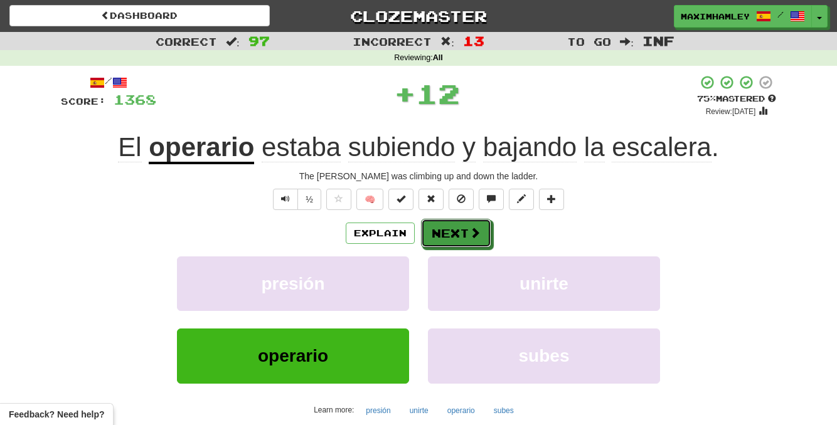
click at [448, 231] on button "Next" at bounding box center [456, 233] width 70 height 29
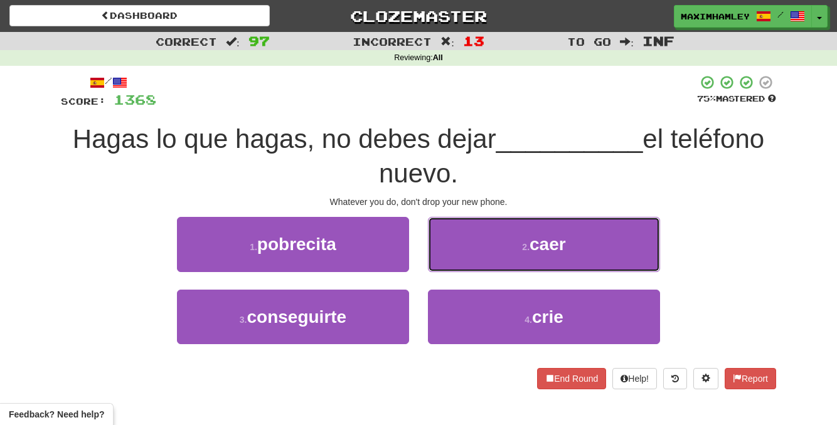
click at [502, 239] on button "2 . caer" at bounding box center [544, 244] width 232 height 55
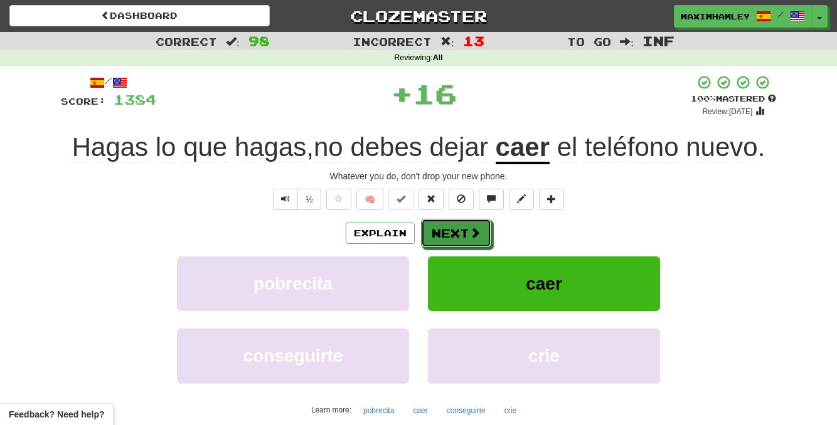
click at [467, 240] on button "Next" at bounding box center [456, 233] width 70 height 29
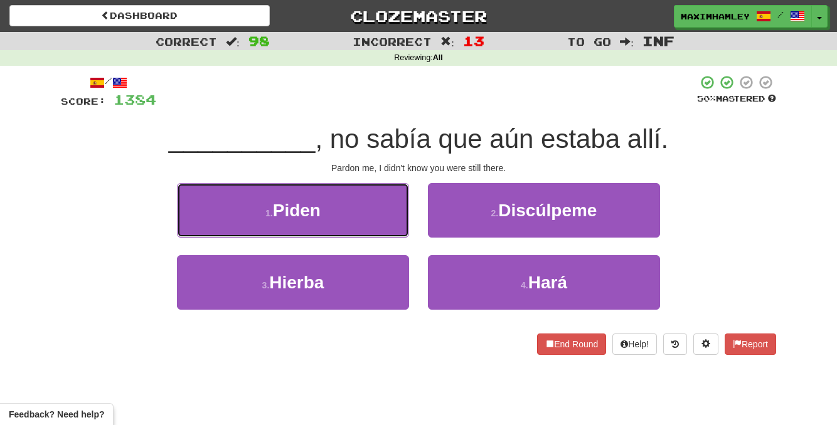
click at [365, 204] on button "1 . [GEOGRAPHIC_DATA]" at bounding box center [293, 210] width 232 height 55
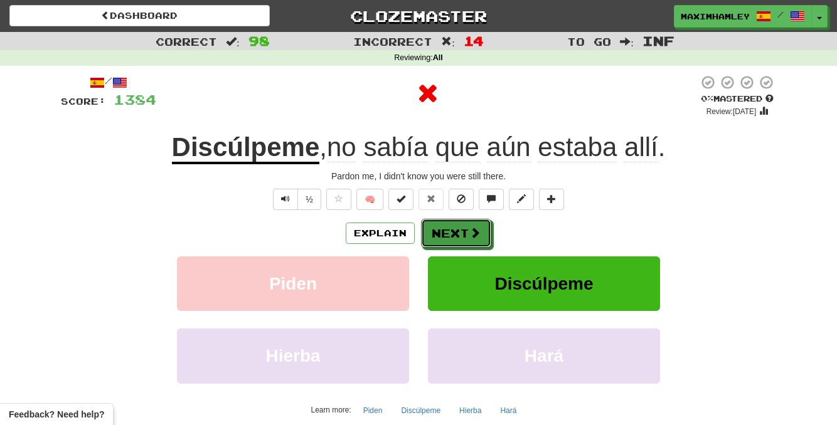
click at [453, 229] on button "Next" at bounding box center [456, 233] width 70 height 29
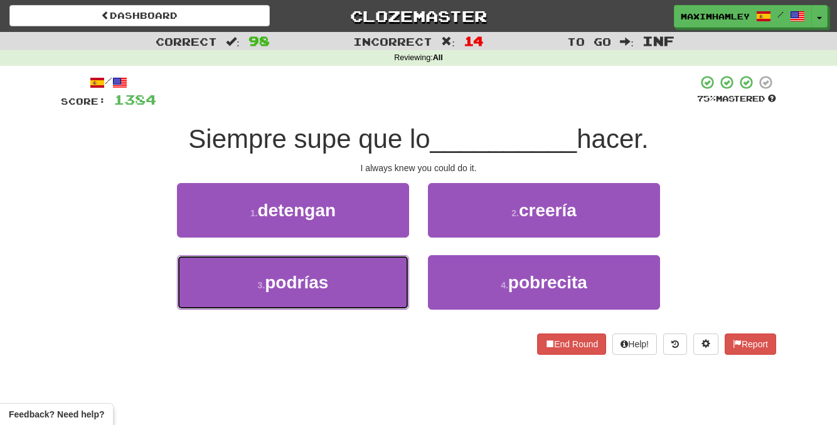
click at [342, 289] on button "3 . podrías" at bounding box center [293, 282] width 232 height 55
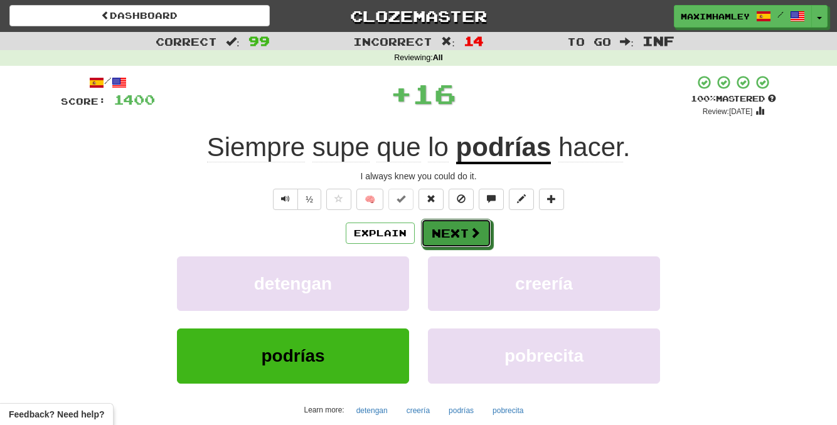
click at [450, 219] on button "Next" at bounding box center [456, 233] width 70 height 29
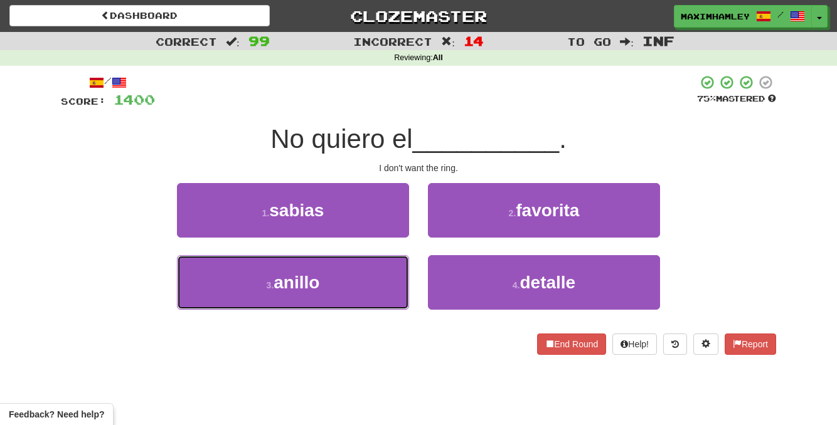
click at [346, 267] on button "3 . anillo" at bounding box center [293, 282] width 232 height 55
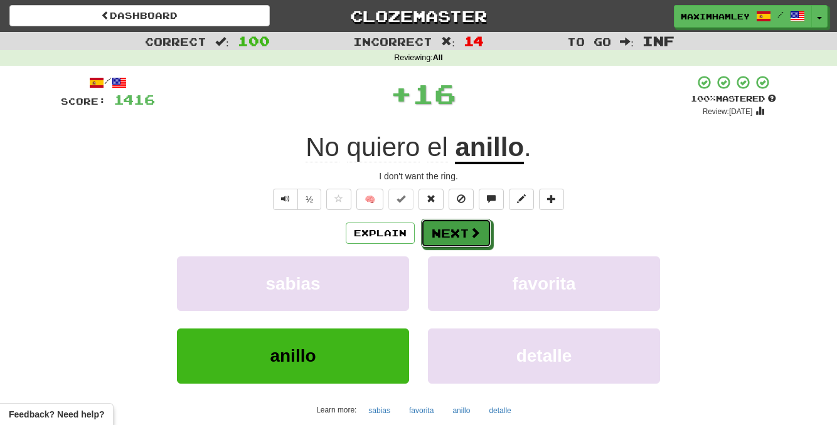
click at [469, 241] on button "Next" at bounding box center [456, 233] width 70 height 29
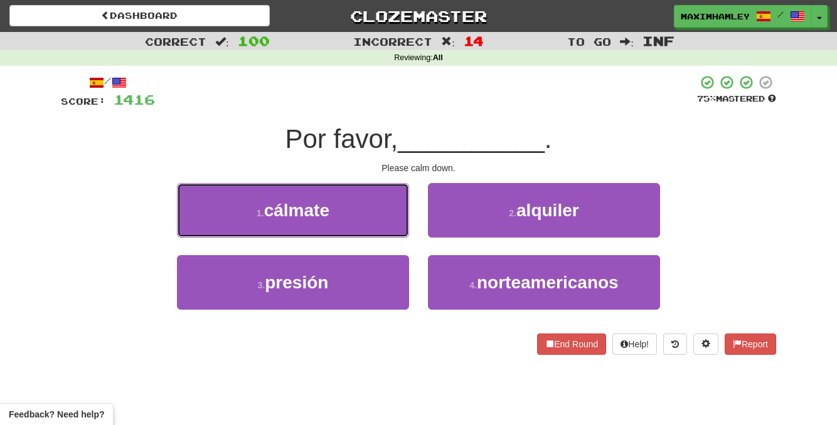
click at [336, 230] on button "1 . cálmate" at bounding box center [293, 210] width 232 height 55
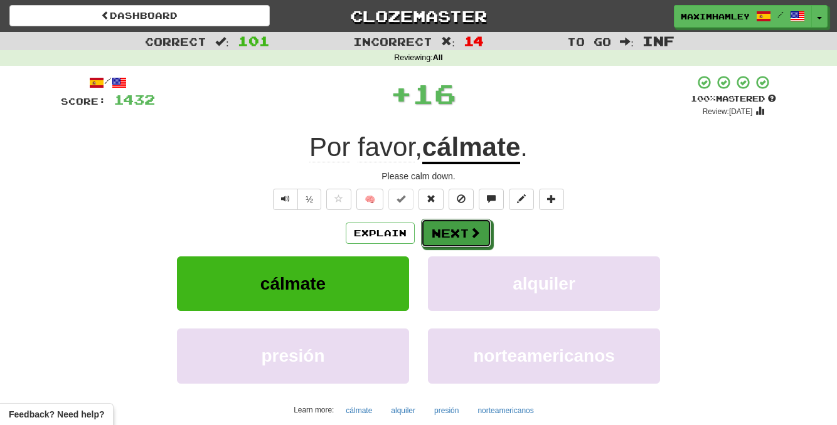
click at [462, 240] on button "Next" at bounding box center [456, 233] width 70 height 29
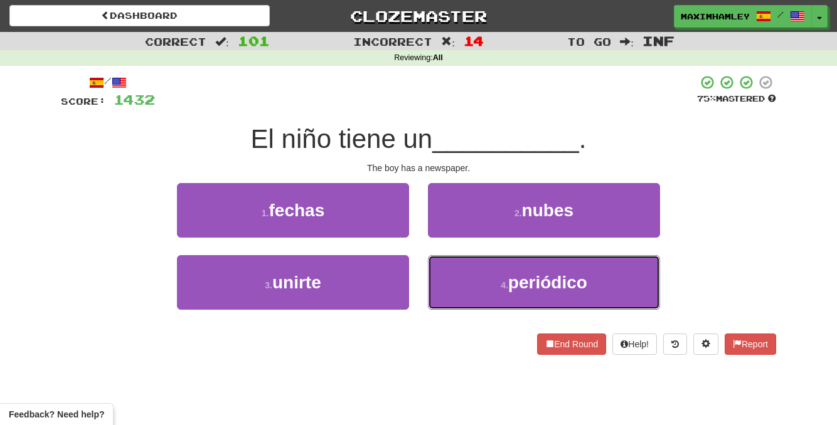
click at [494, 294] on button "4 . periódico" at bounding box center [544, 282] width 232 height 55
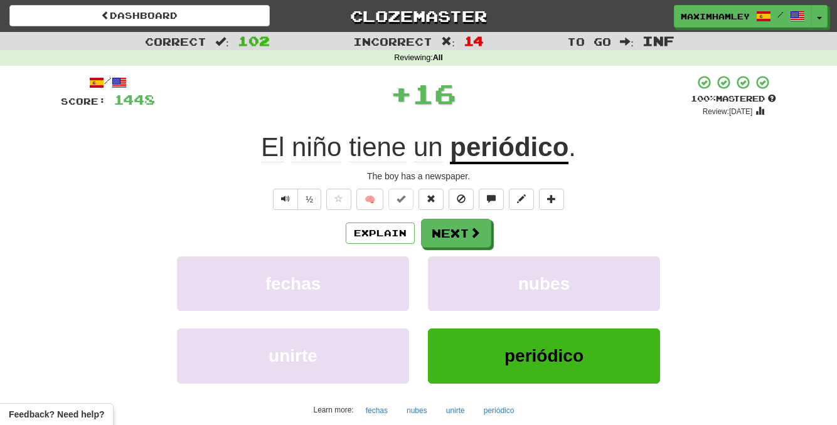
click at [452, 251] on div "Explain Next fechas nubes unirte periódico Learn more: fechas nubes unirte peri…" at bounding box center [418, 319] width 715 height 201
click at [453, 247] on button "Next" at bounding box center [456, 233] width 70 height 29
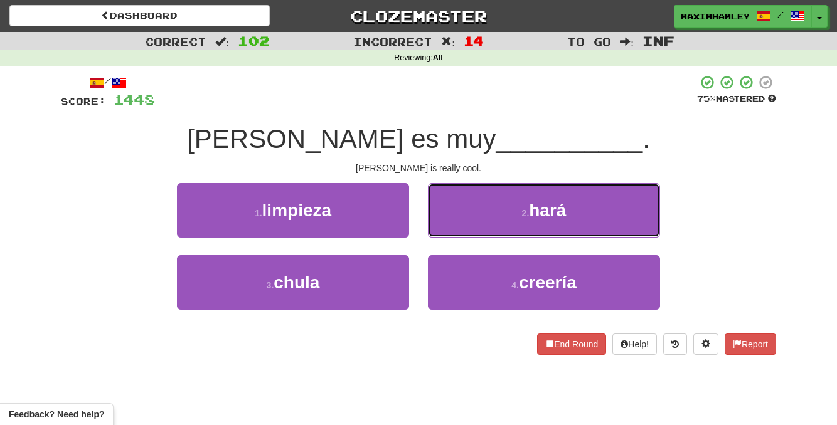
click at [507, 211] on button "2 . hará" at bounding box center [544, 210] width 232 height 55
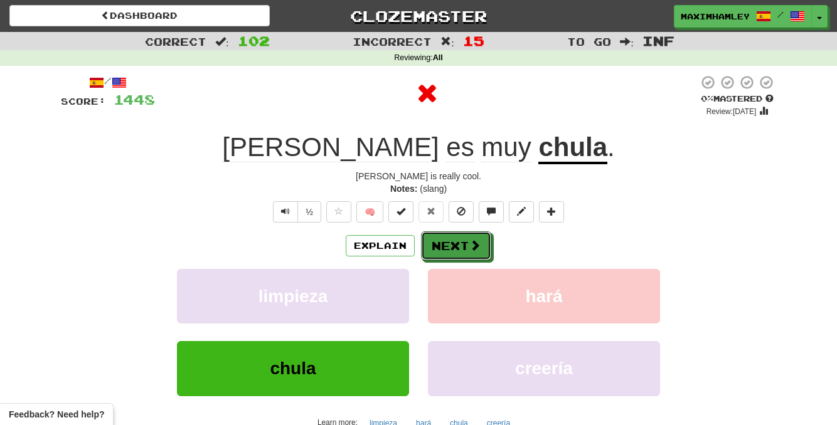
click at [474, 235] on button "Next" at bounding box center [456, 245] width 70 height 29
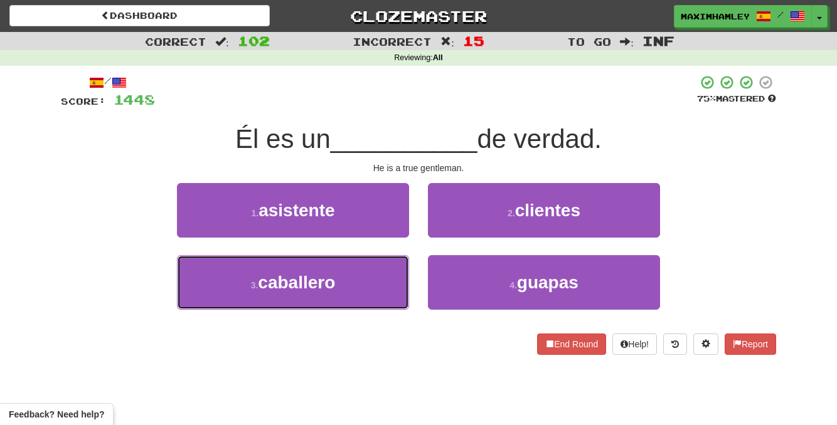
click at [365, 271] on button "3 . caballero" at bounding box center [293, 282] width 232 height 55
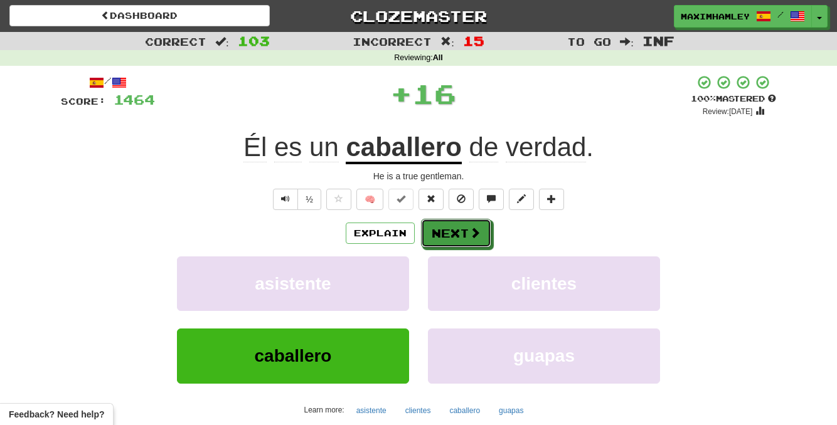
click at [479, 243] on button "Next" at bounding box center [456, 233] width 70 height 29
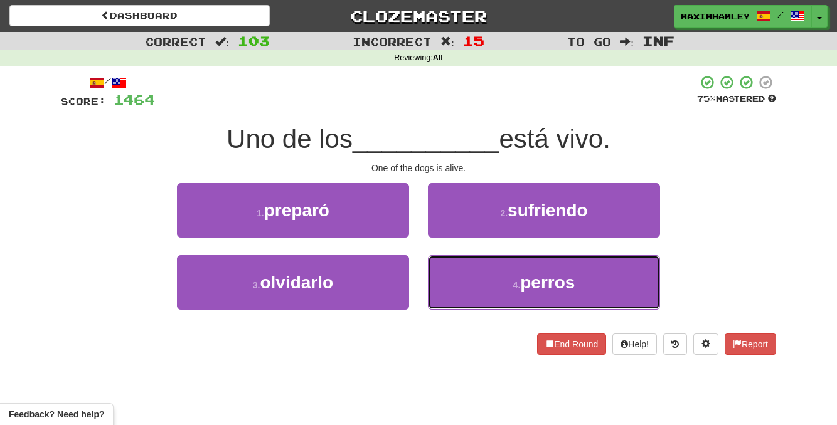
click at [526, 275] on span "perros" at bounding box center [547, 282] width 55 height 19
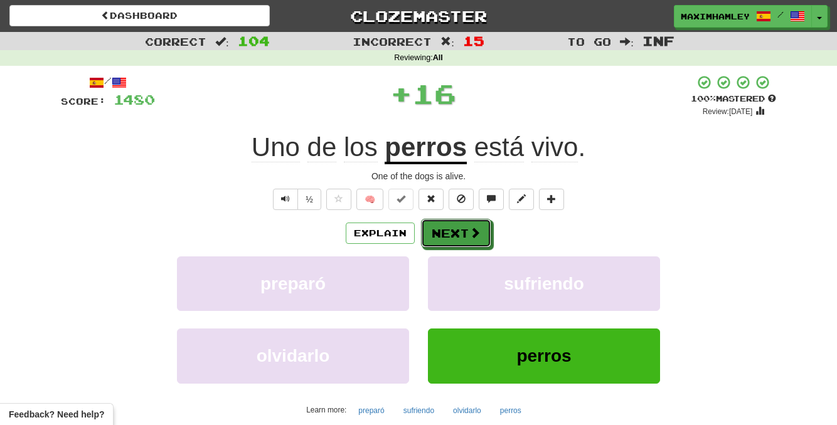
click at [472, 235] on span at bounding box center [474, 232] width 11 height 11
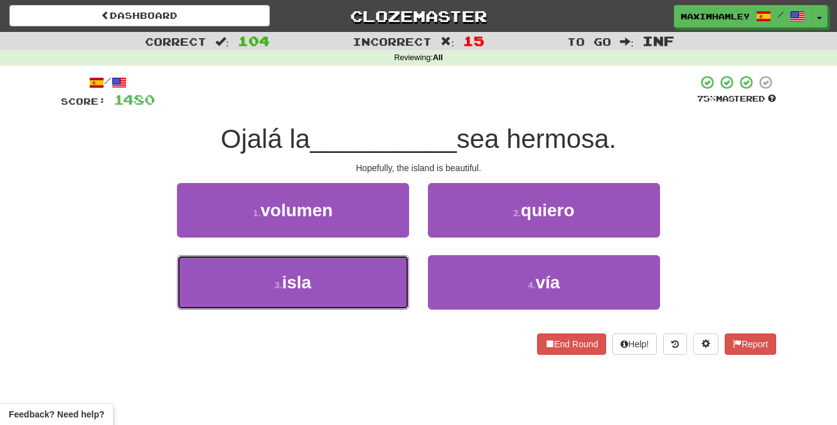
click at [347, 273] on button "3 . isla" at bounding box center [293, 282] width 232 height 55
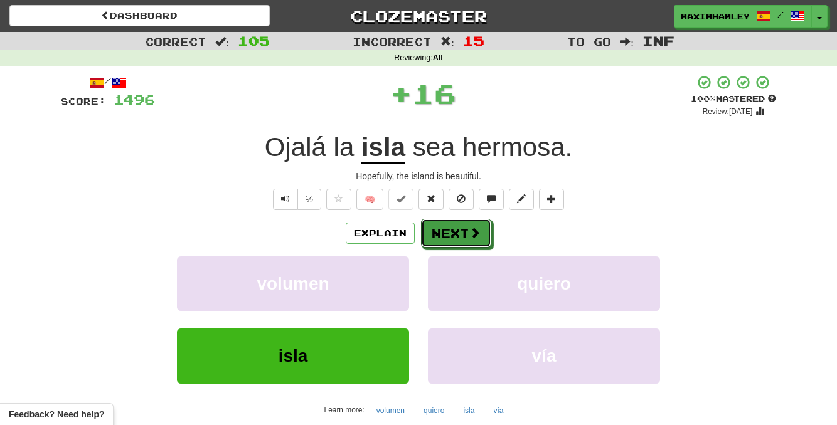
click at [470, 233] on span at bounding box center [474, 232] width 11 height 11
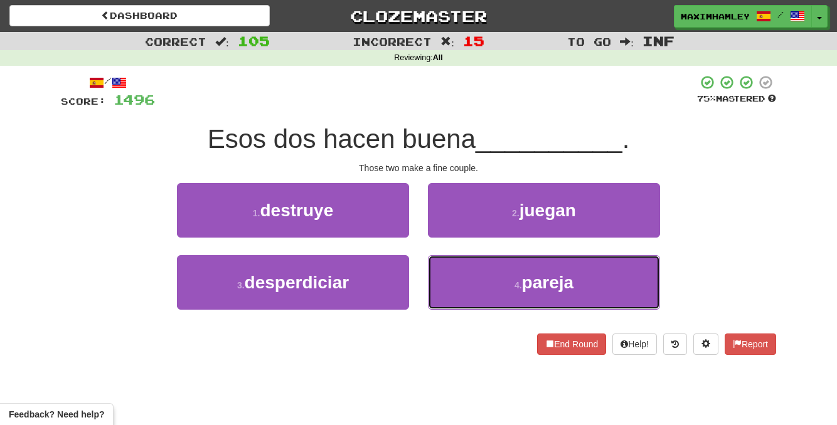
click at [486, 277] on button "4 . pareja" at bounding box center [544, 282] width 232 height 55
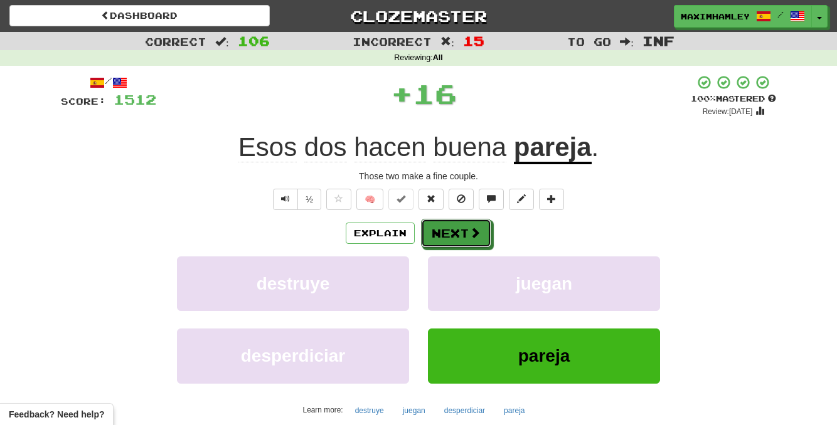
click at [458, 241] on button "Next" at bounding box center [456, 233] width 70 height 29
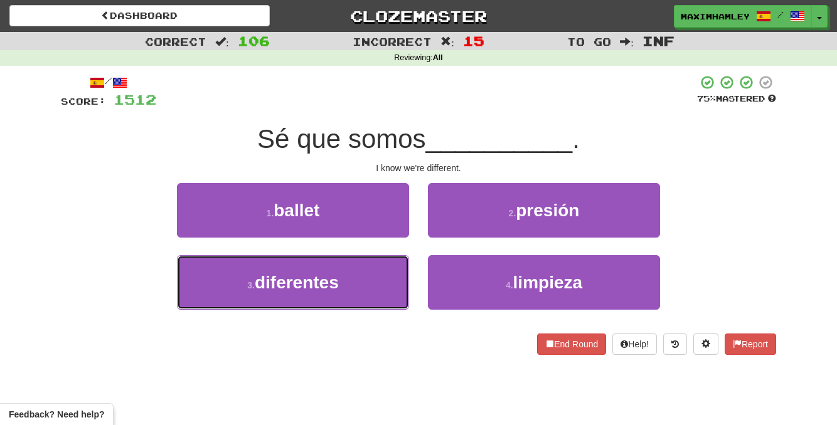
click at [388, 279] on button "3 . diferentes" at bounding box center [293, 282] width 232 height 55
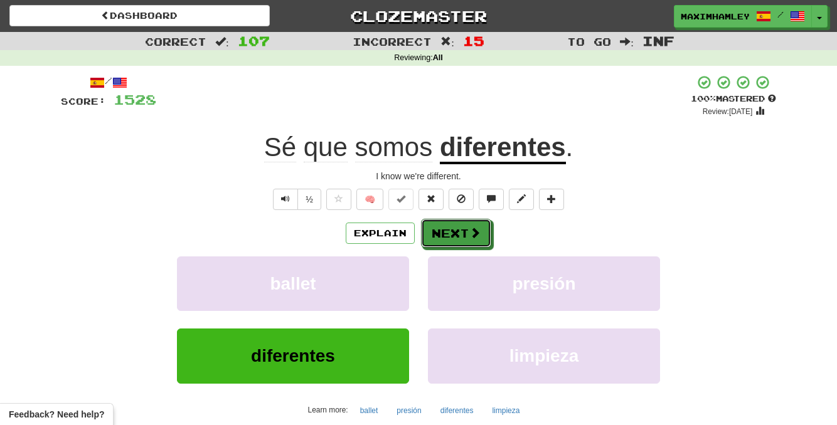
click at [448, 243] on button "Next" at bounding box center [456, 233] width 70 height 29
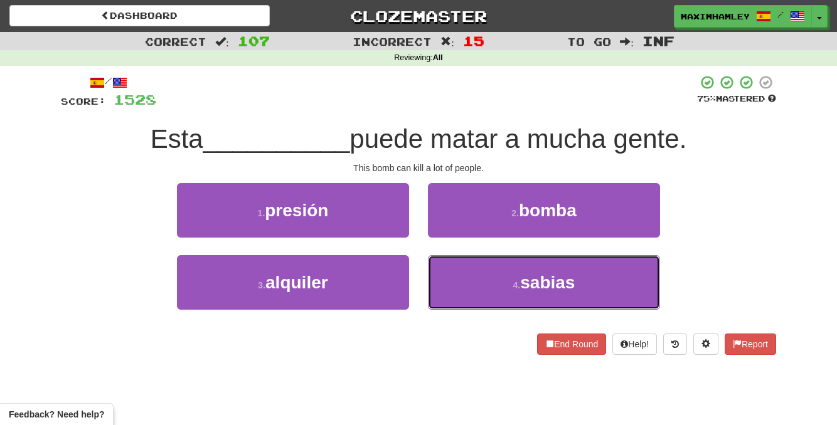
click at [500, 282] on button "4 . sabias" at bounding box center [544, 282] width 232 height 55
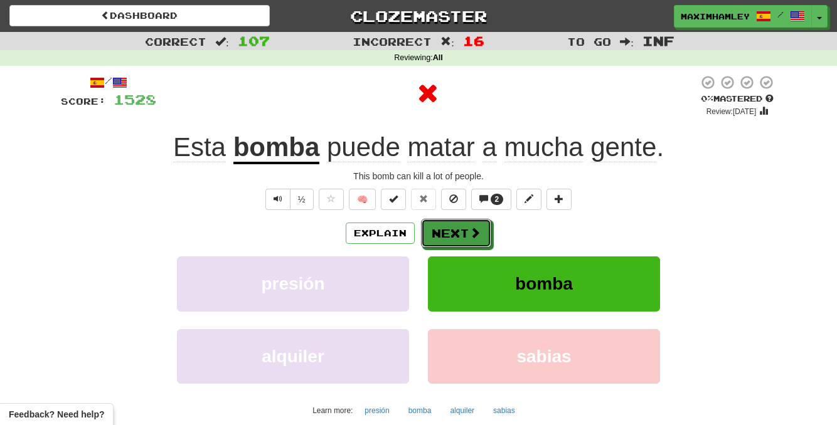
click at [469, 234] on span at bounding box center [474, 232] width 11 height 11
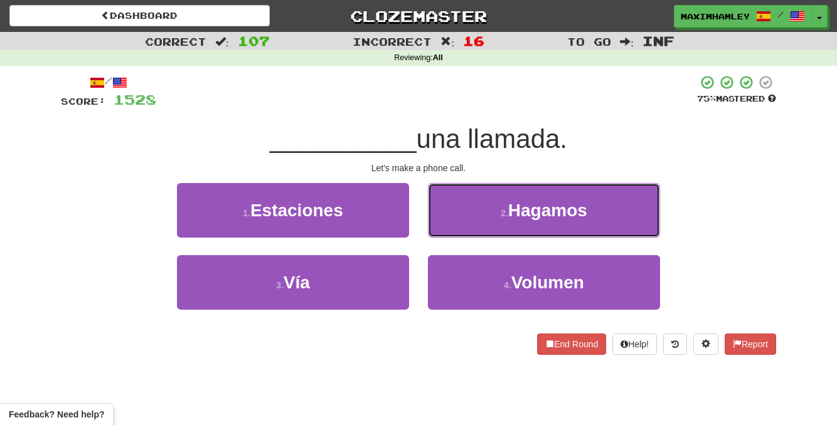
click at [488, 235] on button "2 . [GEOGRAPHIC_DATA]" at bounding box center [544, 210] width 232 height 55
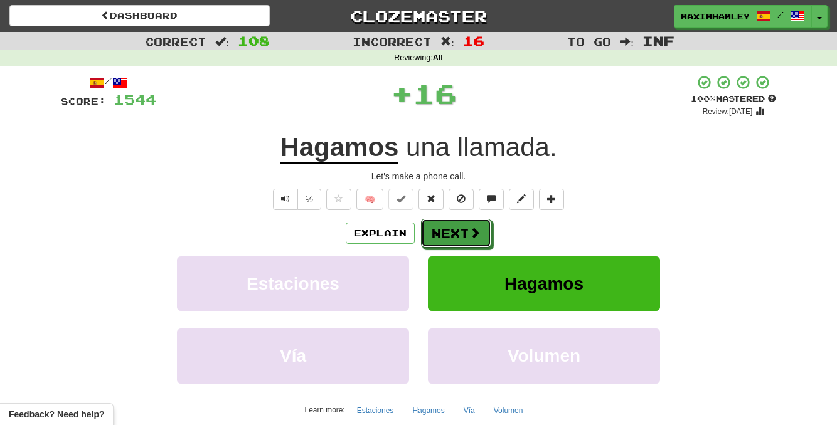
click at [428, 221] on button "Next" at bounding box center [456, 233] width 70 height 29
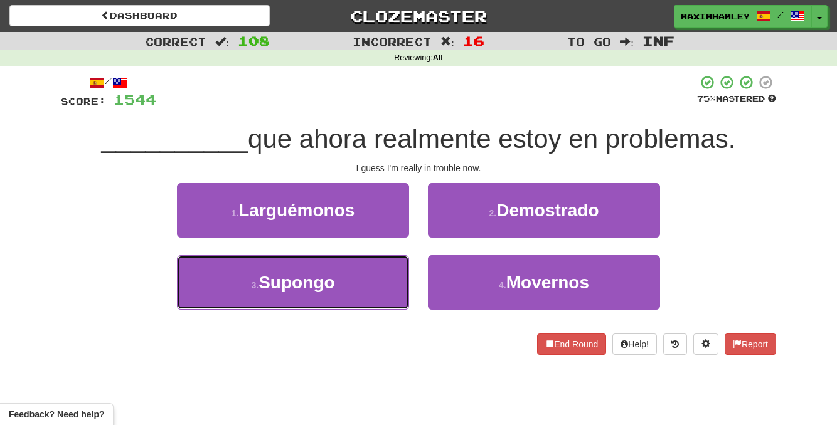
click at [397, 273] on button "3 . [GEOGRAPHIC_DATA]" at bounding box center [293, 282] width 232 height 55
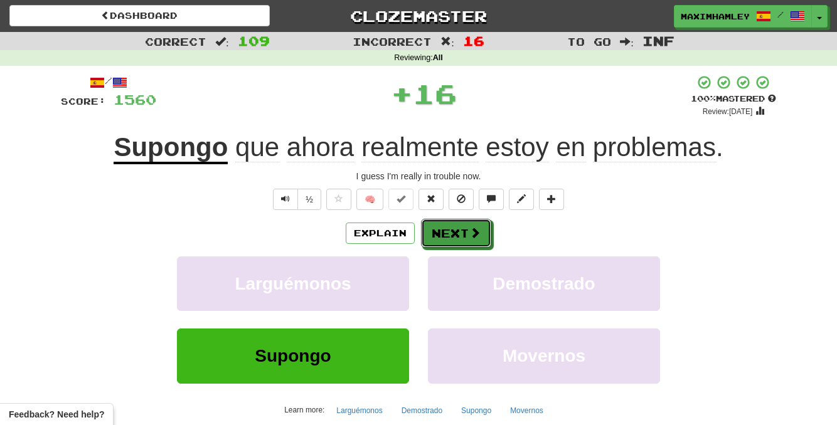
click at [443, 228] on button "Next" at bounding box center [456, 233] width 70 height 29
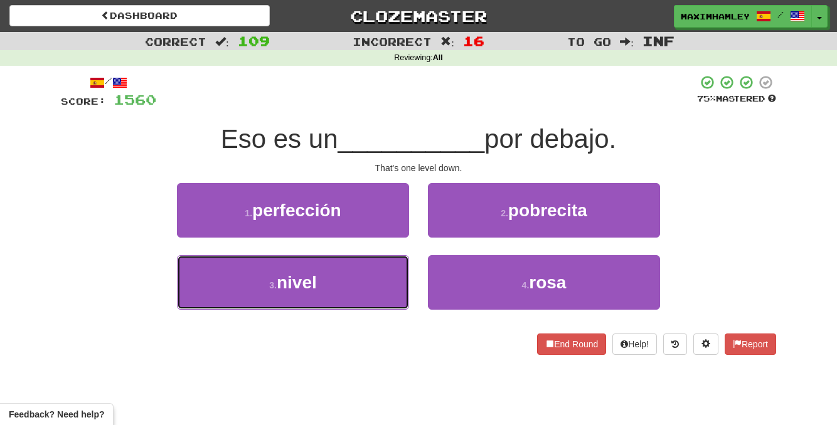
click at [381, 275] on button "3 . nivel" at bounding box center [293, 282] width 232 height 55
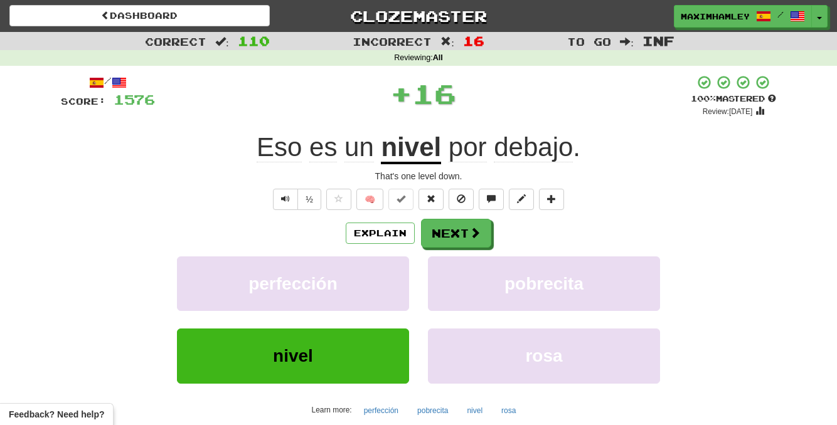
click at [455, 252] on div "Explain Next perfección pobrecita nivel [PERSON_NAME] Learn more: perfección po…" at bounding box center [418, 319] width 715 height 201
click at [455, 235] on button "Next" at bounding box center [456, 233] width 70 height 29
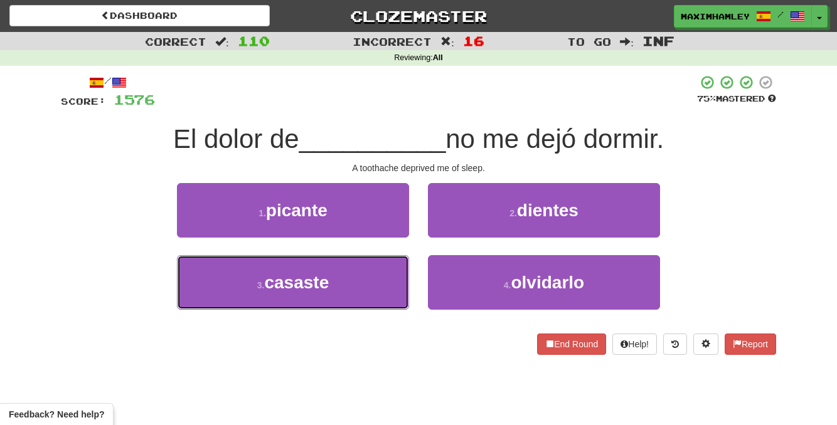
click at [381, 273] on button "3 . casaste" at bounding box center [293, 282] width 232 height 55
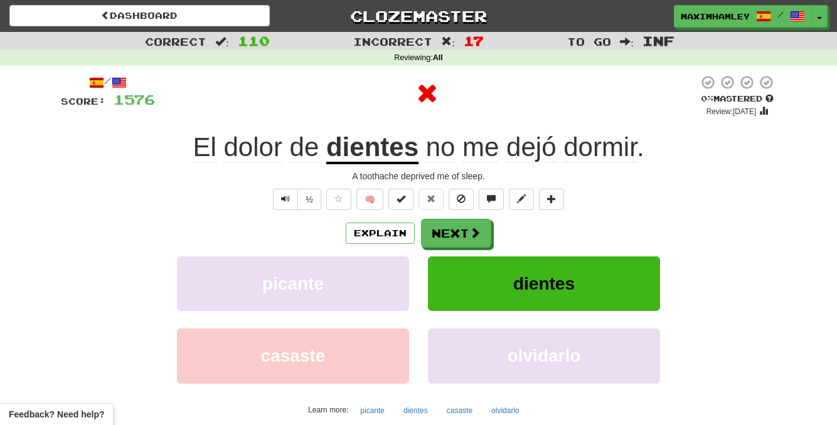
click at [440, 252] on div "Explain Next picante dientes casaste olvidarlo Learn more: picante dientes casa…" at bounding box center [418, 319] width 715 height 201
click at [440, 251] on div "Explain Next picante dientes casaste olvidarlo Learn more: picante dientes casa…" at bounding box center [418, 319] width 715 height 201
click at [438, 246] on button "Next" at bounding box center [456, 233] width 70 height 29
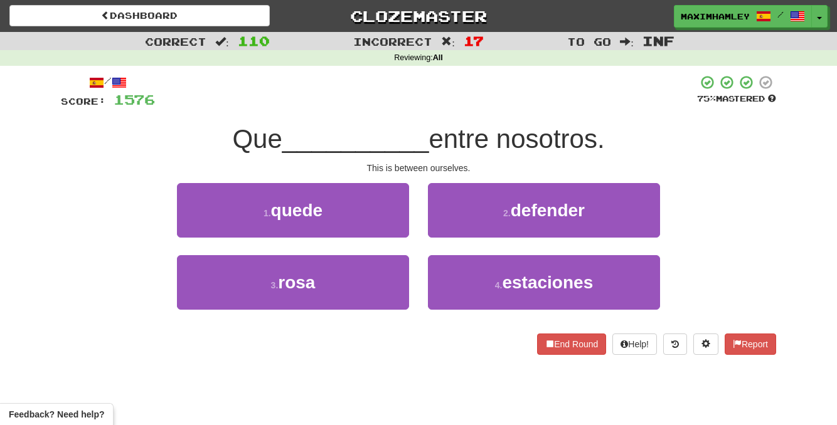
click at [425, 225] on div "2 . defender" at bounding box center [543, 219] width 251 height 72
click at [394, 220] on button "1 . quede" at bounding box center [293, 210] width 232 height 55
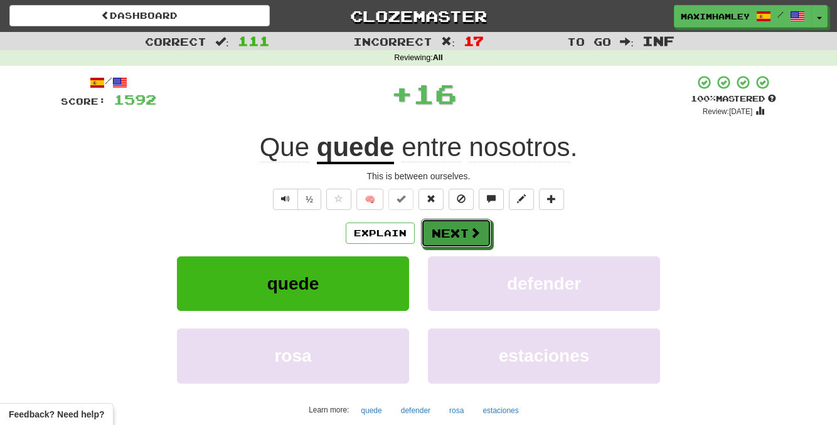
click at [425, 219] on div "Explain Next" at bounding box center [418, 233] width 715 height 29
click at [437, 230] on button "Next" at bounding box center [456, 233] width 70 height 29
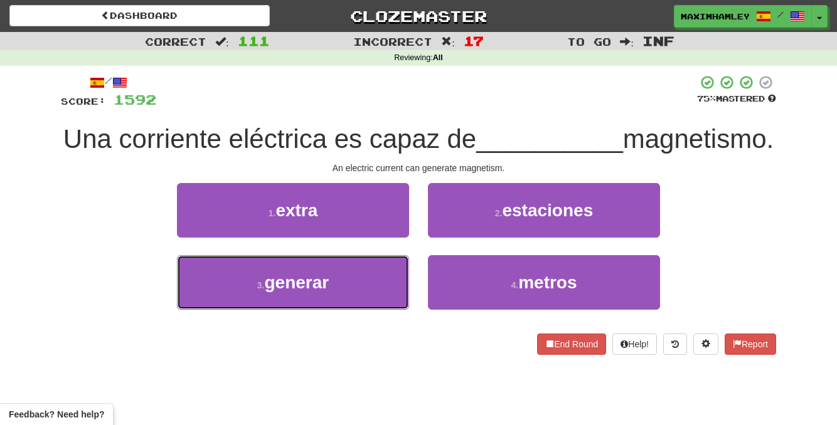
click at [349, 310] on button "3 . generar" at bounding box center [293, 282] width 232 height 55
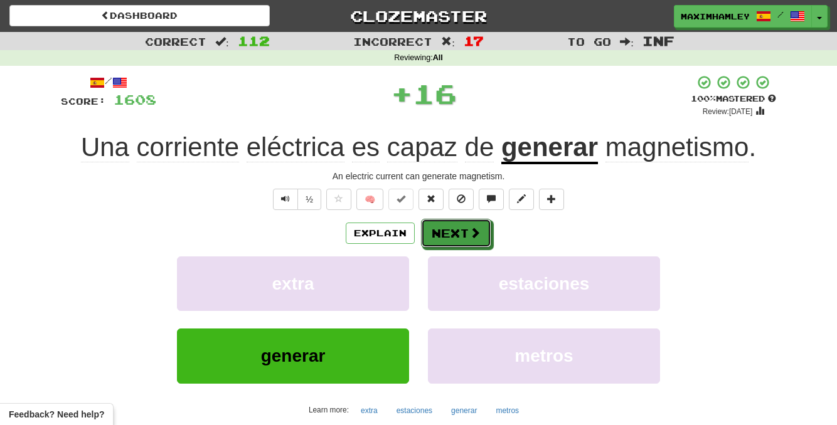
click at [433, 240] on button "Next" at bounding box center [456, 233] width 70 height 29
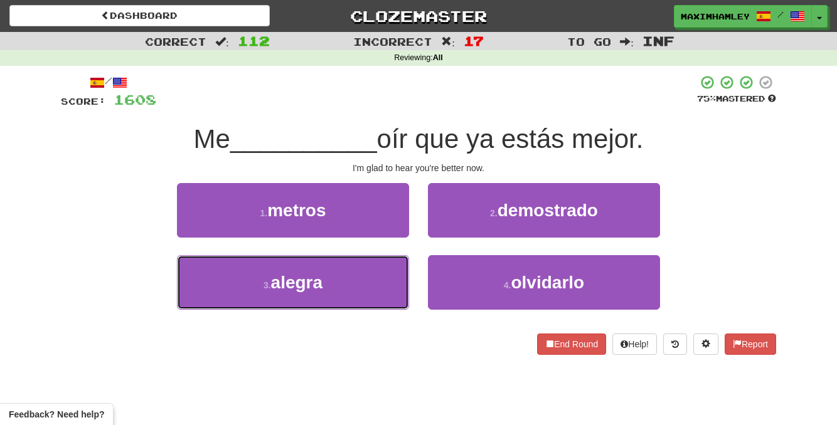
click at [361, 265] on button "3 . [GEOGRAPHIC_DATA]" at bounding box center [293, 282] width 232 height 55
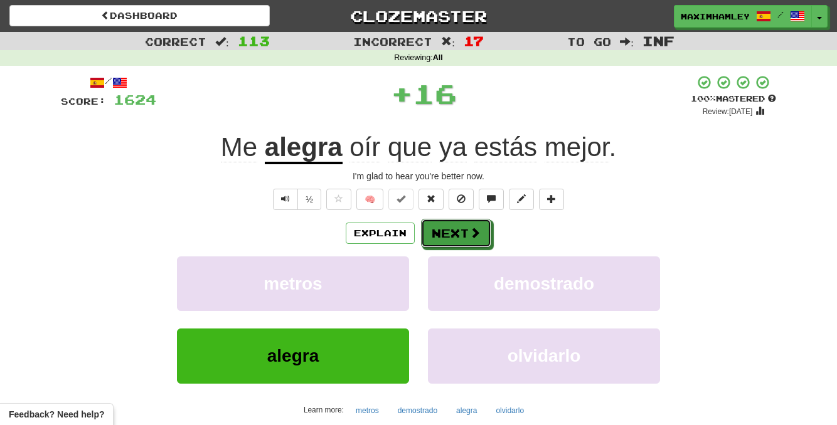
click at [446, 234] on button "Next" at bounding box center [456, 233] width 70 height 29
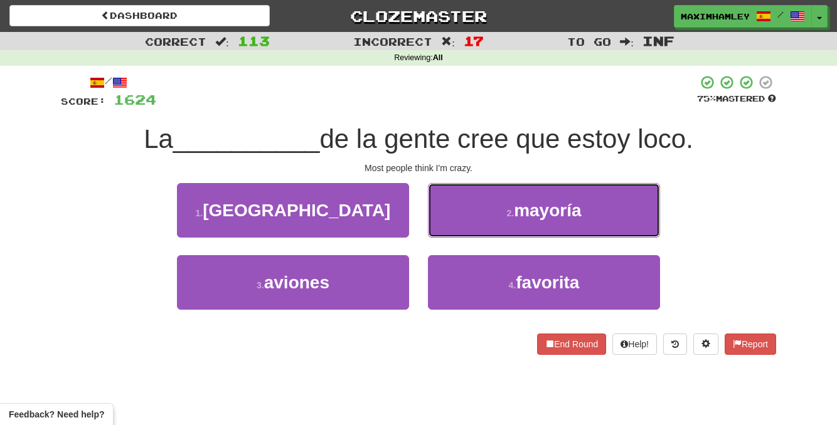
click at [446, 234] on button "2 . mayoría" at bounding box center [544, 210] width 232 height 55
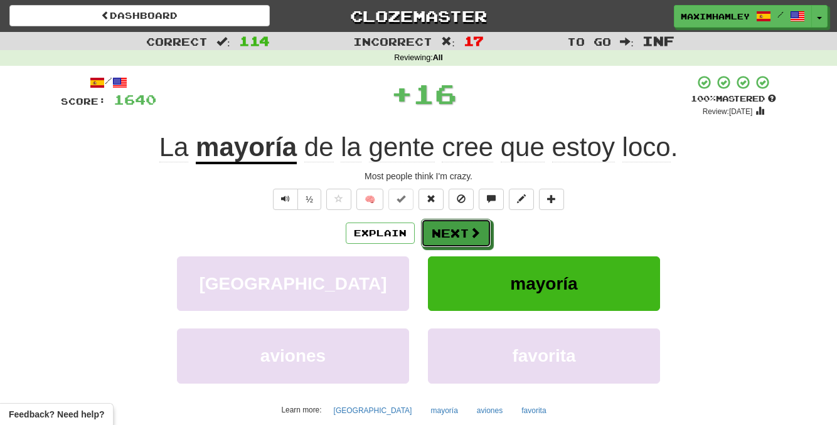
click at [446, 234] on button "Next" at bounding box center [456, 233] width 70 height 29
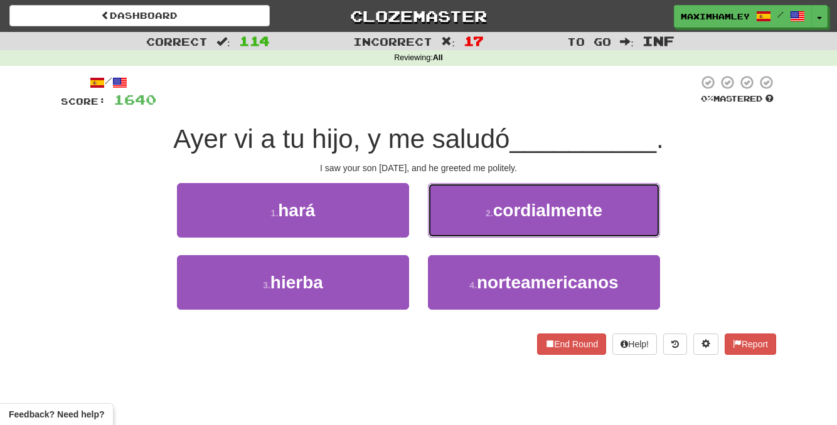
click at [446, 234] on button "2 . cordialmente" at bounding box center [544, 210] width 232 height 55
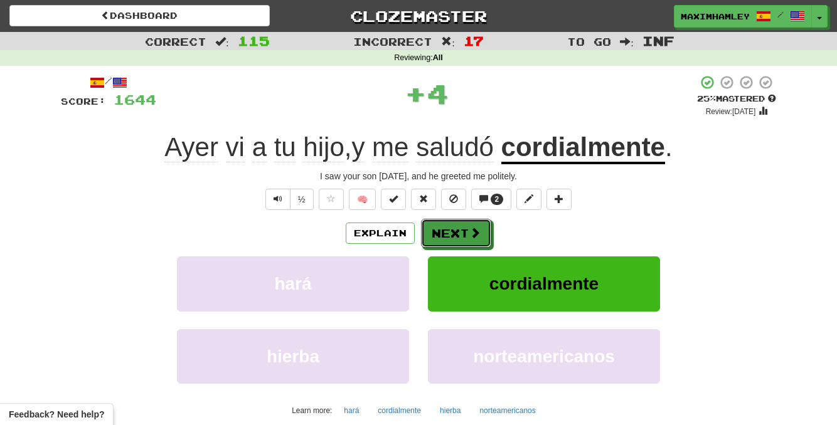
click at [467, 236] on button "Next" at bounding box center [456, 233] width 70 height 29
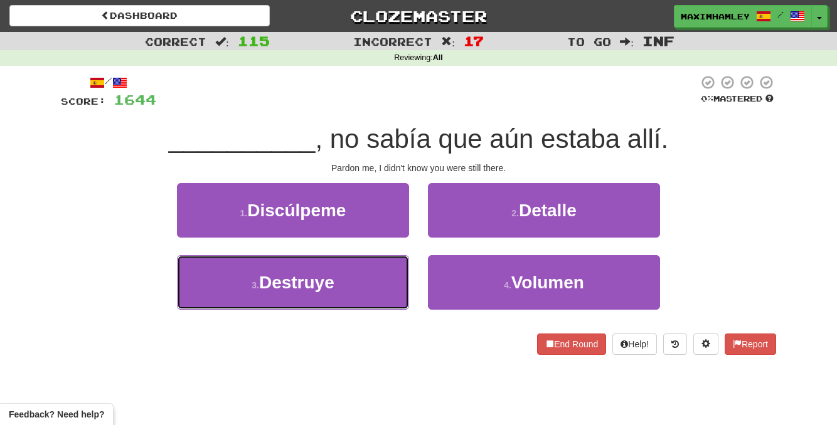
click at [381, 276] on button "3 . Destruye" at bounding box center [293, 282] width 232 height 55
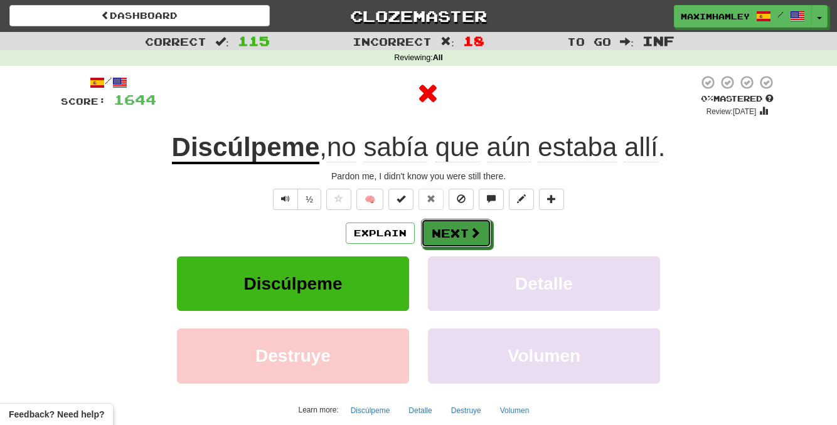
click at [457, 241] on button "Next" at bounding box center [456, 233] width 70 height 29
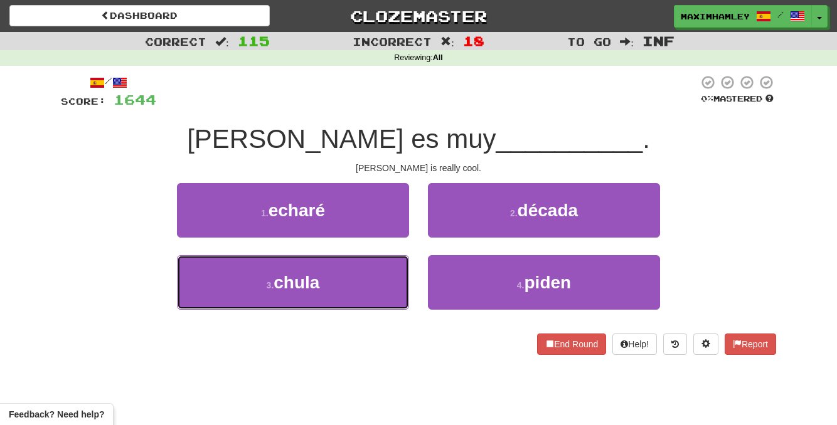
click at [372, 270] on button "3 . [GEOGRAPHIC_DATA]" at bounding box center [293, 282] width 232 height 55
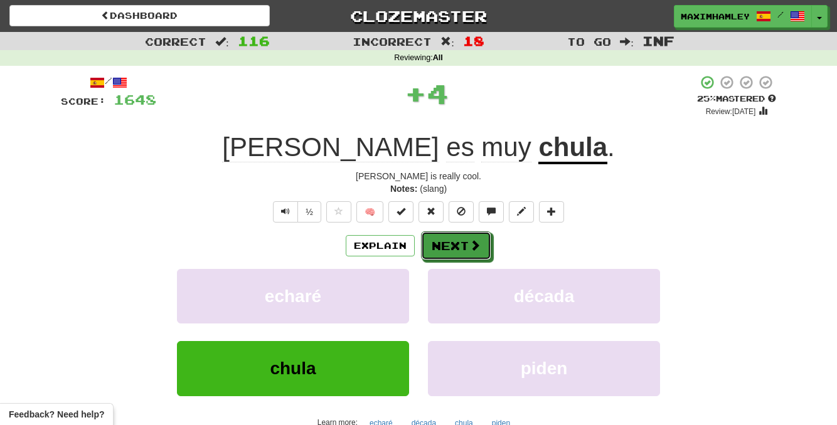
click at [457, 245] on button "Next" at bounding box center [456, 245] width 70 height 29
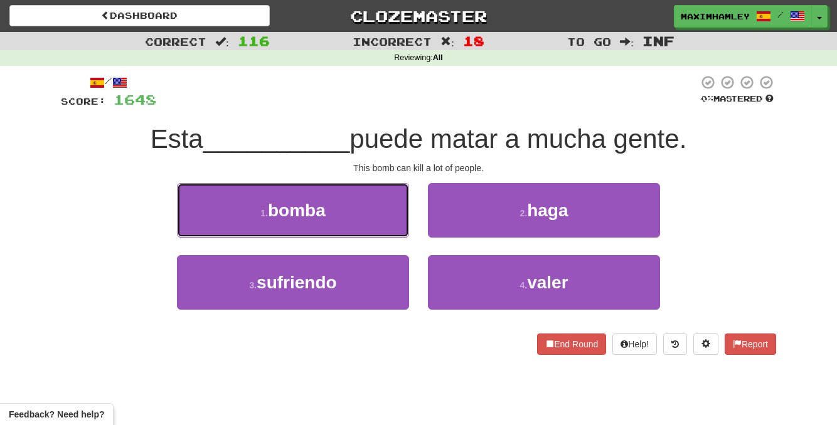
click at [393, 222] on button "1 . bomba" at bounding box center [293, 210] width 232 height 55
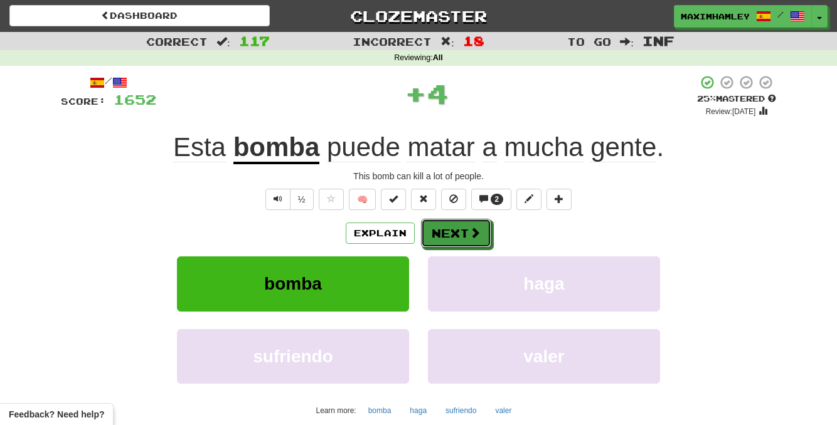
click at [447, 235] on button "Next" at bounding box center [456, 233] width 70 height 29
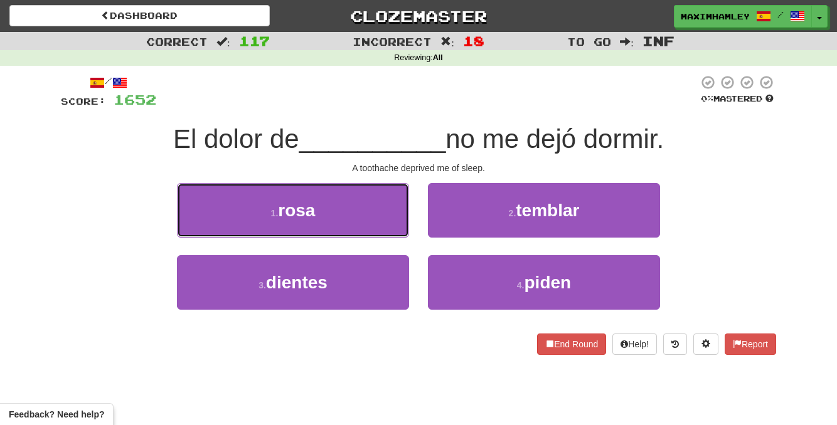
click at [355, 216] on button "1 . [PERSON_NAME]" at bounding box center [293, 210] width 232 height 55
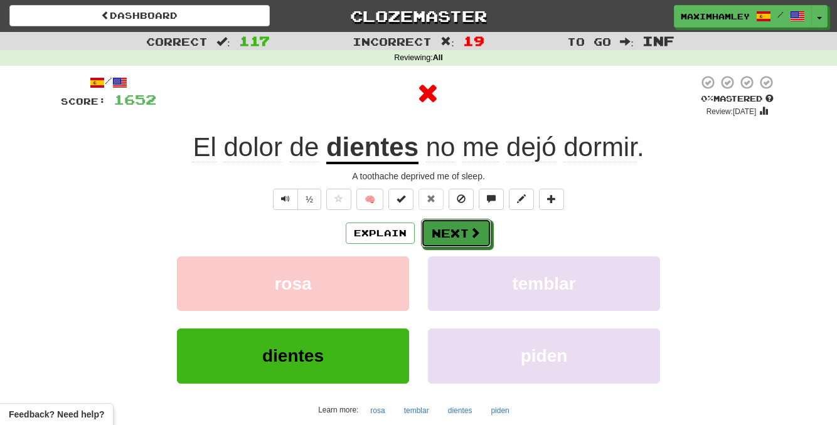
click at [457, 232] on button "Next" at bounding box center [456, 233] width 70 height 29
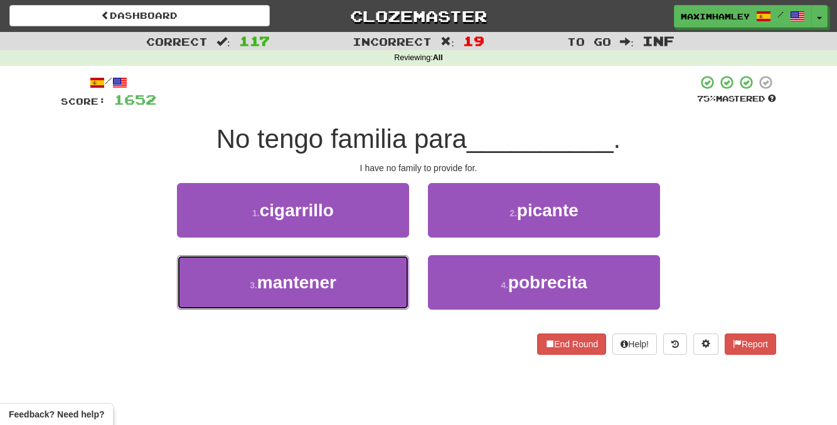
click at [381, 273] on button "3 . mantener" at bounding box center [293, 282] width 232 height 55
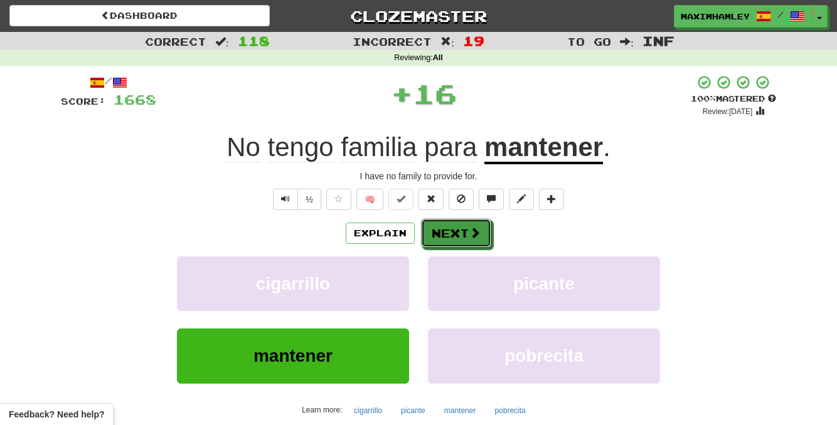
click at [459, 245] on button "Next" at bounding box center [456, 233] width 70 height 29
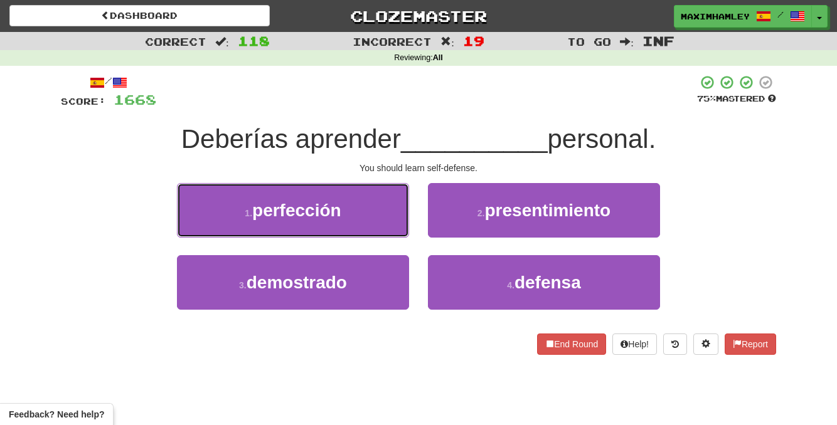
drag, startPoint x: 361, startPoint y: 228, endPoint x: 407, endPoint y: 307, distance: 91.3
click at [407, 307] on div "1 . perfección 2 . presentimiento 3 . demostrado 4 . defensa" at bounding box center [418, 255] width 734 height 145
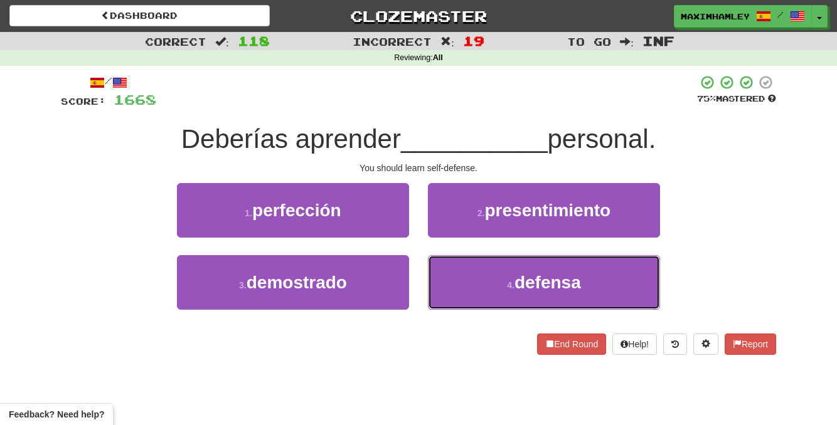
click at [489, 291] on button "4 . defensa" at bounding box center [544, 282] width 232 height 55
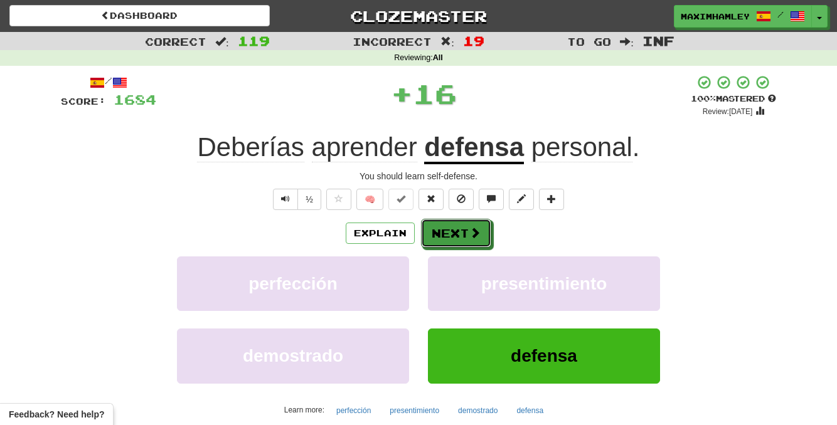
click at [466, 235] on button "Next" at bounding box center [456, 233] width 70 height 29
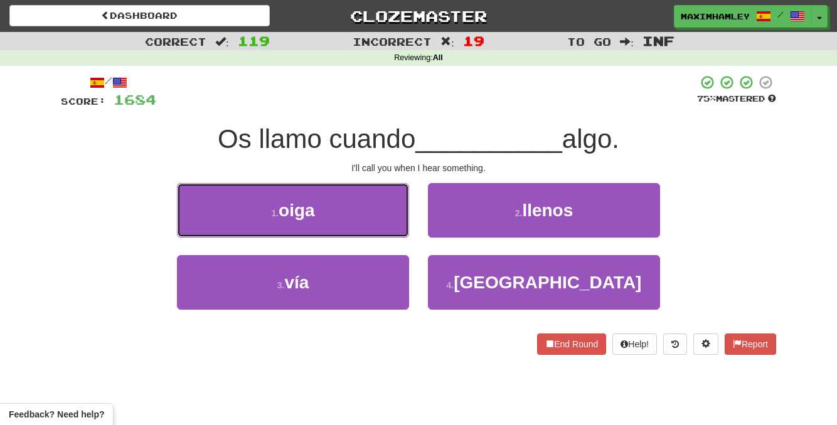
click at [332, 218] on button "1 . [GEOGRAPHIC_DATA]" at bounding box center [293, 210] width 232 height 55
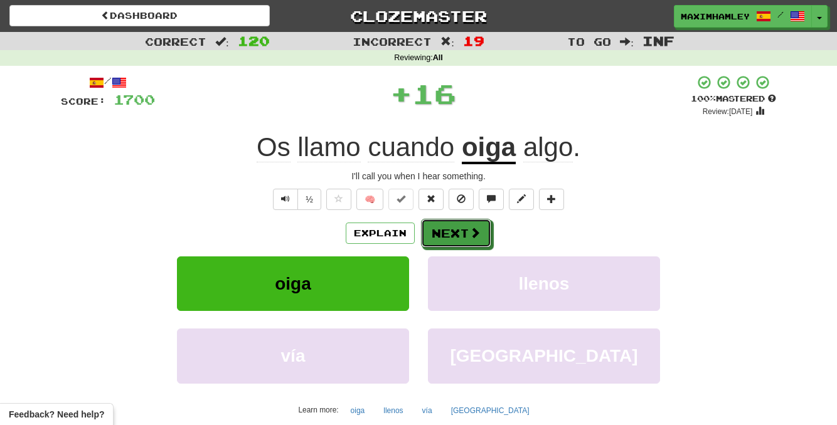
click at [443, 241] on button "Next" at bounding box center [456, 233] width 70 height 29
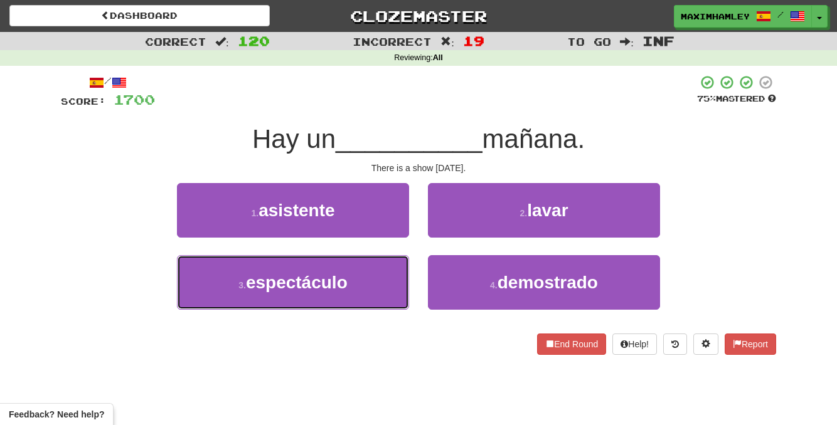
click at [389, 272] on button "3 . espectáculo" at bounding box center [293, 282] width 232 height 55
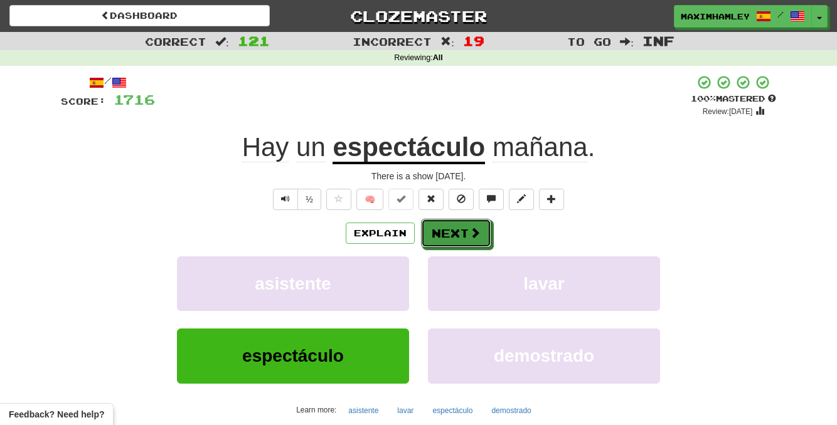
click at [467, 243] on button "Next" at bounding box center [456, 233] width 70 height 29
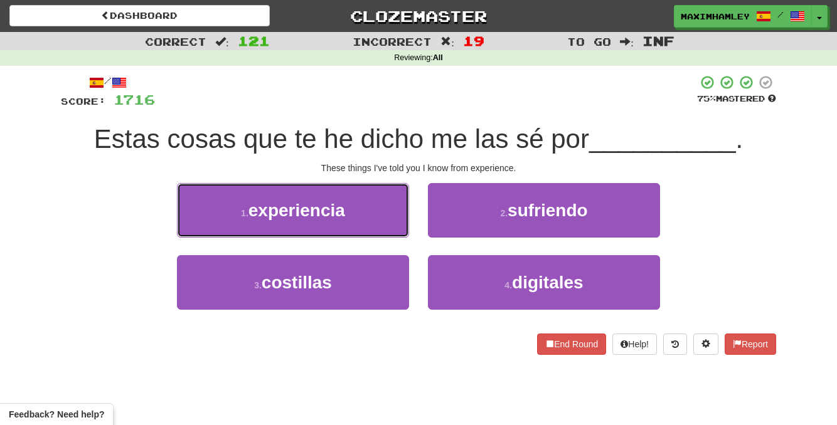
click at [374, 216] on button "1 . experiencia" at bounding box center [293, 210] width 232 height 55
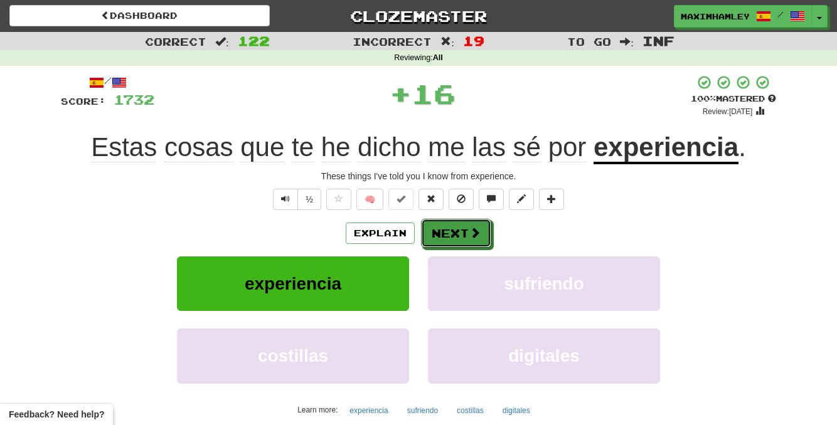
click at [450, 233] on button "Next" at bounding box center [456, 233] width 70 height 29
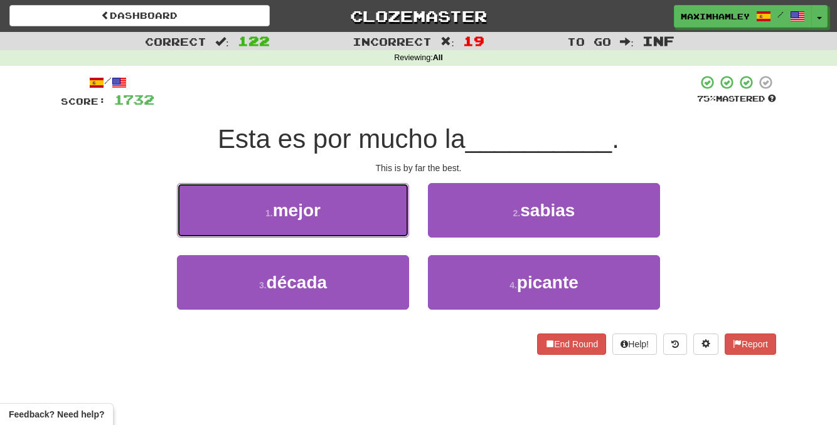
click at [386, 219] on button "1 . mejor" at bounding box center [293, 210] width 232 height 55
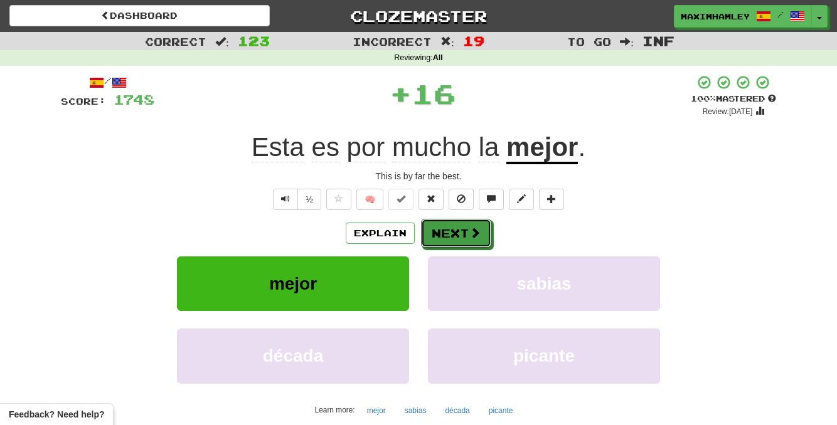
click at [470, 235] on span at bounding box center [474, 232] width 11 height 11
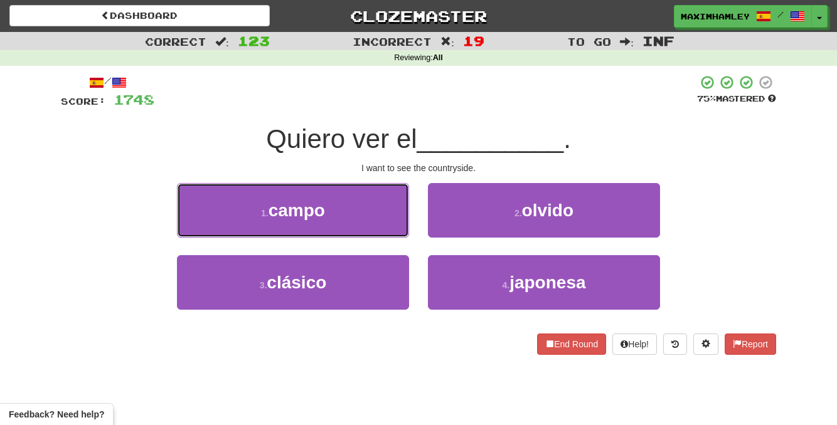
click at [369, 221] on button "1 . campo" at bounding box center [293, 210] width 232 height 55
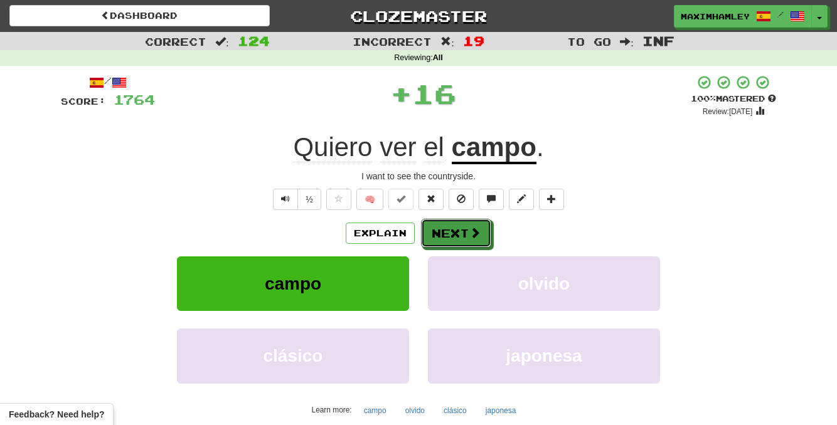
click at [456, 244] on button "Next" at bounding box center [456, 233] width 70 height 29
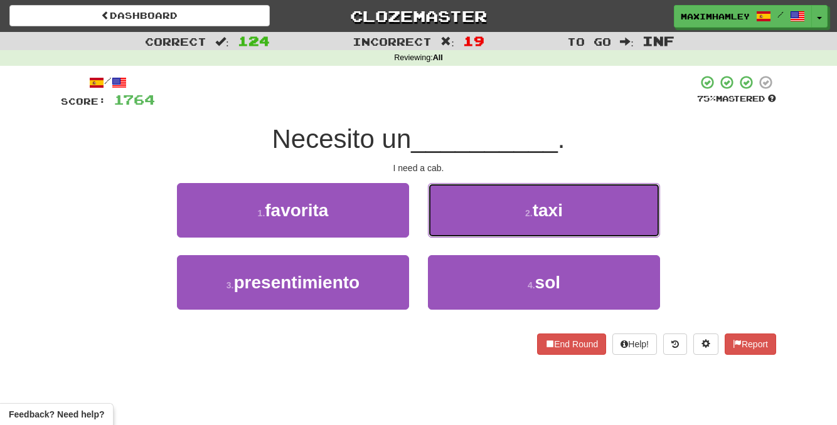
click at [504, 220] on button "2 . taxi" at bounding box center [544, 210] width 232 height 55
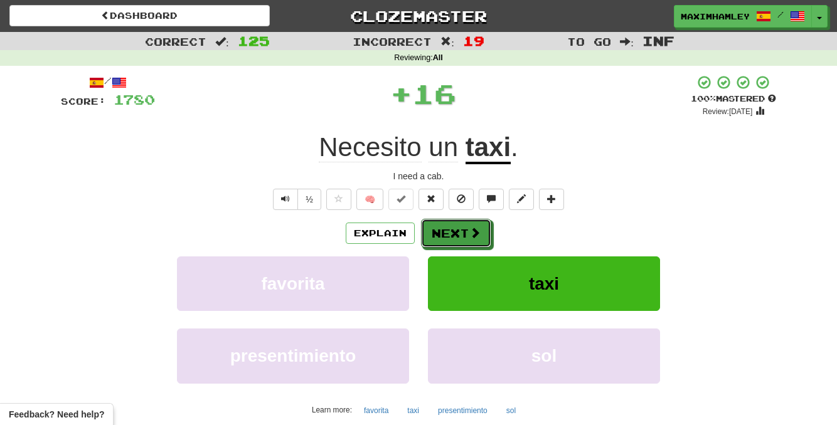
click at [463, 226] on button "Next" at bounding box center [456, 233] width 70 height 29
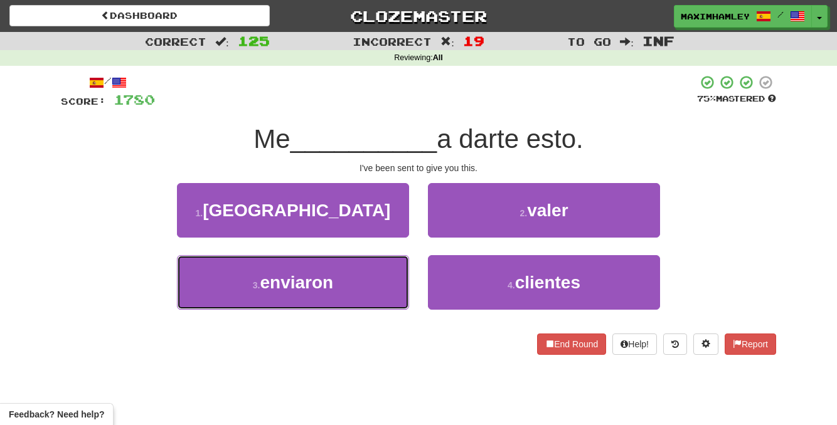
click at [368, 291] on button "3 . enviaron" at bounding box center [293, 282] width 232 height 55
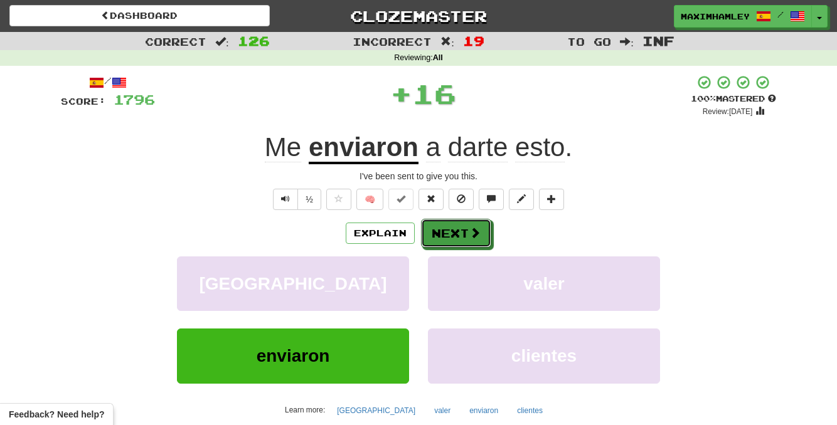
click at [479, 244] on button "Next" at bounding box center [456, 233] width 70 height 29
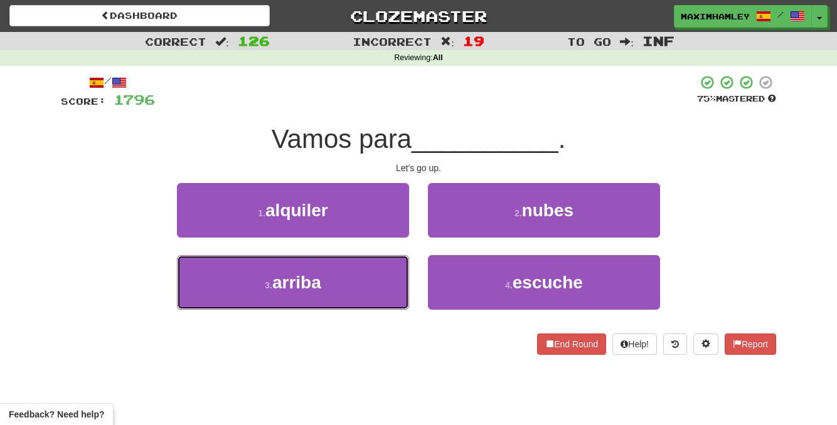
click at [334, 307] on button "3 . arriba" at bounding box center [293, 282] width 232 height 55
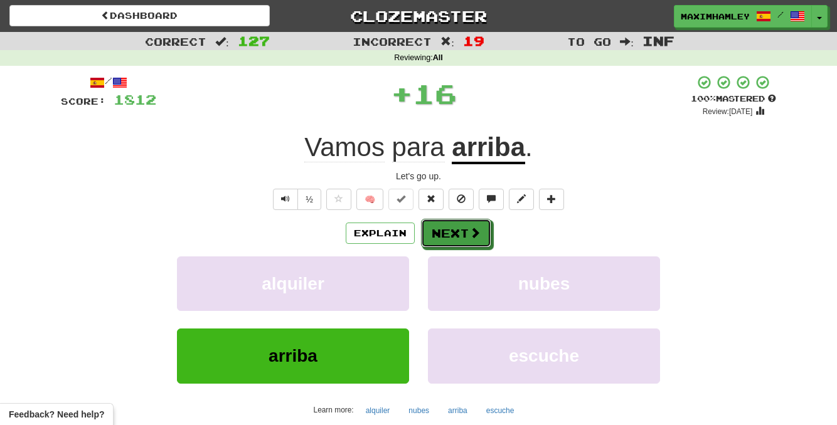
click at [458, 243] on button "Next" at bounding box center [456, 233] width 70 height 29
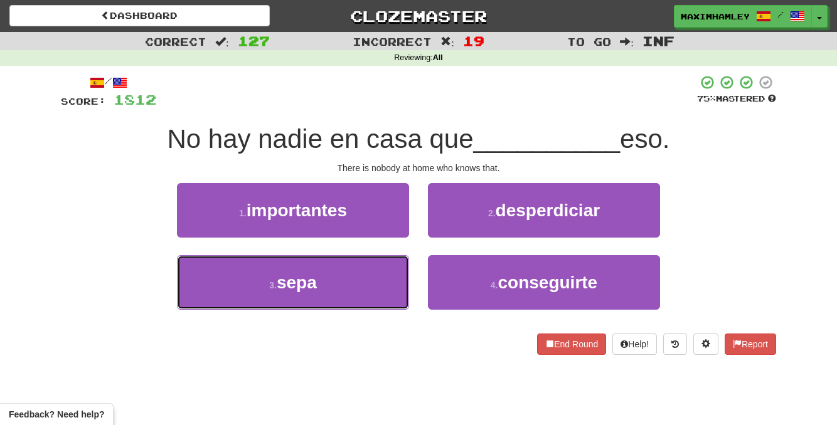
click at [352, 282] on button "3 . sepa" at bounding box center [293, 282] width 232 height 55
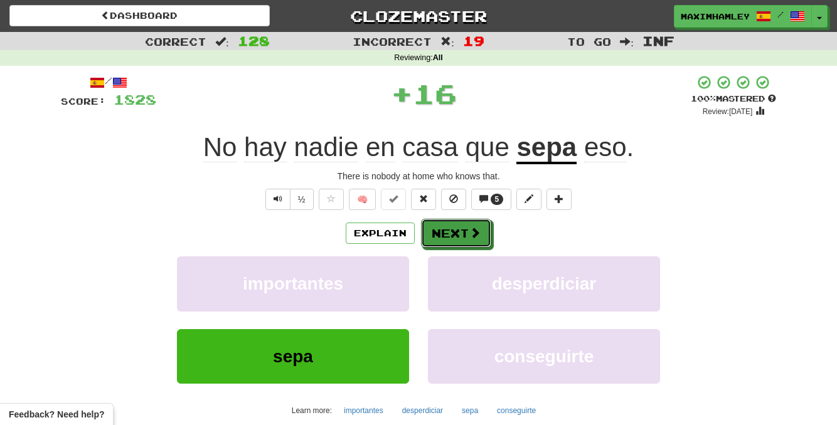
click at [445, 244] on button "Next" at bounding box center [456, 233] width 70 height 29
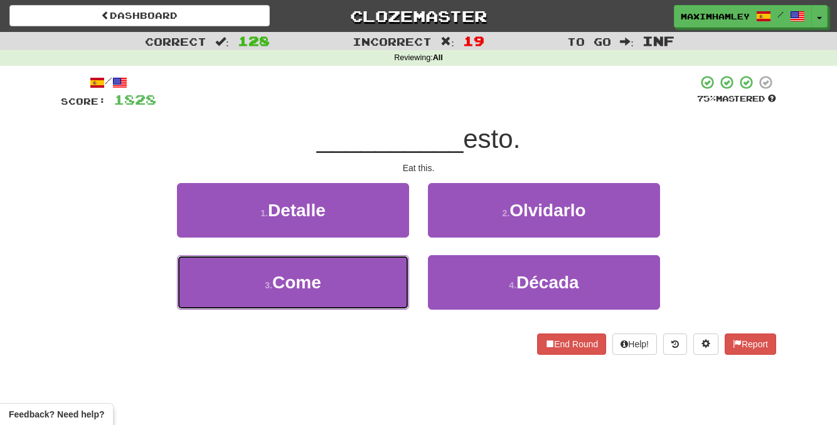
click at [381, 296] on button "3 . Come" at bounding box center [293, 282] width 232 height 55
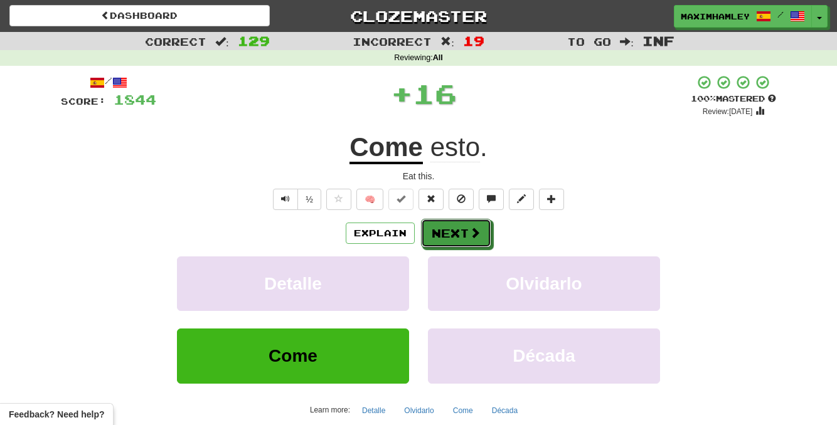
click at [460, 246] on button "Next" at bounding box center [456, 233] width 70 height 29
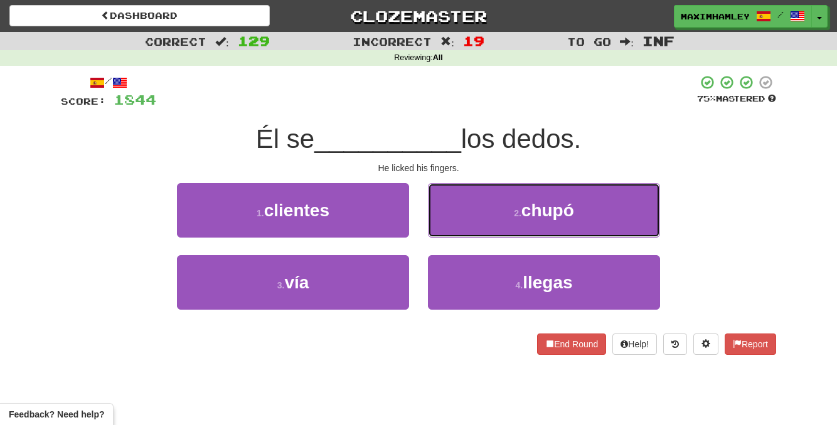
click at [511, 209] on button "2 . [GEOGRAPHIC_DATA]" at bounding box center [544, 210] width 232 height 55
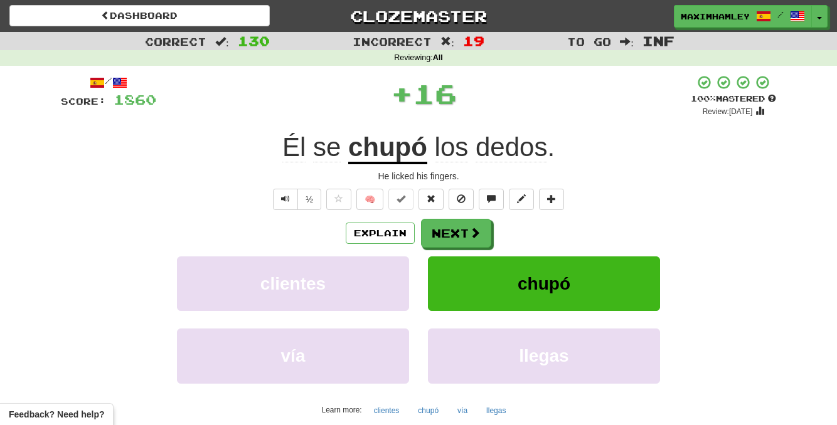
click at [452, 253] on div "Explain Next clientes chupó vía llegas Learn more: clientes chupó vía llegas" at bounding box center [418, 319] width 715 height 201
click at [459, 233] on button "Next" at bounding box center [456, 233] width 70 height 29
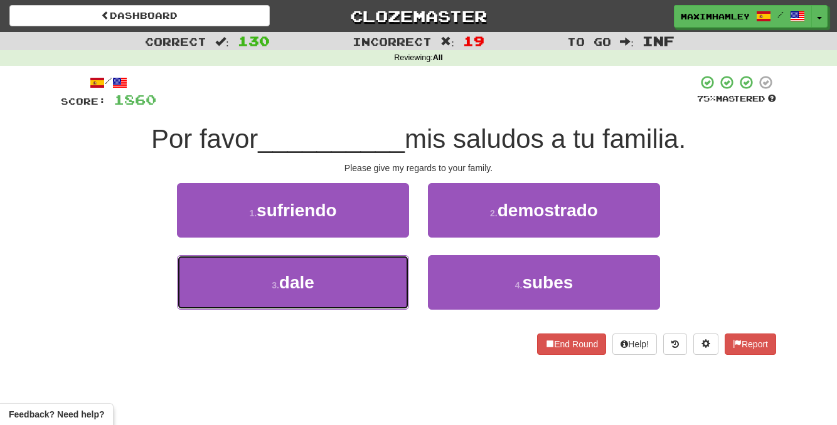
click at [362, 292] on button "3 . dale" at bounding box center [293, 282] width 232 height 55
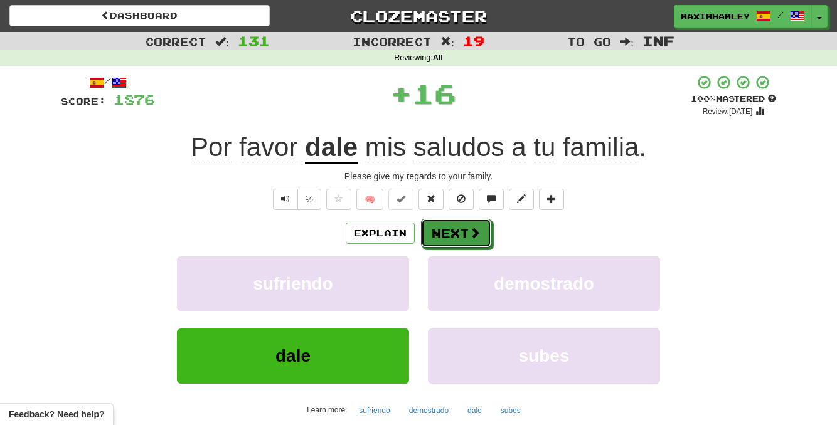
click at [447, 241] on button "Next" at bounding box center [456, 233] width 70 height 29
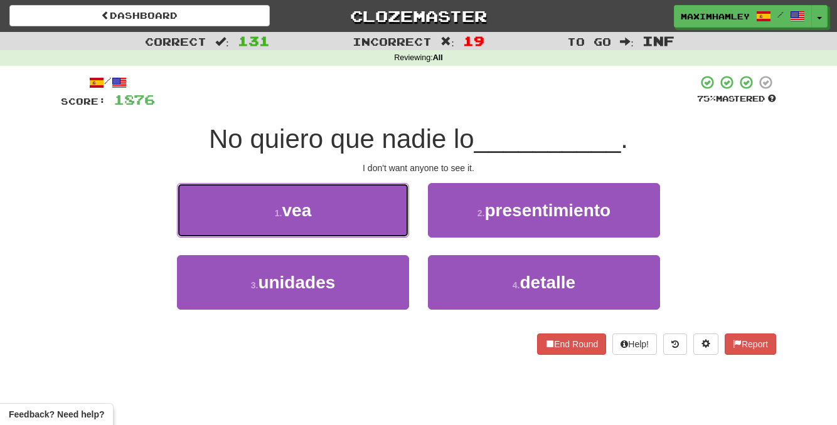
click at [363, 219] on button "1 . vea" at bounding box center [293, 210] width 232 height 55
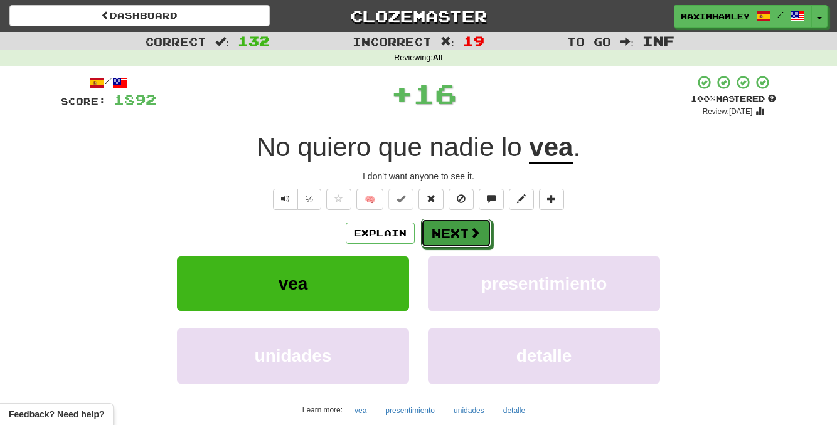
click at [449, 232] on button "Next" at bounding box center [456, 233] width 70 height 29
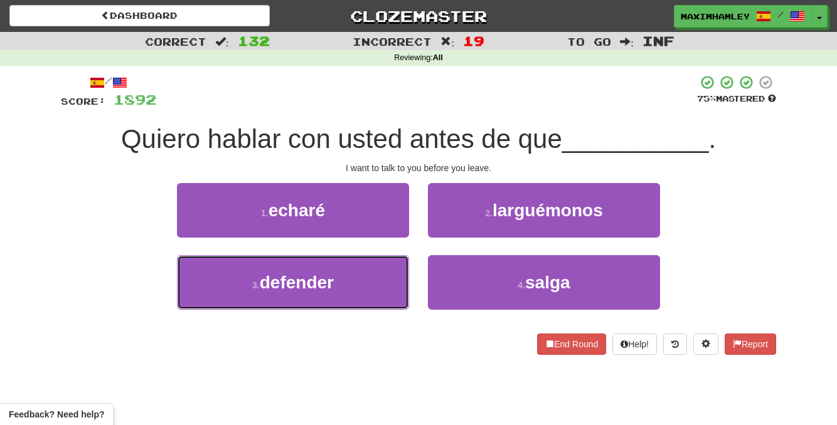
click at [339, 266] on button "3 . defender" at bounding box center [293, 282] width 232 height 55
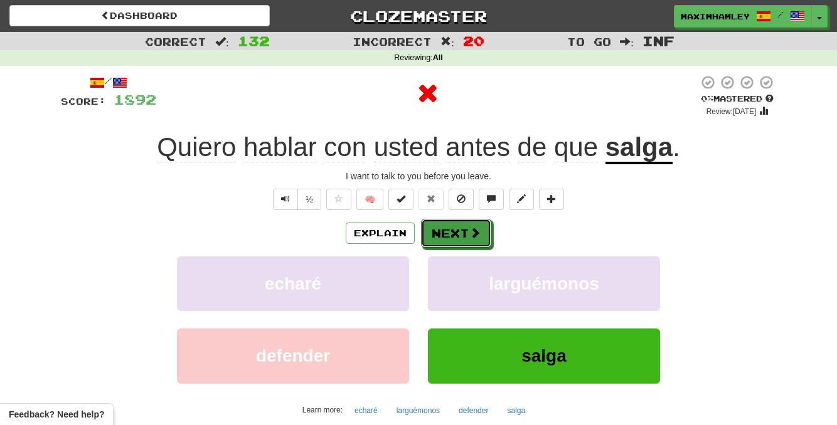
click at [459, 230] on button "Next" at bounding box center [456, 233] width 70 height 29
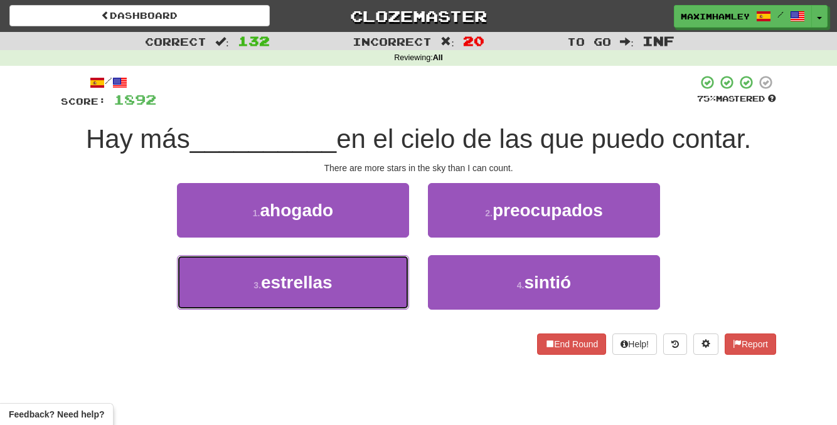
click at [376, 273] on button "3 . estrellas" at bounding box center [293, 282] width 232 height 55
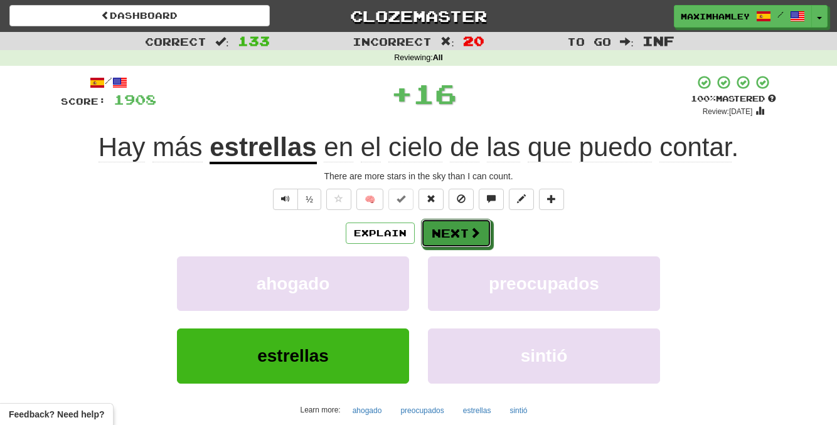
click at [453, 245] on button "Next" at bounding box center [456, 233] width 70 height 29
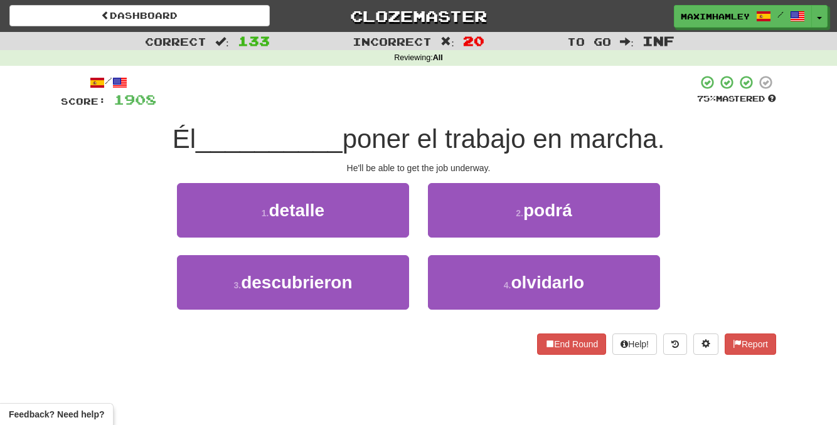
click at [543, 238] on div "2 . podrá" at bounding box center [543, 219] width 251 height 72
click at [523, 231] on button "2 . podrá" at bounding box center [544, 210] width 232 height 55
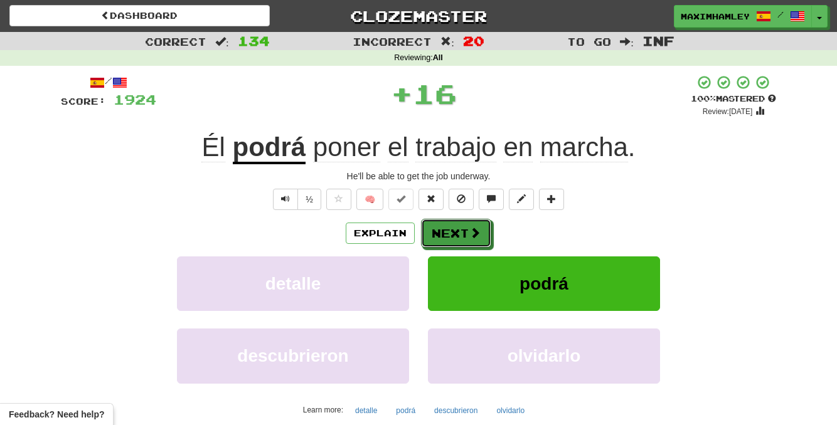
click at [480, 233] on button "Next" at bounding box center [456, 233] width 70 height 29
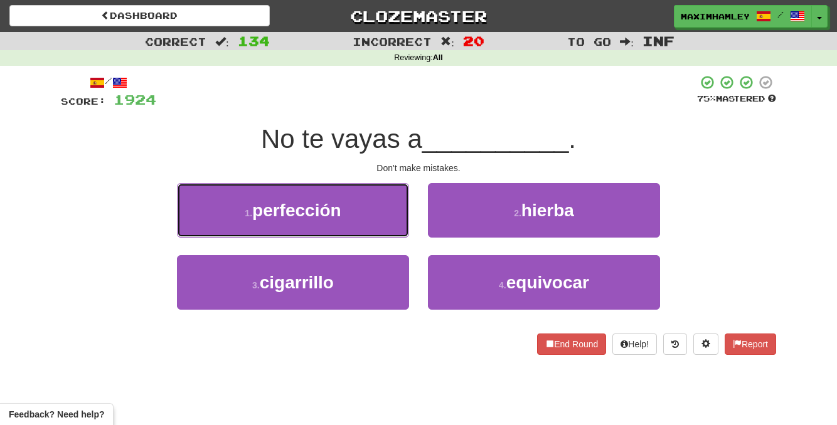
click at [378, 230] on button "1 . perfección" at bounding box center [293, 210] width 232 height 55
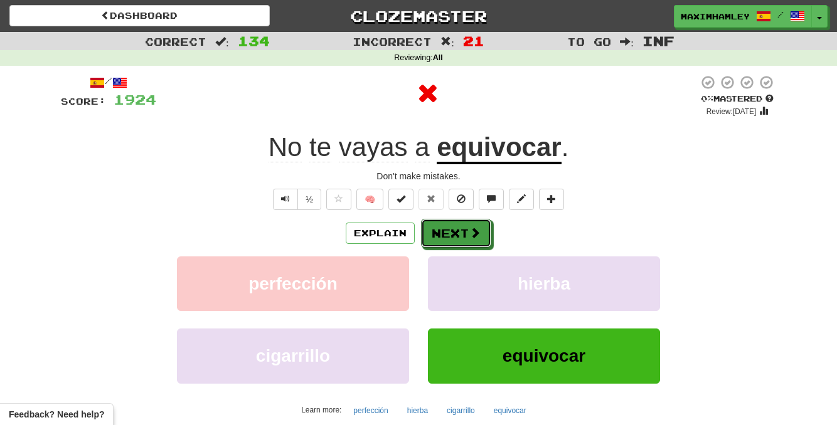
click at [452, 230] on button "Next" at bounding box center [456, 233] width 70 height 29
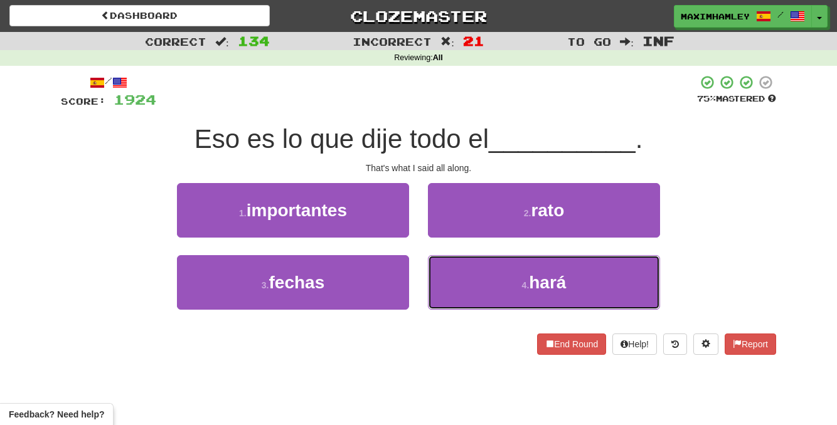
click at [467, 287] on button "4 . hará" at bounding box center [544, 282] width 232 height 55
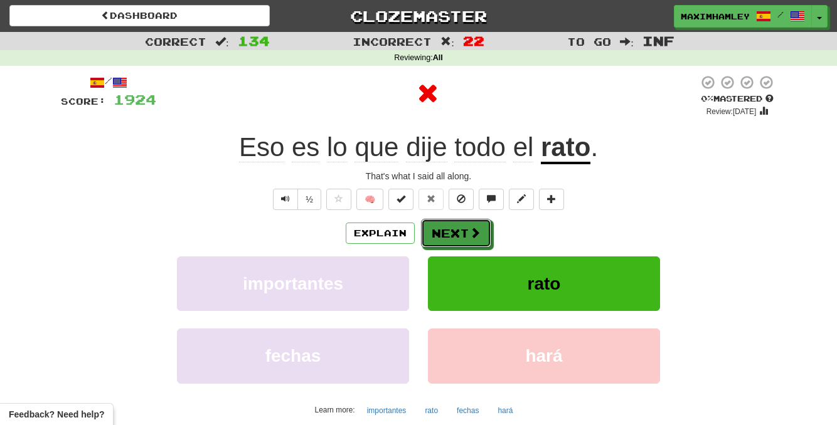
click at [455, 236] on button "Next" at bounding box center [456, 233] width 70 height 29
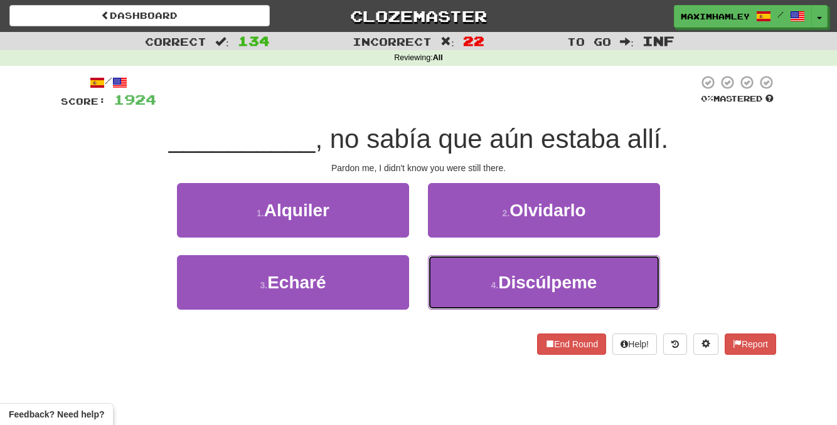
click at [497, 282] on small "4 ." at bounding box center [495, 285] width 8 height 10
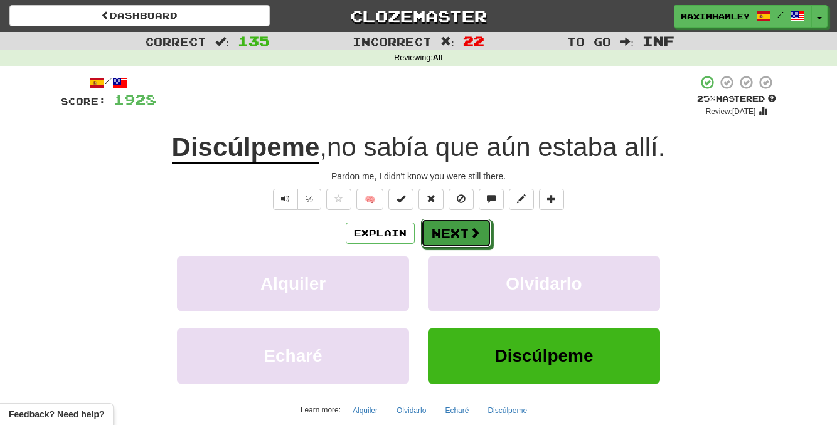
click at [469, 232] on span at bounding box center [474, 232] width 11 height 11
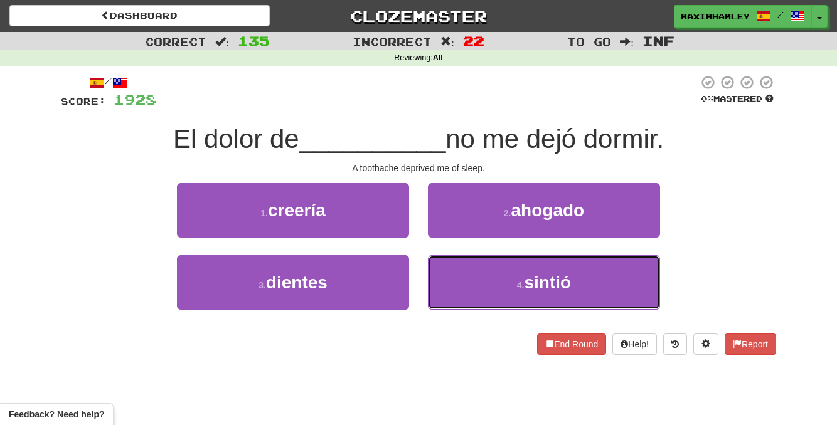
click at [509, 280] on button "4 . sintió" at bounding box center [544, 282] width 232 height 55
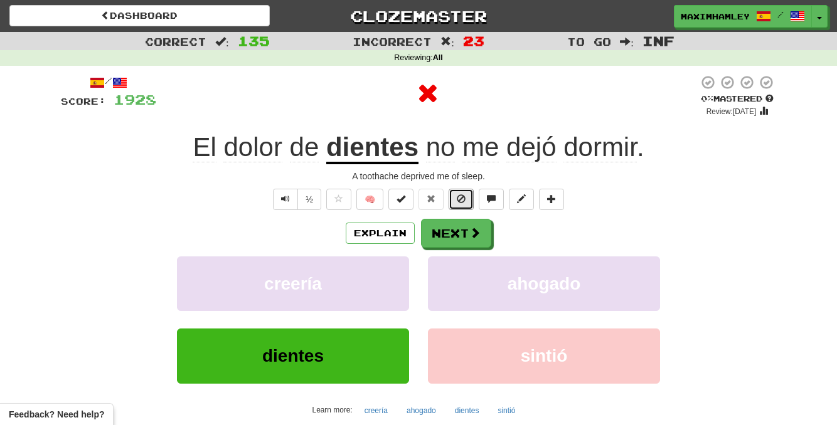
click at [465, 206] on button at bounding box center [460, 199] width 25 height 21
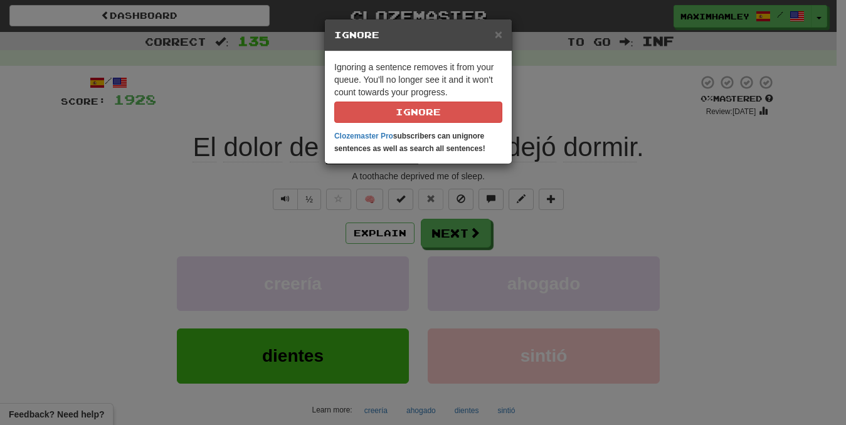
click at [462, 221] on div "× Ignore Ignoring a sentence removes it from your queue. You'll no longer see i…" at bounding box center [423, 212] width 846 height 425
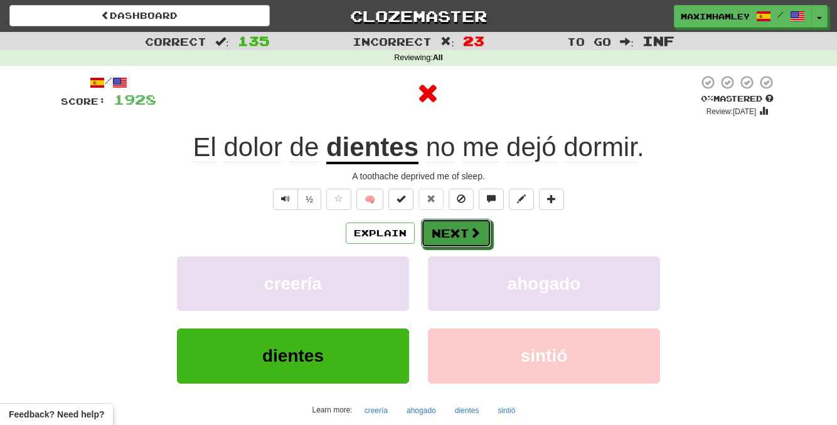
click at [459, 236] on button "Next" at bounding box center [456, 233] width 70 height 29
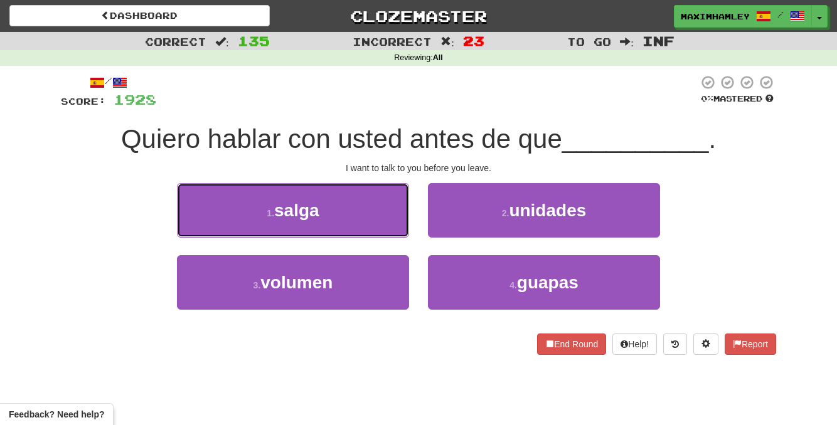
click at [378, 215] on button "1 . salga" at bounding box center [293, 210] width 232 height 55
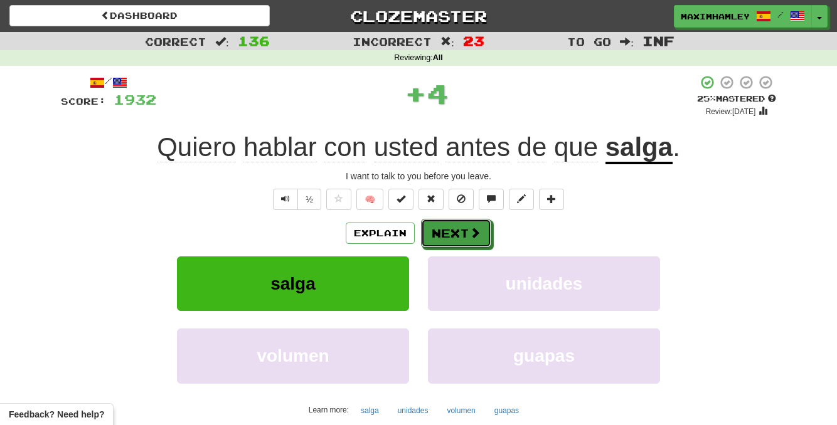
click at [463, 223] on button "Next" at bounding box center [456, 233] width 70 height 29
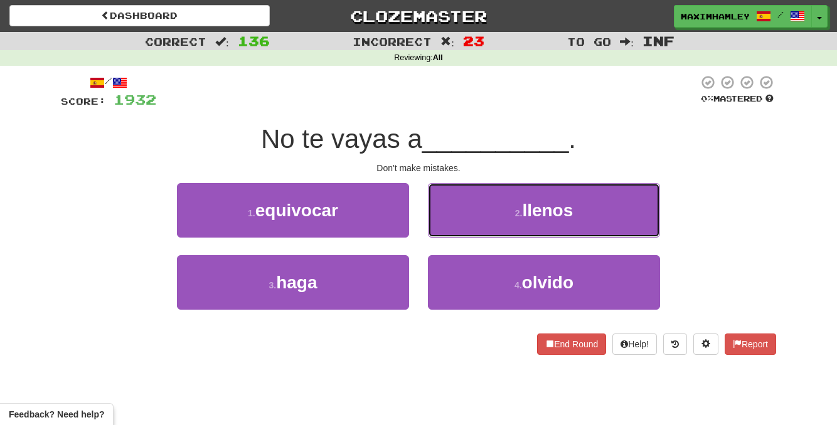
click at [460, 234] on button "2 . llenos" at bounding box center [544, 210] width 232 height 55
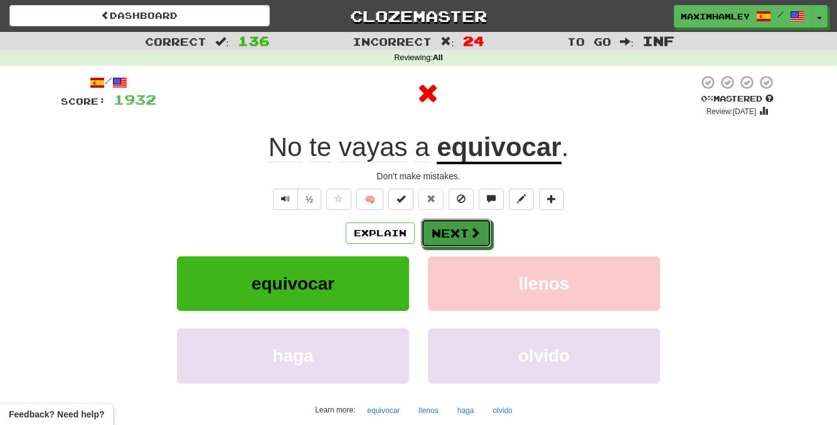
click at [460, 235] on button "Next" at bounding box center [456, 233] width 70 height 29
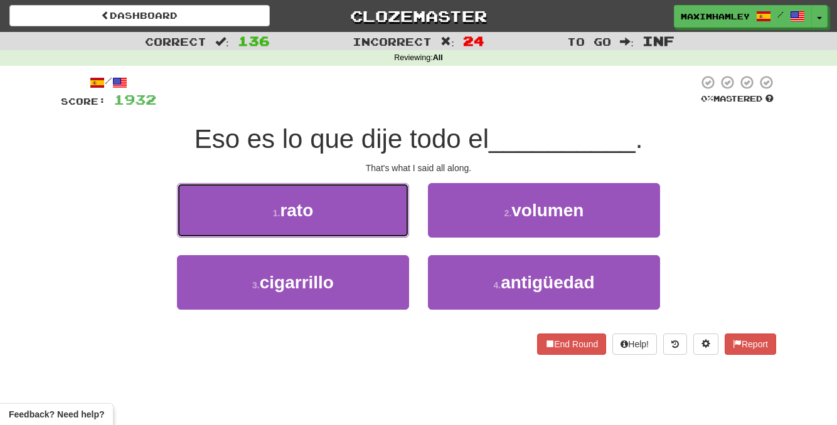
click at [349, 216] on button "1 . rato" at bounding box center [293, 210] width 232 height 55
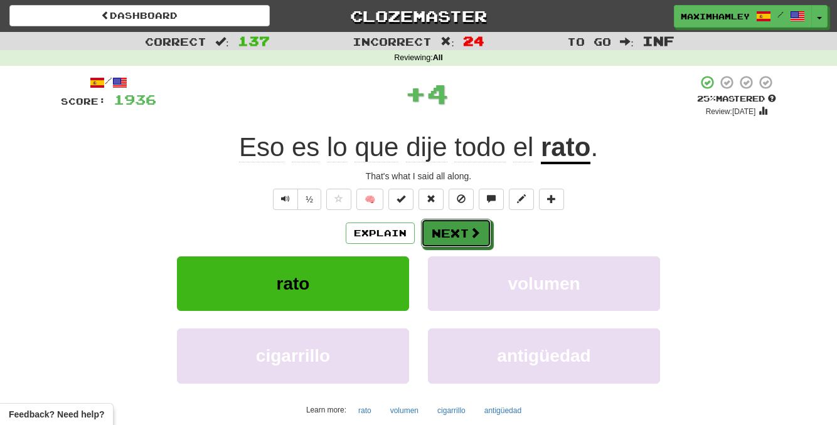
click at [463, 231] on button "Next" at bounding box center [456, 233] width 70 height 29
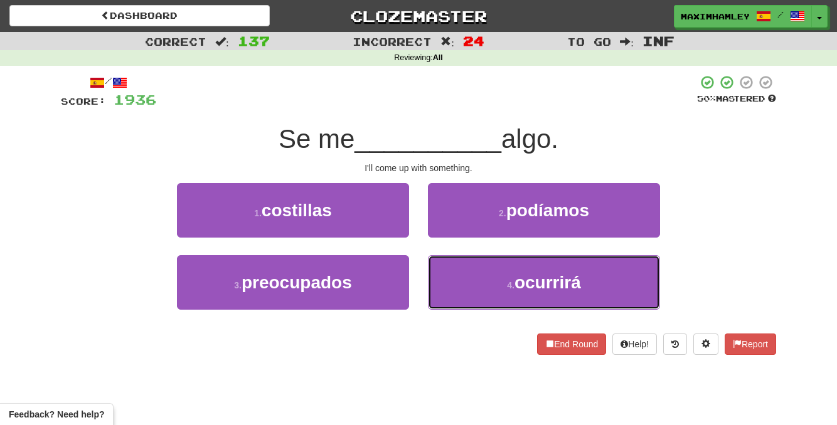
click at [487, 264] on button "4 . ocurrirá" at bounding box center [544, 282] width 232 height 55
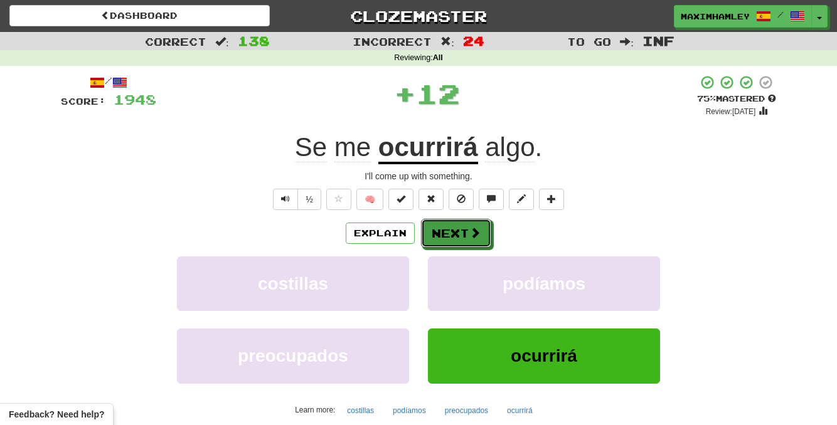
click at [475, 236] on span at bounding box center [474, 232] width 11 height 11
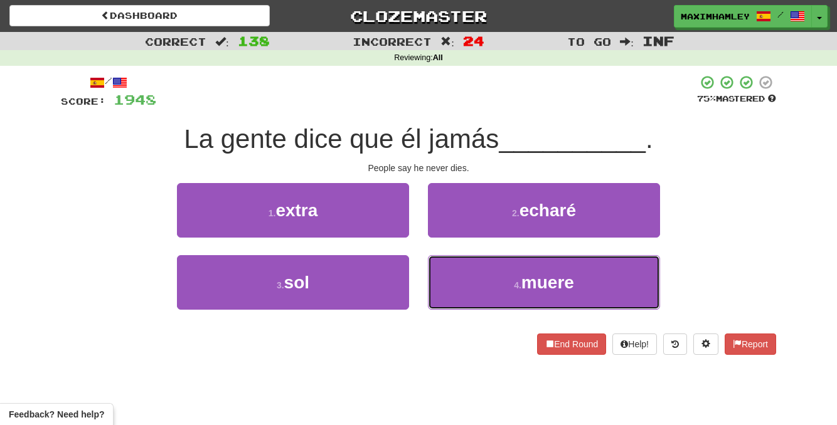
click at [460, 283] on button "4 . muere" at bounding box center [544, 282] width 232 height 55
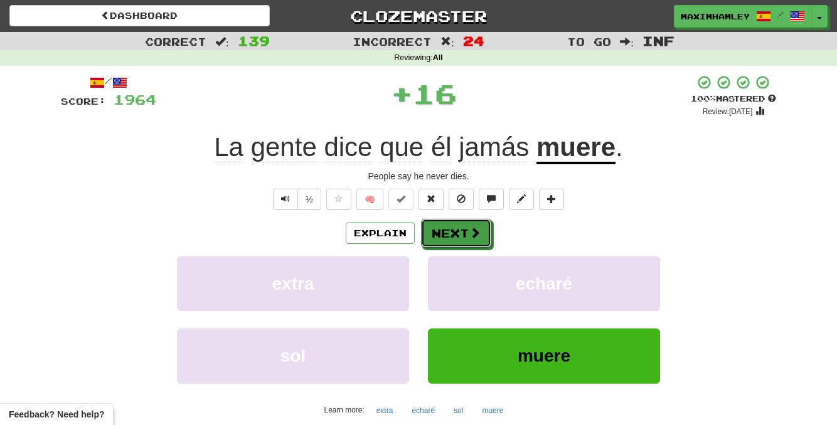
click at [454, 245] on button "Next" at bounding box center [456, 233] width 70 height 29
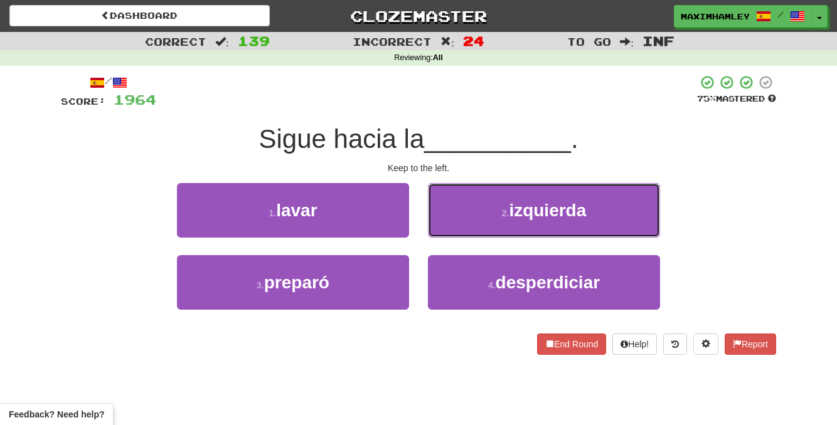
click at [460, 227] on button "2 . izquierda" at bounding box center [544, 210] width 232 height 55
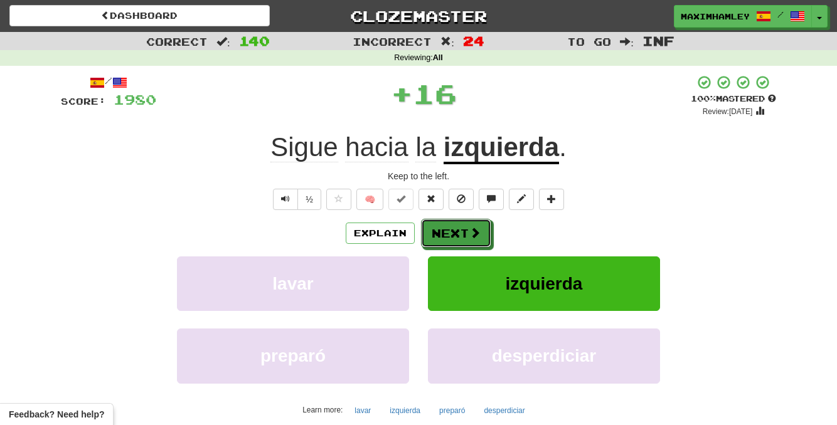
click at [460, 228] on button "Next" at bounding box center [456, 233] width 70 height 29
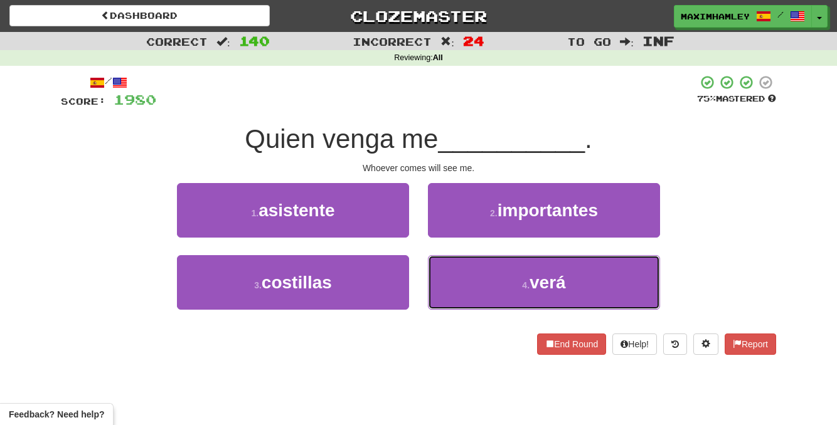
click at [507, 276] on button "4 . verá" at bounding box center [544, 282] width 232 height 55
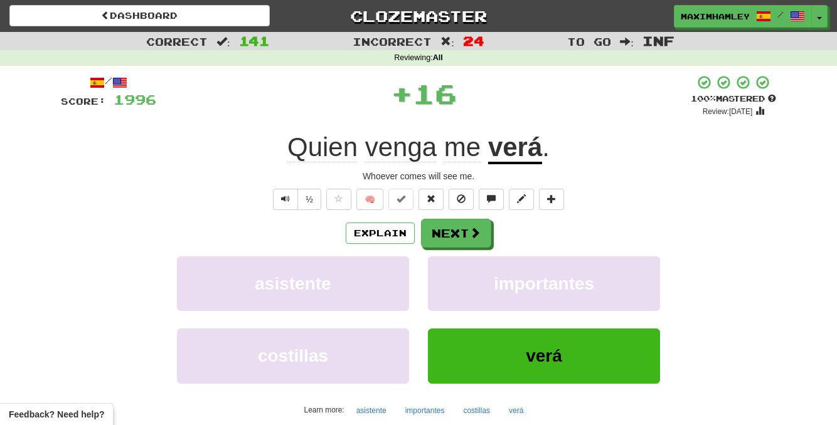
click at [475, 252] on div "Explain Next asistente importantes costillas verá Learn more: asistente importa…" at bounding box center [418, 319] width 715 height 201
click at [473, 245] on button "Next" at bounding box center [456, 233] width 70 height 29
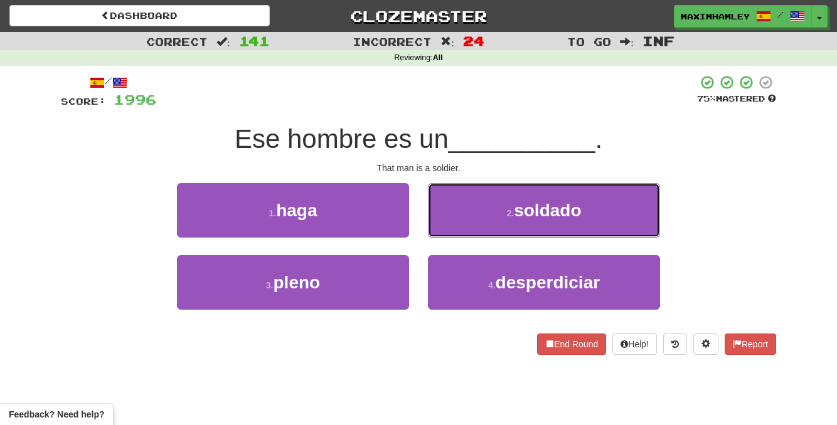
click at [471, 226] on button "2 . soldado" at bounding box center [544, 210] width 232 height 55
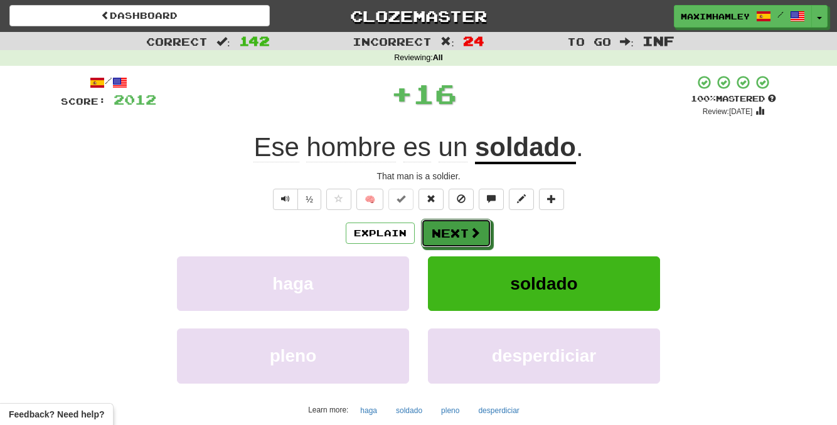
click at [470, 227] on span at bounding box center [474, 232] width 11 height 11
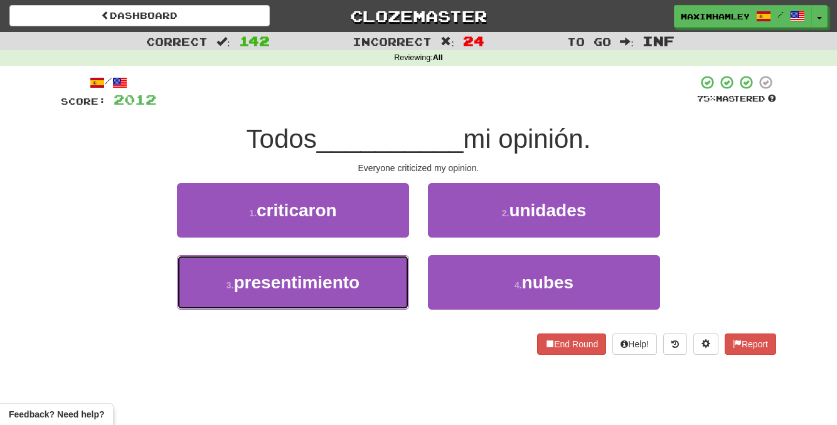
click at [358, 264] on button "3 . presentimiento" at bounding box center [293, 282] width 232 height 55
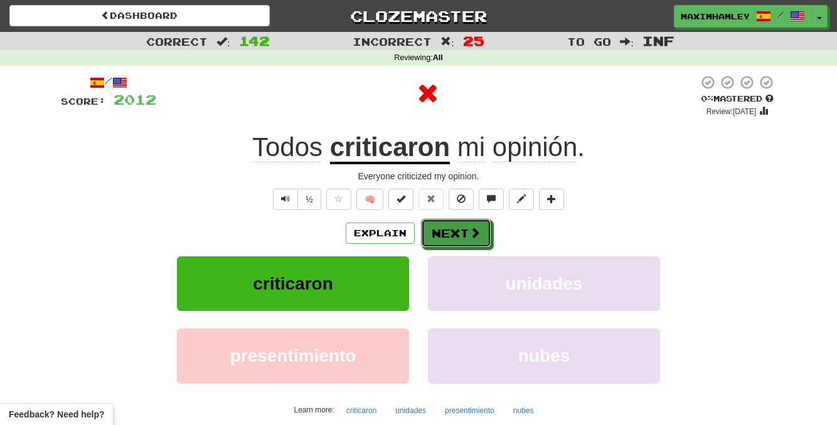
click at [448, 228] on button "Next" at bounding box center [456, 233] width 70 height 29
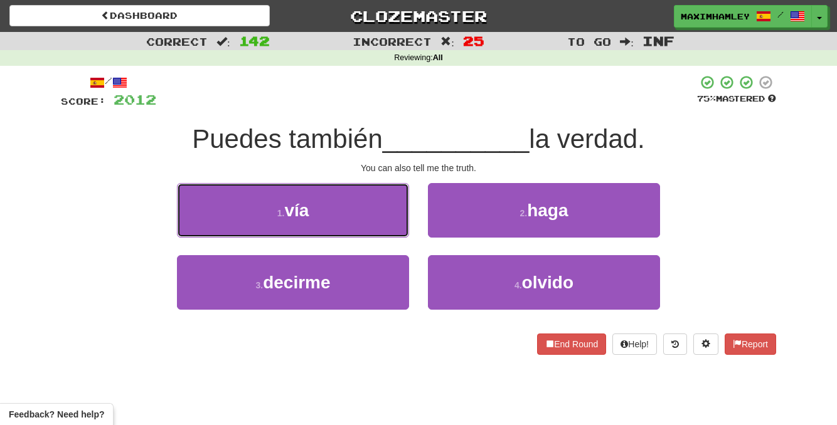
click at [383, 201] on button "1 . vía" at bounding box center [293, 210] width 232 height 55
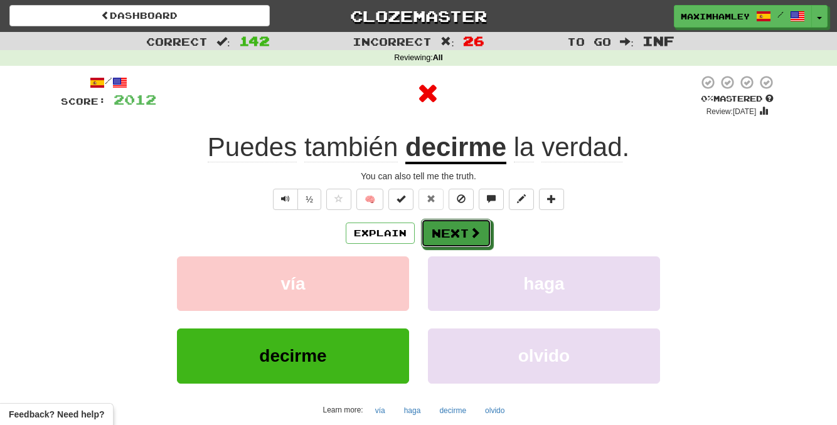
click at [439, 228] on button "Next" at bounding box center [456, 233] width 70 height 29
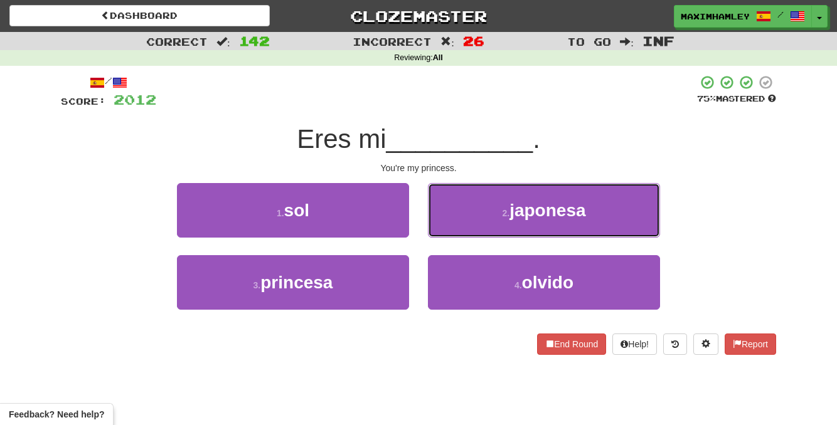
click at [470, 220] on button "2 . [DEMOGRAPHIC_DATA]" at bounding box center [544, 210] width 232 height 55
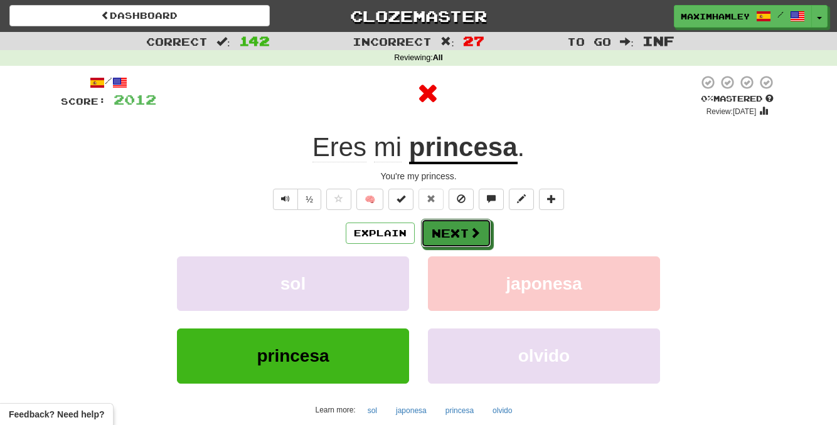
click at [466, 225] on button "Next" at bounding box center [456, 233] width 70 height 29
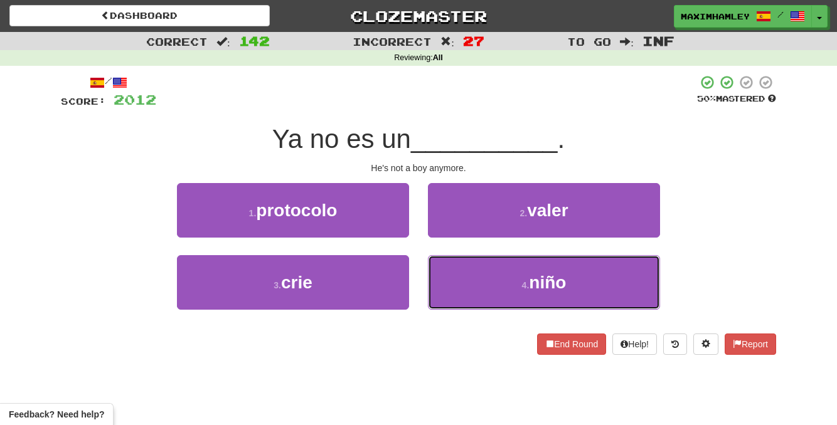
click at [495, 275] on button "4 . niño" at bounding box center [544, 282] width 232 height 55
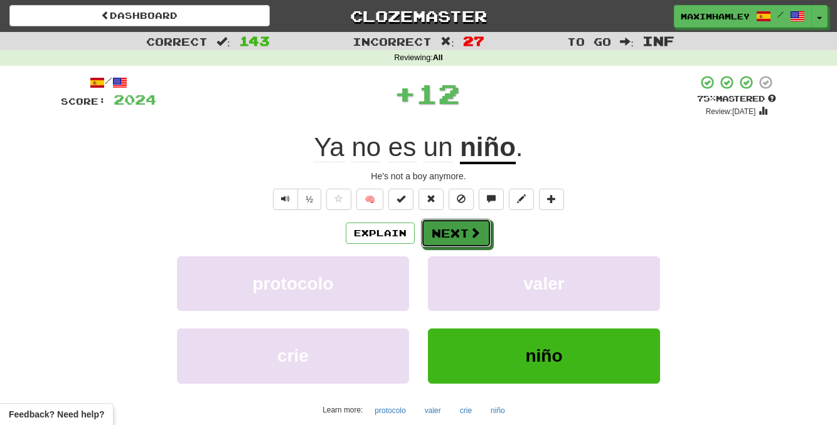
click at [465, 244] on button "Next" at bounding box center [456, 233] width 70 height 29
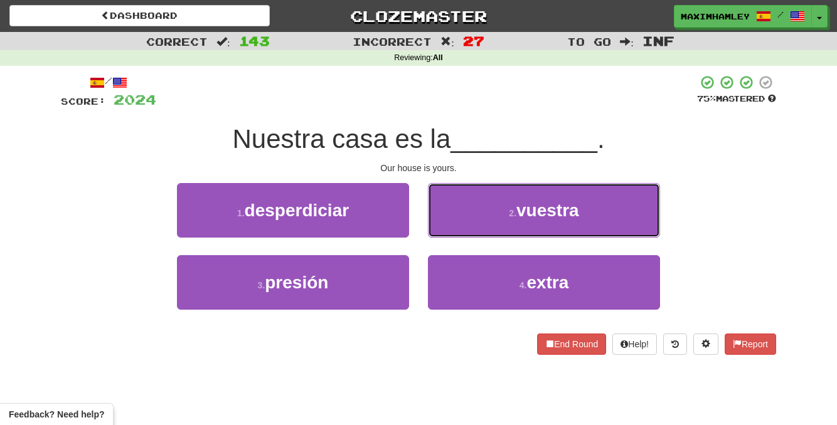
click at [461, 223] on button "2 . [GEOGRAPHIC_DATA]" at bounding box center [544, 210] width 232 height 55
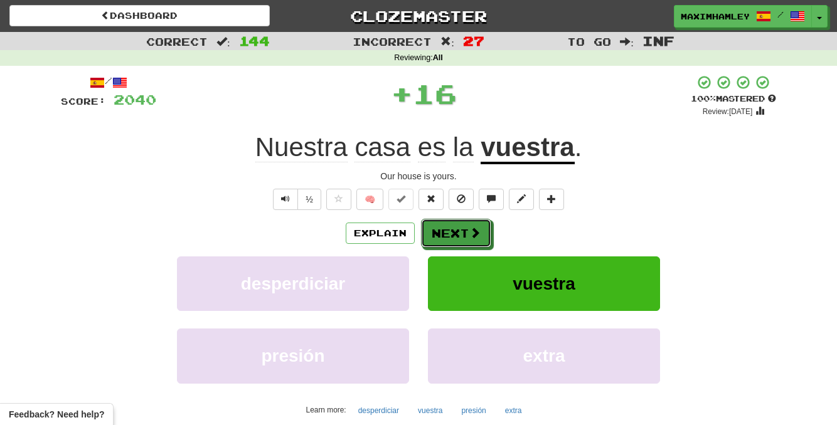
click at [461, 223] on button "Next" at bounding box center [456, 233] width 70 height 29
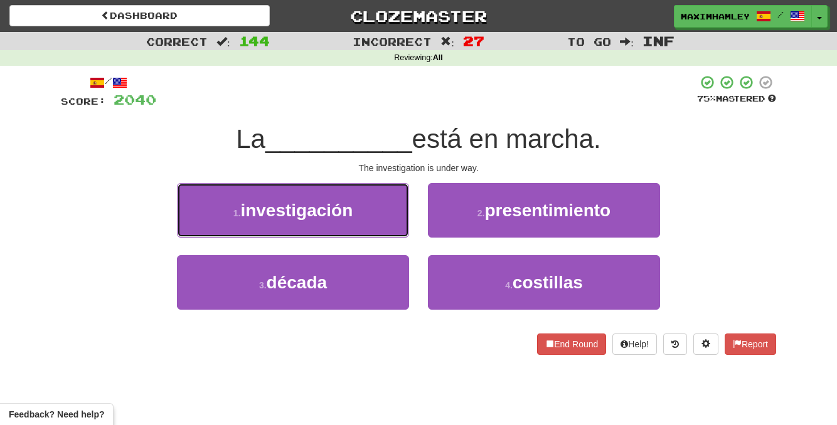
click at [308, 201] on span "investigación" at bounding box center [296, 210] width 112 height 19
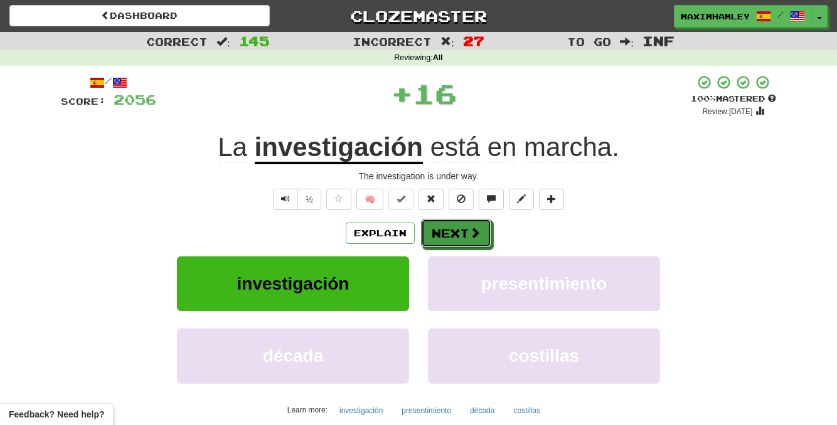
click at [437, 239] on button "Next" at bounding box center [456, 233] width 70 height 29
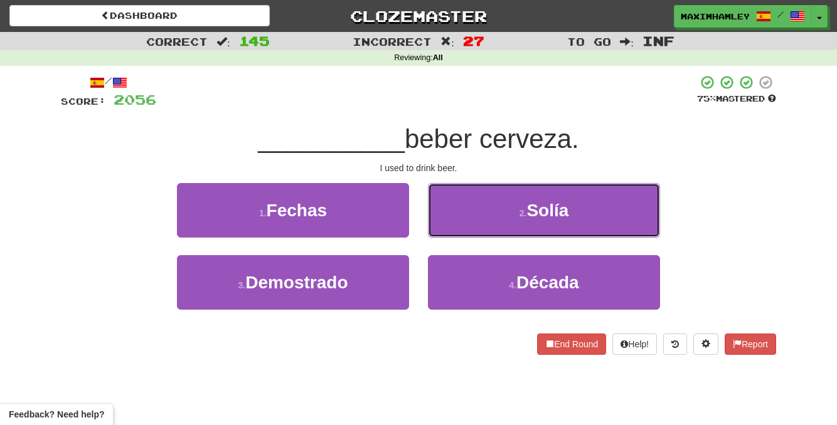
click at [467, 218] on button "2 . [GEOGRAPHIC_DATA]" at bounding box center [544, 210] width 232 height 55
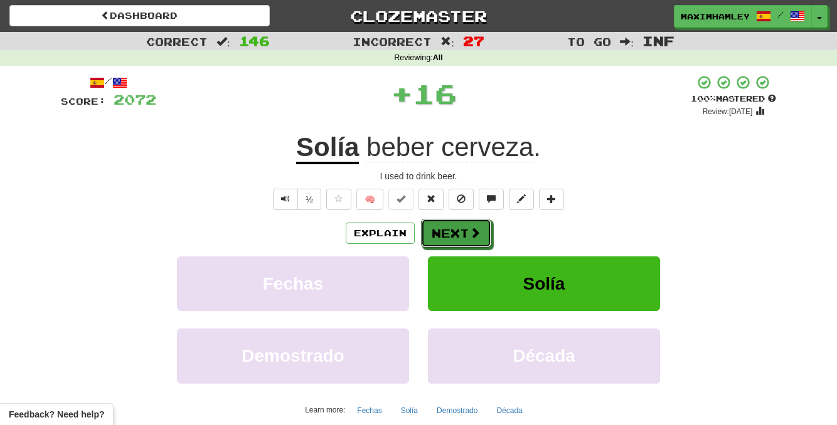
click at [467, 219] on button "Next" at bounding box center [456, 233] width 70 height 29
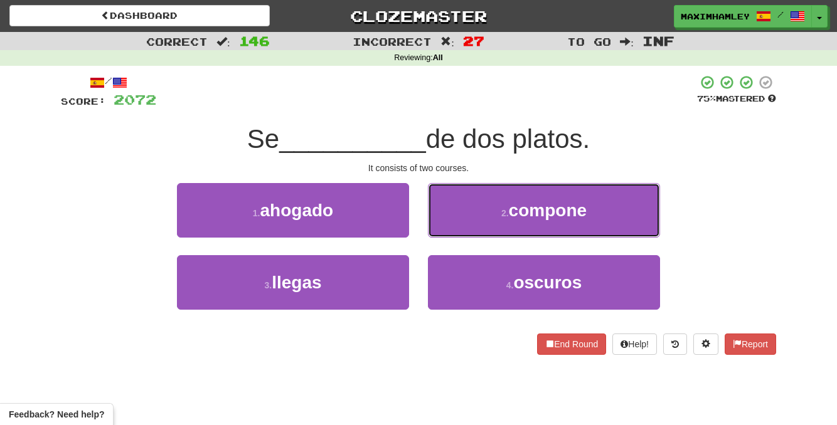
click at [457, 228] on button "2 . compone" at bounding box center [544, 210] width 232 height 55
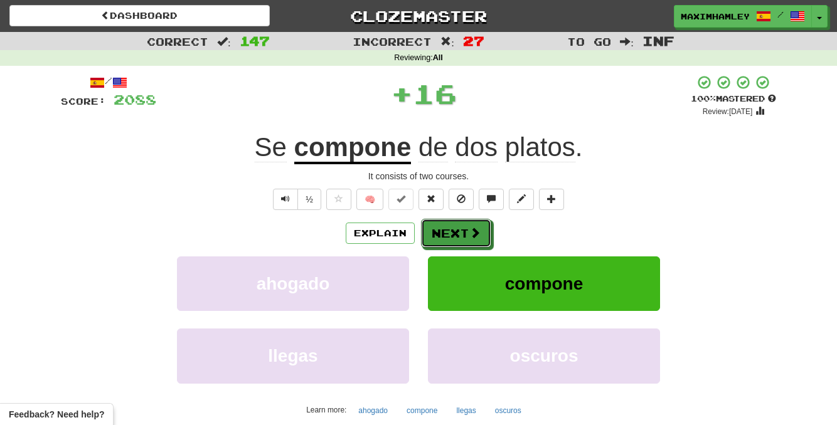
click at [460, 234] on button "Next" at bounding box center [456, 233] width 70 height 29
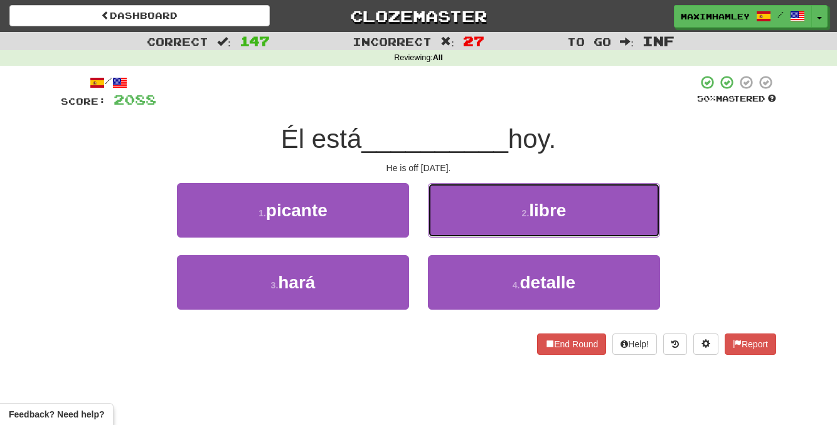
click at [470, 212] on button "2 . libre" at bounding box center [544, 210] width 232 height 55
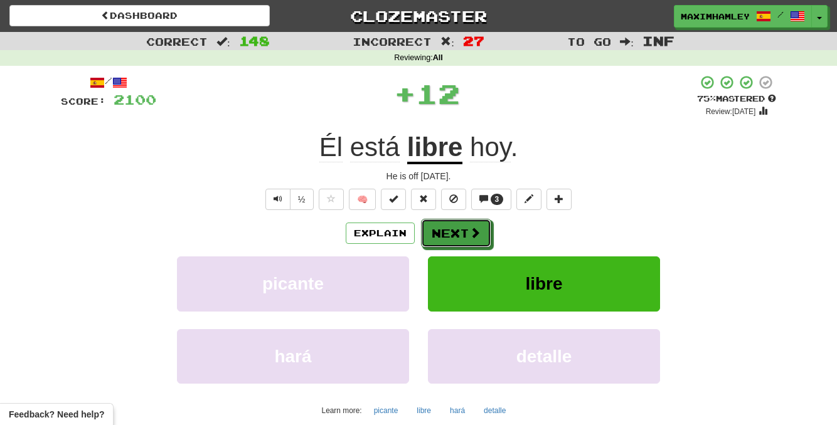
click at [453, 233] on button "Next" at bounding box center [456, 233] width 70 height 29
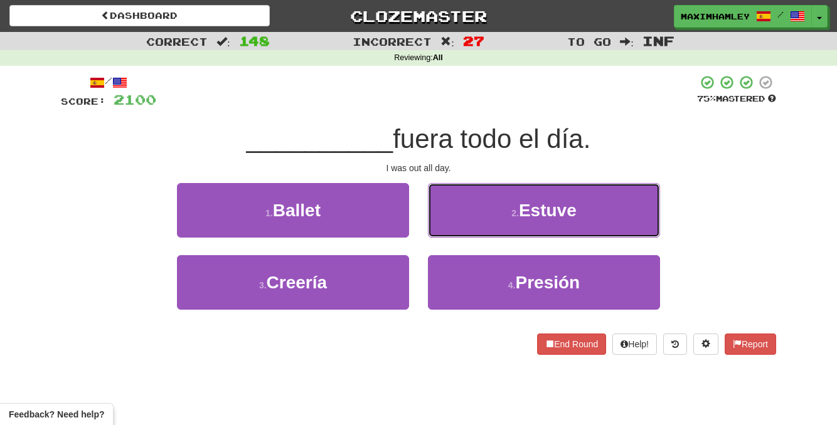
click at [470, 222] on button "2 . Estuve" at bounding box center [544, 210] width 232 height 55
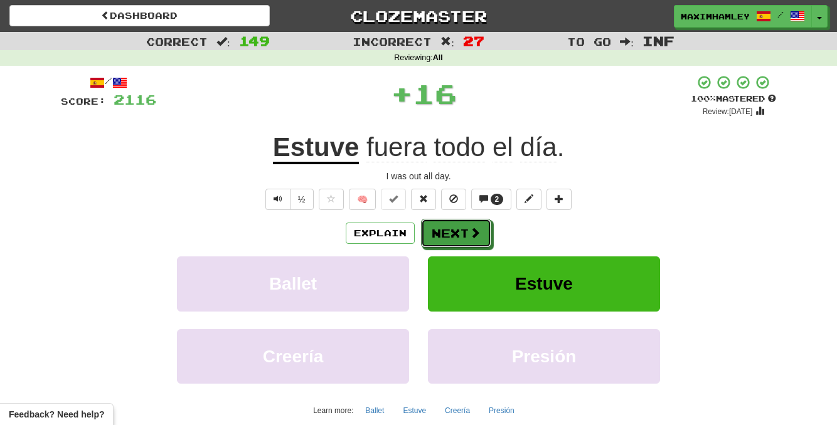
click at [453, 231] on button "Next" at bounding box center [456, 233] width 70 height 29
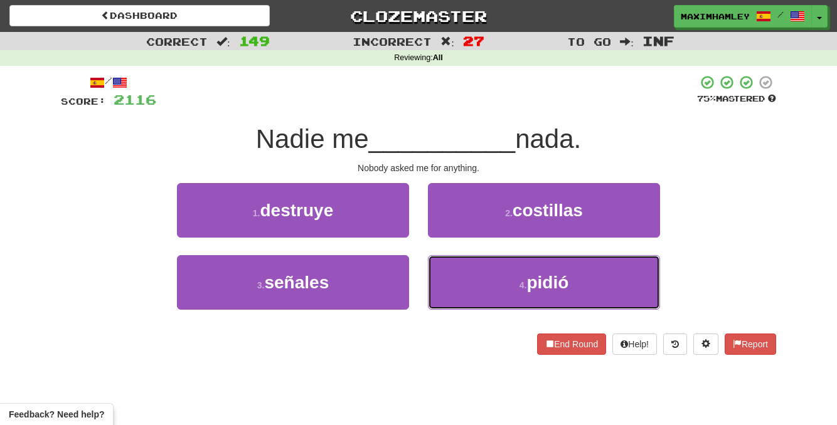
click at [450, 268] on button "4 . pidió" at bounding box center [544, 282] width 232 height 55
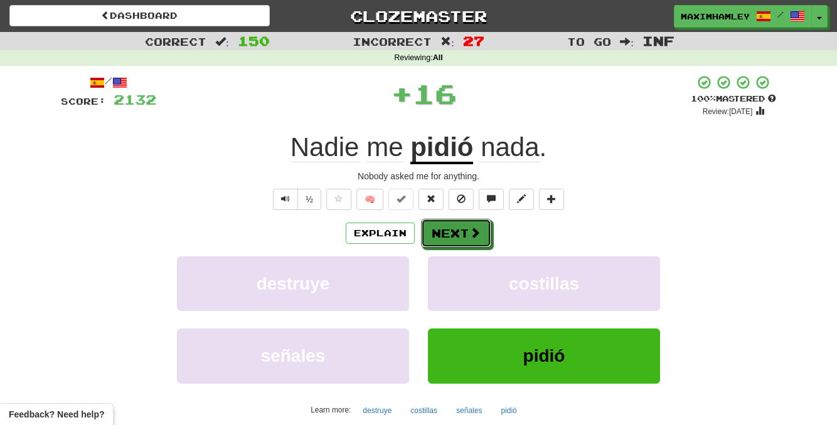
click at [456, 246] on button "Next" at bounding box center [456, 233] width 70 height 29
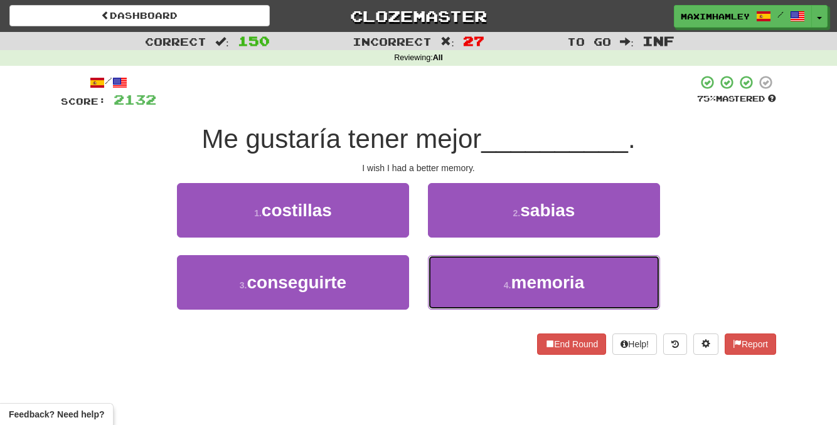
click at [467, 282] on button "4 . memoria" at bounding box center [544, 282] width 232 height 55
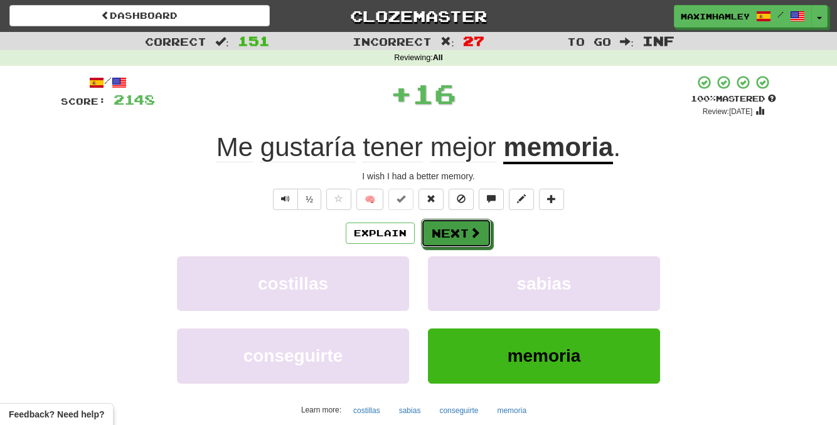
click at [466, 233] on button "Next" at bounding box center [456, 233] width 70 height 29
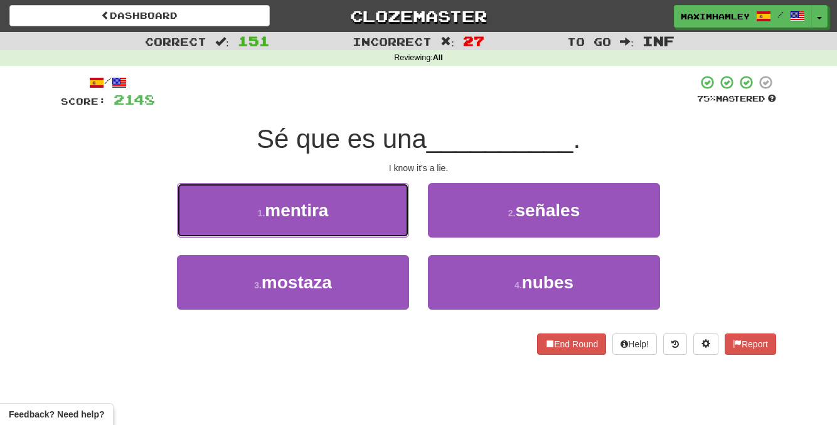
click at [371, 212] on button "1 . mentira" at bounding box center [293, 210] width 232 height 55
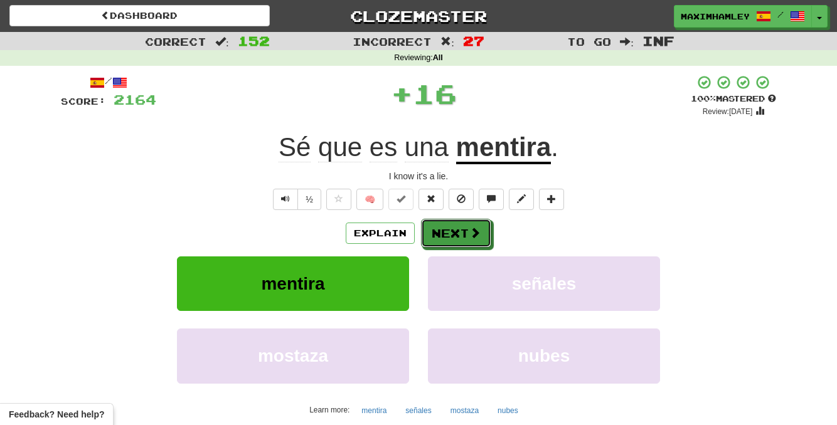
click at [460, 238] on button "Next" at bounding box center [456, 233] width 70 height 29
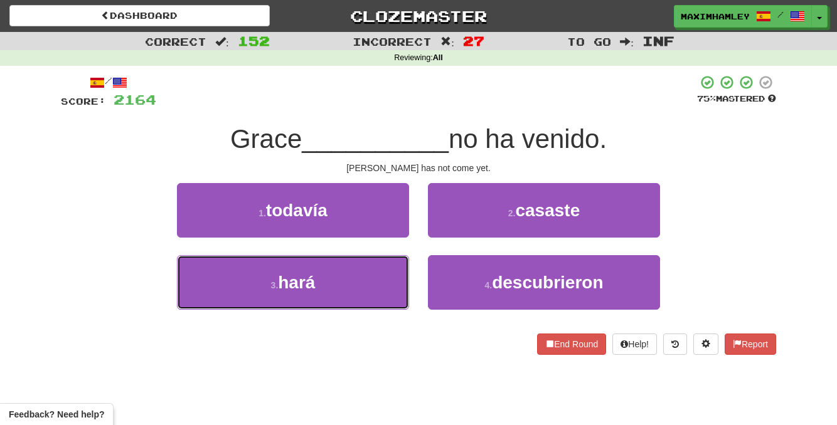
click at [333, 278] on button "3 . hará" at bounding box center [293, 282] width 232 height 55
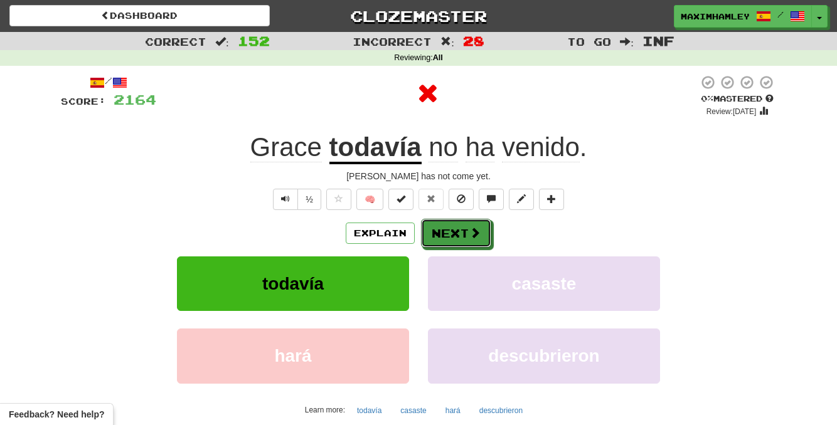
click at [429, 231] on button "Next" at bounding box center [456, 233] width 70 height 29
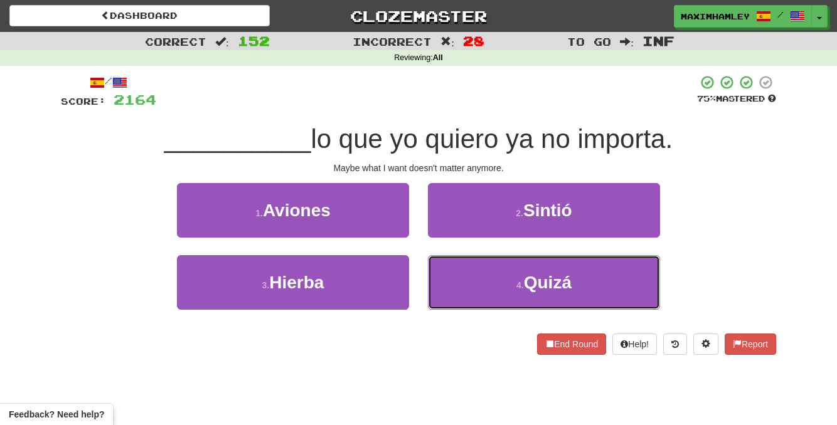
click at [531, 274] on span "Quizá" at bounding box center [548, 282] width 48 height 19
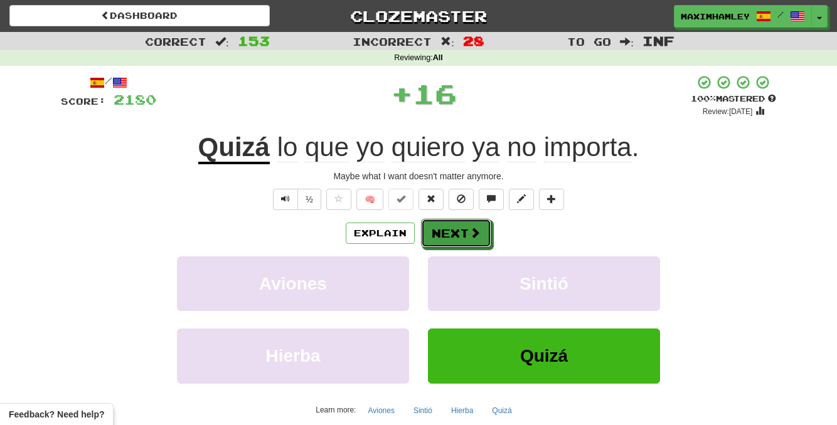
click at [470, 231] on span at bounding box center [474, 232] width 11 height 11
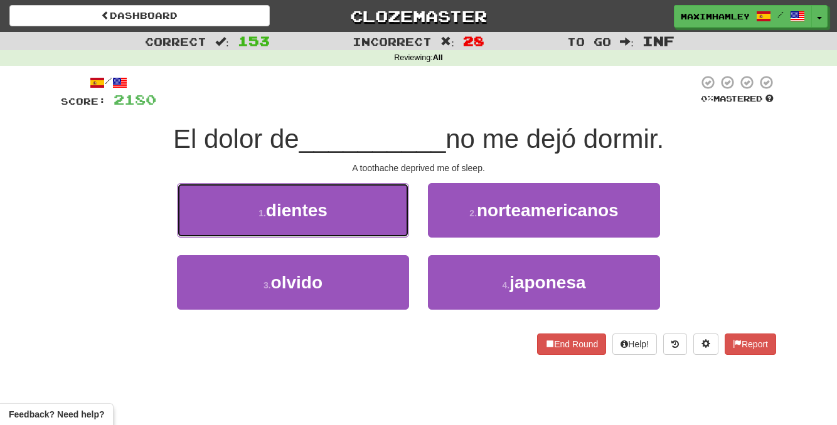
click at [346, 228] on button "1 . dientes" at bounding box center [293, 210] width 232 height 55
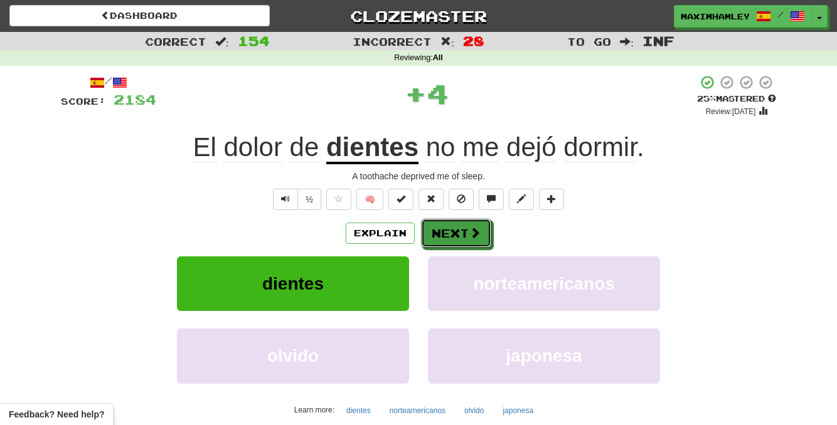
click at [440, 230] on button "Next" at bounding box center [456, 233] width 70 height 29
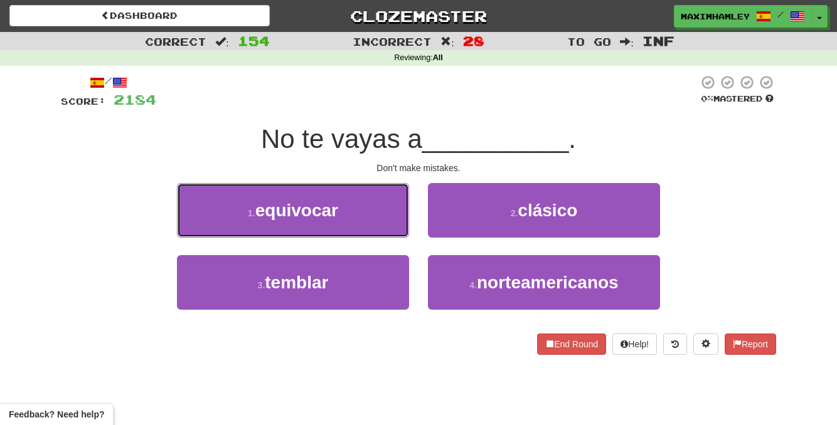
click at [390, 226] on button "1 . equivocar" at bounding box center [293, 210] width 232 height 55
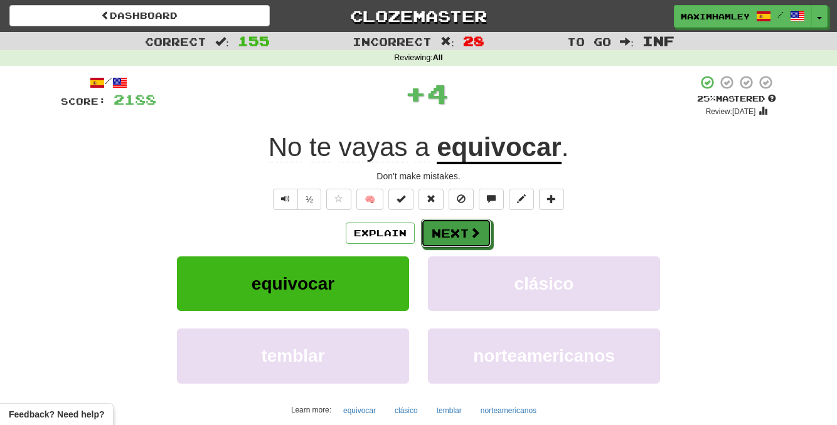
click at [437, 233] on button "Next" at bounding box center [456, 233] width 70 height 29
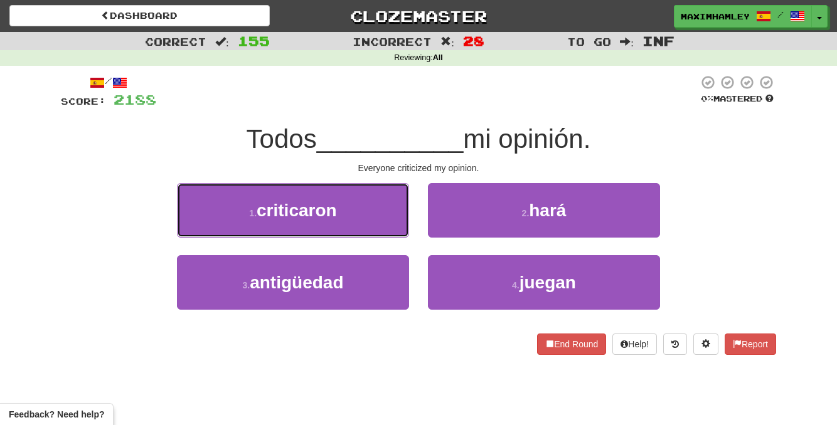
click at [384, 224] on button "1 . criticaron" at bounding box center [293, 210] width 232 height 55
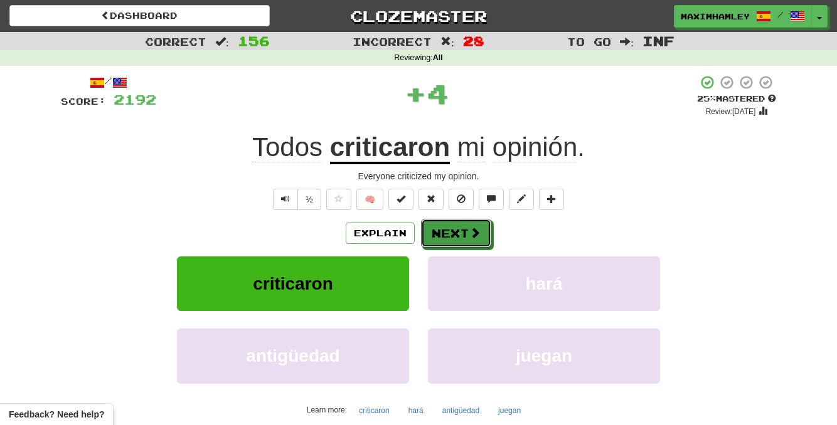
click at [440, 238] on button "Next" at bounding box center [456, 233] width 70 height 29
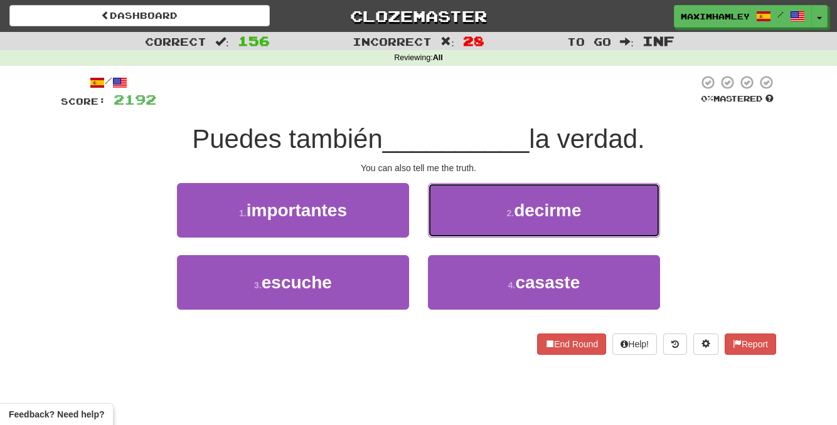
click at [499, 224] on button "2 . decirme" at bounding box center [544, 210] width 232 height 55
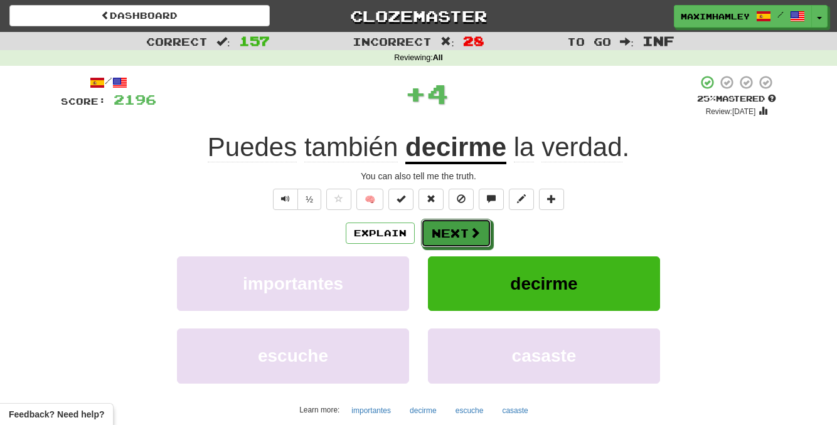
click at [469, 231] on span at bounding box center [474, 232] width 11 height 11
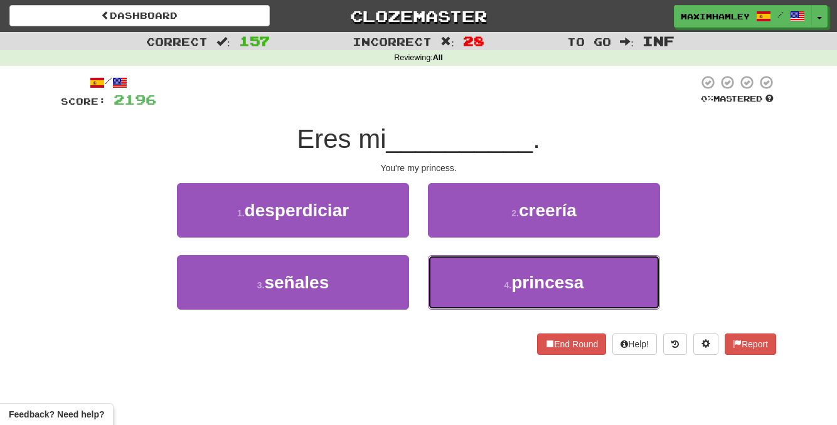
click at [527, 290] on span "princesa" at bounding box center [547, 282] width 72 height 19
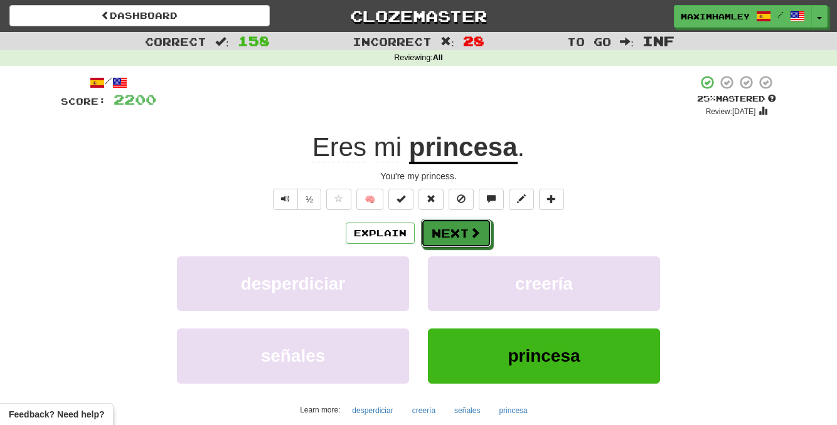
click at [450, 221] on button "Next" at bounding box center [456, 233] width 70 height 29
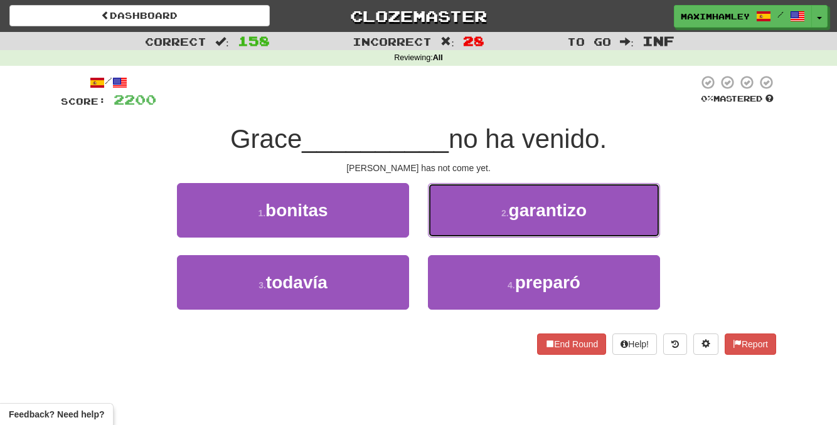
click at [487, 204] on button "2 . garantizo" at bounding box center [544, 210] width 232 height 55
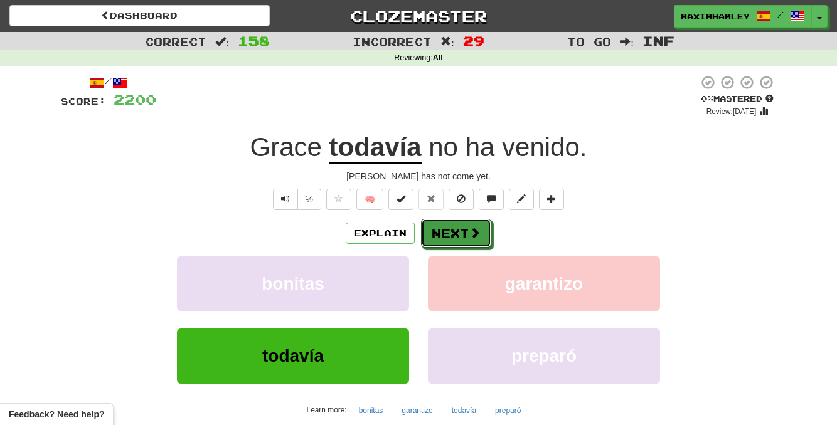
click at [458, 240] on button "Next" at bounding box center [456, 233] width 70 height 29
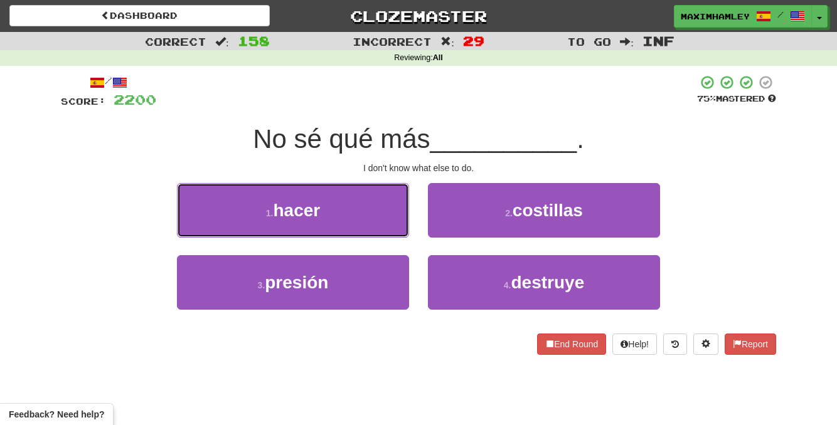
click at [396, 231] on button "1 . hacer" at bounding box center [293, 210] width 232 height 55
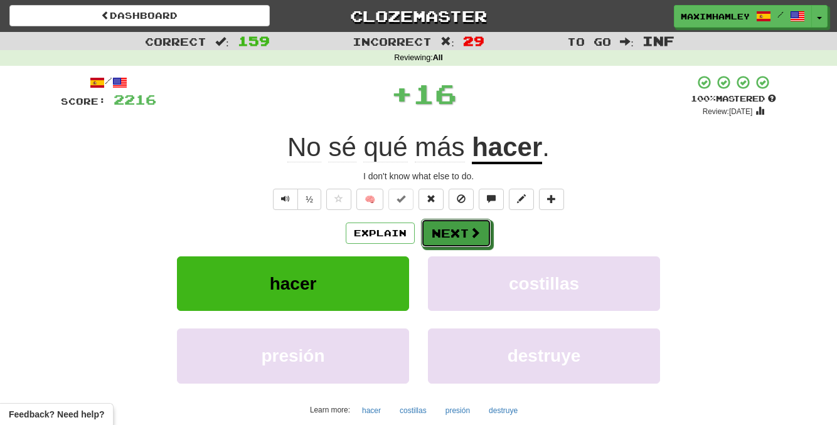
click at [437, 236] on button "Next" at bounding box center [456, 233] width 70 height 29
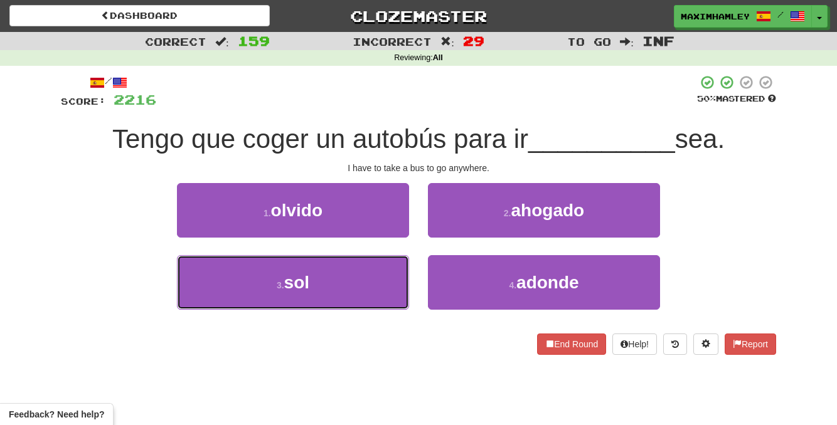
click at [356, 273] on button "3 . sol" at bounding box center [293, 282] width 232 height 55
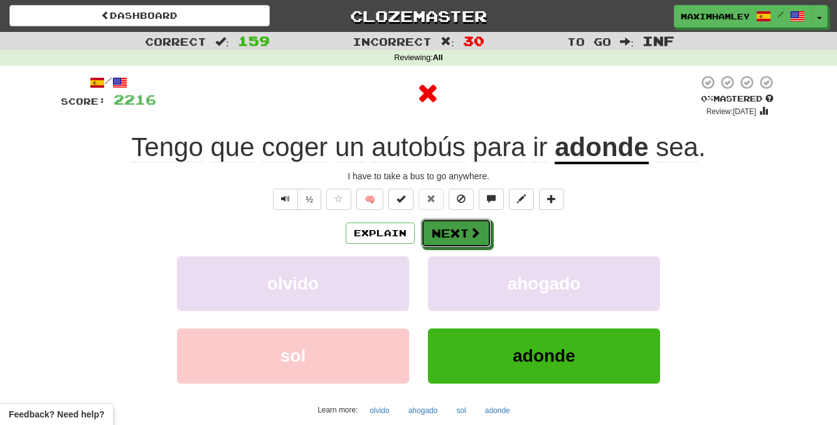
click at [460, 245] on button "Next" at bounding box center [456, 233] width 70 height 29
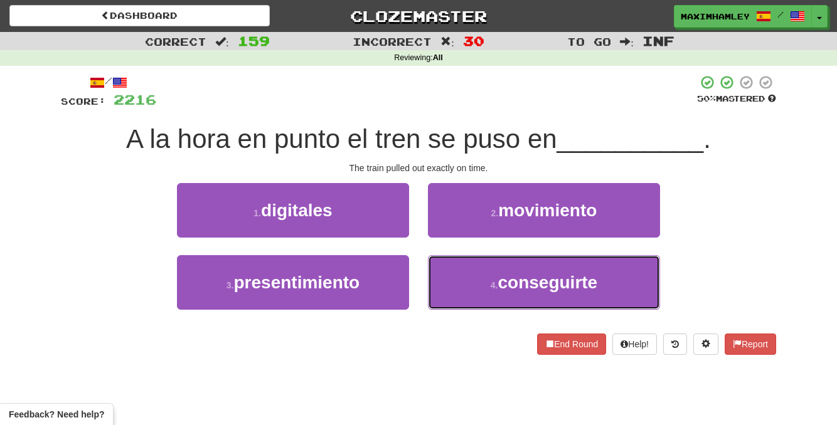
click at [431, 268] on button "4 . conseguirte" at bounding box center [544, 282] width 232 height 55
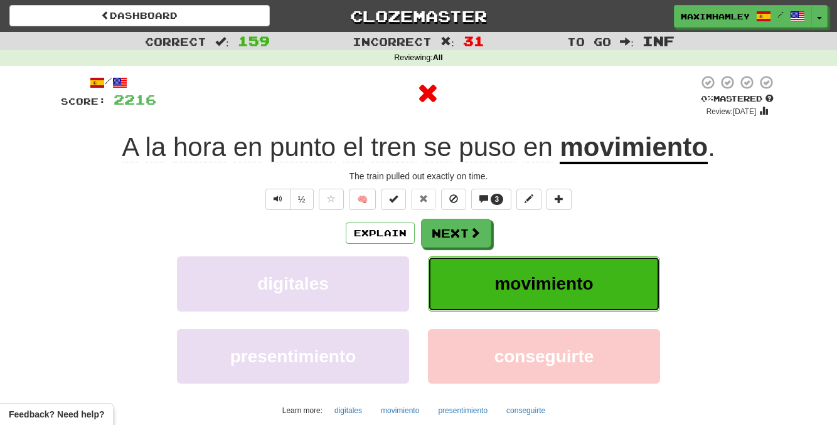
click at [437, 260] on button "movimiento" at bounding box center [544, 284] width 232 height 55
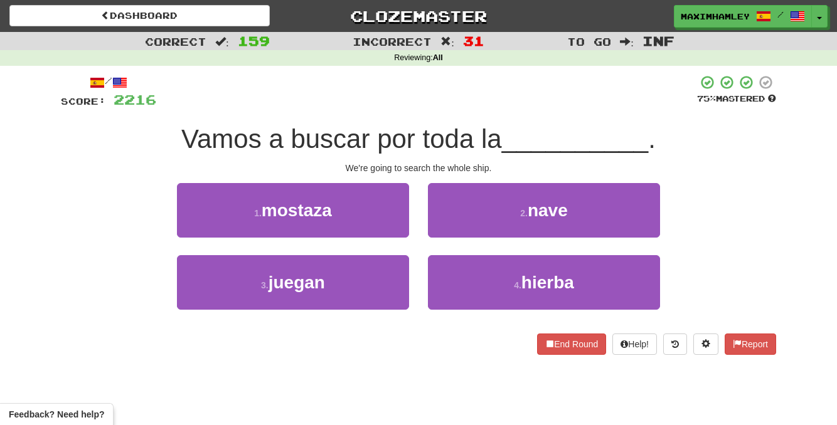
click at [433, 249] on div "2 . nave" at bounding box center [543, 219] width 251 height 72
click at [438, 235] on button "2 . nave" at bounding box center [544, 210] width 232 height 55
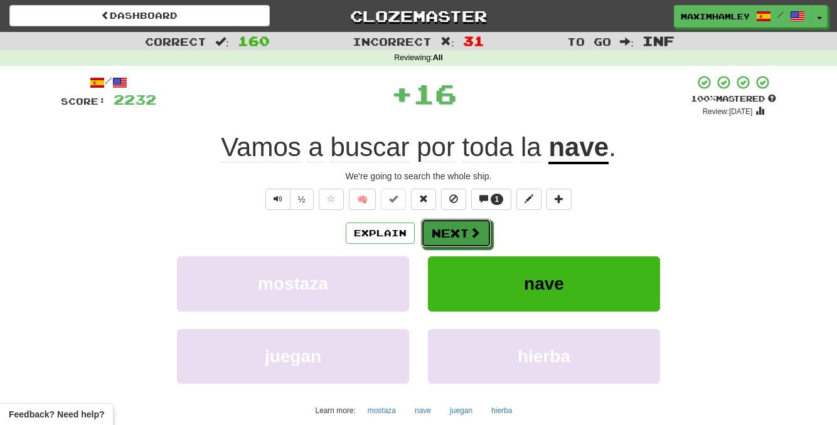
click at [438, 235] on button "Next" at bounding box center [456, 233] width 70 height 29
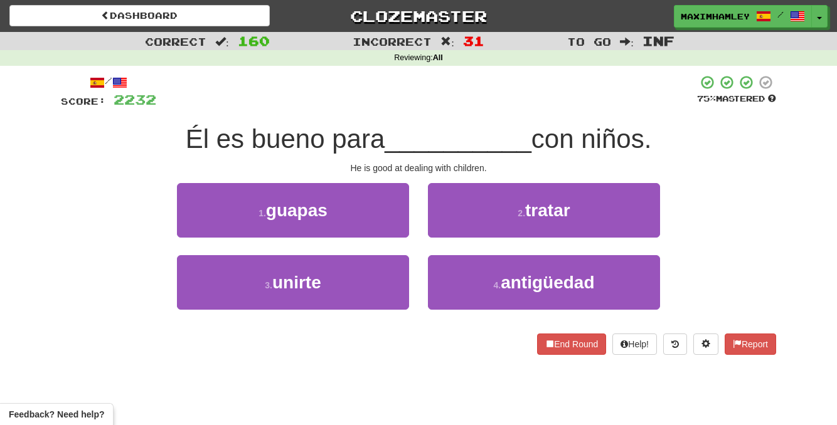
click at [374, 239] on div "1 . [GEOGRAPHIC_DATA]" at bounding box center [292, 219] width 251 height 72
click at [375, 214] on button "1 . [GEOGRAPHIC_DATA]" at bounding box center [293, 210] width 232 height 55
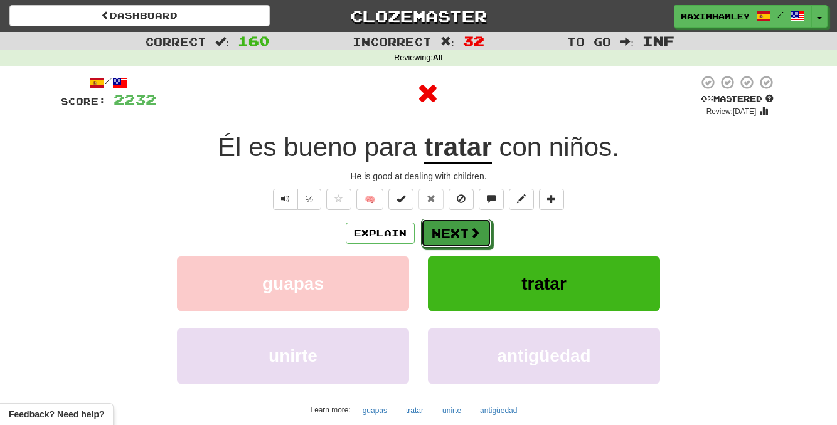
click at [435, 231] on button "Next" at bounding box center [456, 233] width 70 height 29
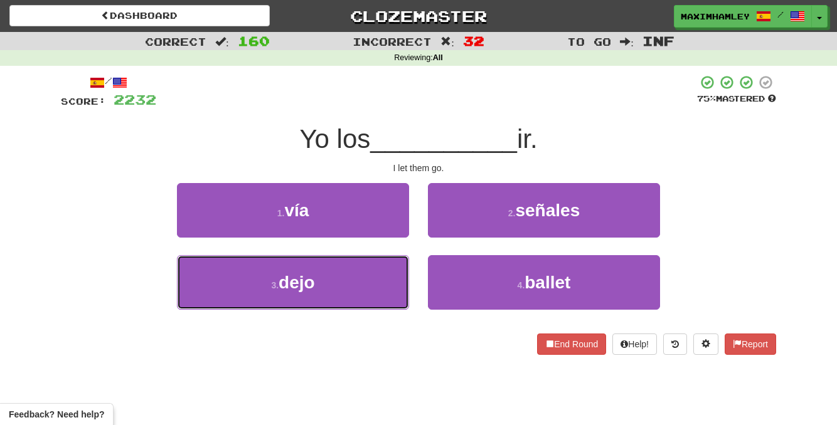
click at [347, 273] on button "3 . dejo" at bounding box center [293, 282] width 232 height 55
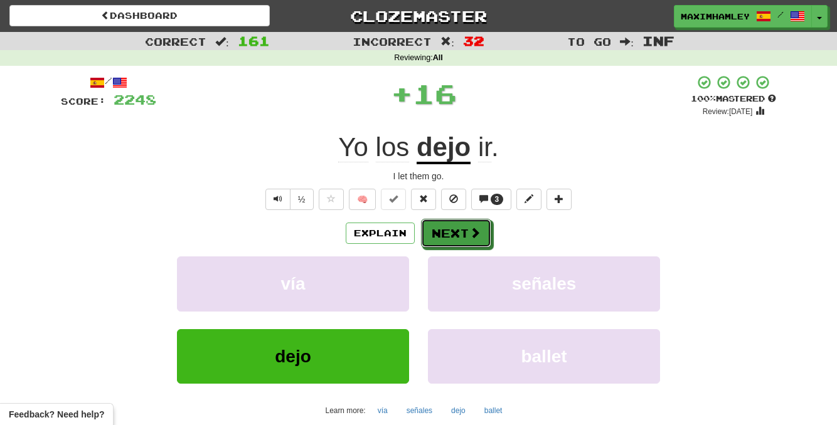
click at [437, 244] on button "Next" at bounding box center [456, 233] width 70 height 29
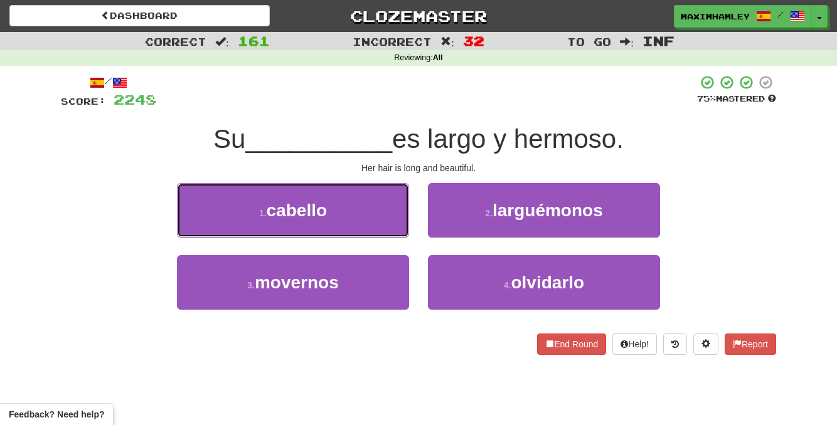
click at [347, 198] on button "1 . cabello" at bounding box center [293, 210] width 232 height 55
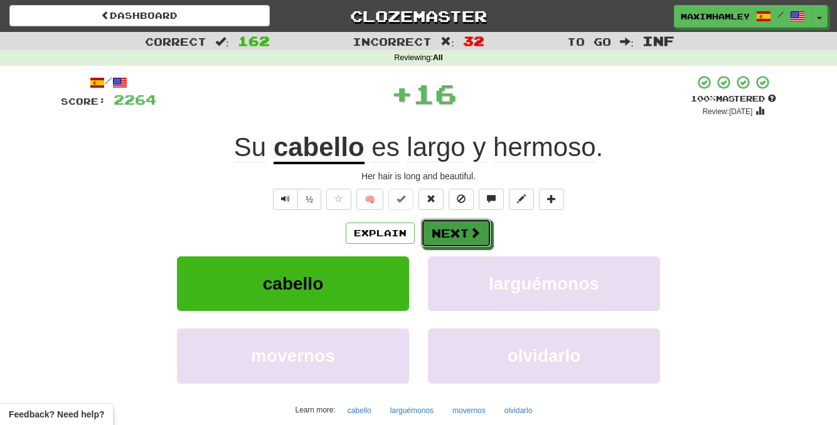
click at [457, 221] on button "Next" at bounding box center [456, 233] width 70 height 29
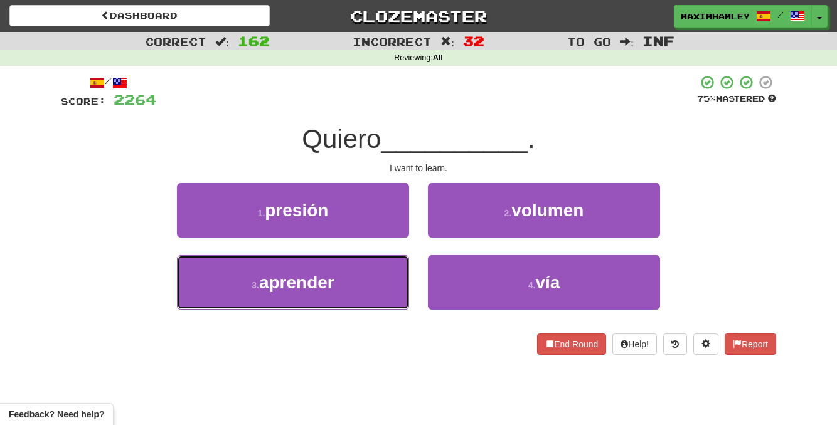
click at [381, 269] on button "3 . aprender" at bounding box center [293, 282] width 232 height 55
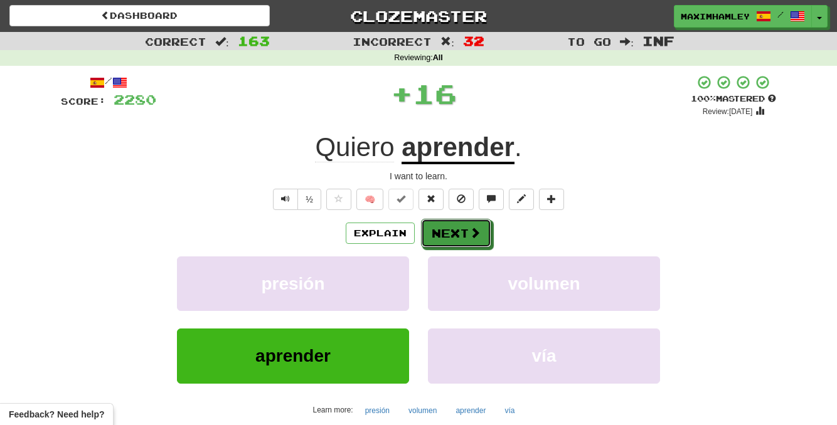
click at [475, 235] on span at bounding box center [474, 232] width 11 height 11
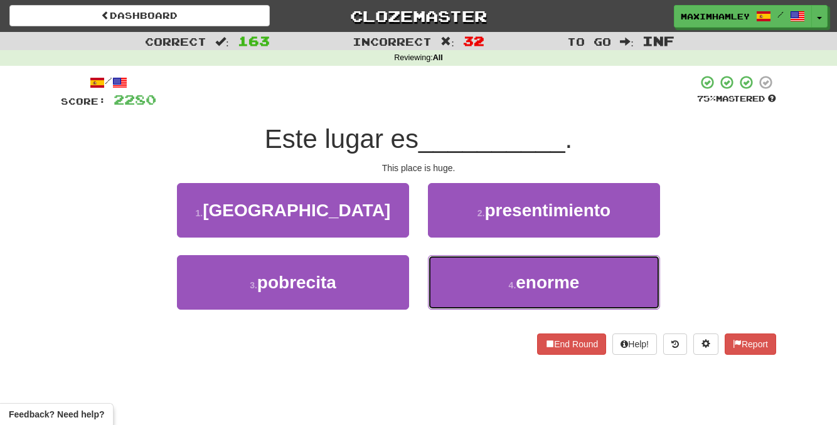
click at [477, 276] on button "4 . enorme" at bounding box center [544, 282] width 232 height 55
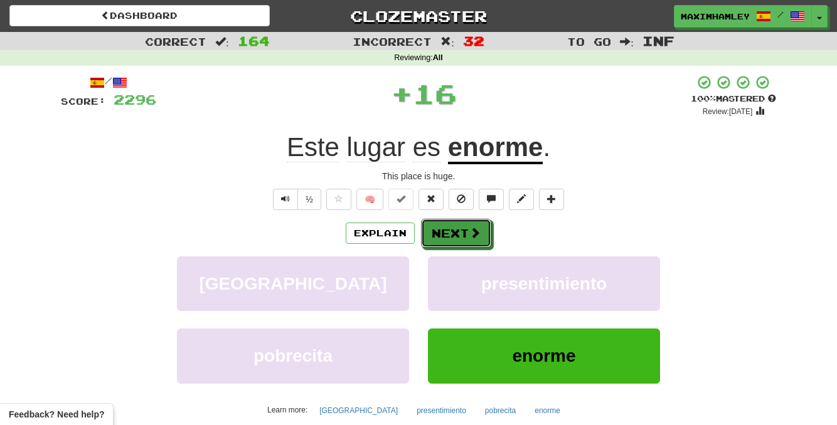
click at [469, 236] on span at bounding box center [474, 232] width 11 height 11
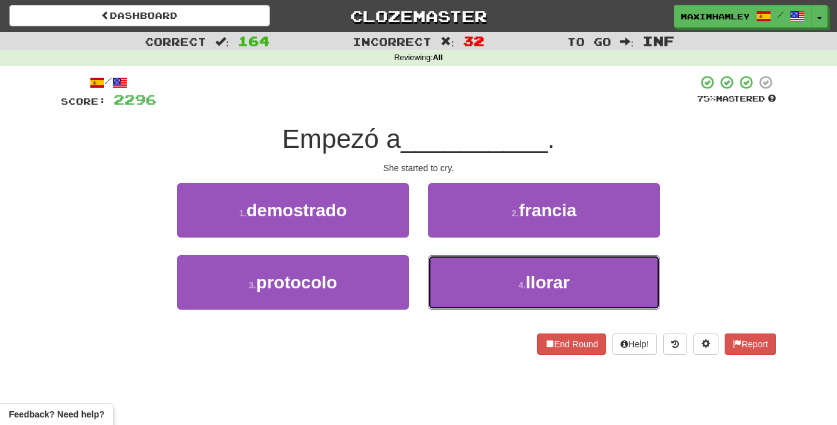
click at [522, 284] on small "4 ." at bounding box center [522, 285] width 8 height 10
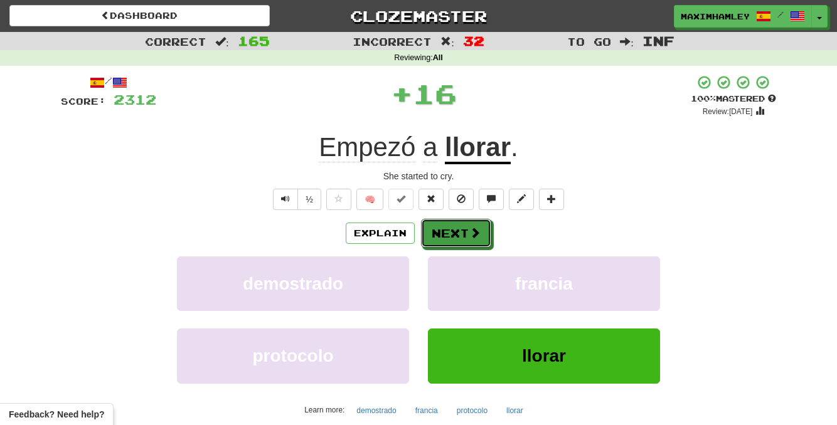
click at [472, 238] on span at bounding box center [474, 232] width 11 height 11
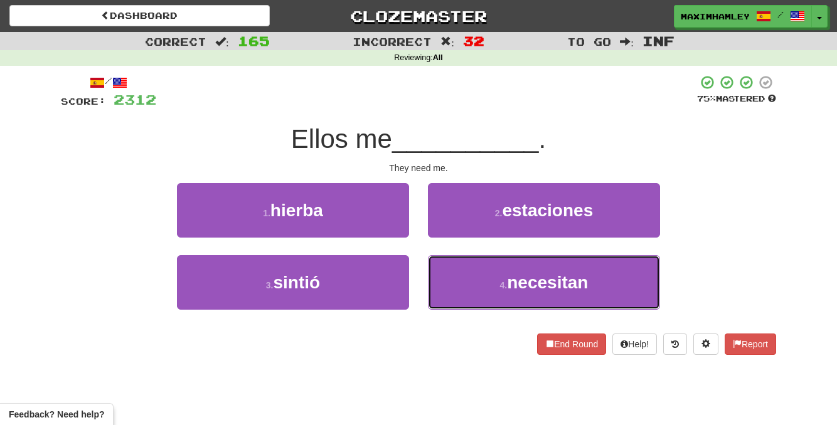
click at [465, 276] on button "4 . necesitan" at bounding box center [544, 282] width 232 height 55
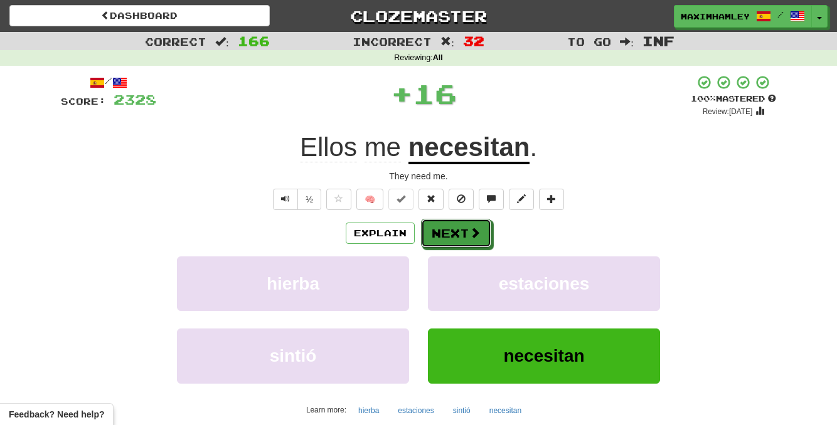
click at [454, 237] on button "Next" at bounding box center [456, 233] width 70 height 29
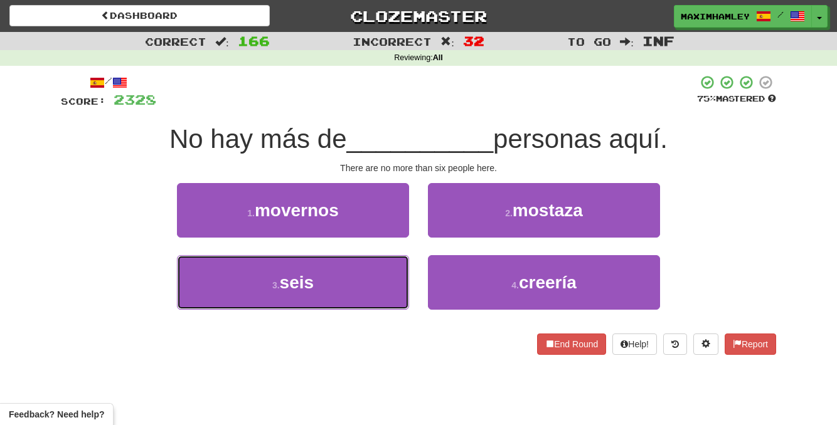
click at [369, 255] on button "3 . seis" at bounding box center [293, 282] width 232 height 55
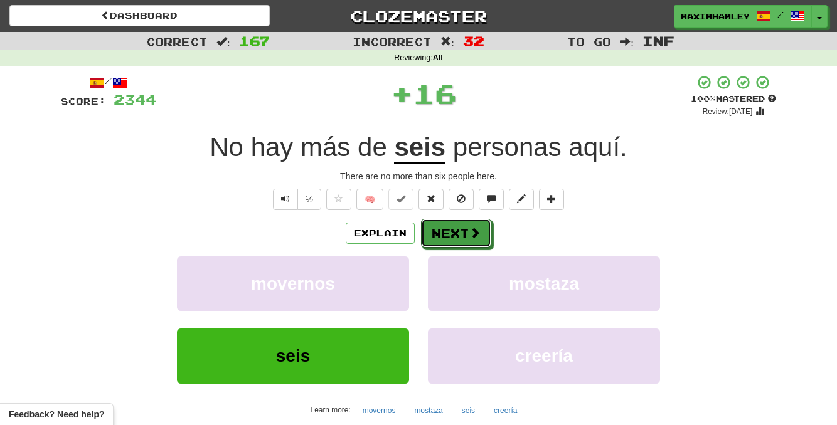
click at [447, 241] on button "Next" at bounding box center [456, 233] width 70 height 29
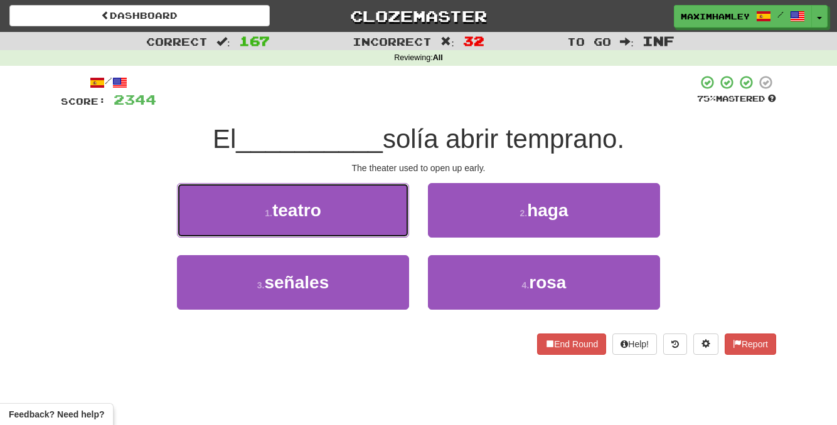
click at [348, 211] on button "1 . teatro" at bounding box center [293, 210] width 232 height 55
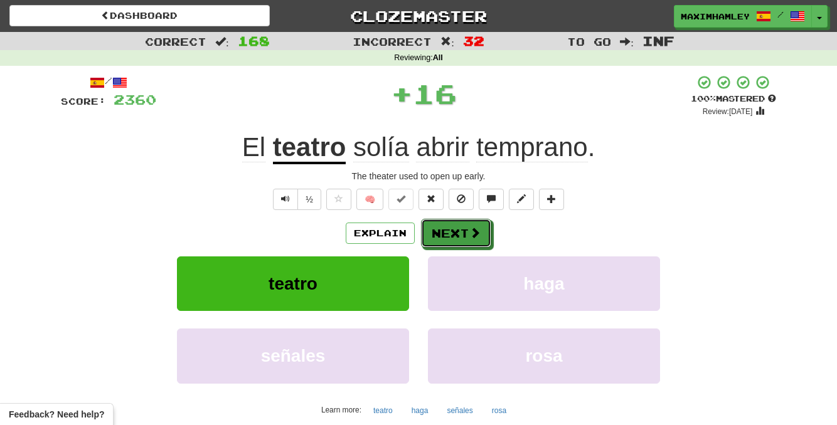
click at [471, 245] on button "Next" at bounding box center [456, 233] width 70 height 29
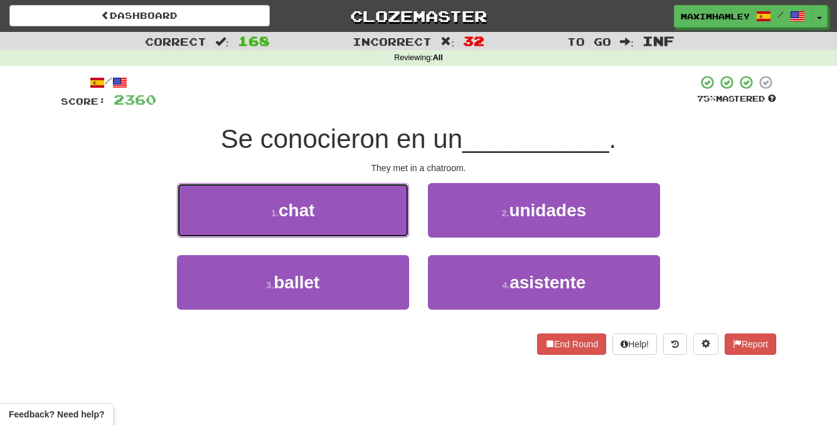
click at [359, 213] on button "1 . chat" at bounding box center [293, 210] width 232 height 55
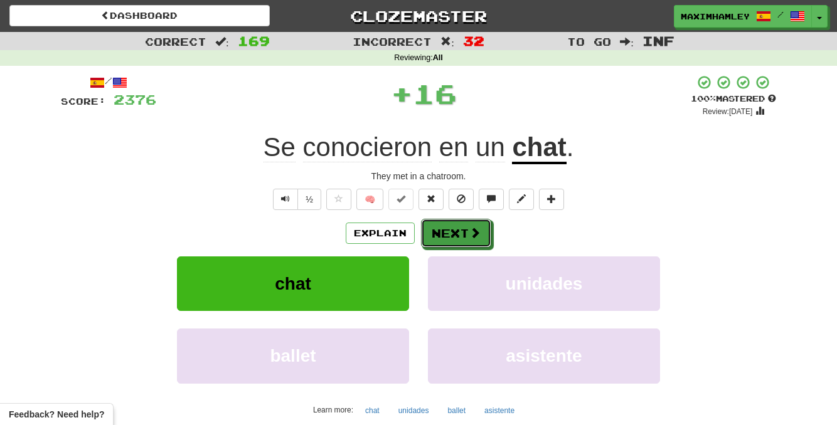
click at [432, 237] on button "Next" at bounding box center [456, 233] width 70 height 29
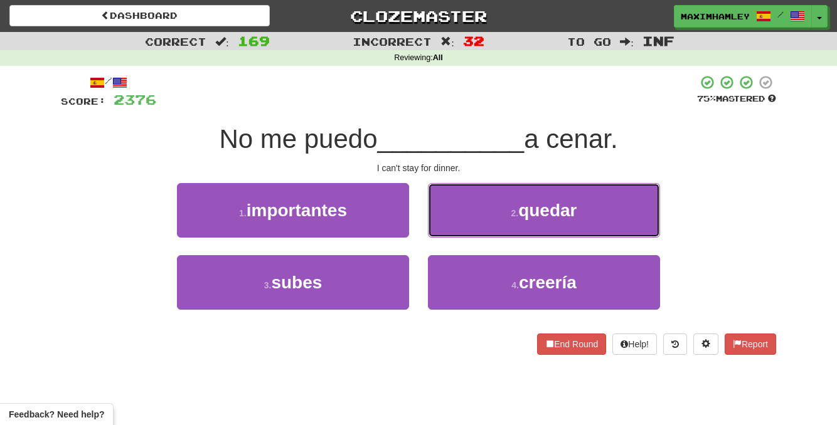
click at [521, 228] on button "2 . quedar" at bounding box center [544, 210] width 232 height 55
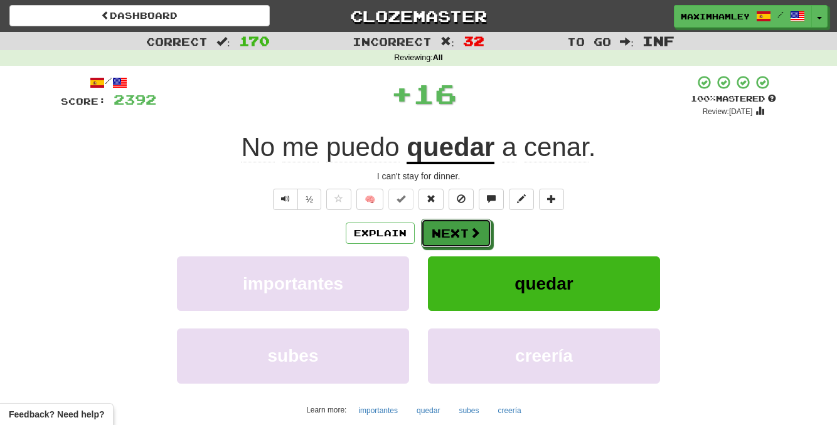
click at [465, 229] on button "Next" at bounding box center [456, 233] width 70 height 29
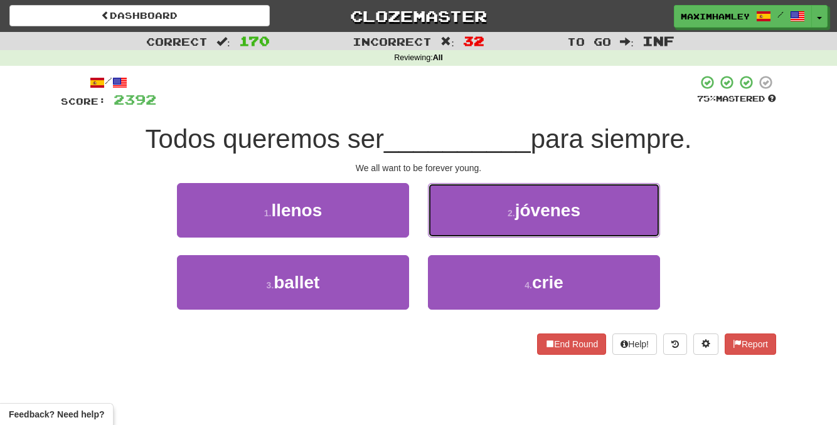
click at [480, 211] on button "2 . jóvenes" at bounding box center [544, 210] width 232 height 55
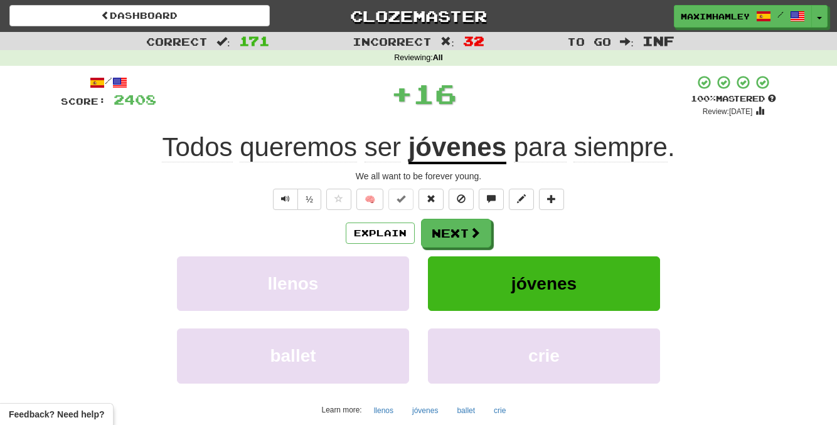
click at [478, 215] on div "/ Score: 2408 + 16 100 % Mastered Review: [DATE] Todos queremos ser jóvenes par…" at bounding box center [418, 271] width 715 height 393
click at [475, 222] on button "Next" at bounding box center [456, 233] width 70 height 29
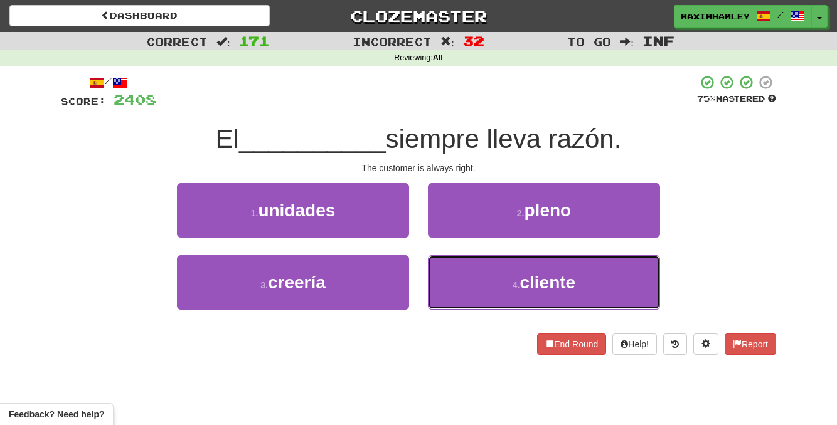
click at [497, 309] on button "4 . cliente" at bounding box center [544, 282] width 232 height 55
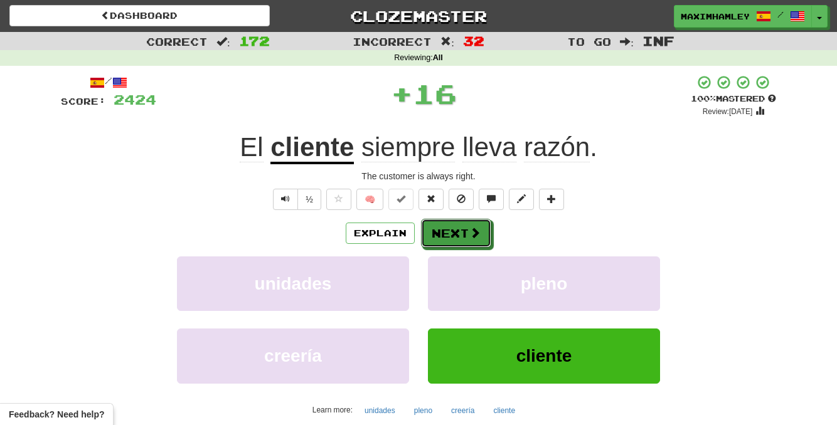
click at [451, 225] on button "Next" at bounding box center [456, 233] width 70 height 29
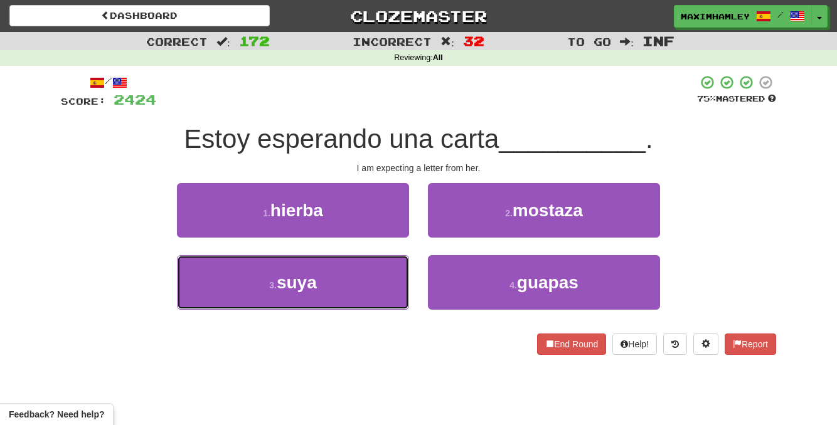
click at [374, 262] on button "3 . suya" at bounding box center [293, 282] width 232 height 55
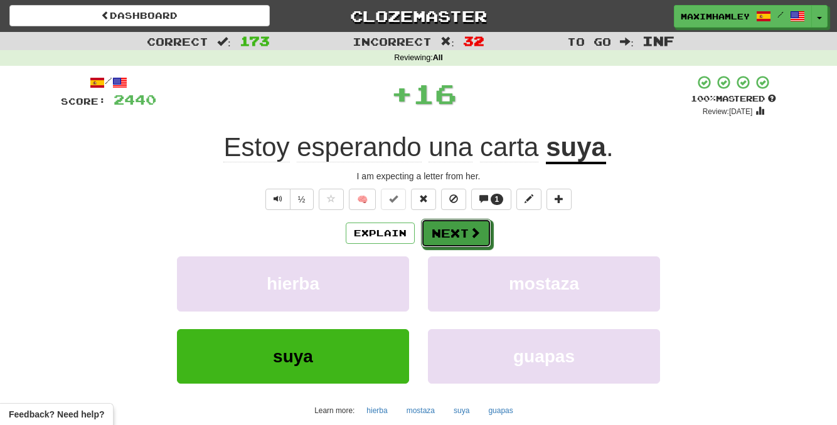
click at [423, 226] on button "Next" at bounding box center [456, 233] width 70 height 29
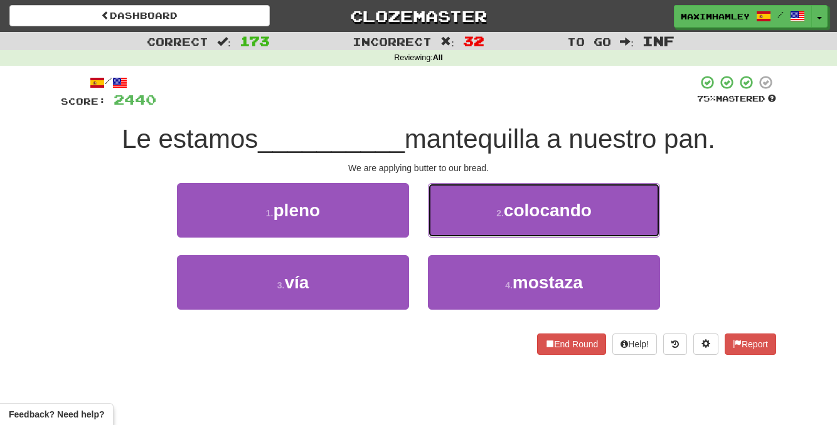
click at [466, 230] on button "2 . colocando" at bounding box center [544, 210] width 232 height 55
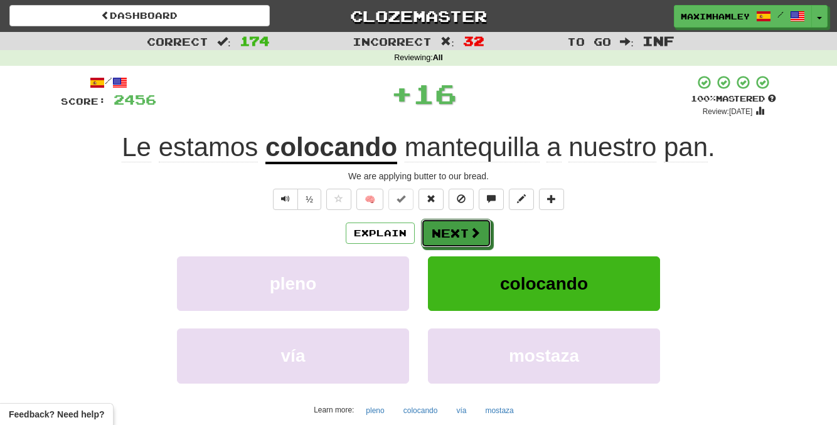
click at [450, 227] on button "Next" at bounding box center [456, 233] width 70 height 29
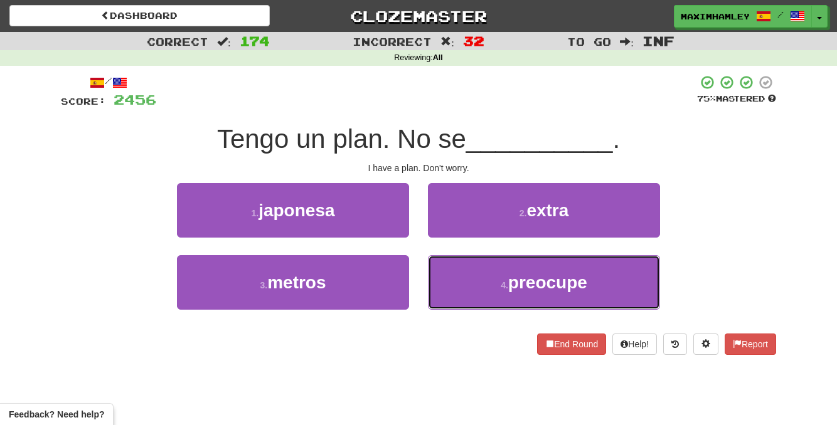
click at [458, 271] on button "4 . preocupe" at bounding box center [544, 282] width 232 height 55
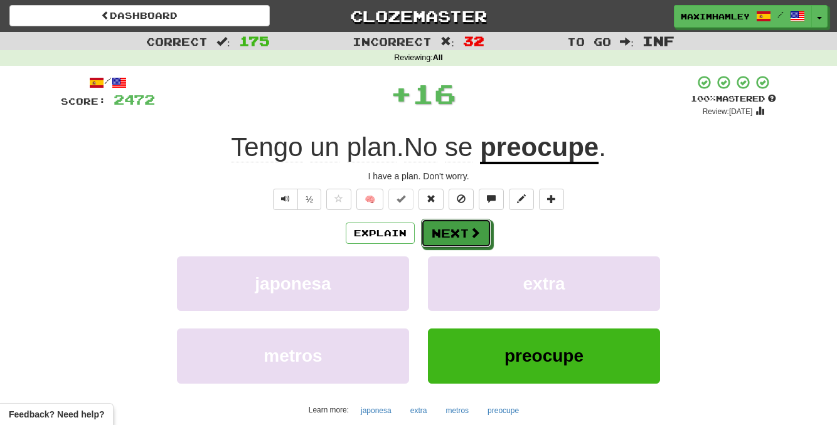
click at [460, 227] on button "Next" at bounding box center [456, 233] width 70 height 29
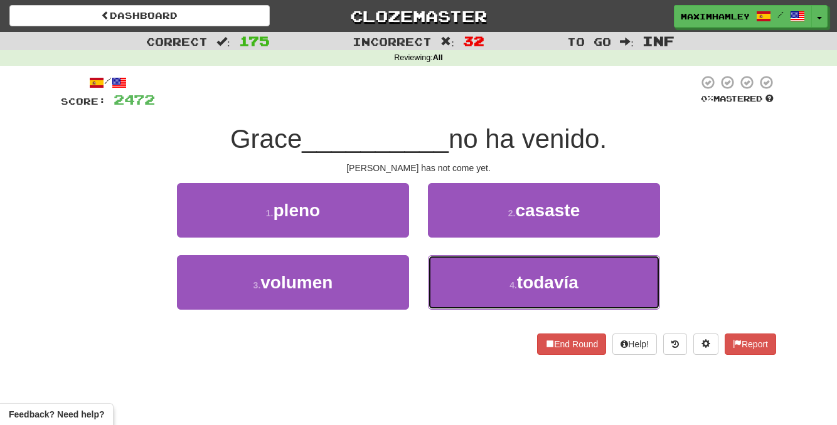
click at [479, 272] on button "4 . todavía" at bounding box center [544, 282] width 232 height 55
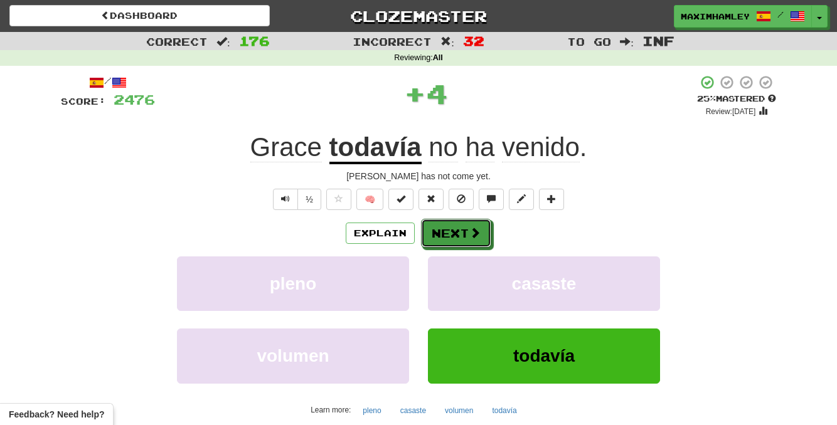
click at [453, 233] on button "Next" at bounding box center [456, 233] width 70 height 29
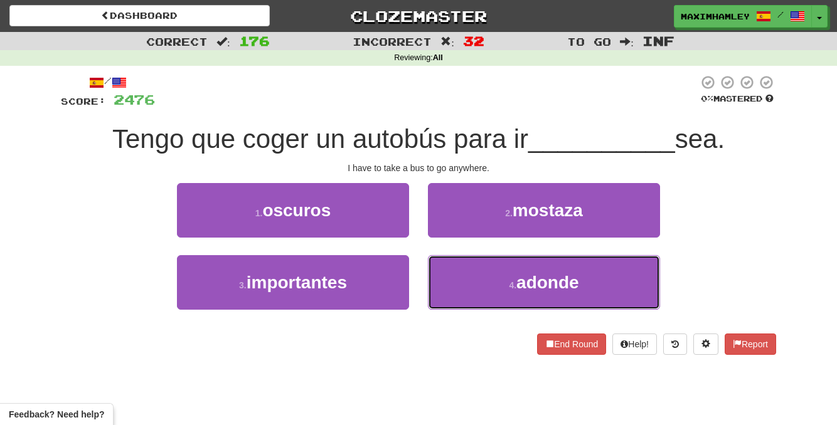
click at [468, 273] on button "4 . adonde" at bounding box center [544, 282] width 232 height 55
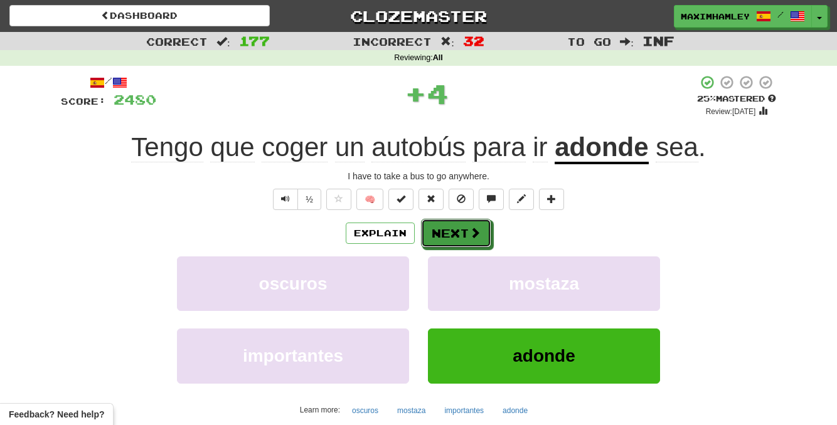
click at [471, 228] on span at bounding box center [474, 232] width 11 height 11
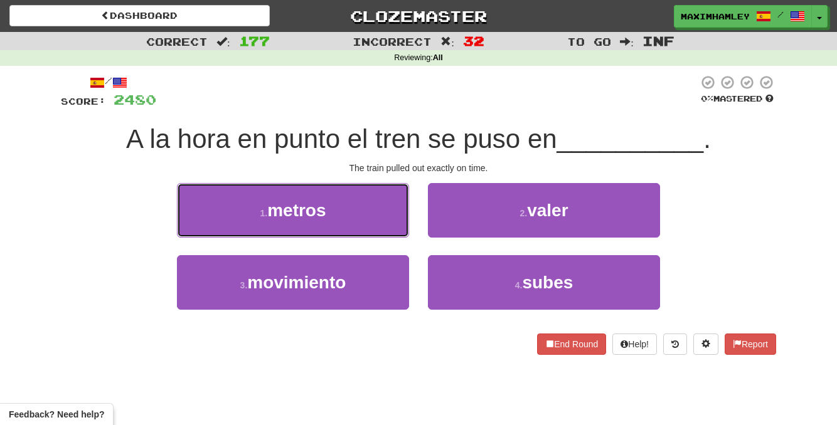
click at [347, 210] on button "1 . metros" at bounding box center [293, 210] width 232 height 55
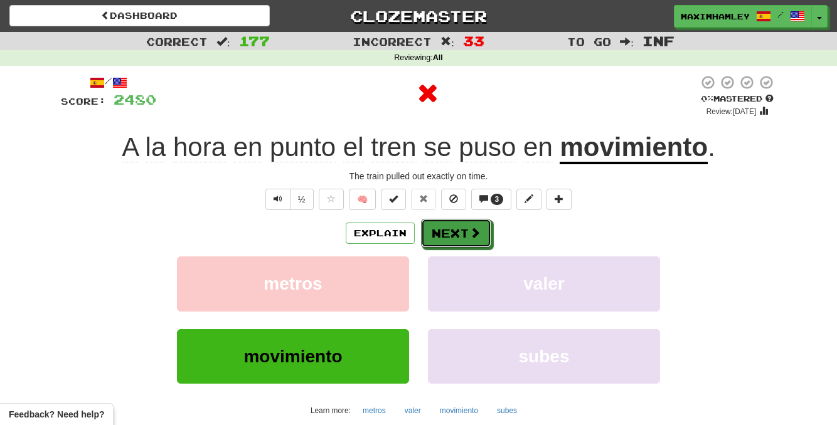
click at [456, 237] on button "Next" at bounding box center [456, 233] width 70 height 29
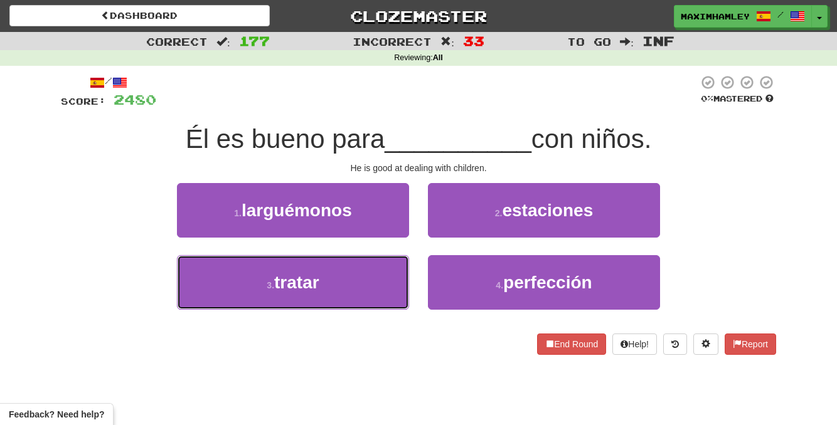
click at [362, 288] on button "3 . tratar" at bounding box center [293, 282] width 232 height 55
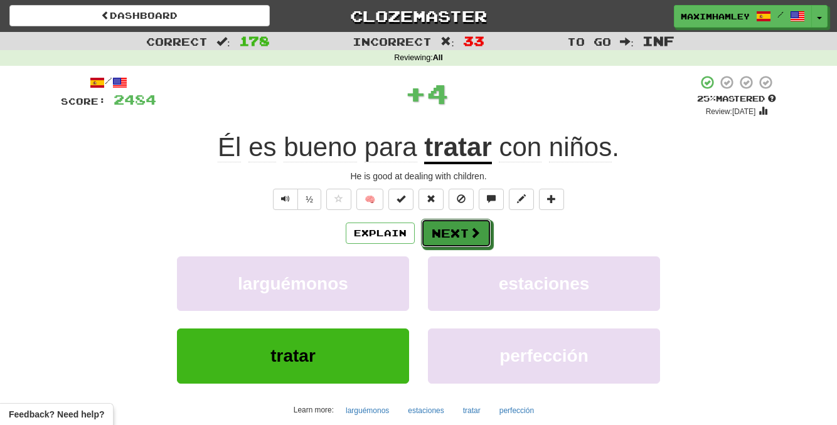
click at [460, 226] on button "Next" at bounding box center [456, 233] width 70 height 29
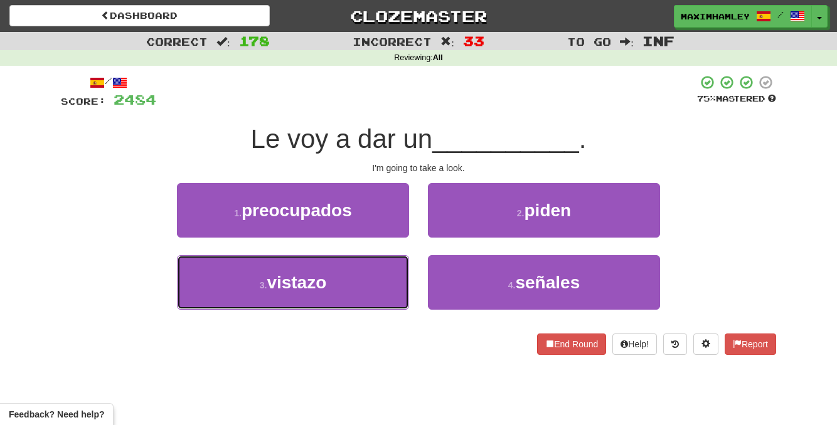
click at [378, 288] on button "3 . [GEOGRAPHIC_DATA]" at bounding box center [293, 282] width 232 height 55
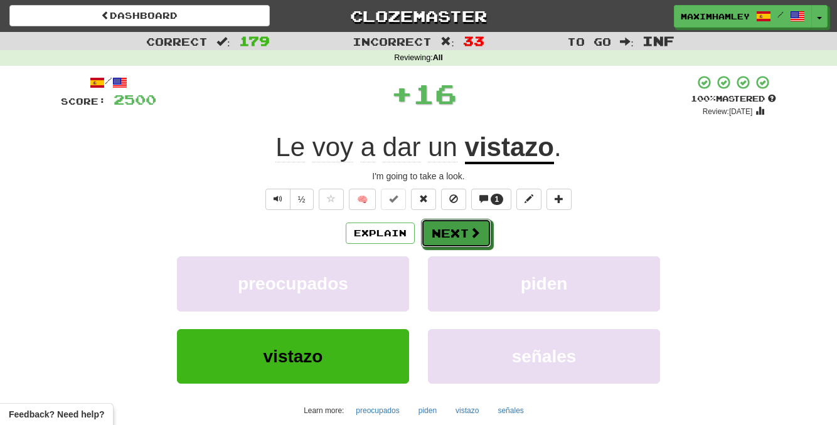
click at [430, 238] on button "Next" at bounding box center [456, 233] width 70 height 29
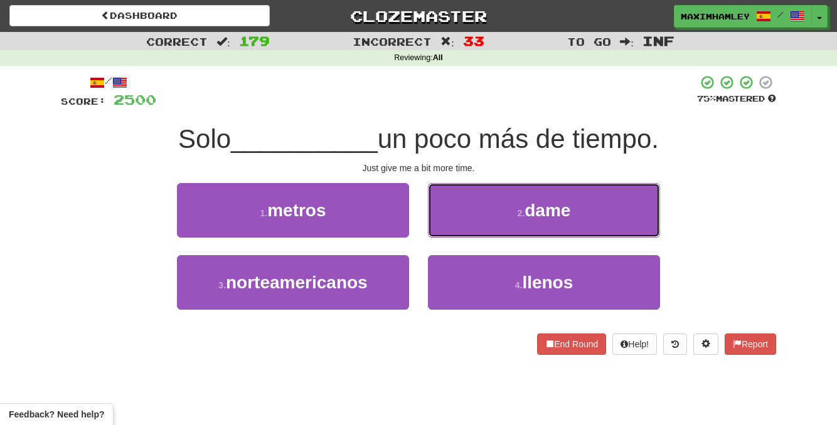
click at [475, 233] on button "2 . dame" at bounding box center [544, 210] width 232 height 55
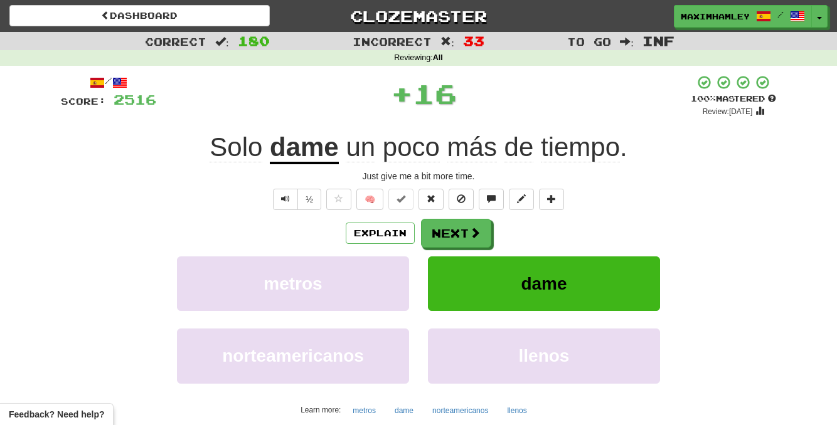
click at [472, 255] on div "Explain Next metros dame norteamericanos llenos Learn more: metros dame norteam…" at bounding box center [418, 319] width 715 height 201
click at [468, 245] on button "Next" at bounding box center [456, 233] width 70 height 29
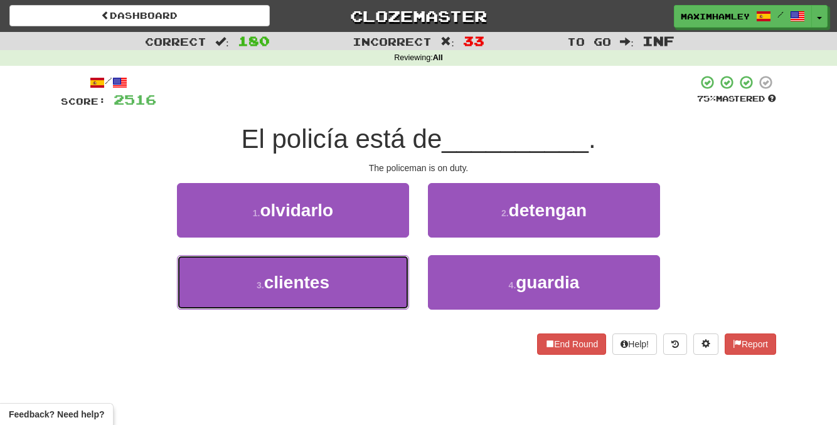
click at [362, 260] on button "3 . clientes" at bounding box center [293, 282] width 232 height 55
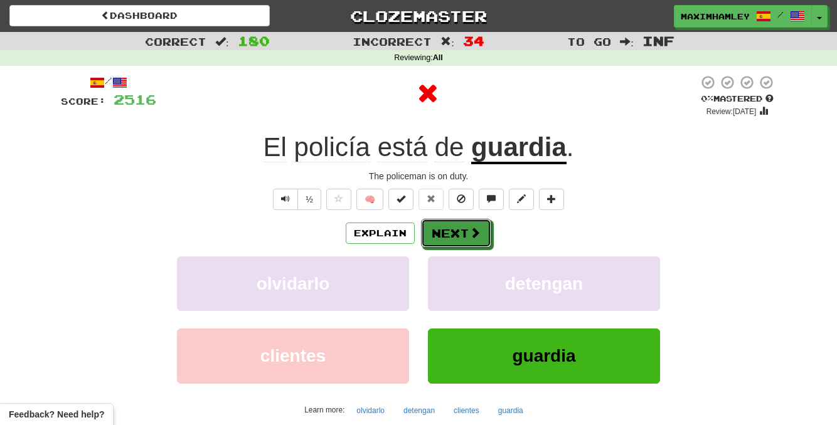
click at [484, 226] on button "Next" at bounding box center [456, 233] width 70 height 29
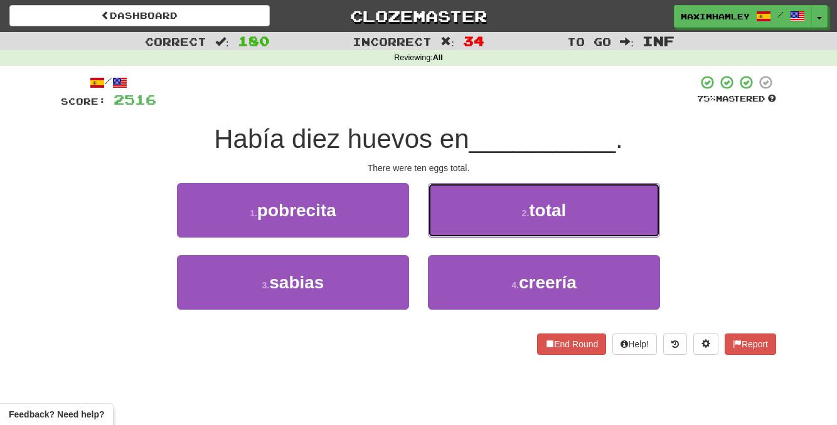
click at [484, 226] on button "2 . total" at bounding box center [544, 210] width 232 height 55
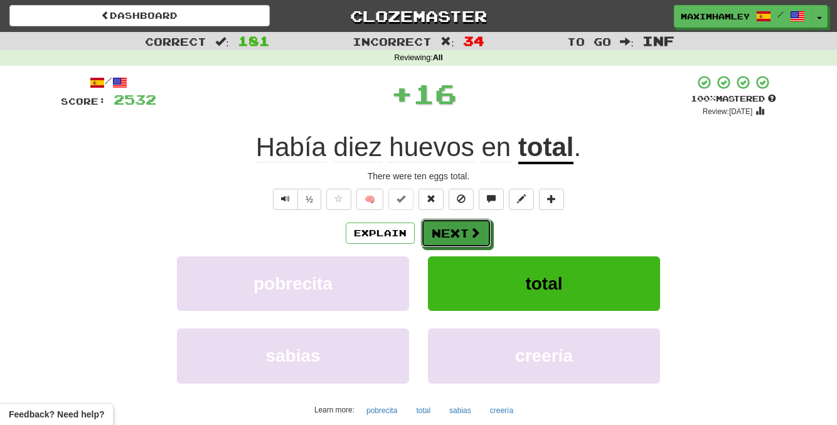
click at [480, 237] on span at bounding box center [474, 232] width 11 height 11
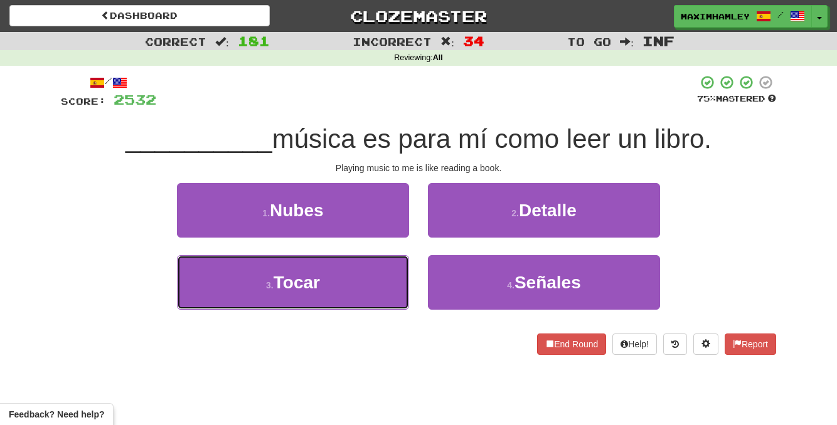
click at [379, 287] on button "3 . [GEOGRAPHIC_DATA]" at bounding box center [293, 282] width 232 height 55
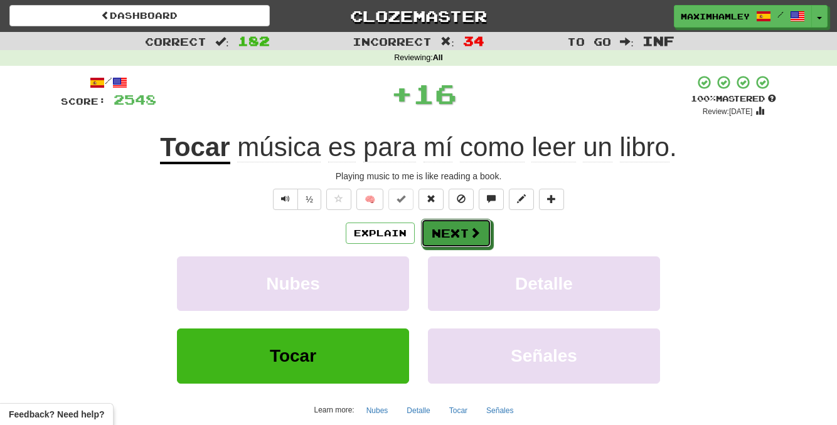
click at [452, 244] on button "Next" at bounding box center [456, 233] width 70 height 29
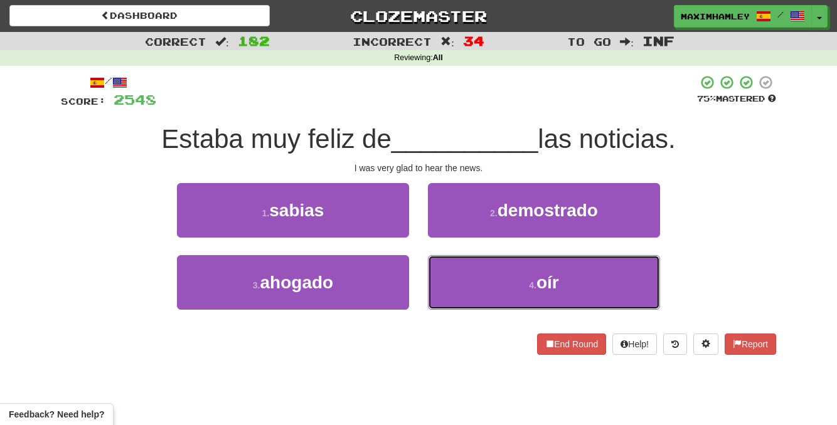
click at [485, 287] on button "4 . oír" at bounding box center [544, 282] width 232 height 55
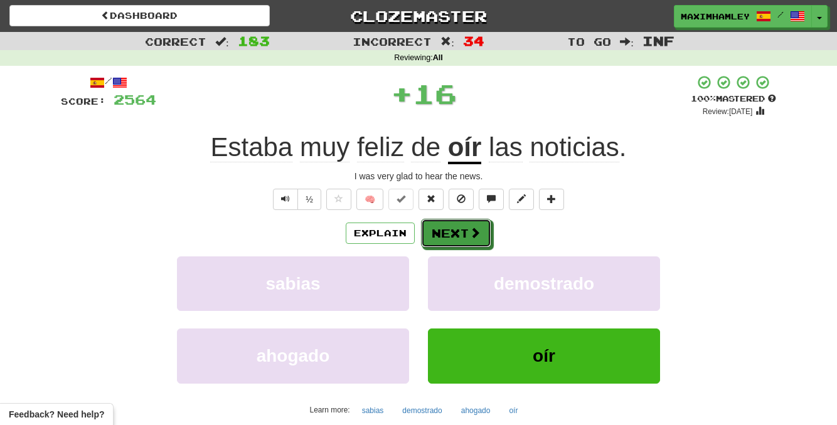
click at [457, 240] on button "Next" at bounding box center [456, 233] width 70 height 29
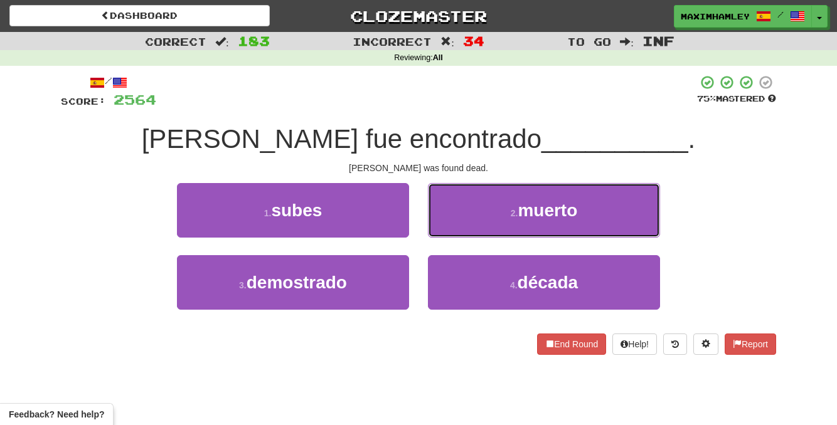
click at [495, 228] on button "2 . muerto" at bounding box center [544, 210] width 232 height 55
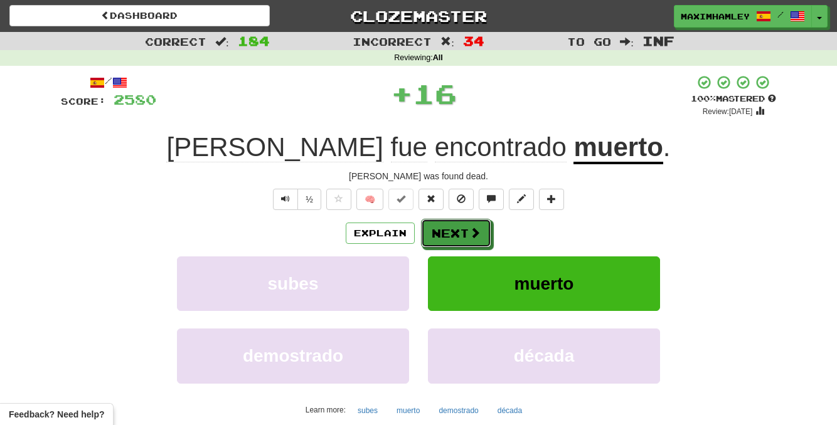
click at [484, 232] on button "Next" at bounding box center [456, 233] width 70 height 29
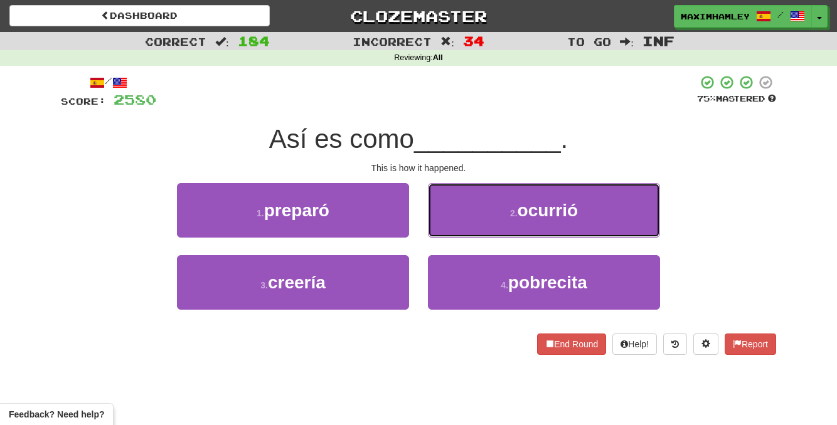
click at [456, 213] on button "2 . ocurrió" at bounding box center [544, 210] width 232 height 55
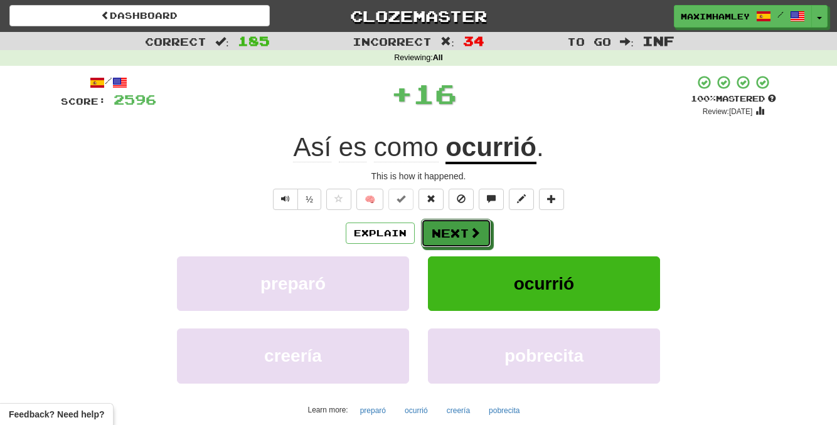
click at [451, 219] on button "Next" at bounding box center [456, 233] width 70 height 29
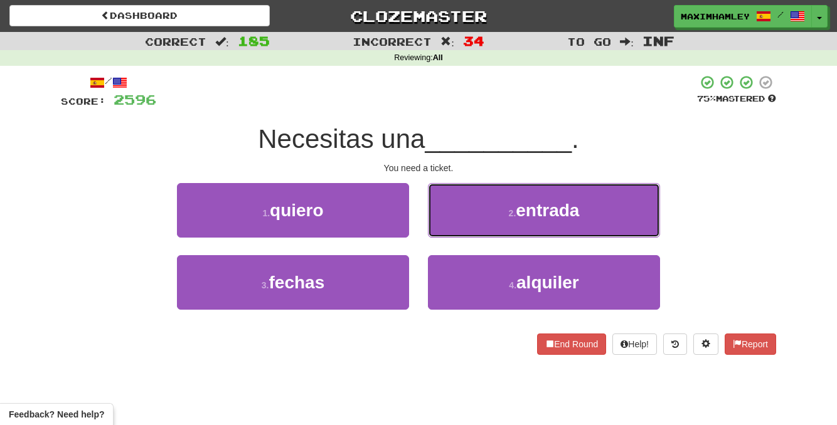
click at [448, 226] on button "2 . entrada" at bounding box center [544, 210] width 232 height 55
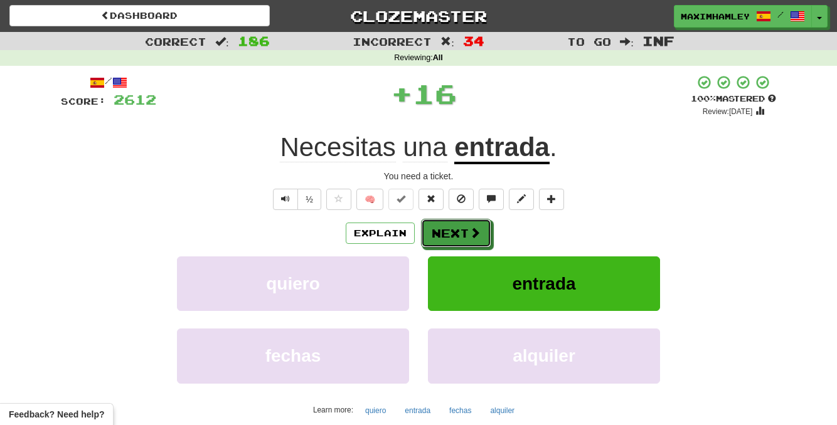
click at [448, 226] on button "Next" at bounding box center [456, 233] width 70 height 29
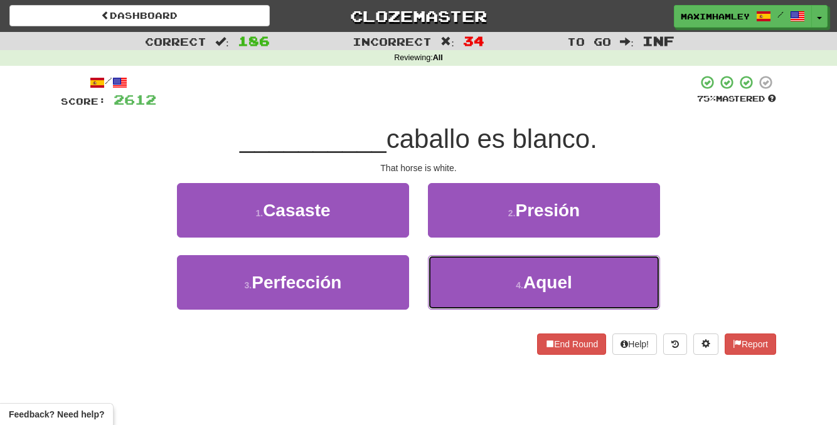
click at [437, 274] on button "4 . Aquel" at bounding box center [544, 282] width 232 height 55
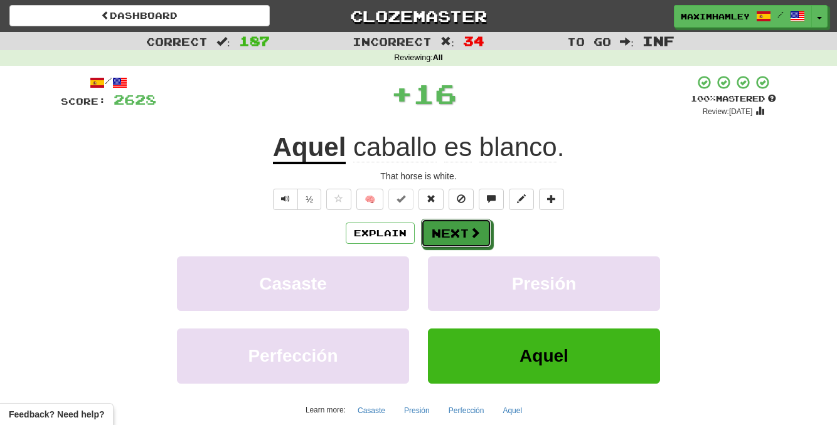
click at [432, 226] on button "Next" at bounding box center [456, 233] width 70 height 29
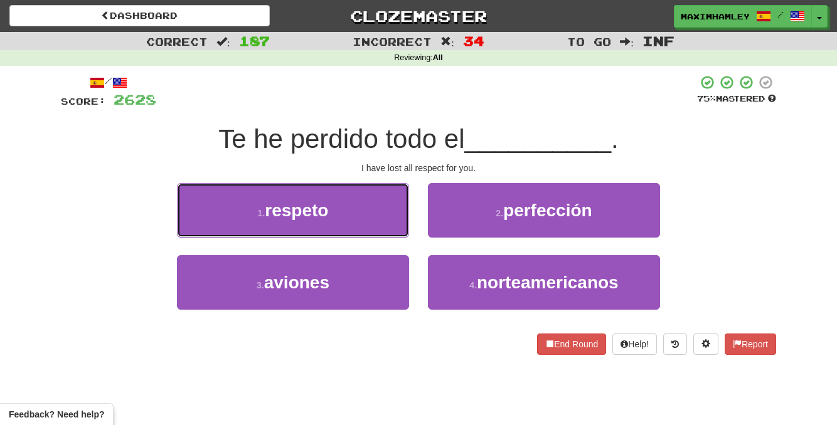
click at [363, 211] on button "1 . respeto" at bounding box center [293, 210] width 232 height 55
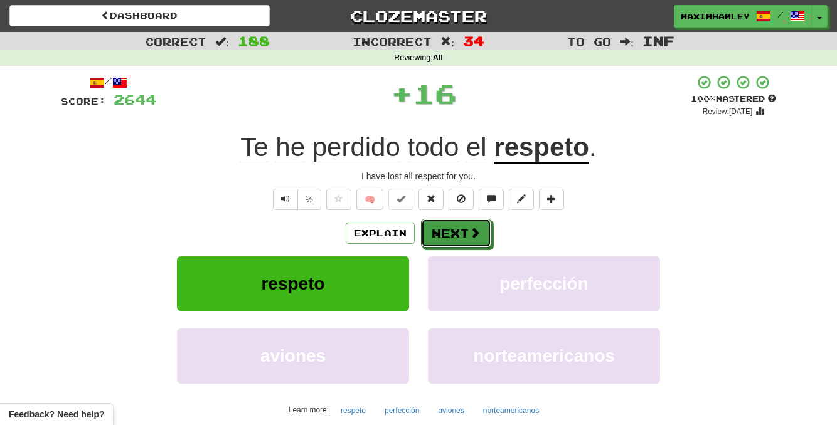
click at [430, 222] on button "Next" at bounding box center [456, 233] width 70 height 29
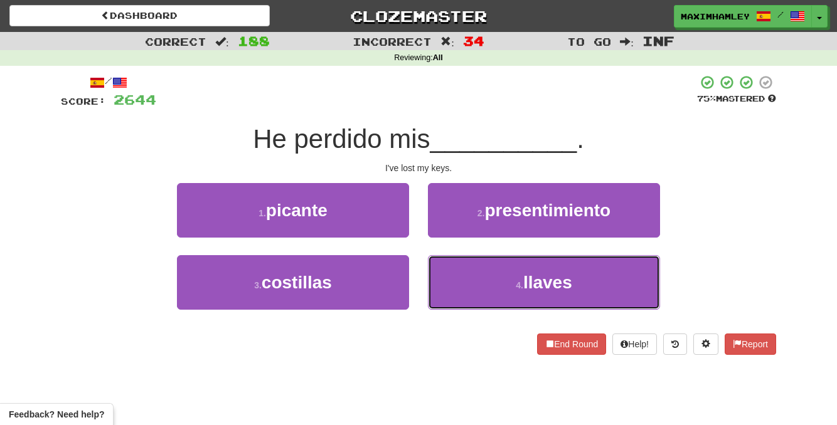
click at [472, 285] on button "4 . llaves" at bounding box center [544, 282] width 232 height 55
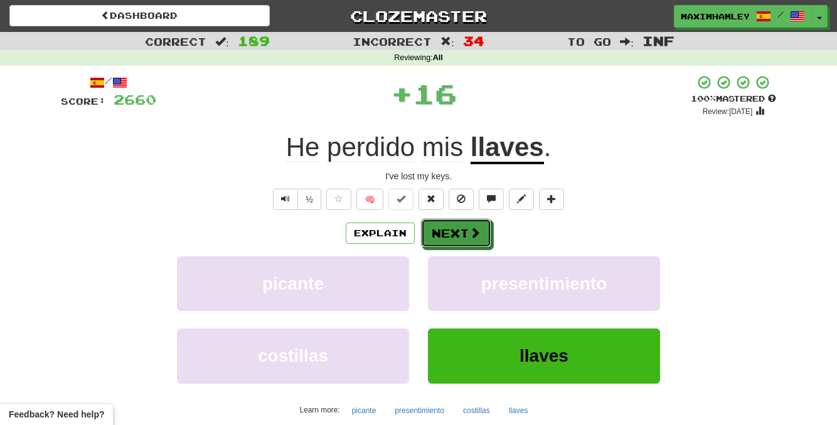
click at [464, 240] on button "Next" at bounding box center [456, 233] width 70 height 29
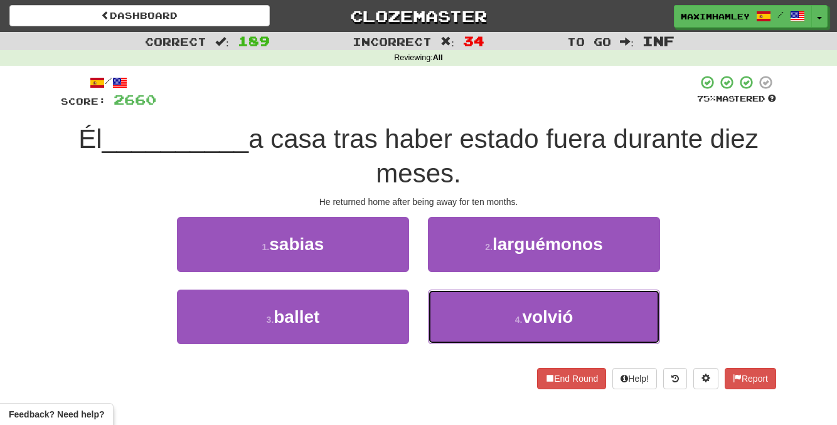
click at [477, 312] on button "4 . volvió" at bounding box center [544, 317] width 232 height 55
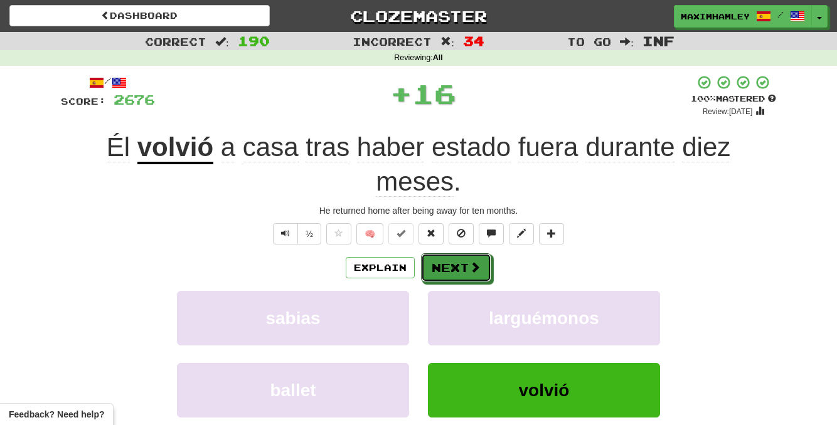
click at [477, 280] on button "Next" at bounding box center [456, 267] width 70 height 29
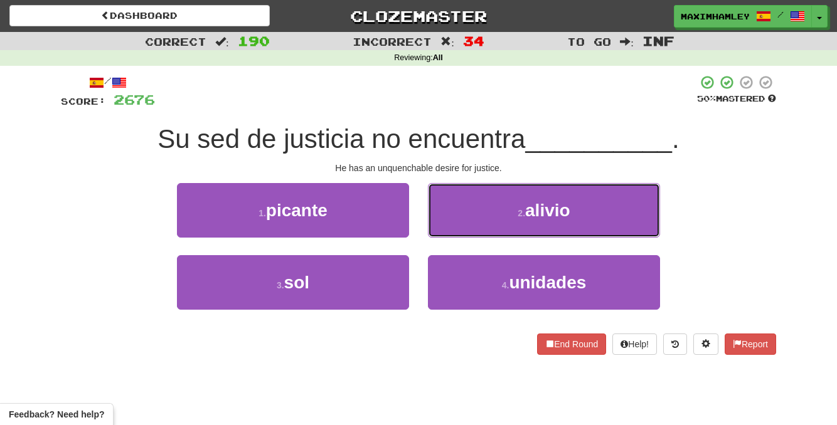
click at [440, 219] on button "2 . alivio" at bounding box center [544, 210] width 232 height 55
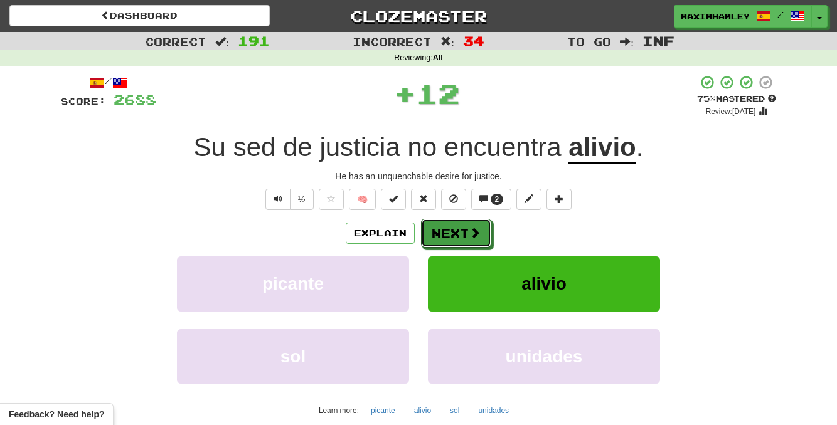
click at [458, 240] on button "Next" at bounding box center [456, 233] width 70 height 29
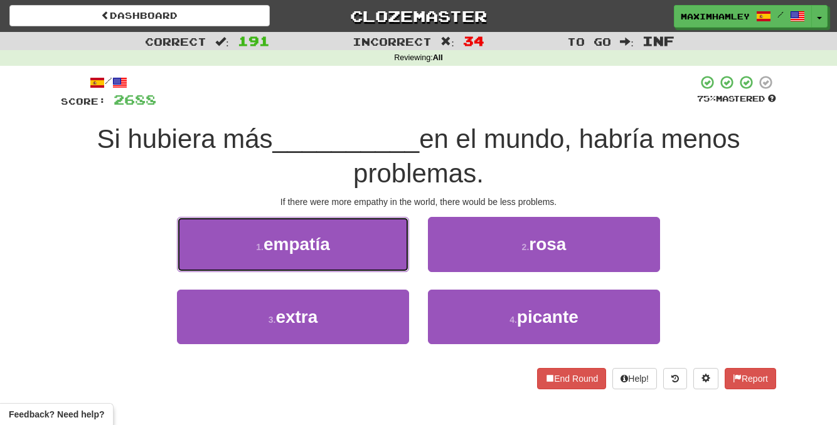
click at [361, 246] on button "1 . empatía" at bounding box center [293, 244] width 232 height 55
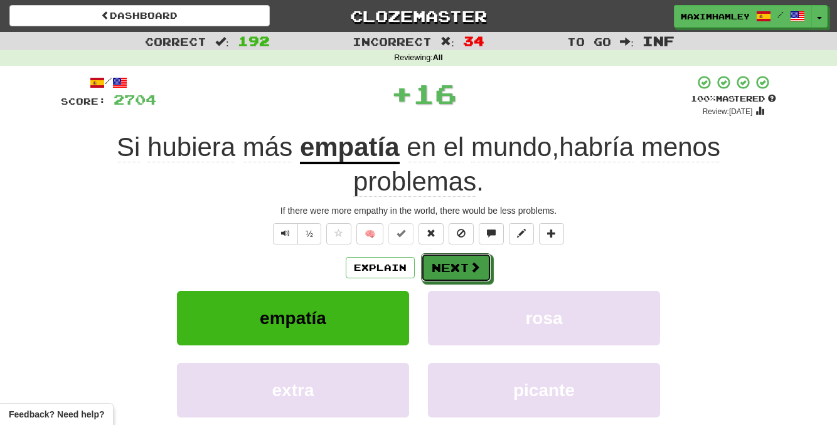
click at [445, 257] on button "Next" at bounding box center [456, 267] width 70 height 29
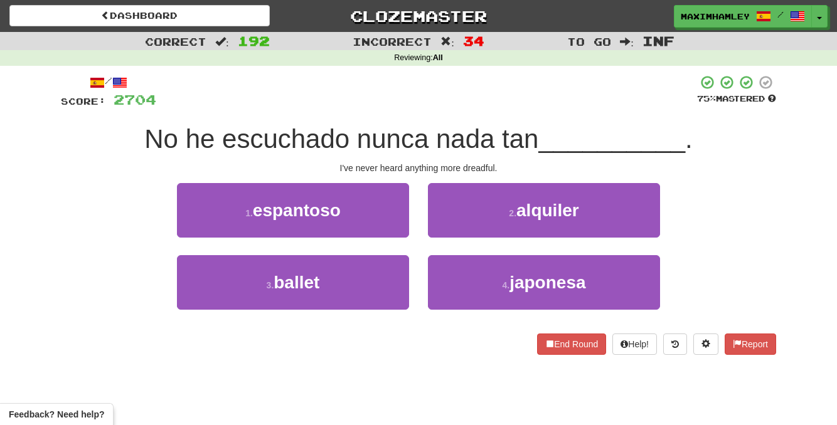
click at [389, 238] on div "1 . [GEOGRAPHIC_DATA]" at bounding box center [292, 219] width 251 height 72
click at [390, 234] on button "1 . [GEOGRAPHIC_DATA]" at bounding box center [293, 210] width 232 height 55
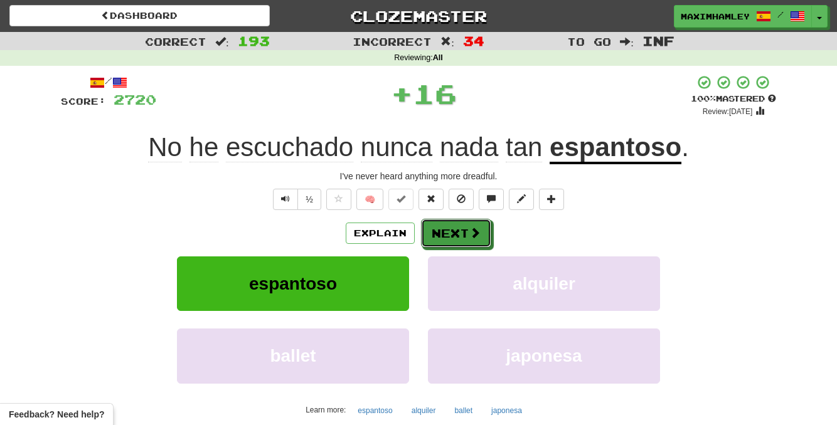
click at [433, 235] on button "Next" at bounding box center [456, 233] width 70 height 29
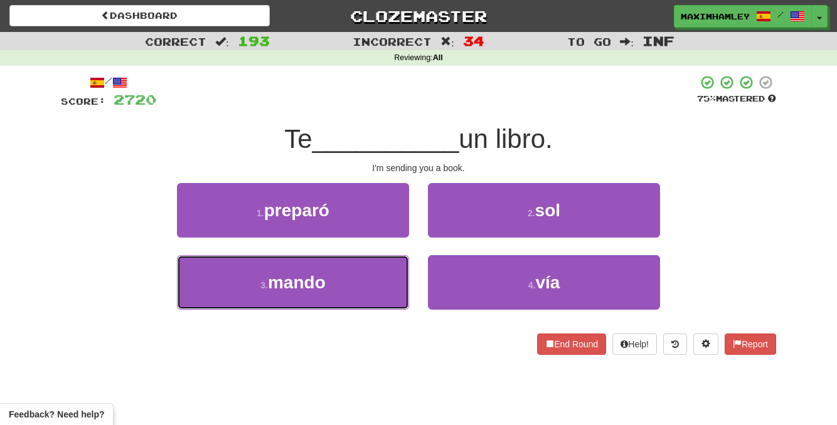
click at [348, 290] on button "3 . mando" at bounding box center [293, 282] width 232 height 55
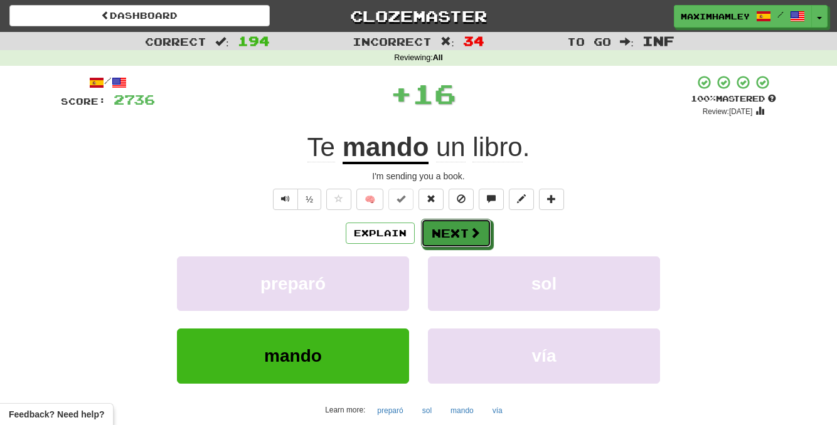
click at [425, 246] on button "Next" at bounding box center [456, 233] width 70 height 29
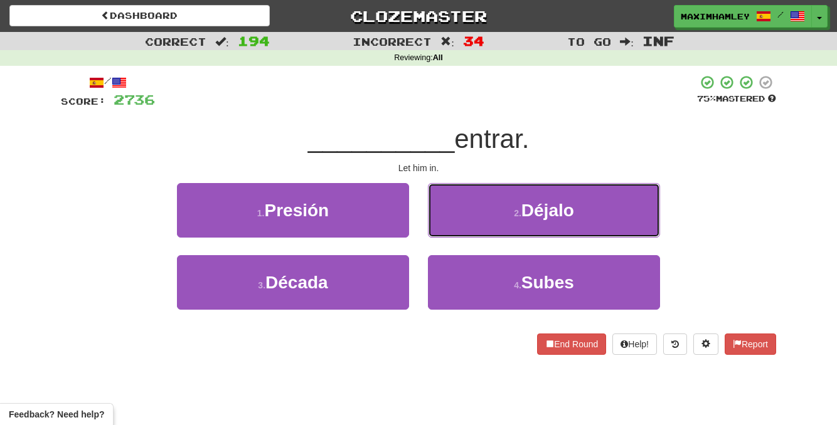
click at [489, 213] on button "2 . [GEOGRAPHIC_DATA]" at bounding box center [544, 210] width 232 height 55
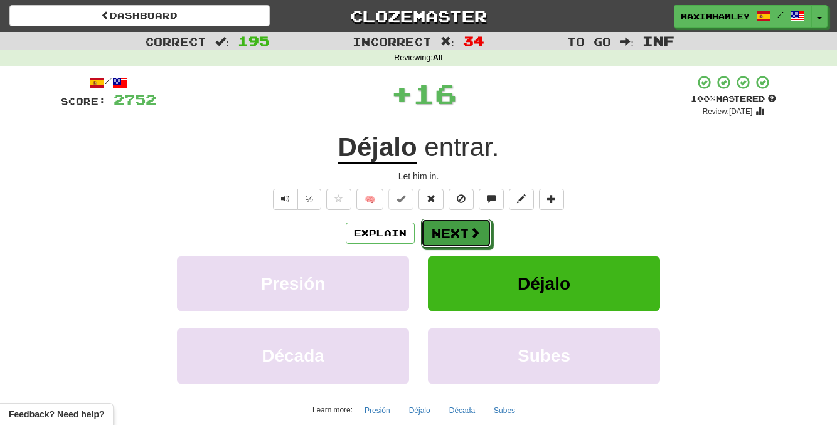
click at [487, 225] on button "Next" at bounding box center [456, 233] width 70 height 29
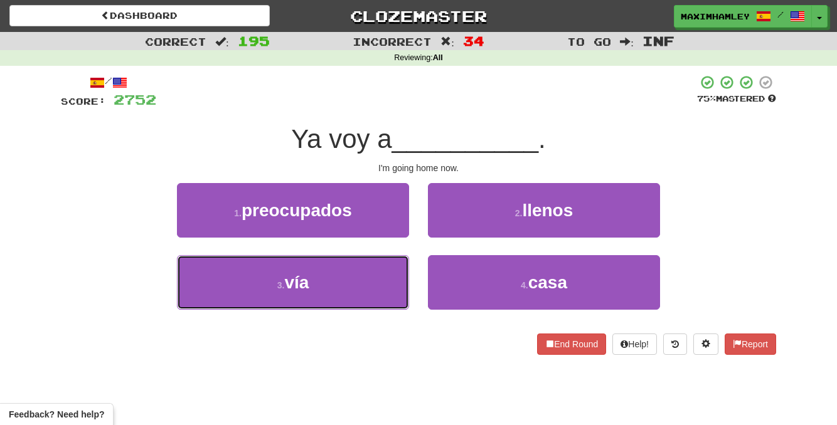
click at [370, 292] on button "3 . vía" at bounding box center [293, 282] width 232 height 55
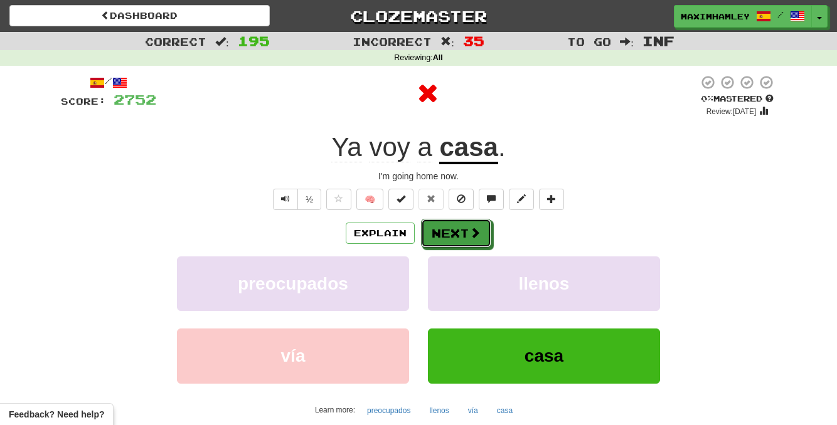
click at [463, 240] on button "Next" at bounding box center [456, 233] width 70 height 29
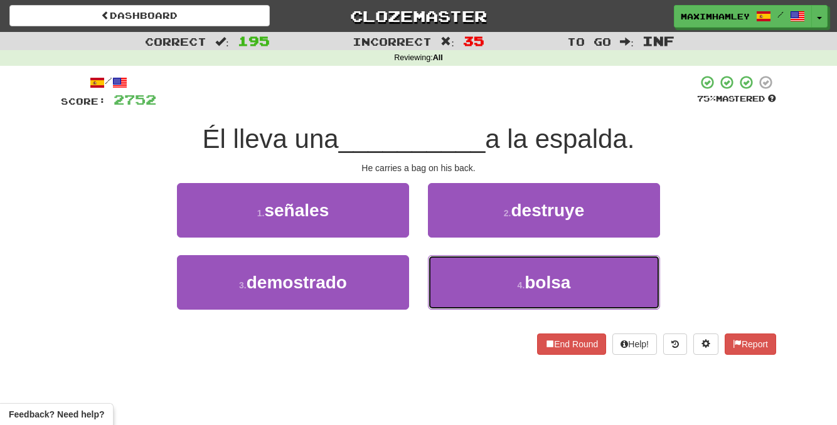
click at [489, 297] on button "4 . bolsa" at bounding box center [544, 282] width 232 height 55
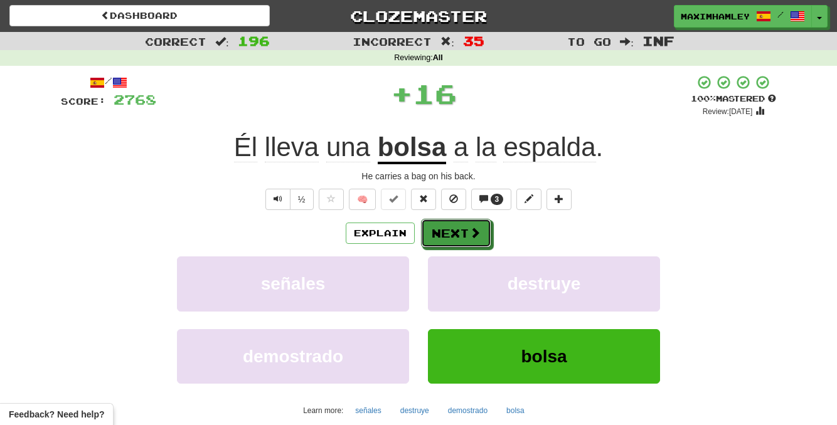
click at [462, 240] on button "Next" at bounding box center [456, 233] width 70 height 29
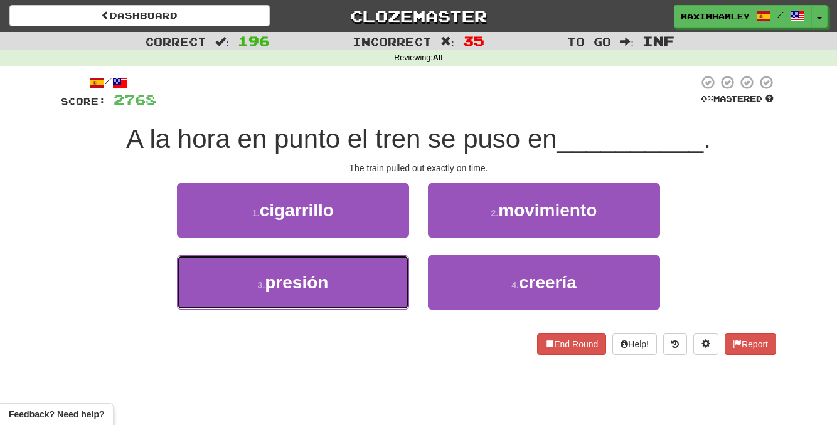
click at [382, 270] on button "3 . presión" at bounding box center [293, 282] width 232 height 55
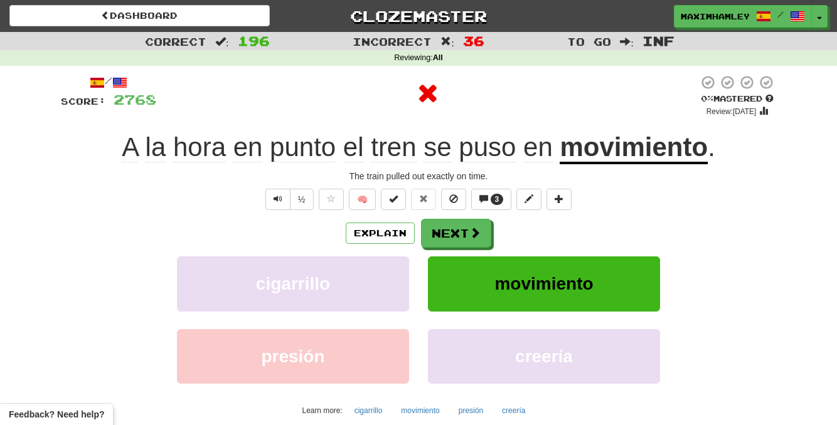
click at [484, 251] on div "Explain Next cigarrillo movimiento presión creería Learn more: cigarrillo movim…" at bounding box center [418, 319] width 715 height 201
click at [474, 237] on span at bounding box center [474, 232] width 11 height 11
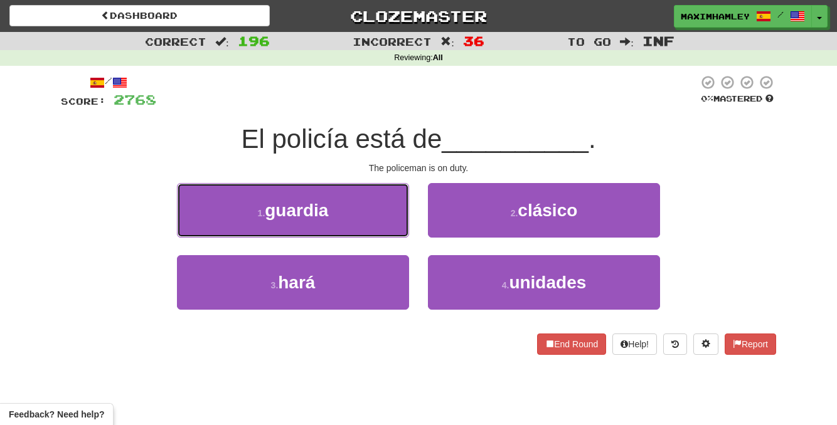
click at [369, 231] on button "1 . guardia" at bounding box center [293, 210] width 232 height 55
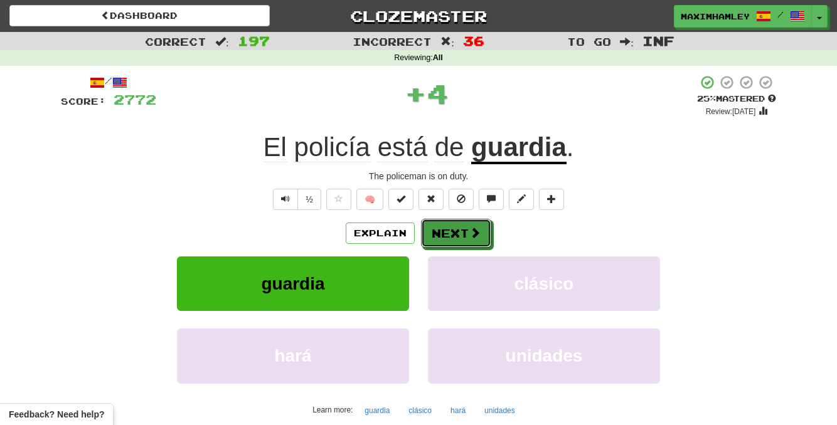
click at [437, 235] on button "Next" at bounding box center [456, 233] width 70 height 29
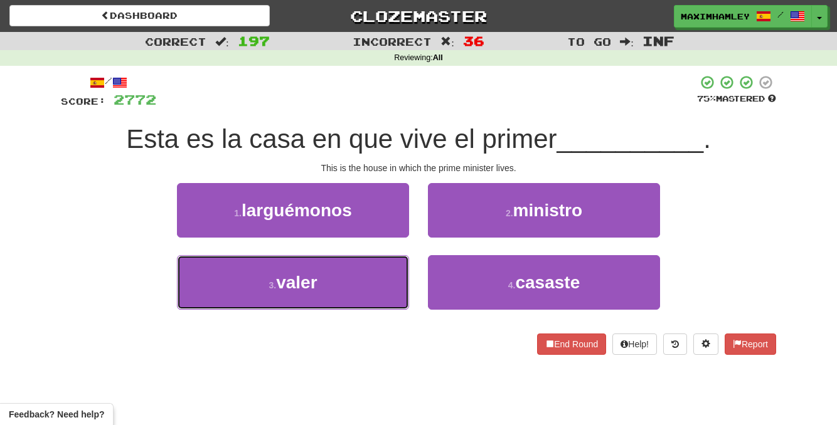
click at [386, 288] on button "3 . valer" at bounding box center [293, 282] width 232 height 55
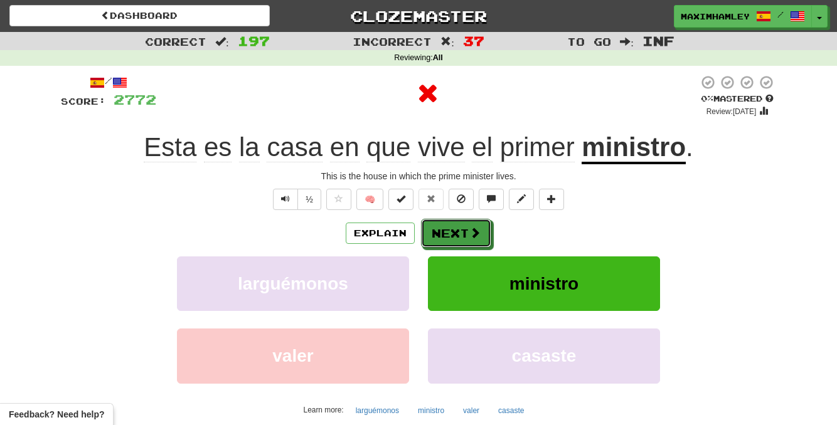
click at [435, 237] on button "Next" at bounding box center [456, 233] width 70 height 29
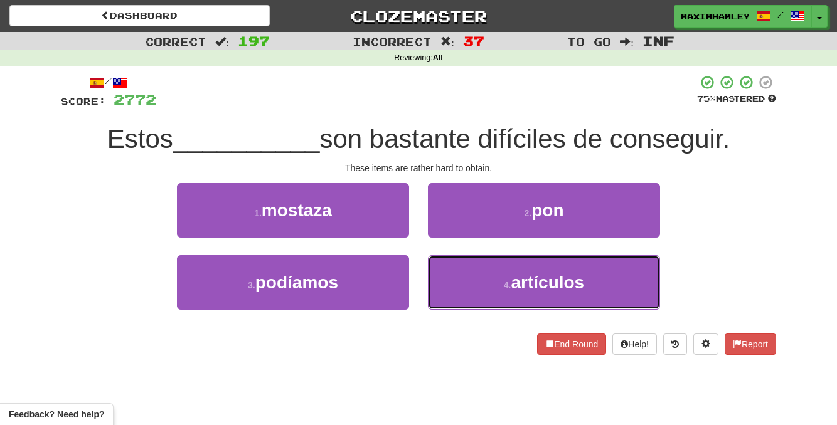
click at [501, 282] on button "4 . artículos" at bounding box center [544, 282] width 232 height 55
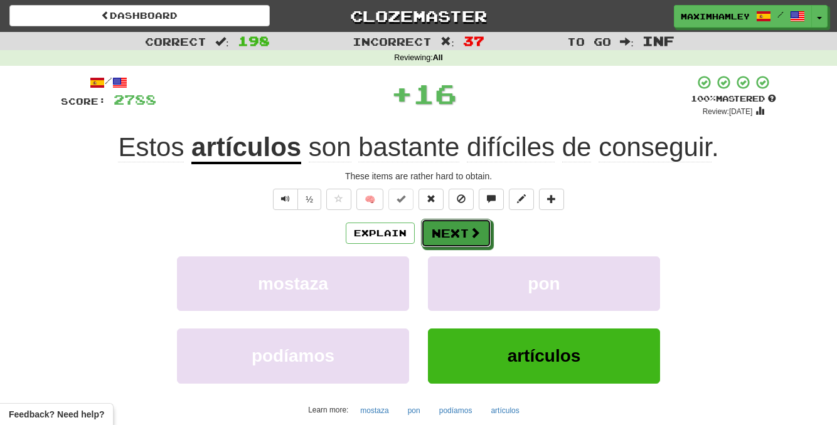
click at [462, 238] on button "Next" at bounding box center [456, 233] width 70 height 29
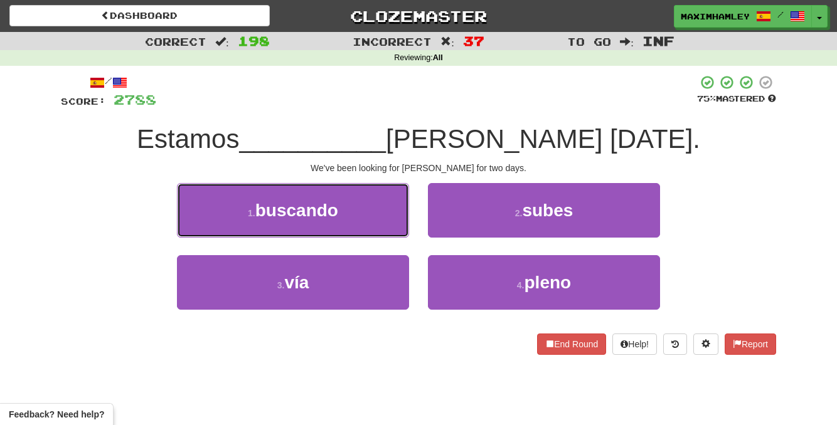
click at [379, 207] on button "1 . buscando" at bounding box center [293, 210] width 232 height 55
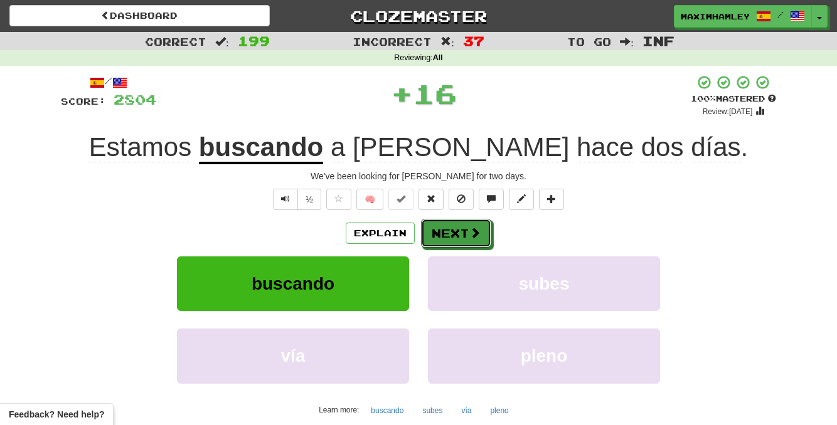
click at [455, 238] on button "Next" at bounding box center [456, 233] width 70 height 29
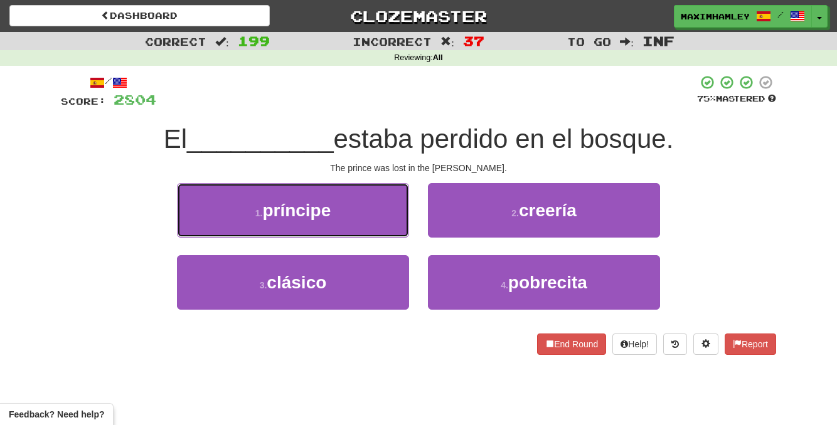
click at [405, 225] on button "1 . príncipe" at bounding box center [293, 210] width 232 height 55
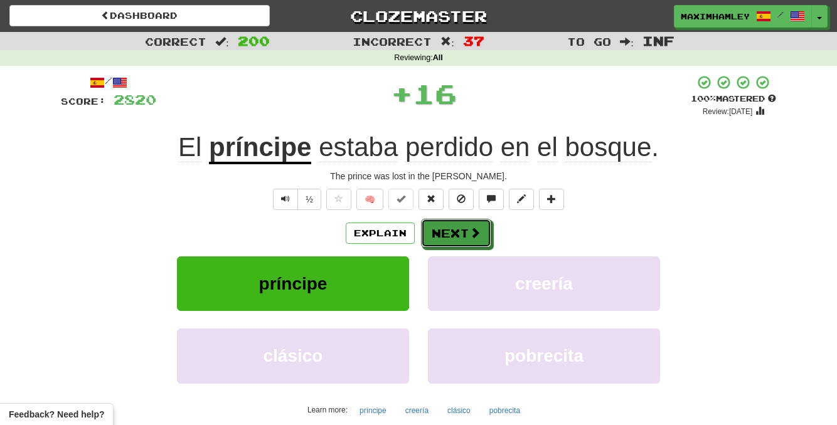
click at [433, 230] on button "Next" at bounding box center [456, 233] width 70 height 29
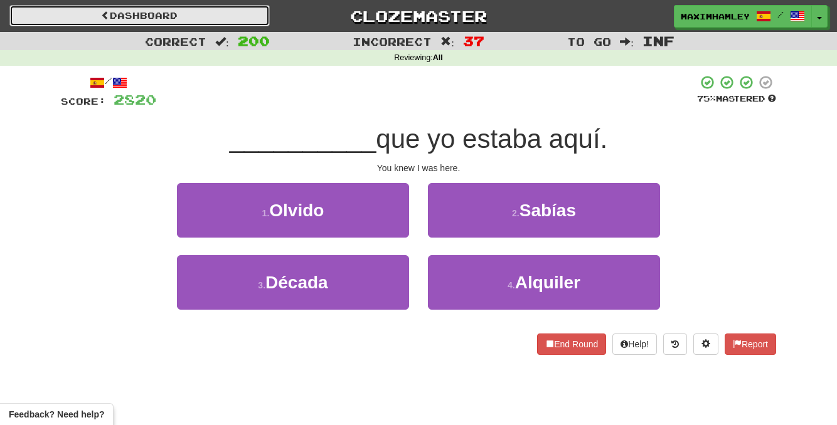
click at [176, 24] on link "Dashboard" at bounding box center [139, 15] width 260 height 21
